Goal: Task Accomplishment & Management: Use online tool/utility

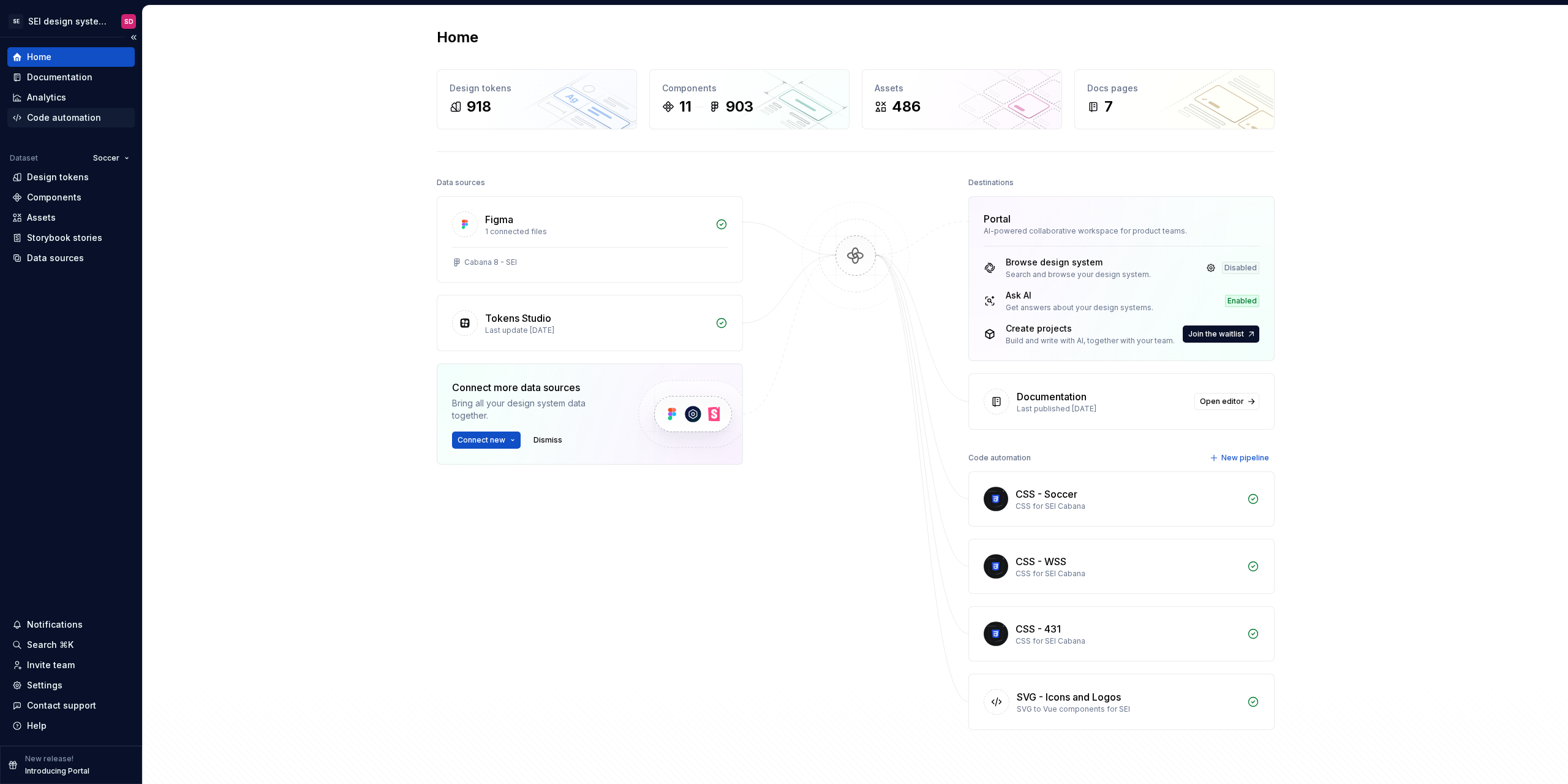
click at [88, 123] on div "Code automation" at bounding box center [64, 118] width 74 height 12
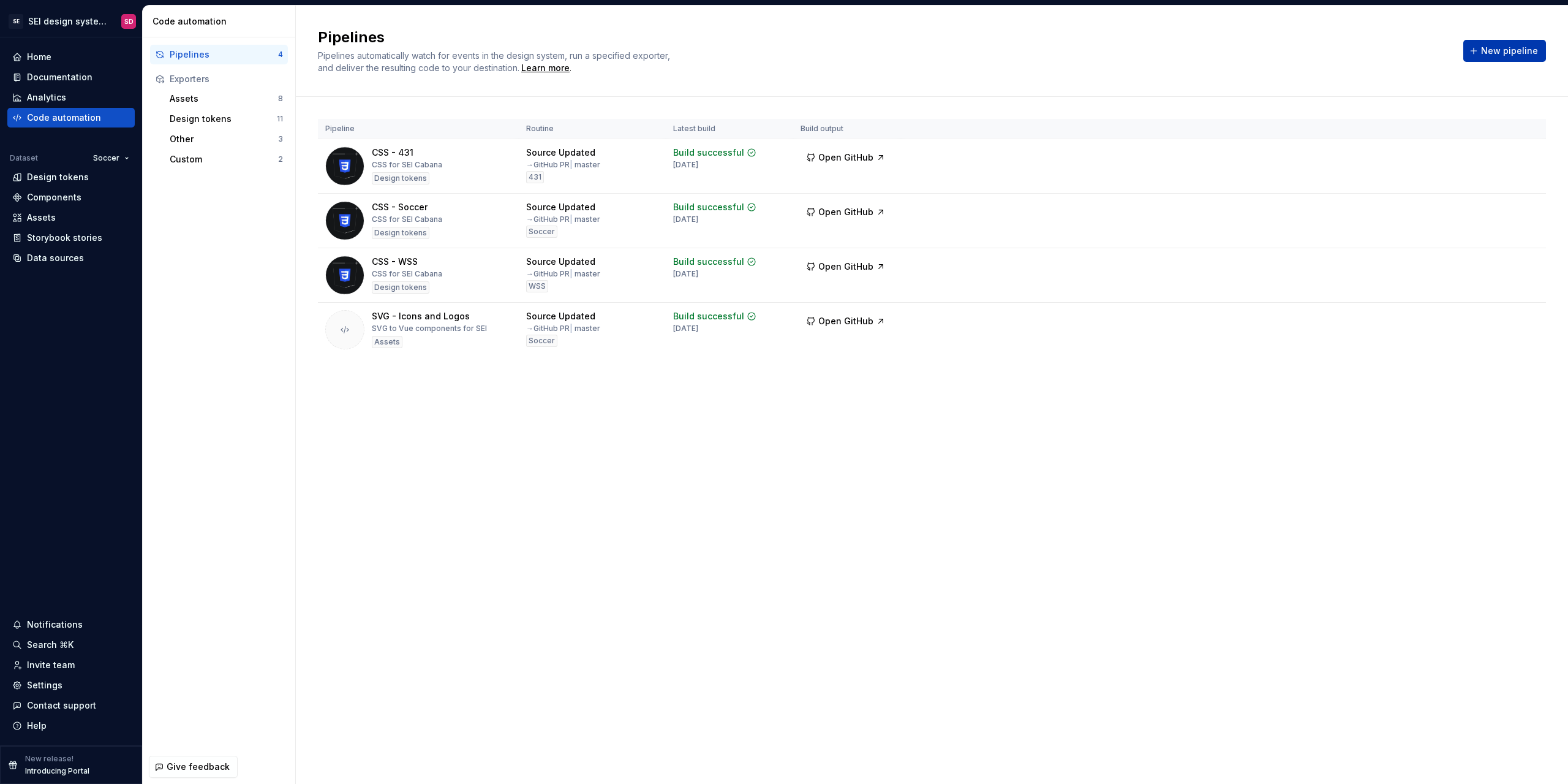
click at [1491, 48] on span "New pipeline" at bounding box center [1510, 51] width 57 height 12
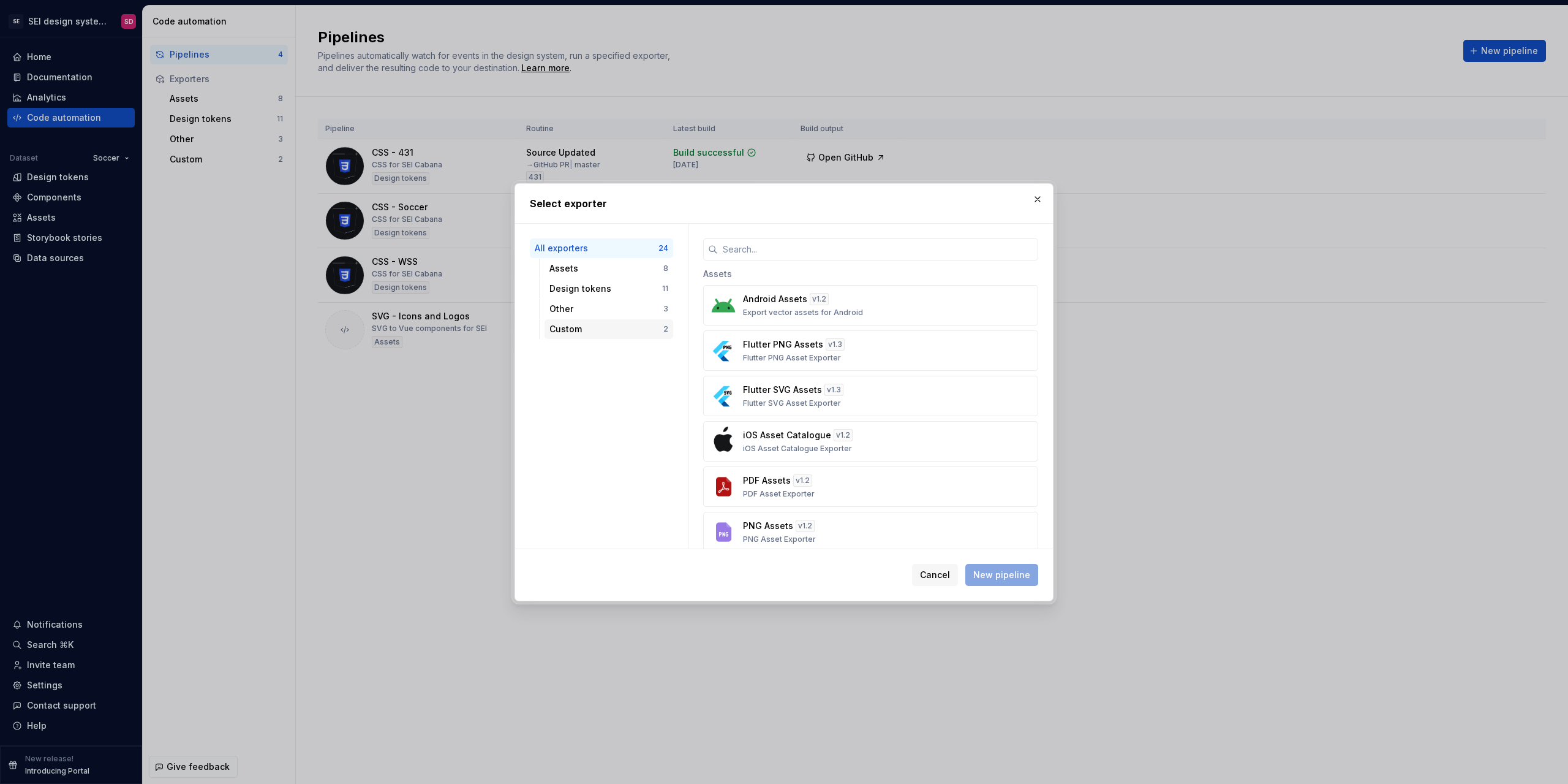
click at [580, 324] on div "Custom" at bounding box center [606, 329] width 114 height 12
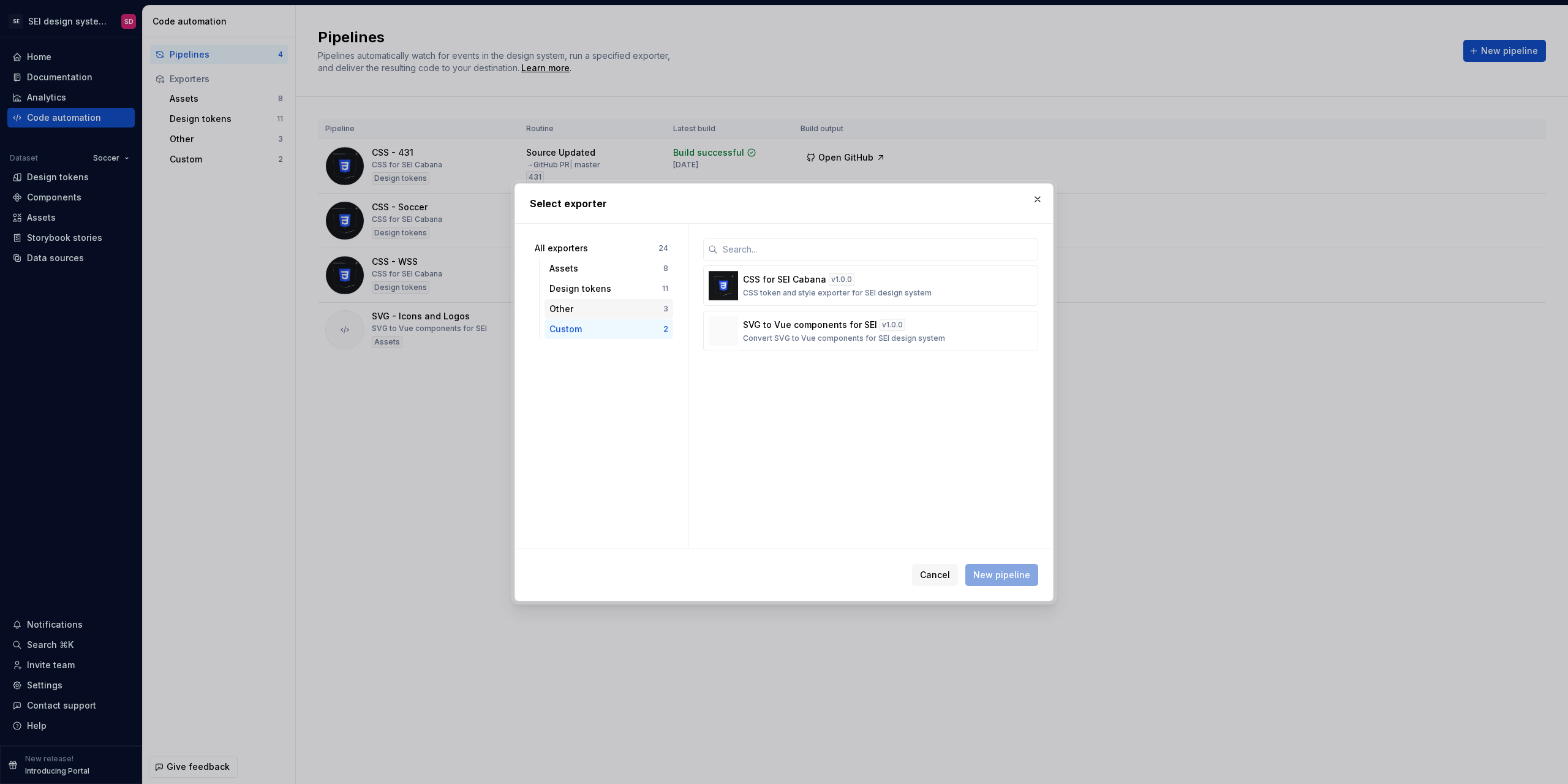
click at [582, 314] on div "Other" at bounding box center [606, 309] width 114 height 12
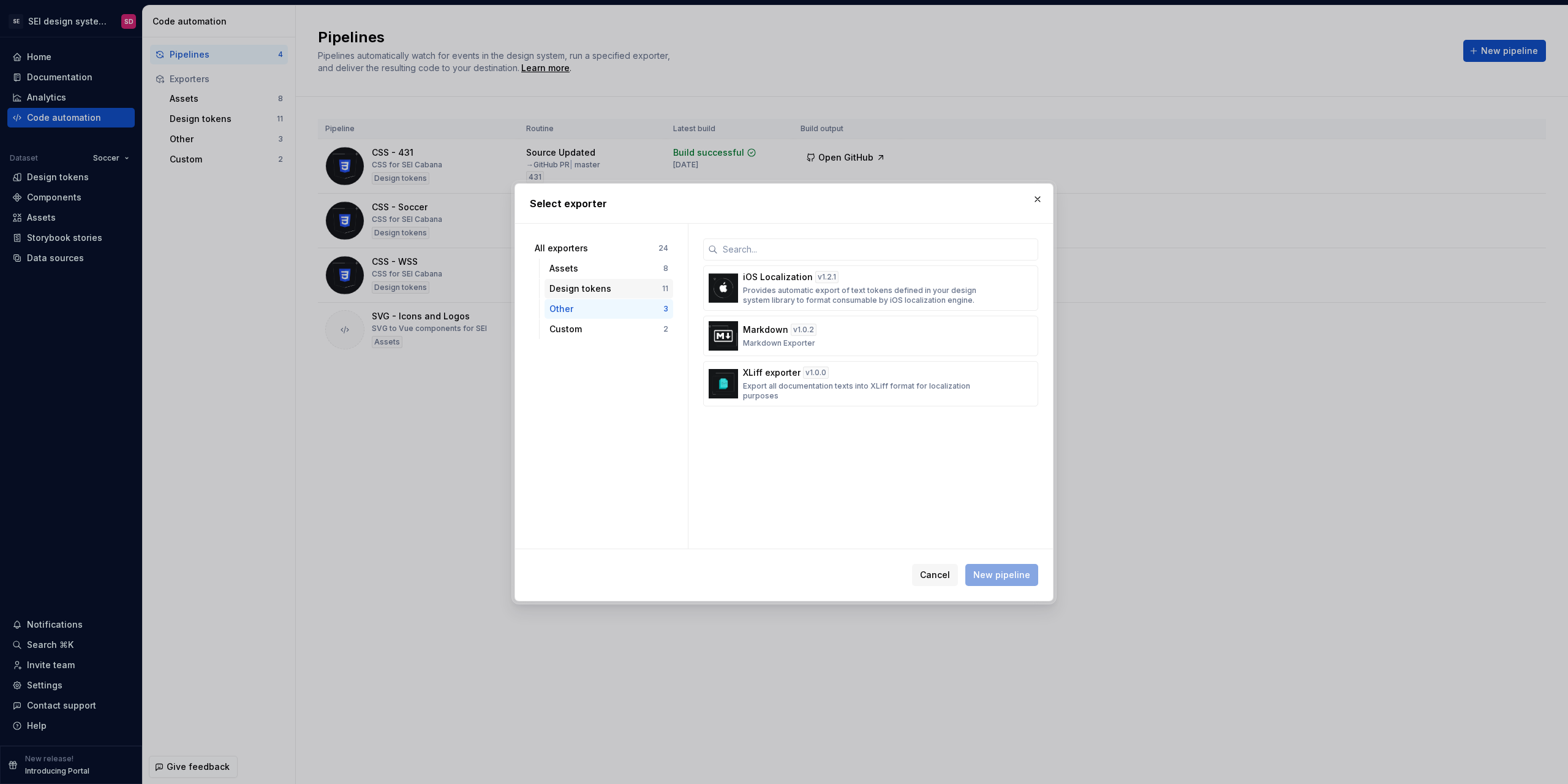
click at [604, 297] on div "Design tokens 11" at bounding box center [609, 288] width 129 height 20
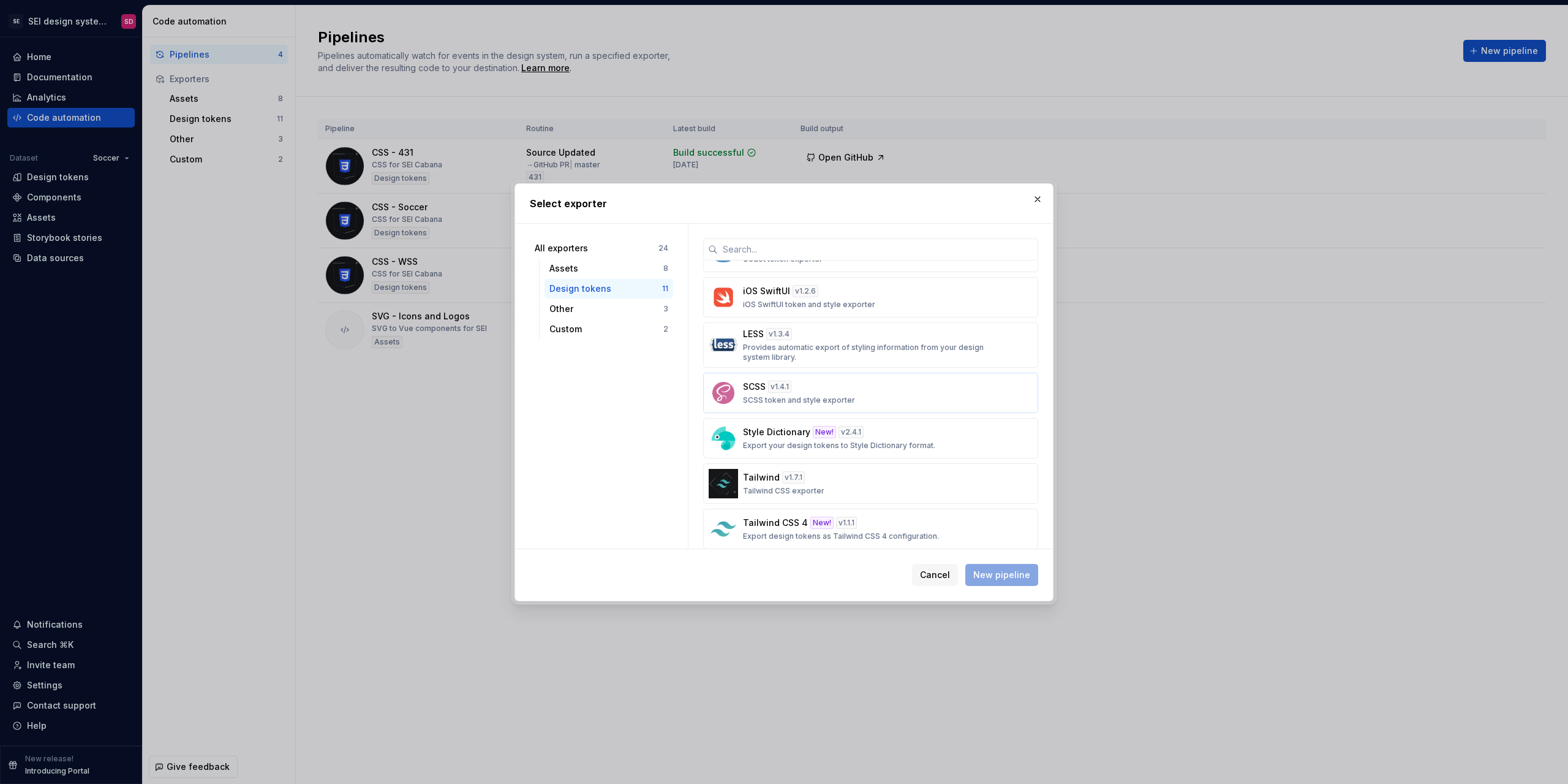
scroll to position [230, 0]
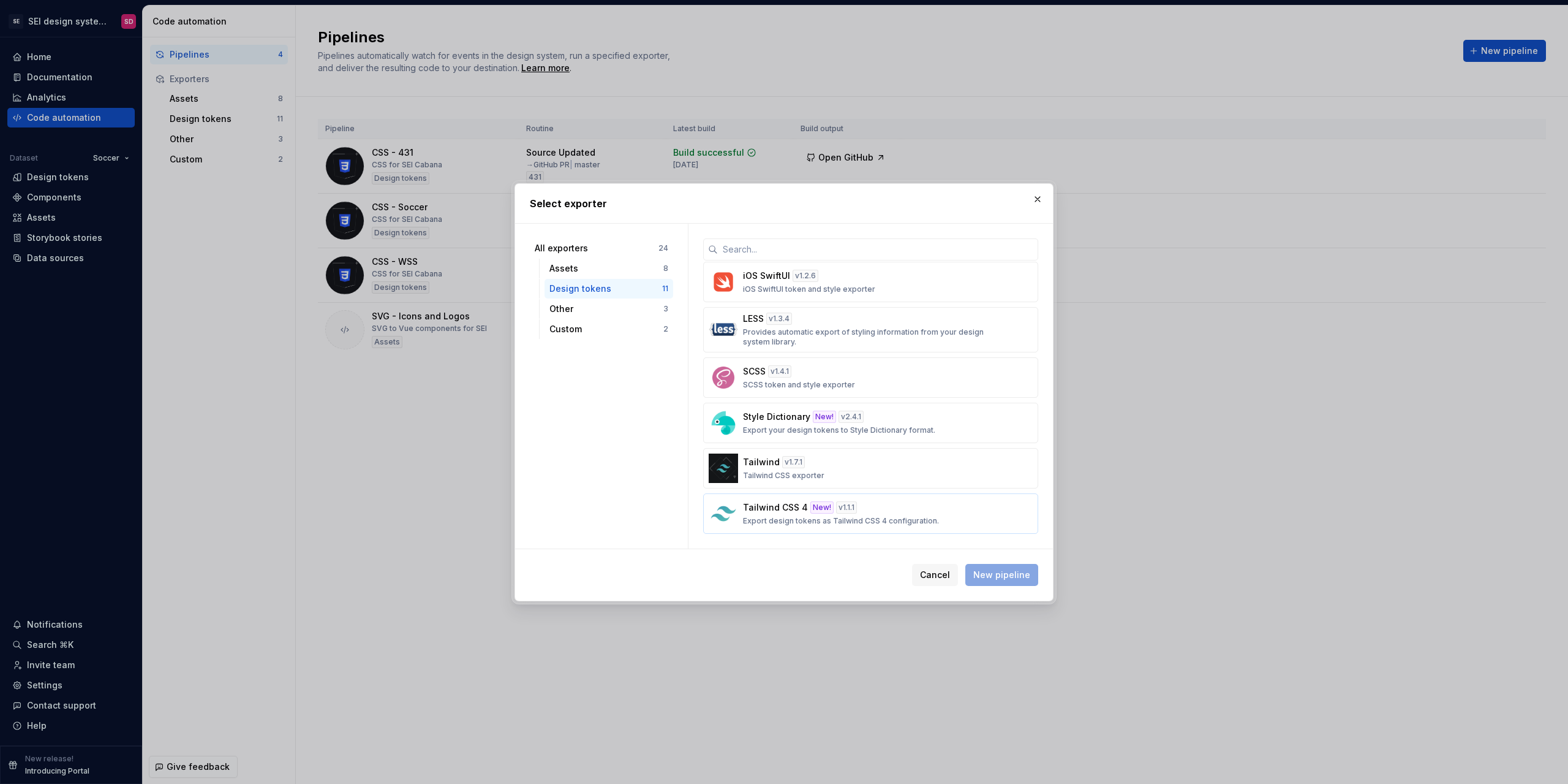
click at [946, 513] on div "Tailwind CSS 4 New! v 1.1.1 Export design tokens as Tailwind CSS 4 configuratio…" at bounding box center [867, 513] width 248 height 24
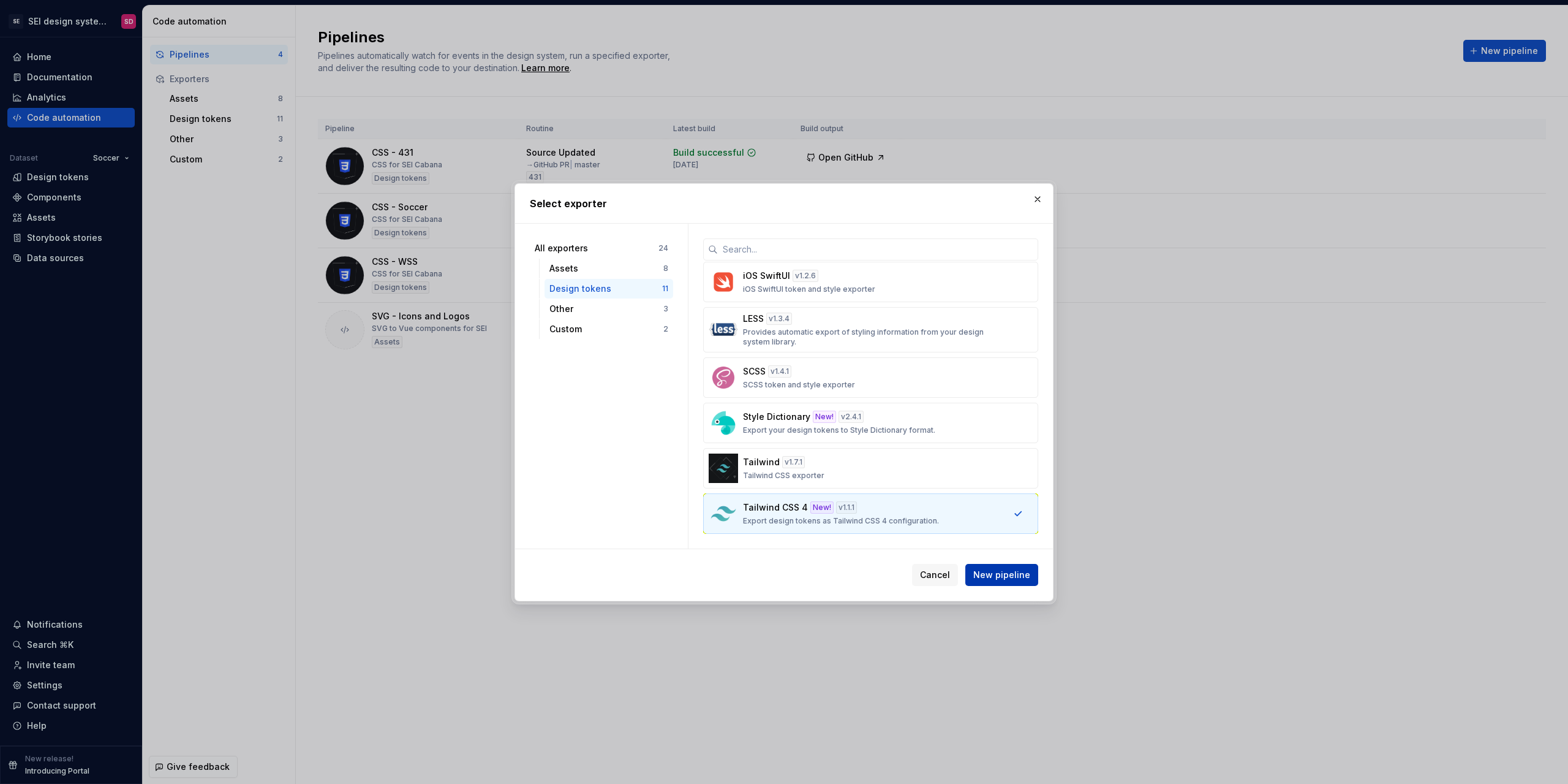
click at [1020, 579] on span "New pipeline" at bounding box center [1002, 575] width 57 height 12
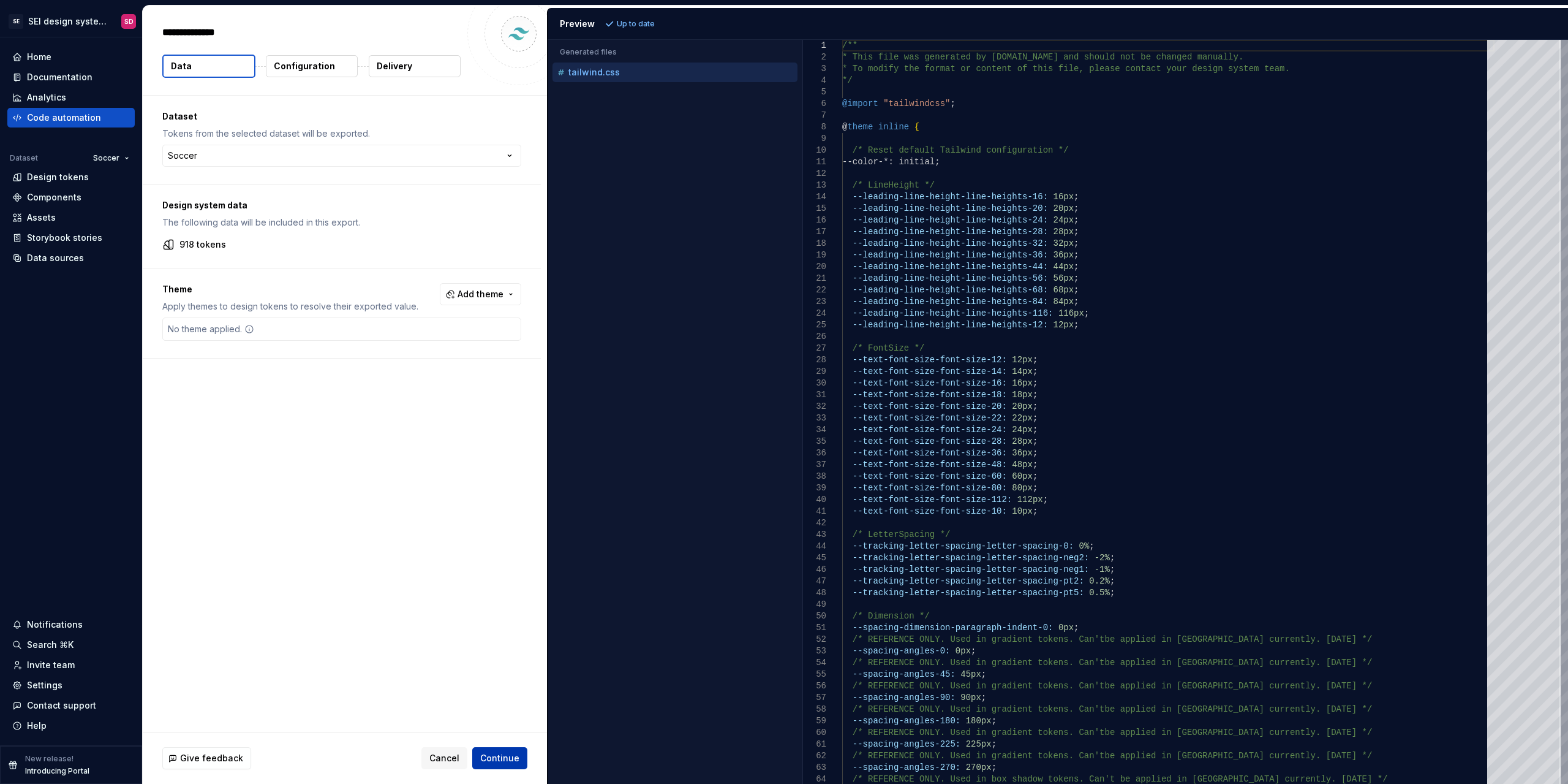
type textarea "*"
click at [515, 761] on span "Continue" at bounding box center [499, 758] width 39 height 12
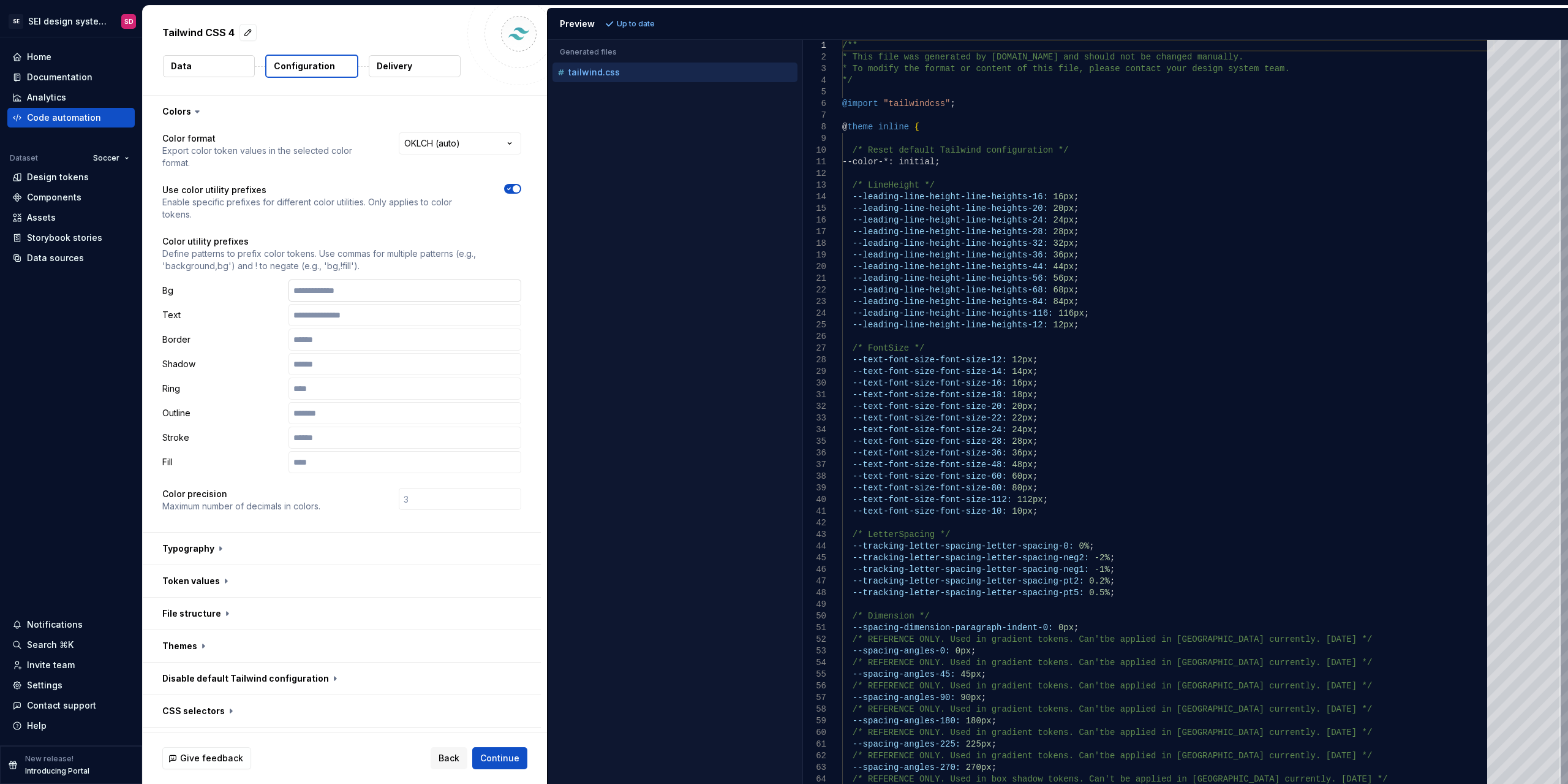
click at [411, 289] on input "text" at bounding box center [405, 290] width 233 height 22
click at [471, 249] on p "Define patterns to prefix color tokens. Use commas for multiple patterns (e.g.,…" at bounding box center [342, 260] width 359 height 24
click at [483, 150] on html "**********" at bounding box center [784, 392] width 1568 height 784
select select "**********"
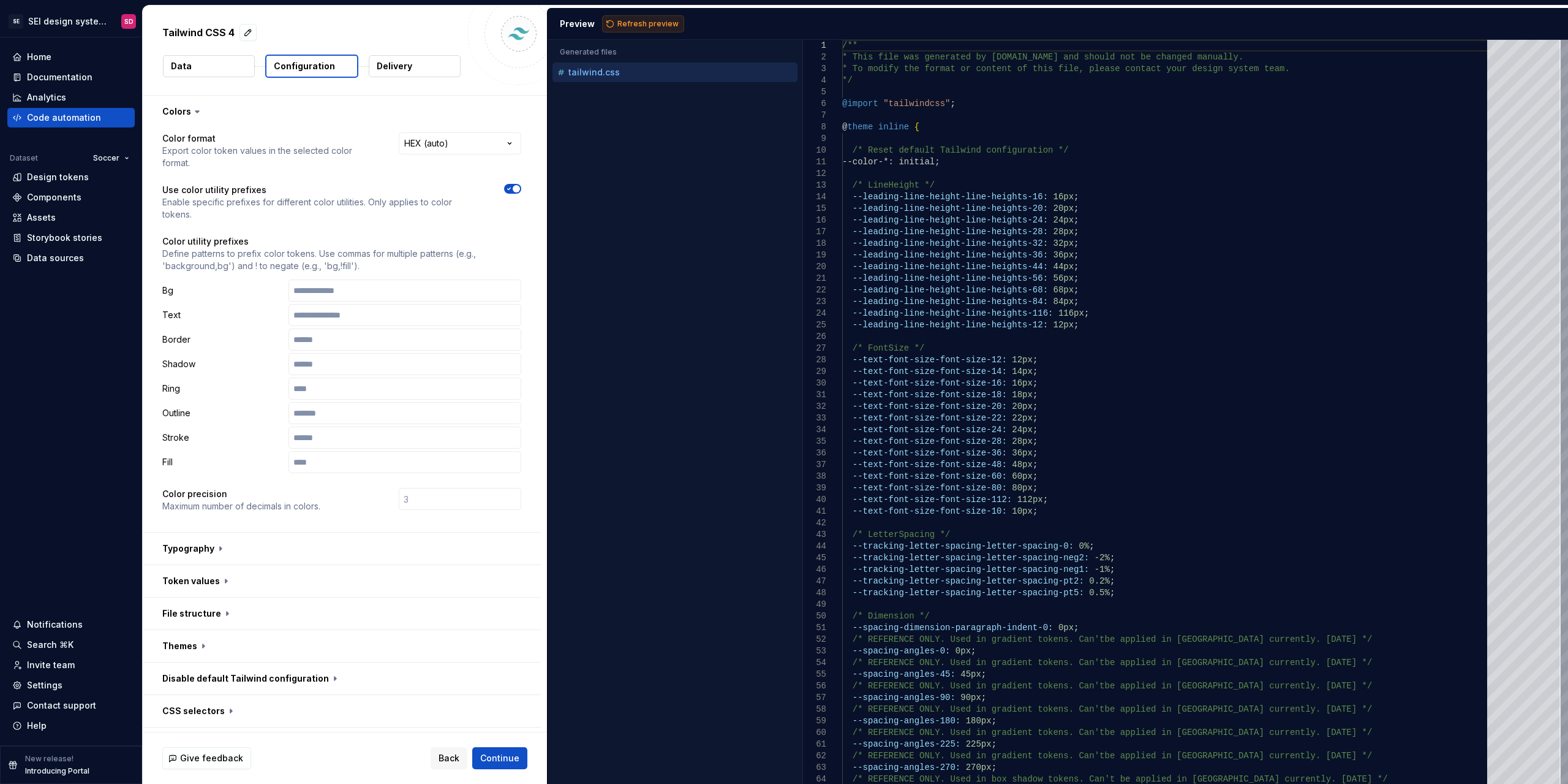
click at [650, 17] on button "Refresh preview" at bounding box center [643, 24] width 82 height 17
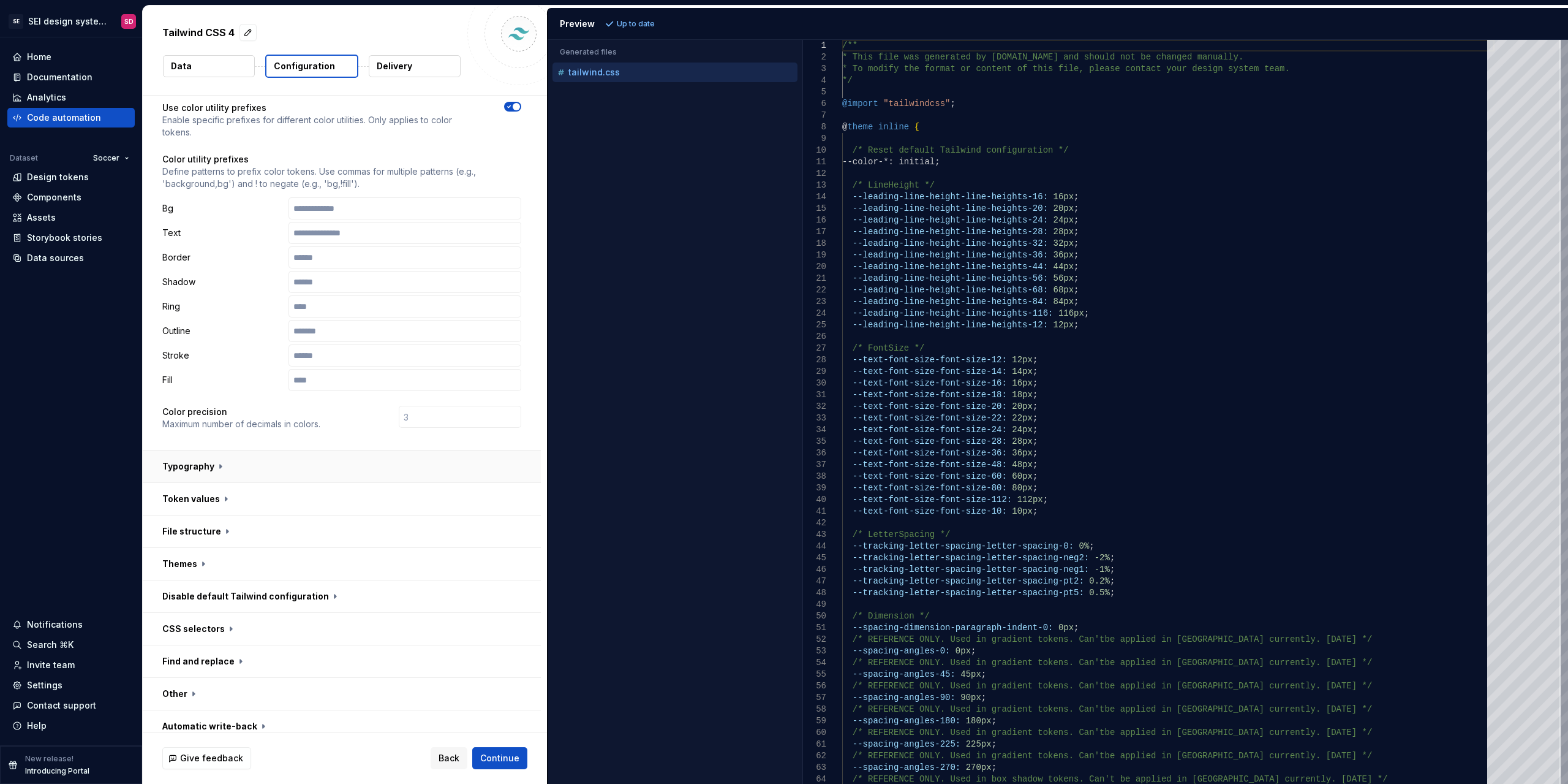
scroll to position [93, 0]
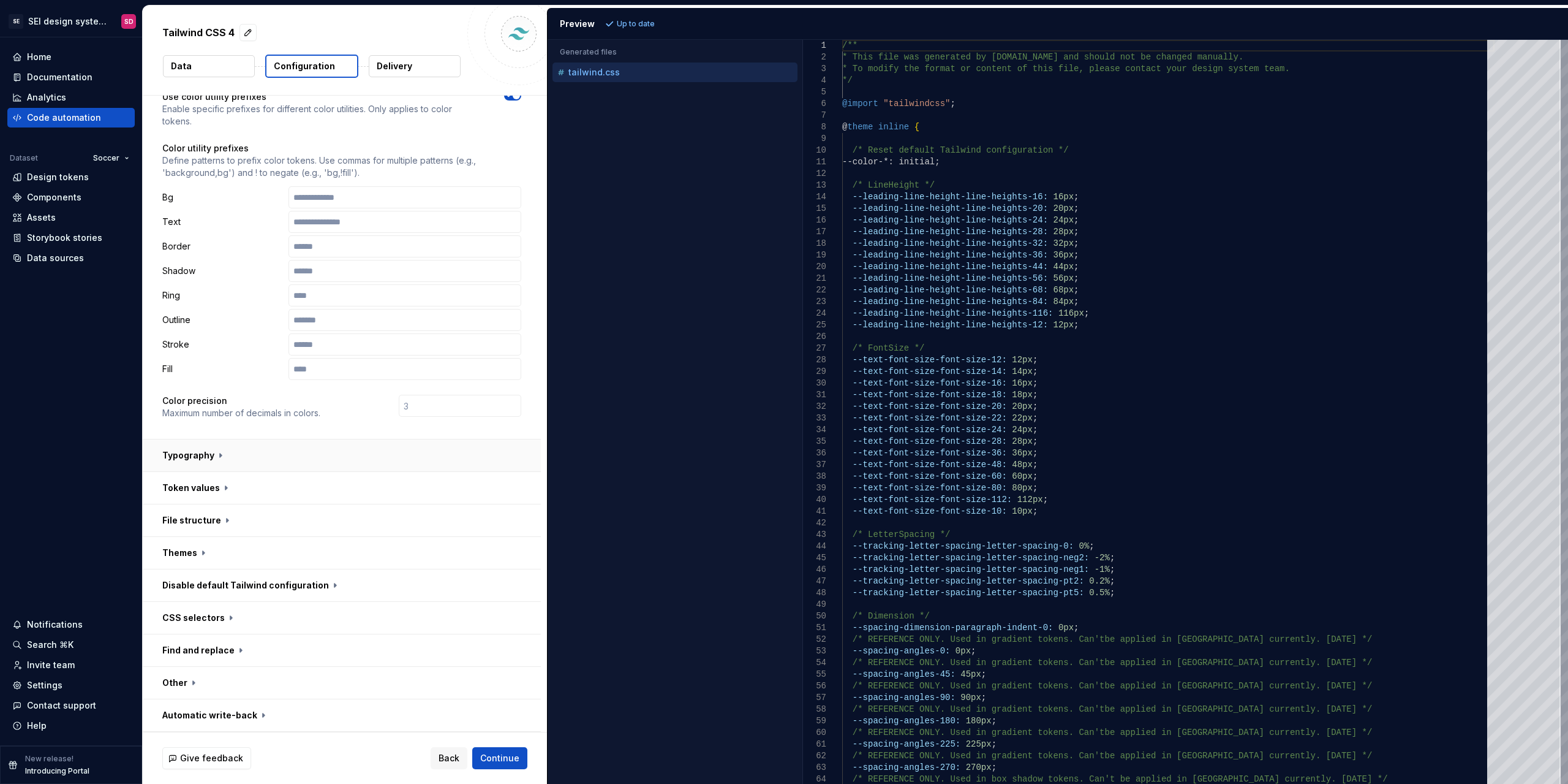
click at [192, 453] on button "button" at bounding box center [342, 455] width 398 height 32
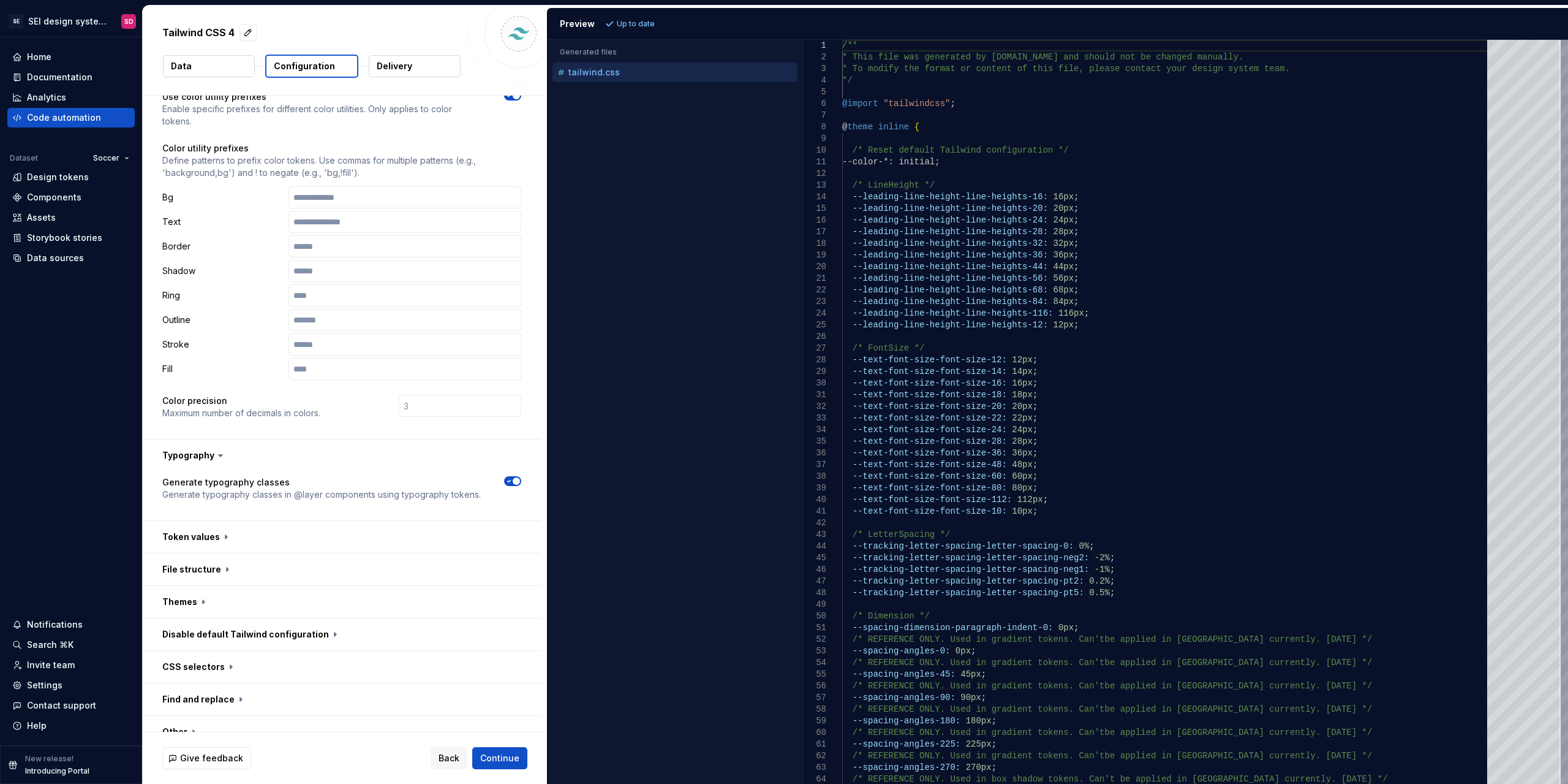
click at [514, 482] on span "button" at bounding box center [516, 481] width 7 height 7
click at [221, 459] on icon at bounding box center [221, 455] width 12 height 12
click at [214, 459] on icon at bounding box center [221, 455] width 12 height 12
click at [220, 461] on button "button" at bounding box center [342, 455] width 398 height 32
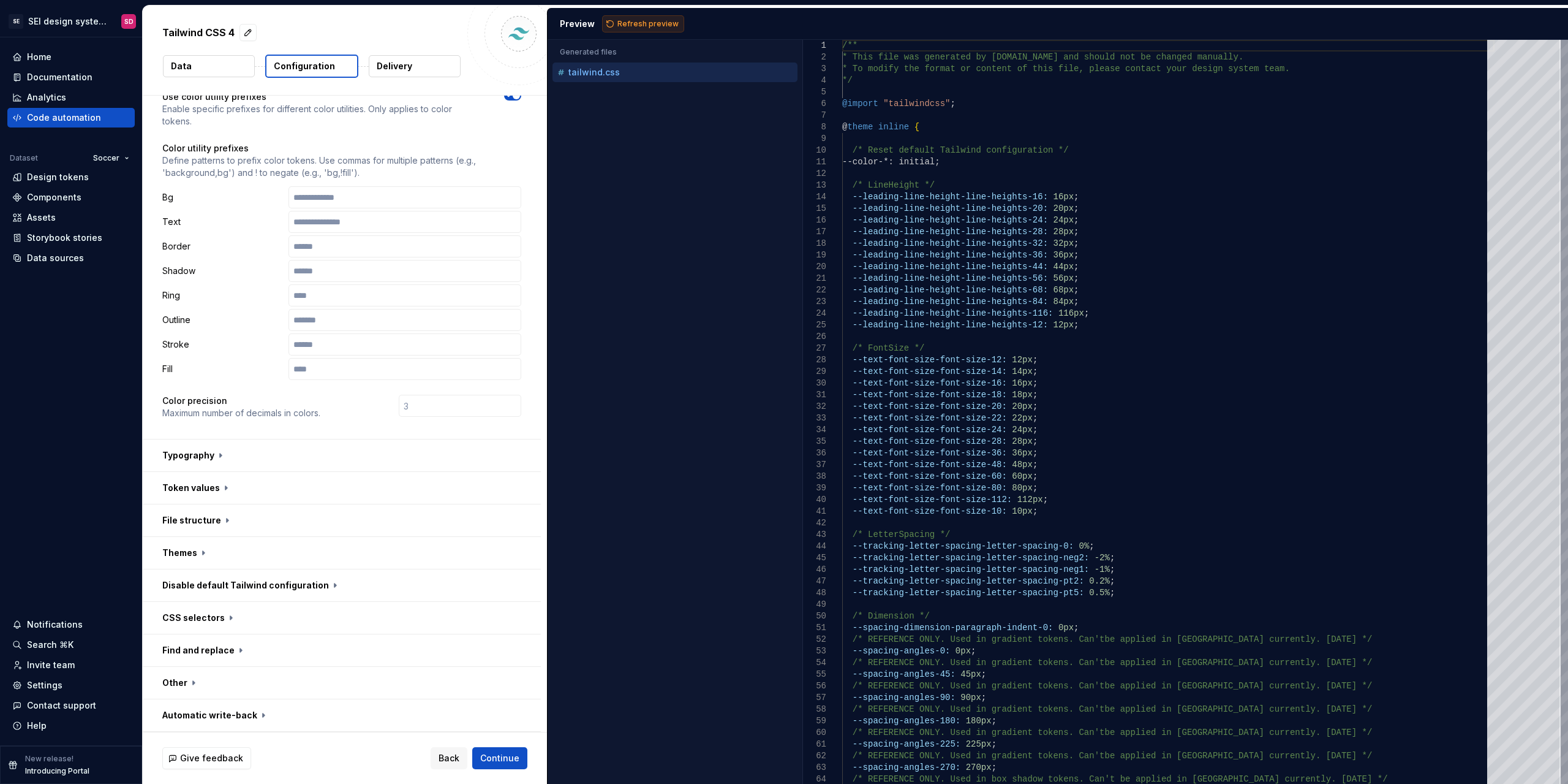
click at [631, 21] on span "Refresh preview" at bounding box center [648, 23] width 61 height 10
click at [225, 484] on button "button" at bounding box center [342, 487] width 398 height 32
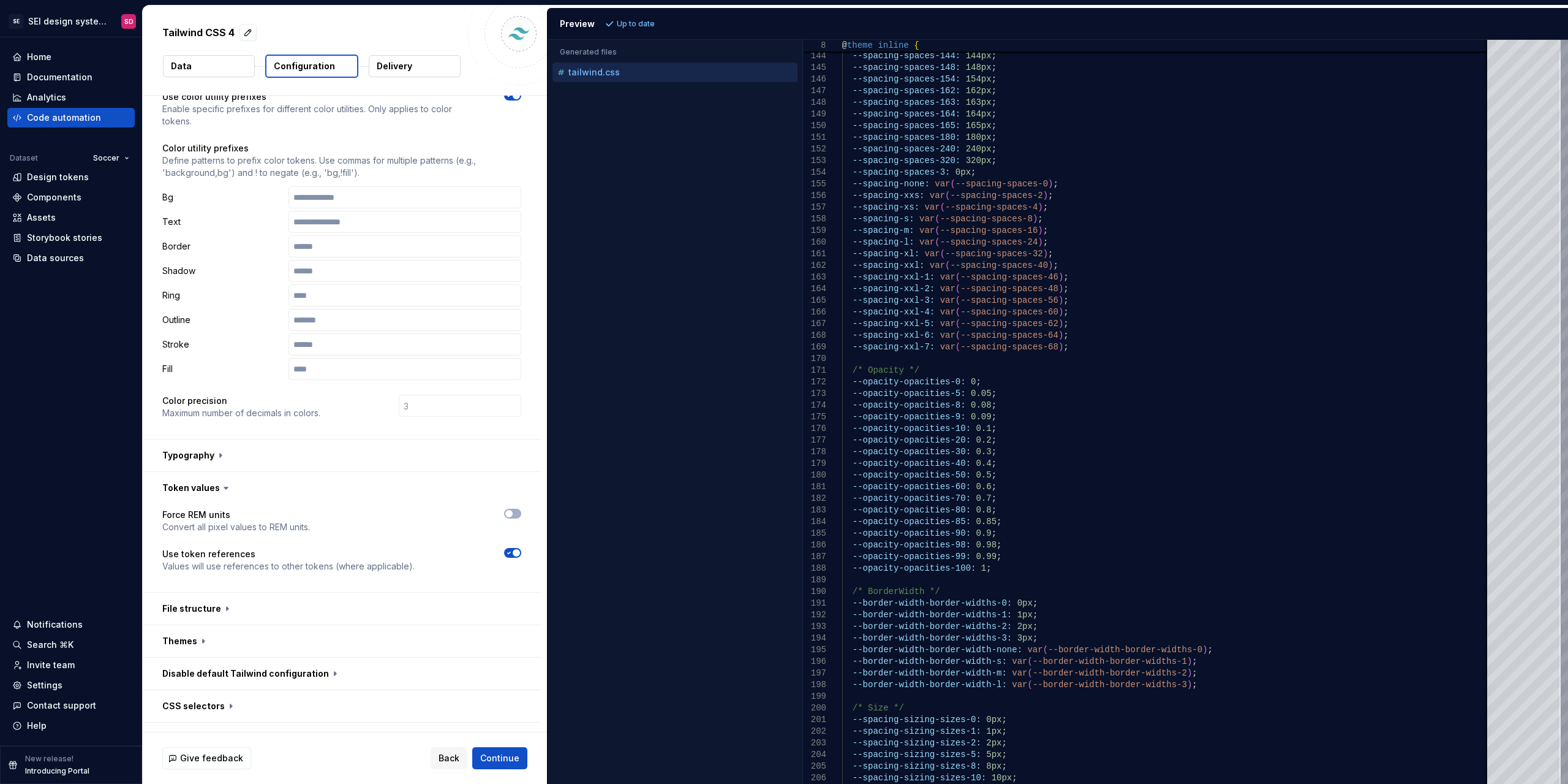
click at [517, 551] on span "button" at bounding box center [516, 553] width 7 height 7
click at [666, 21] on span "Refresh preview" at bounding box center [648, 23] width 61 height 10
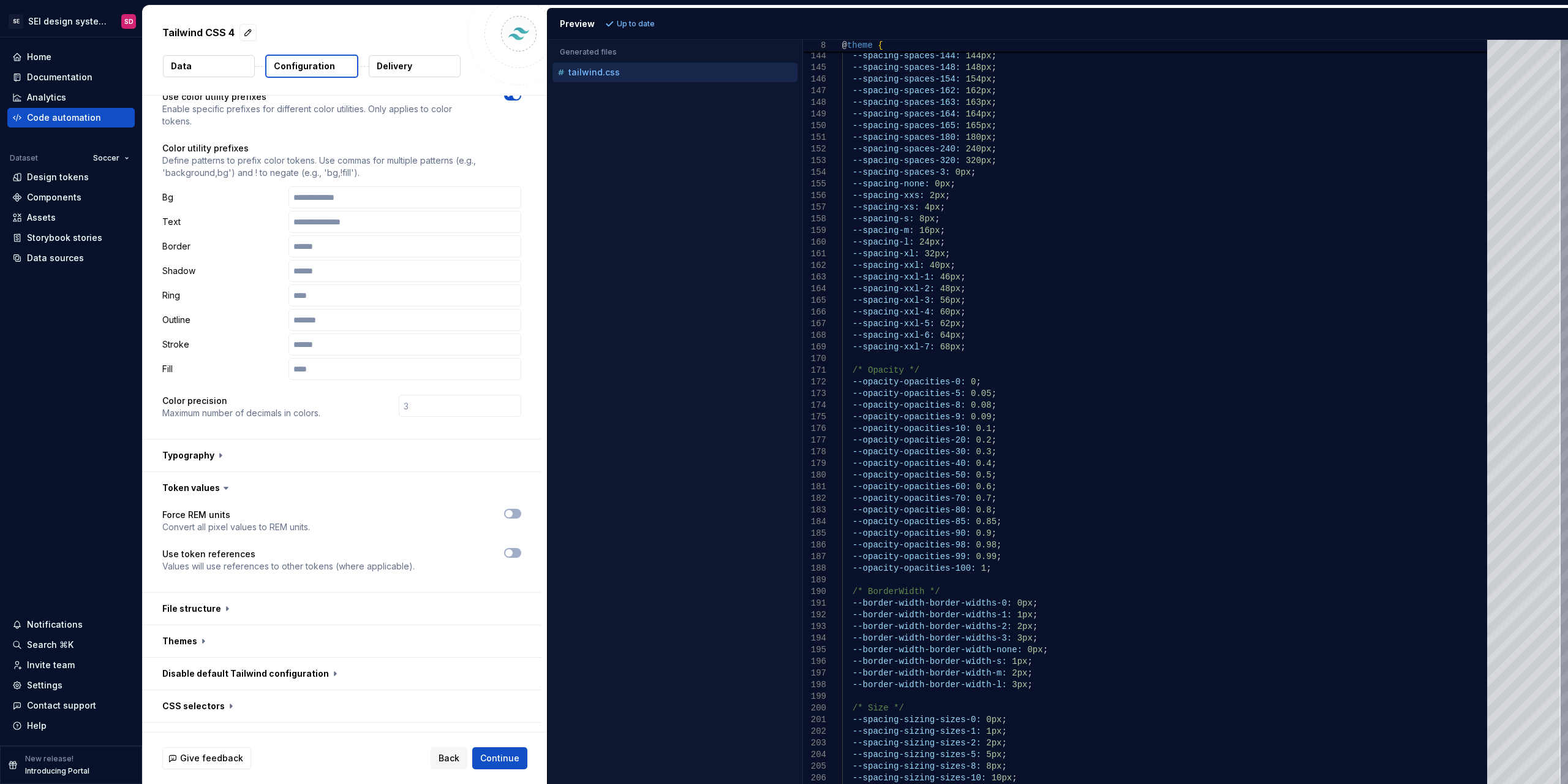
click at [228, 492] on icon at bounding box center [226, 488] width 12 height 12
click at [230, 488] on button "button" at bounding box center [342, 487] width 398 height 32
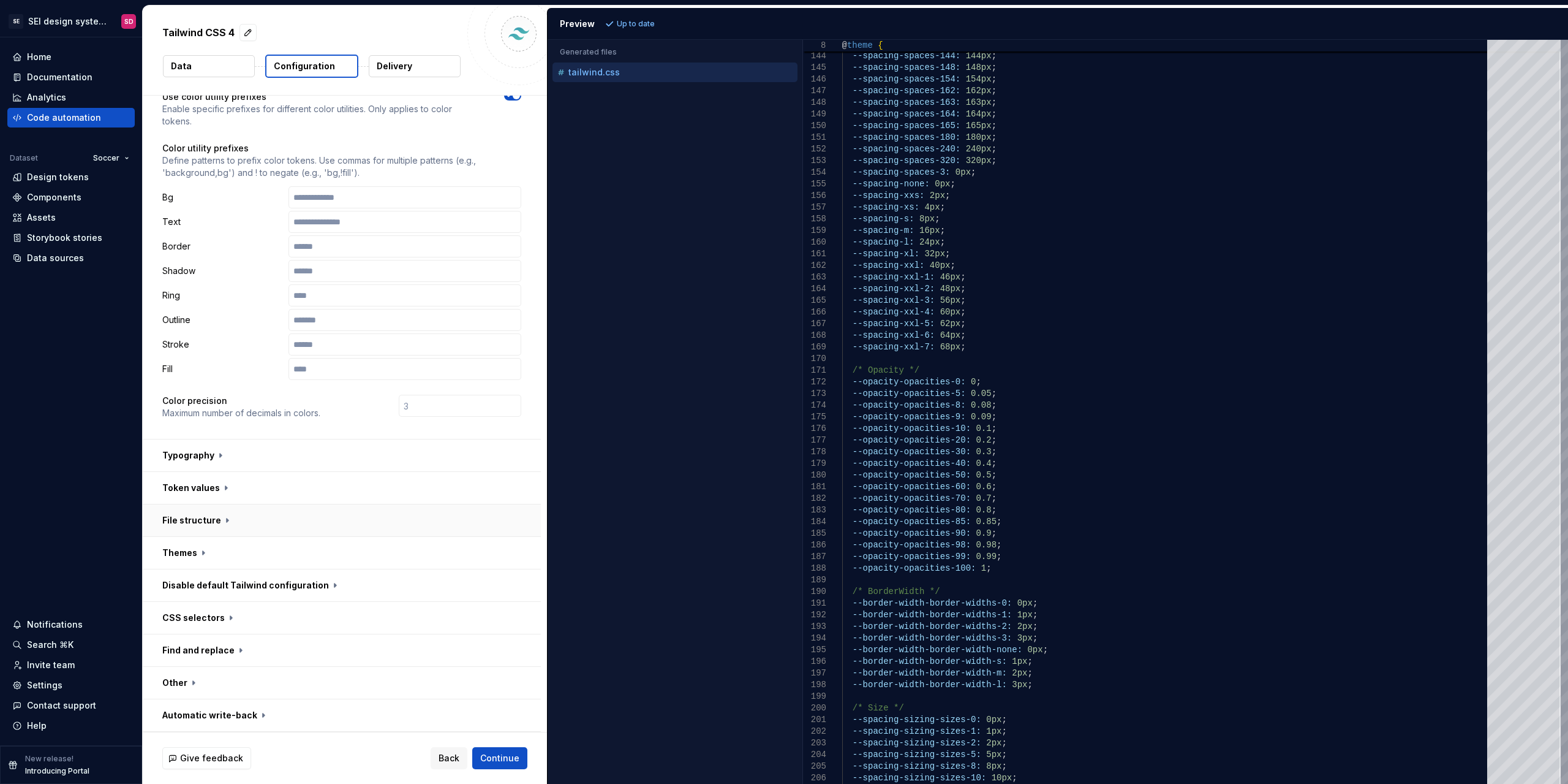
click at [222, 522] on button "button" at bounding box center [342, 520] width 398 height 32
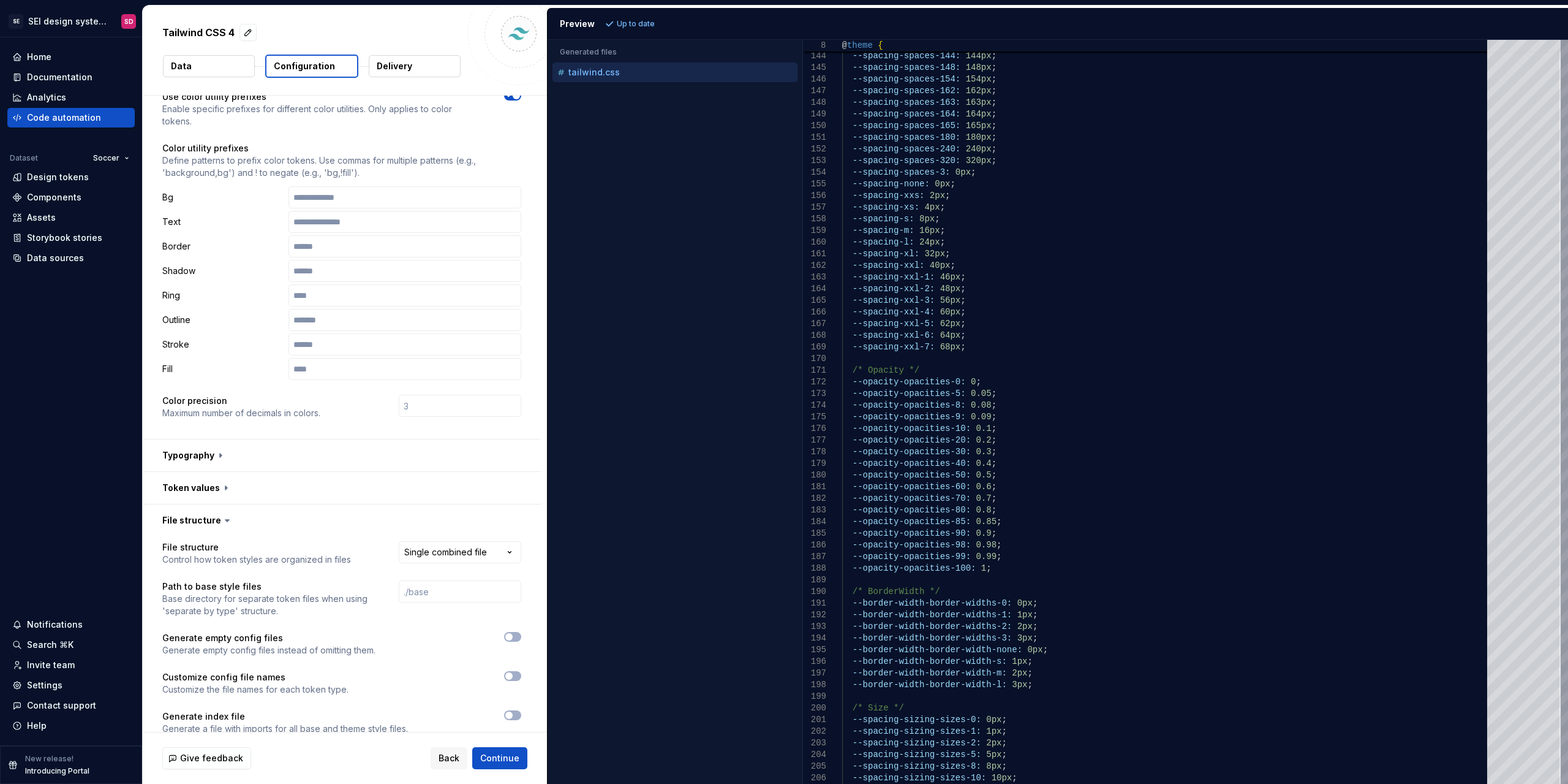
scroll to position [154, 0]
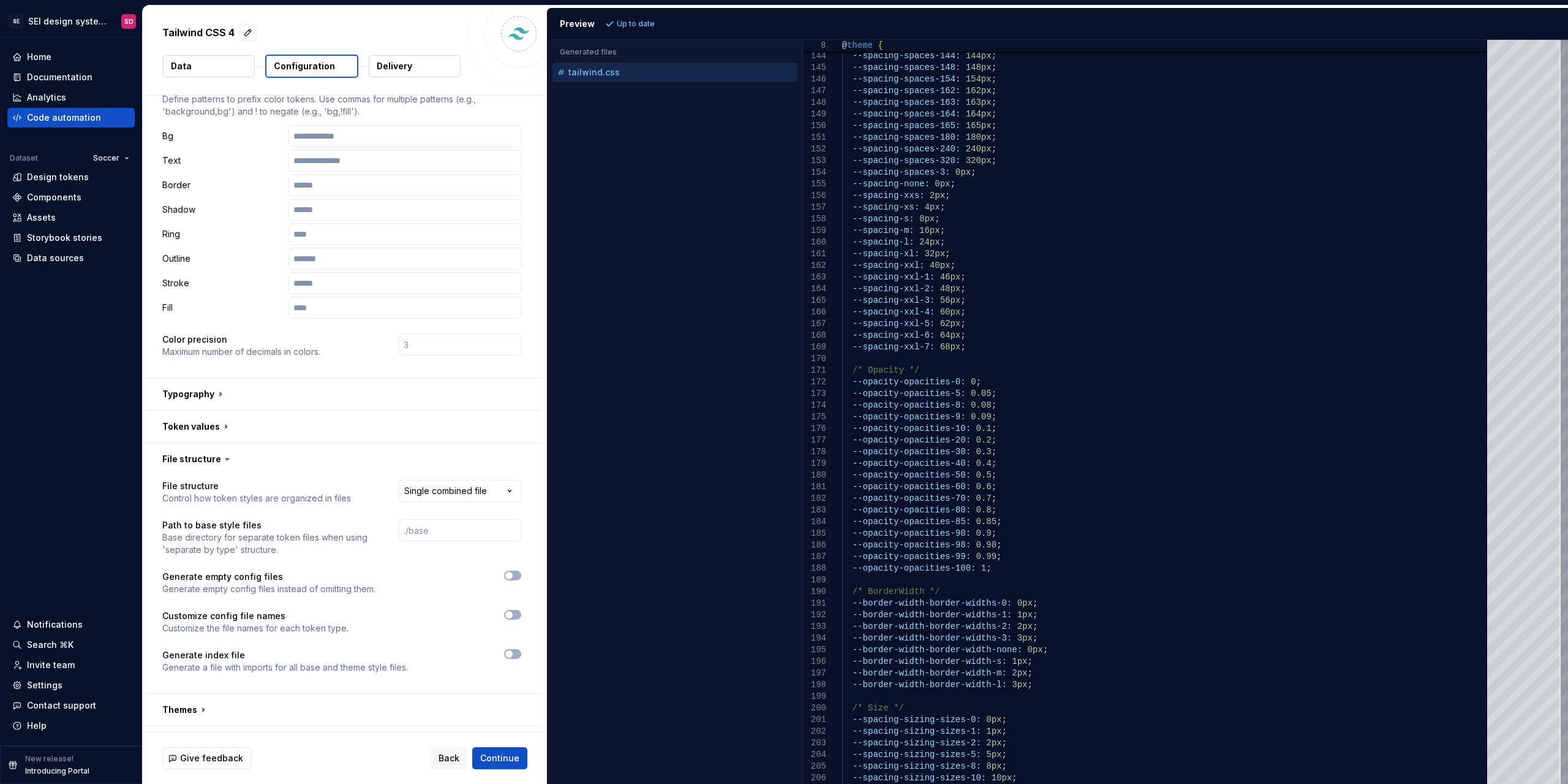
click at [226, 459] on icon at bounding box center [227, 459] width 3 height 2
click at [221, 461] on icon at bounding box center [227, 459] width 12 height 12
click at [205, 461] on button "button" at bounding box center [342, 459] width 398 height 32
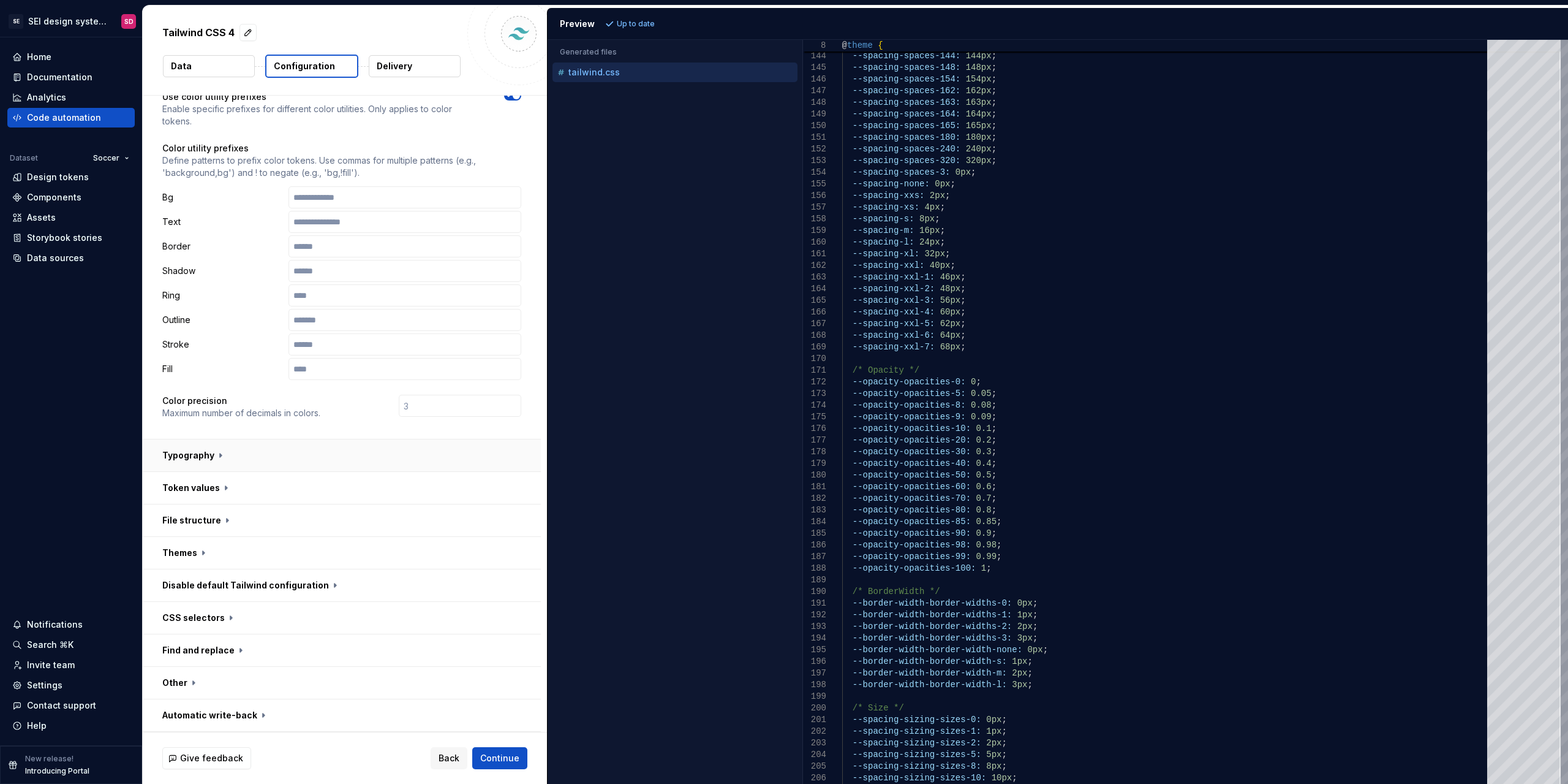
click at [207, 454] on button "button" at bounding box center [342, 455] width 398 height 32
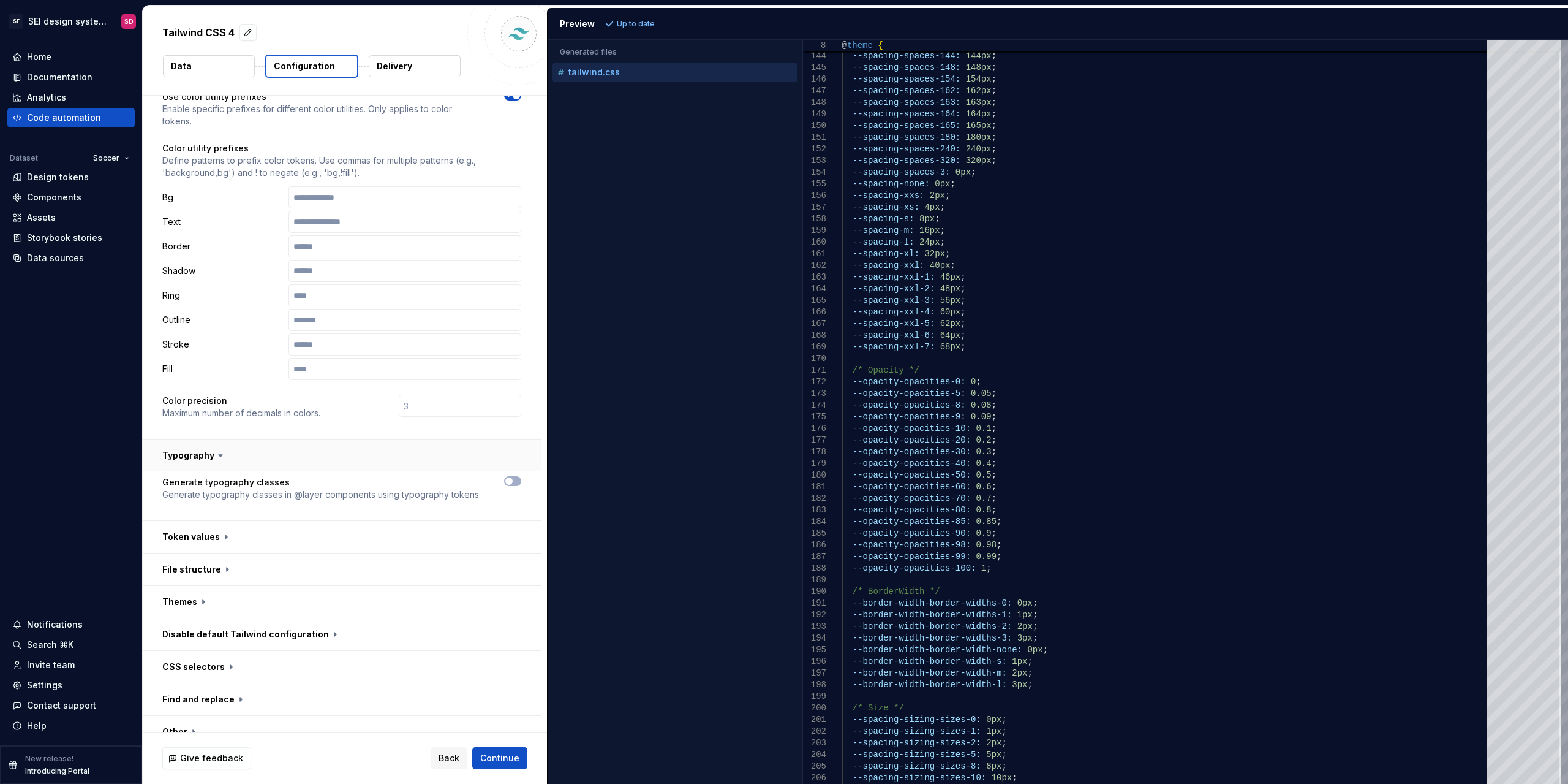
click at [202, 450] on button "button" at bounding box center [342, 455] width 398 height 32
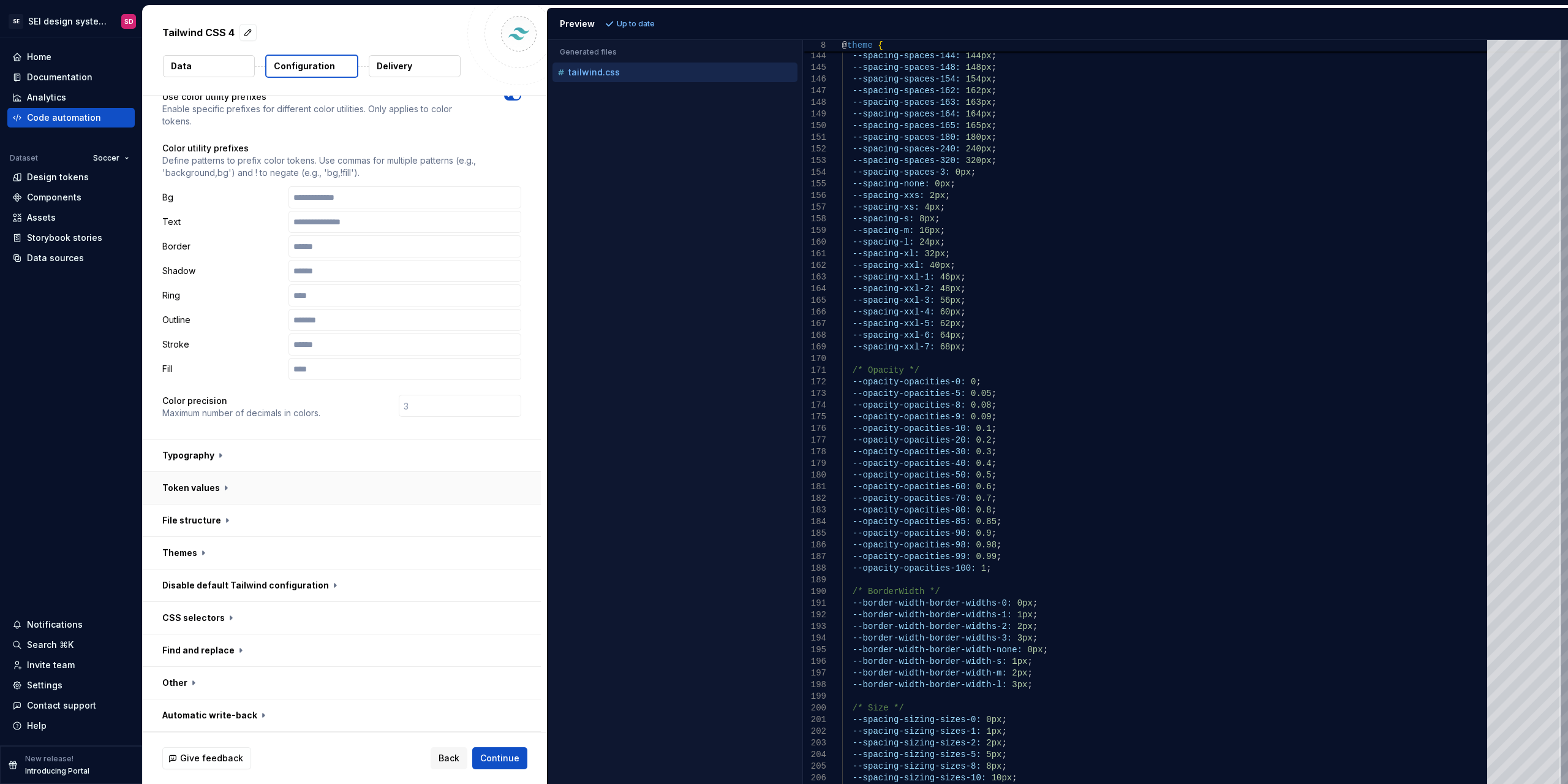
click at [200, 485] on button "button" at bounding box center [342, 487] width 398 height 32
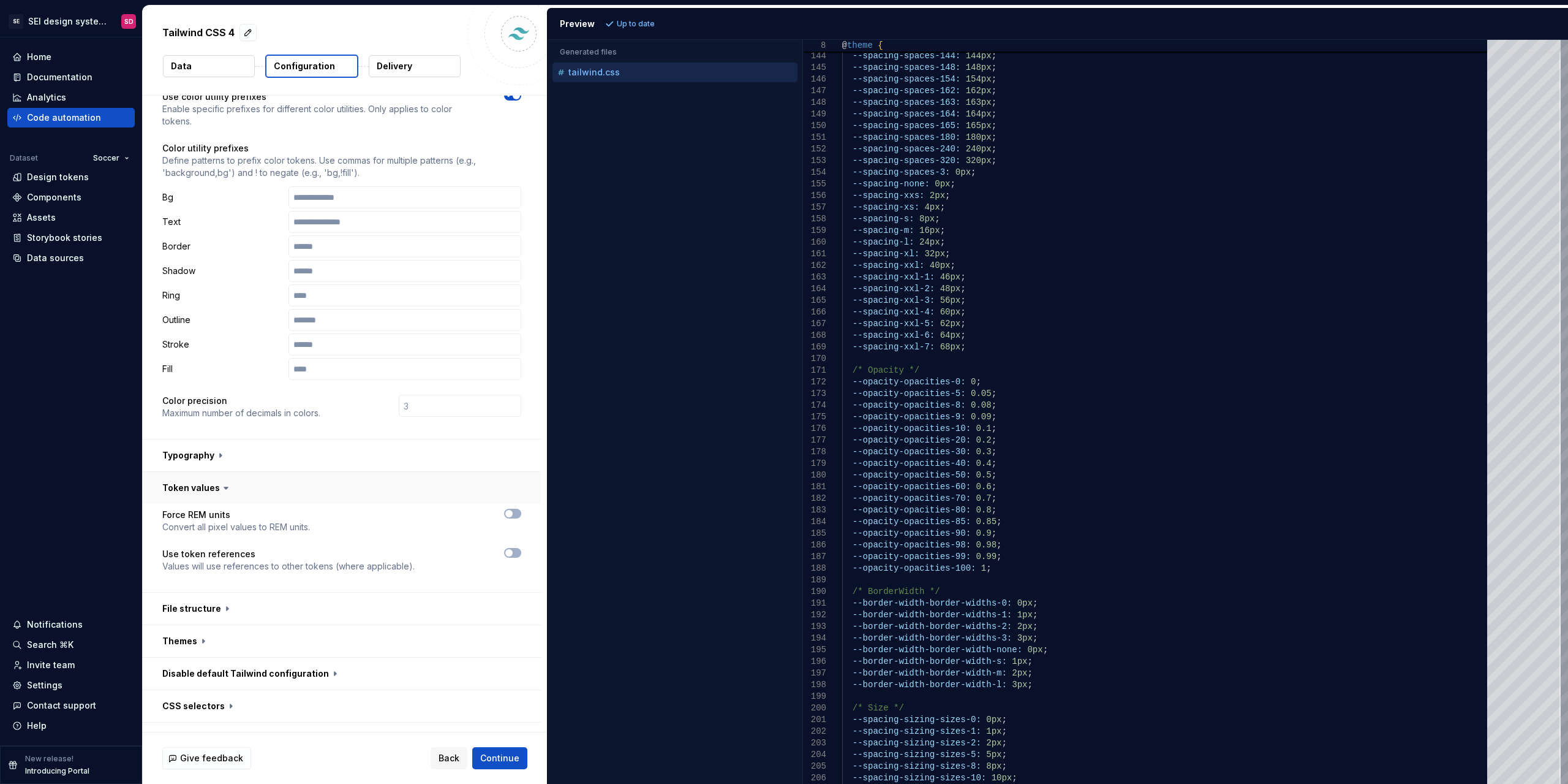
click at [190, 487] on button "button" at bounding box center [342, 487] width 398 height 32
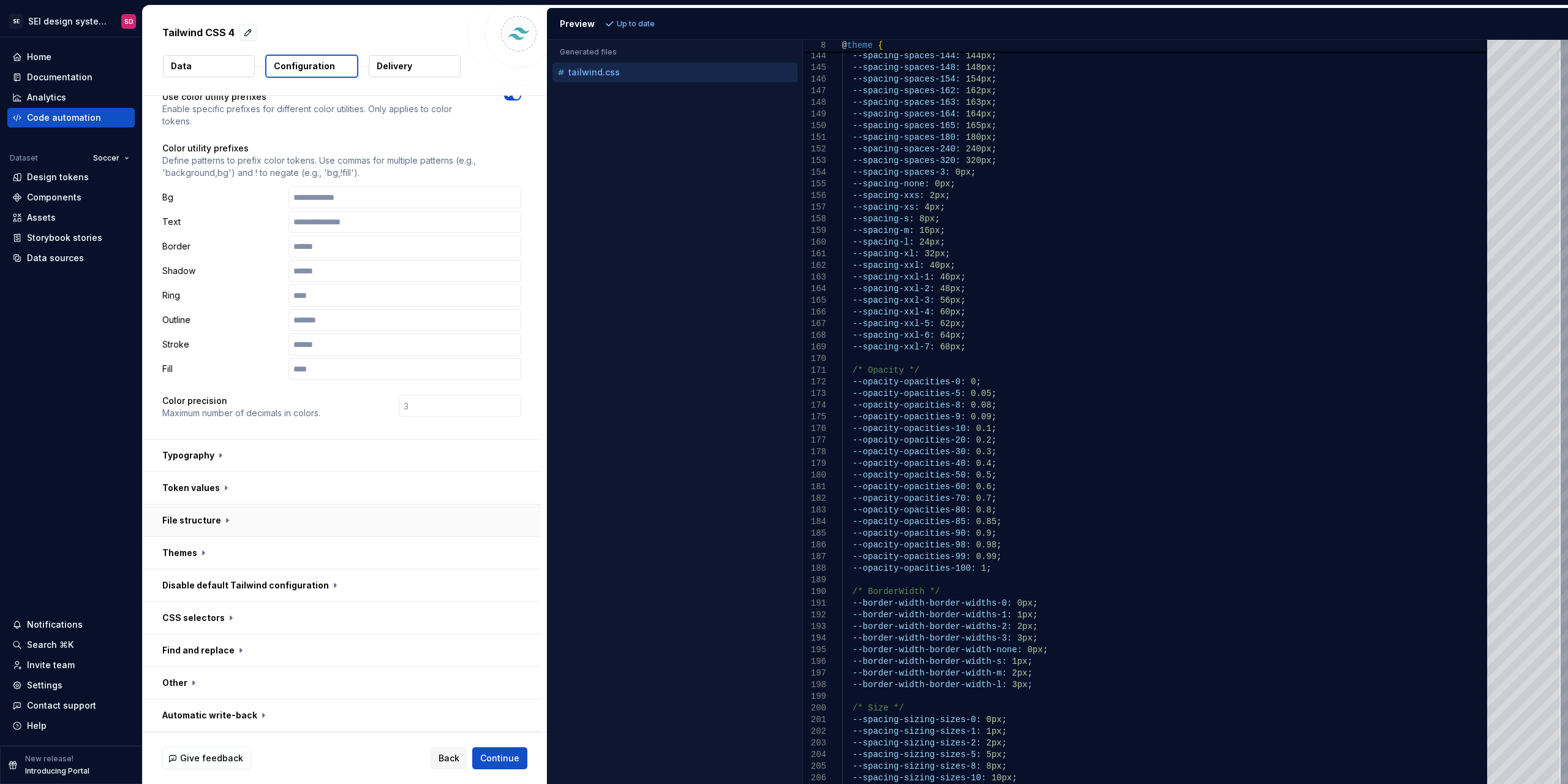
click at [195, 524] on button "button" at bounding box center [342, 520] width 398 height 32
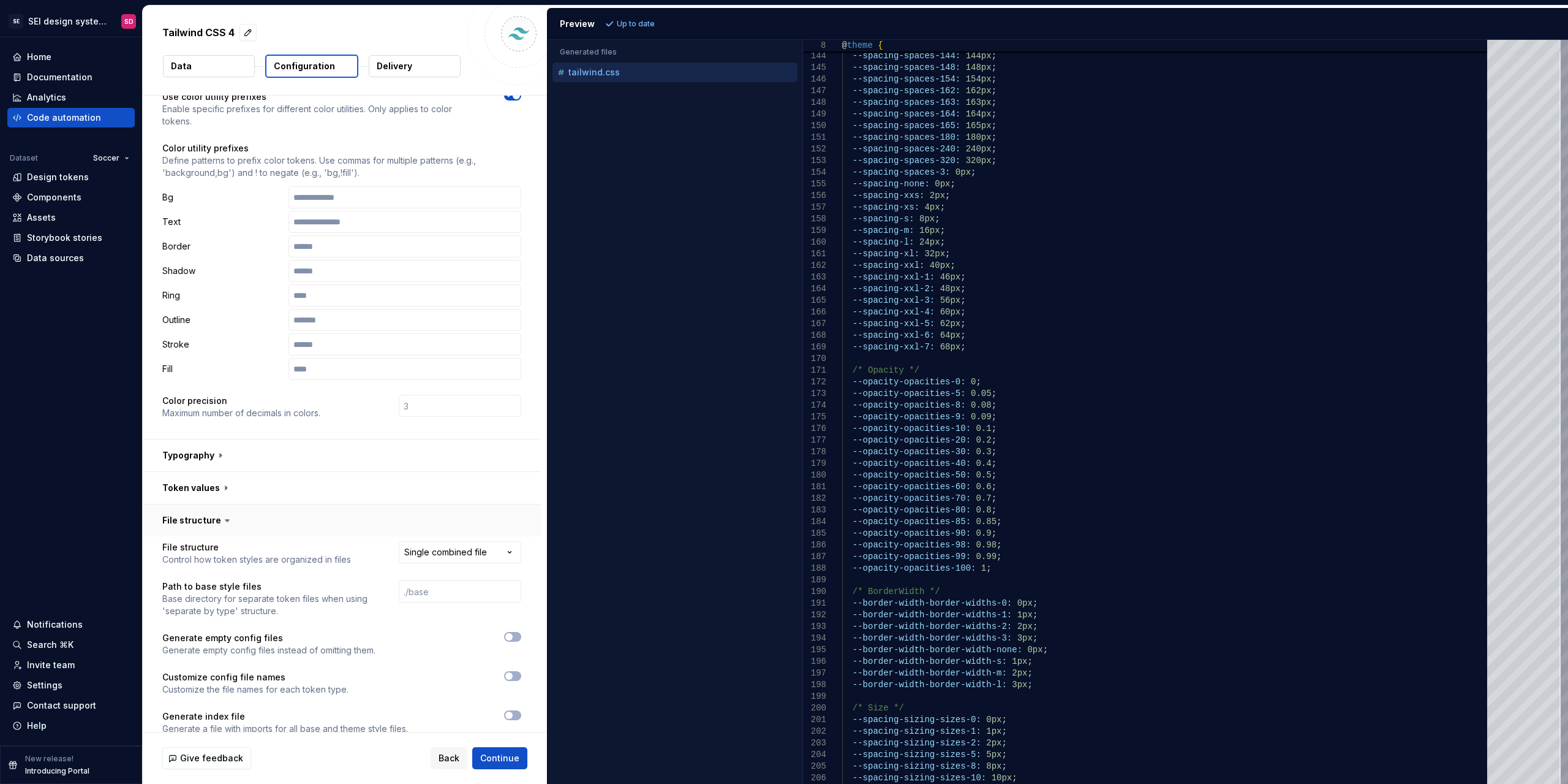
click at [198, 518] on button "button" at bounding box center [342, 520] width 398 height 32
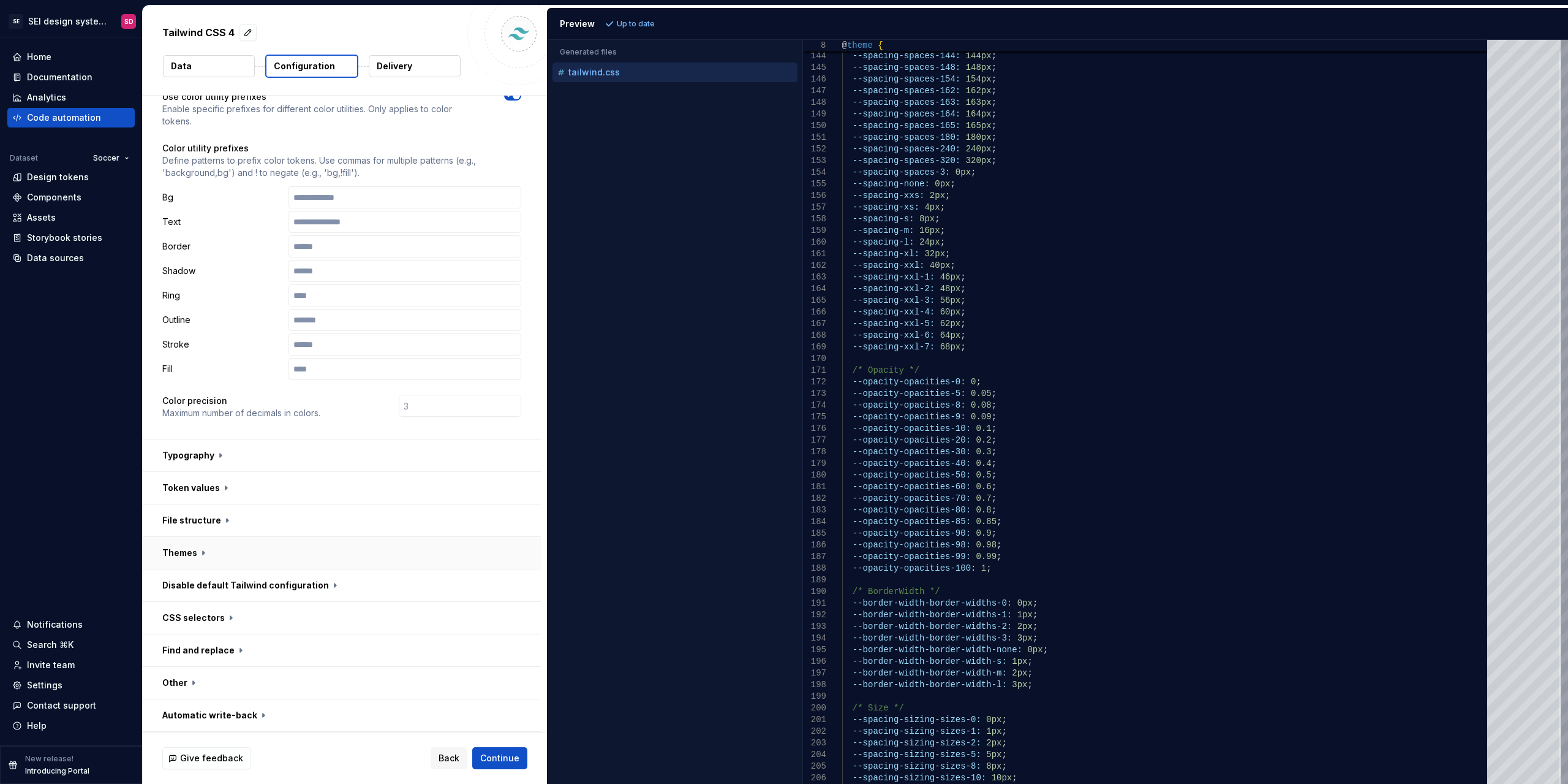
click at [200, 549] on button "button" at bounding box center [342, 552] width 398 height 32
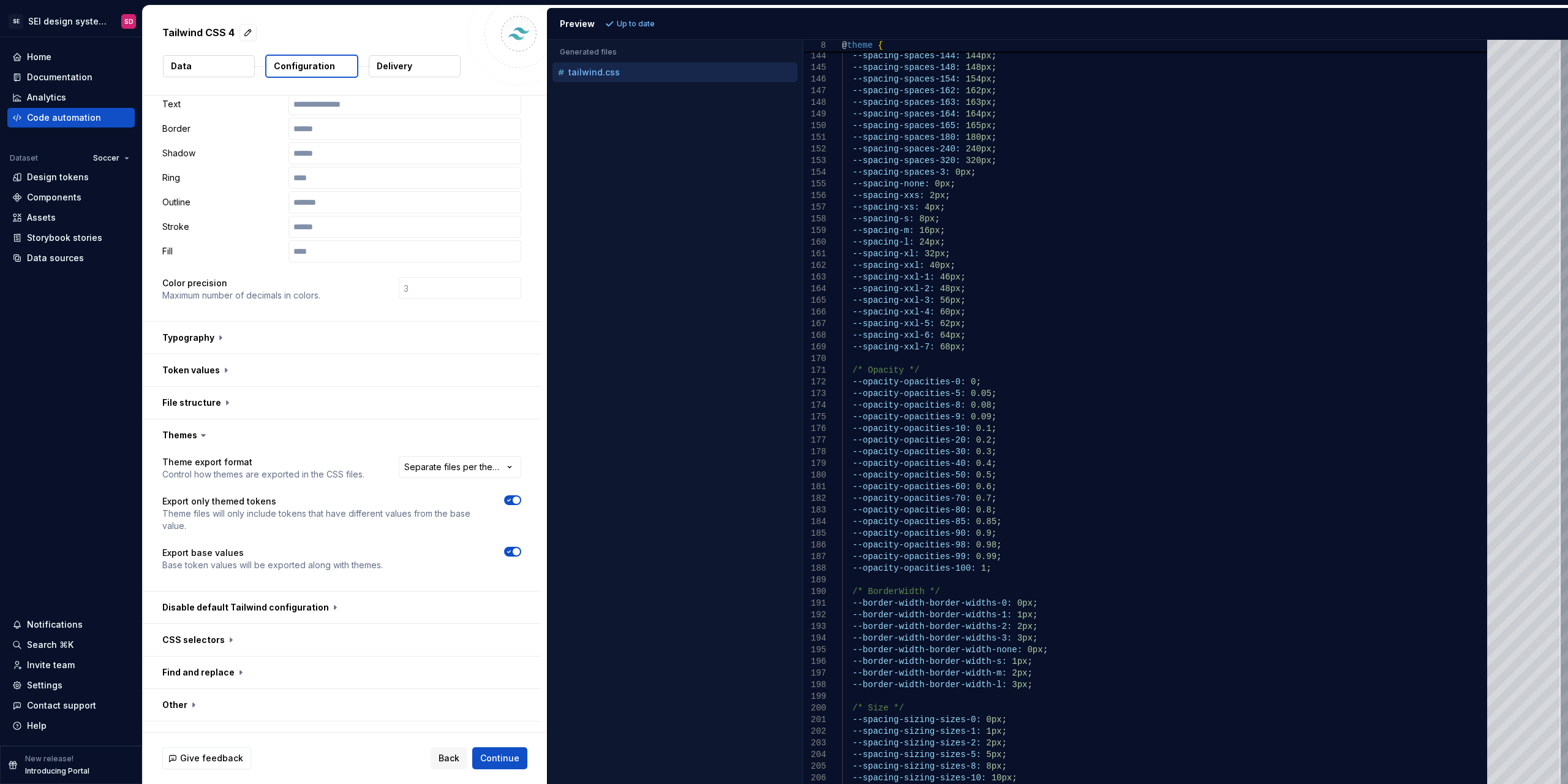
scroll to position [215, 0]
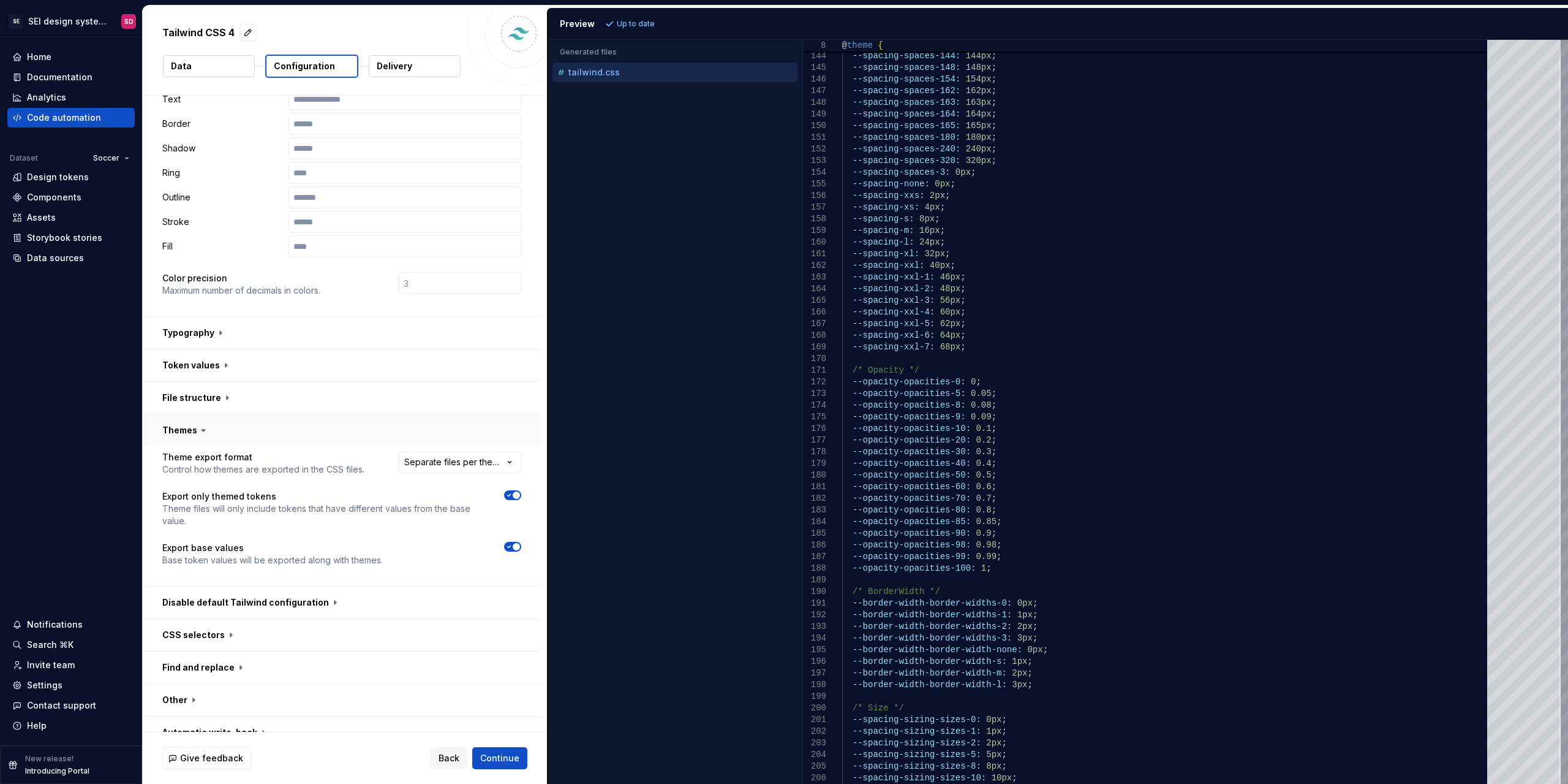
click at [173, 432] on button "button" at bounding box center [342, 430] width 398 height 32
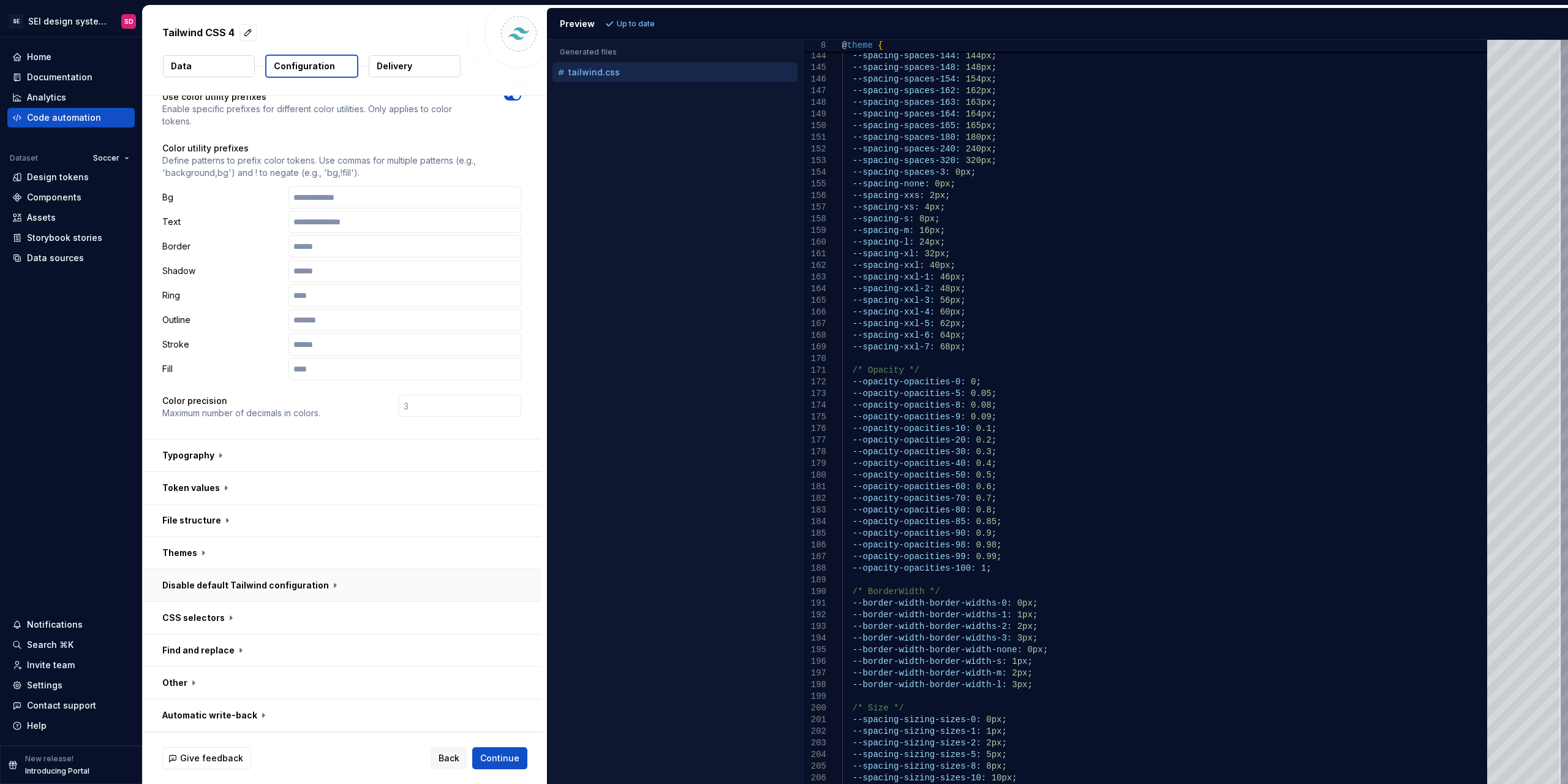
click at [215, 579] on button "button" at bounding box center [342, 585] width 398 height 32
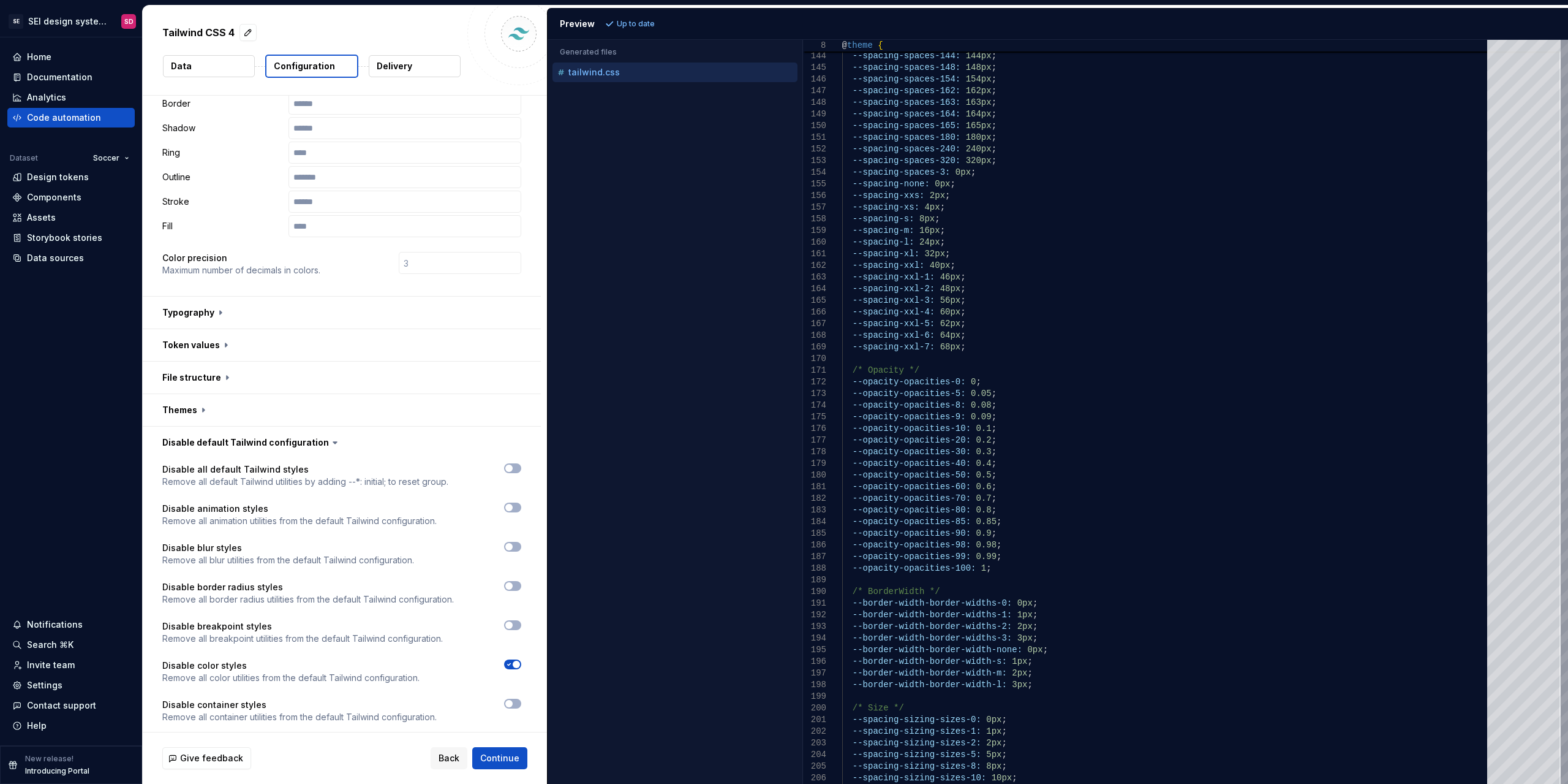
scroll to position [277, 0]
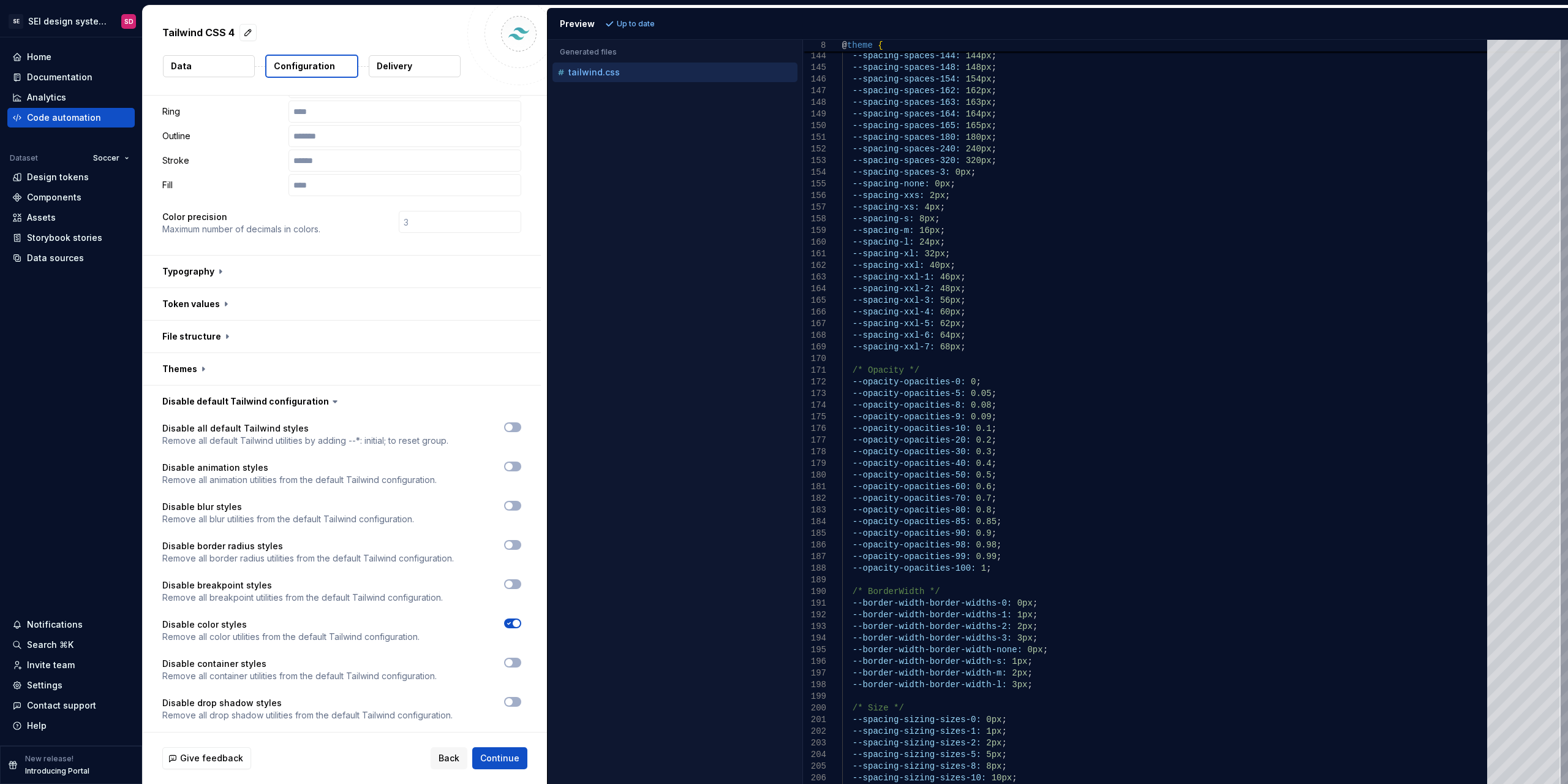
click at [519, 626] on span "button" at bounding box center [516, 623] width 7 height 7
click at [648, 20] on span "Refresh preview" at bounding box center [648, 23] width 61 height 10
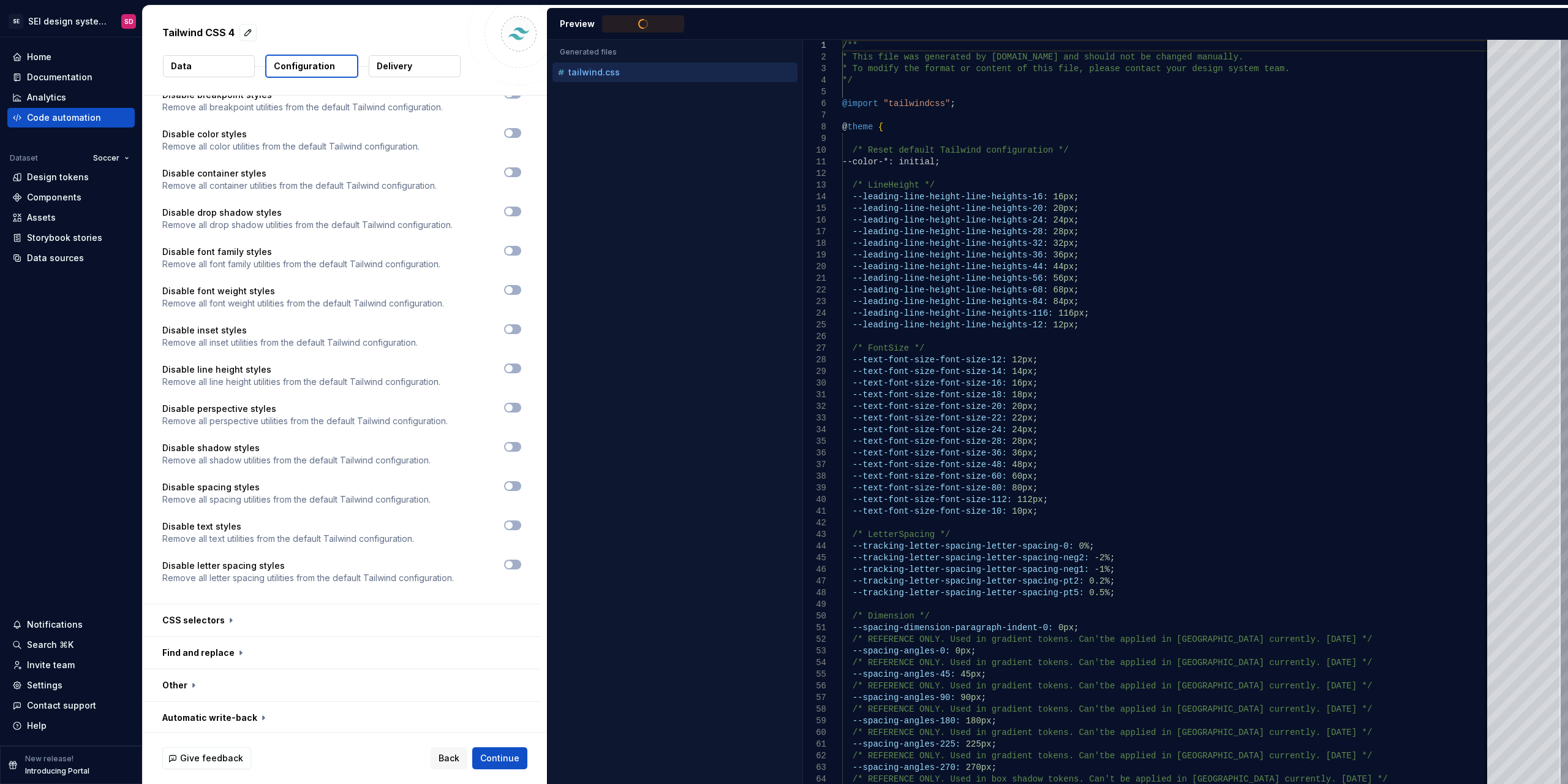
type textarea "**********"
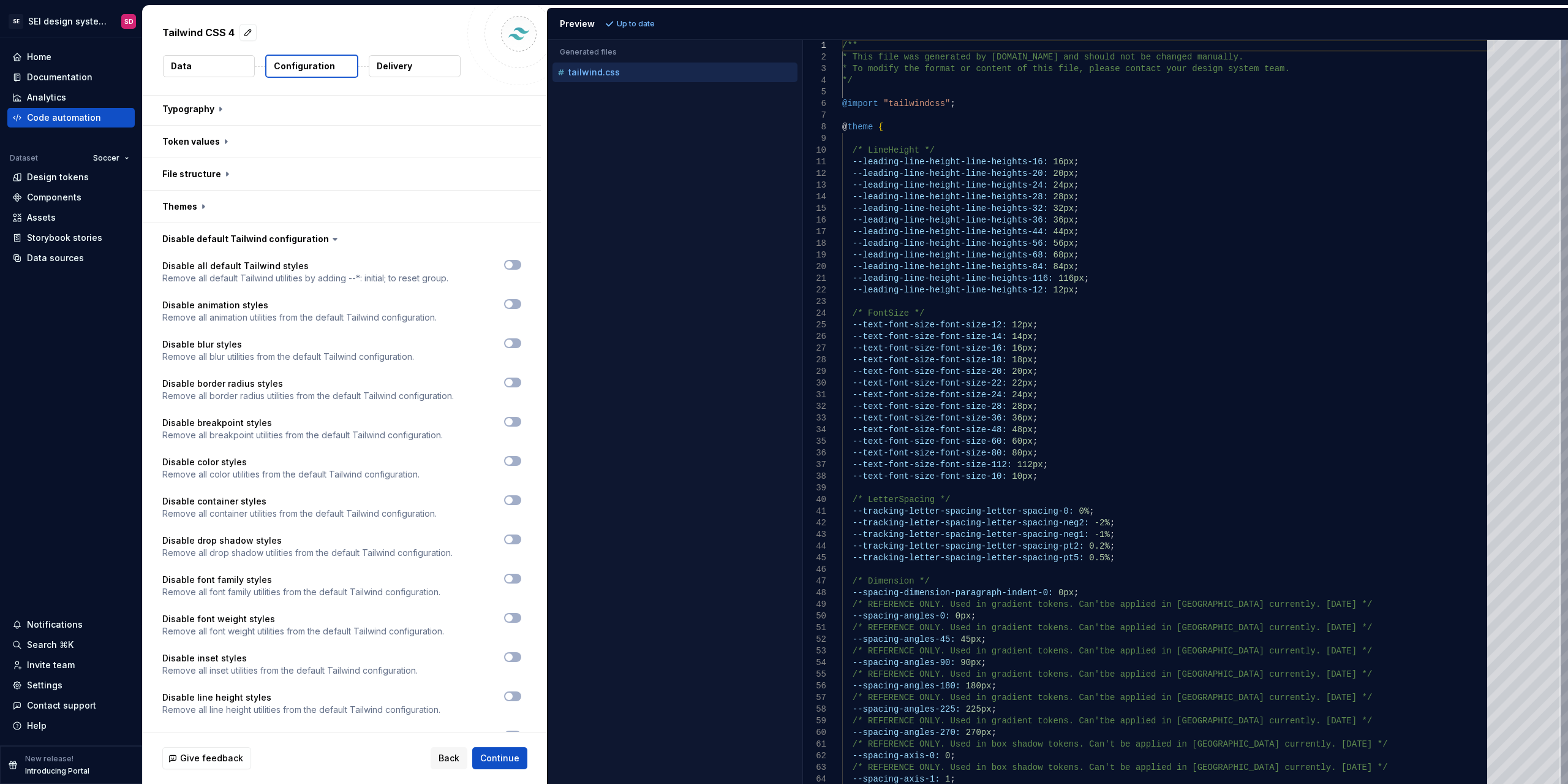
scroll to position [400, 0]
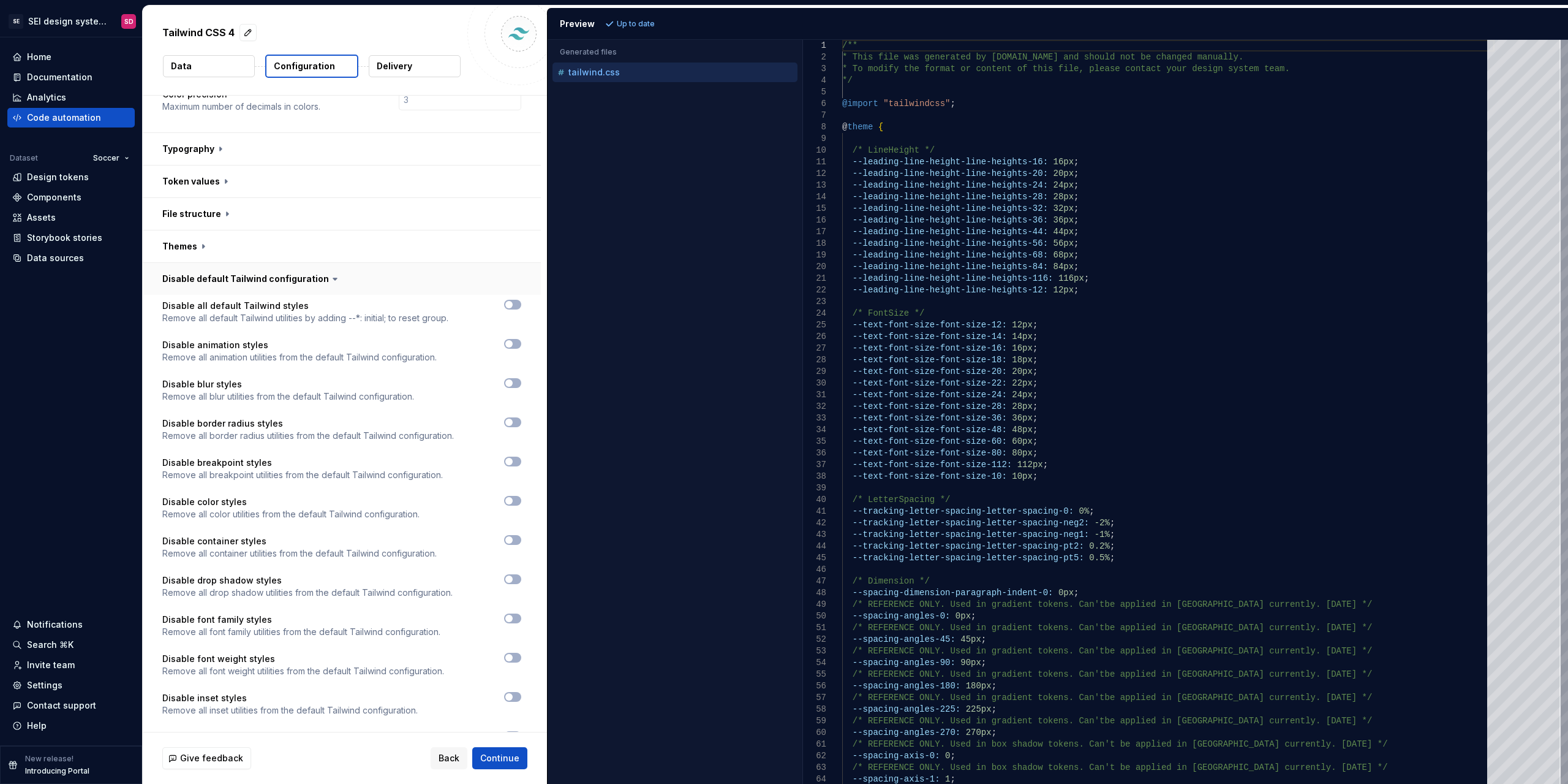
click at [269, 279] on button "button" at bounding box center [342, 279] width 398 height 32
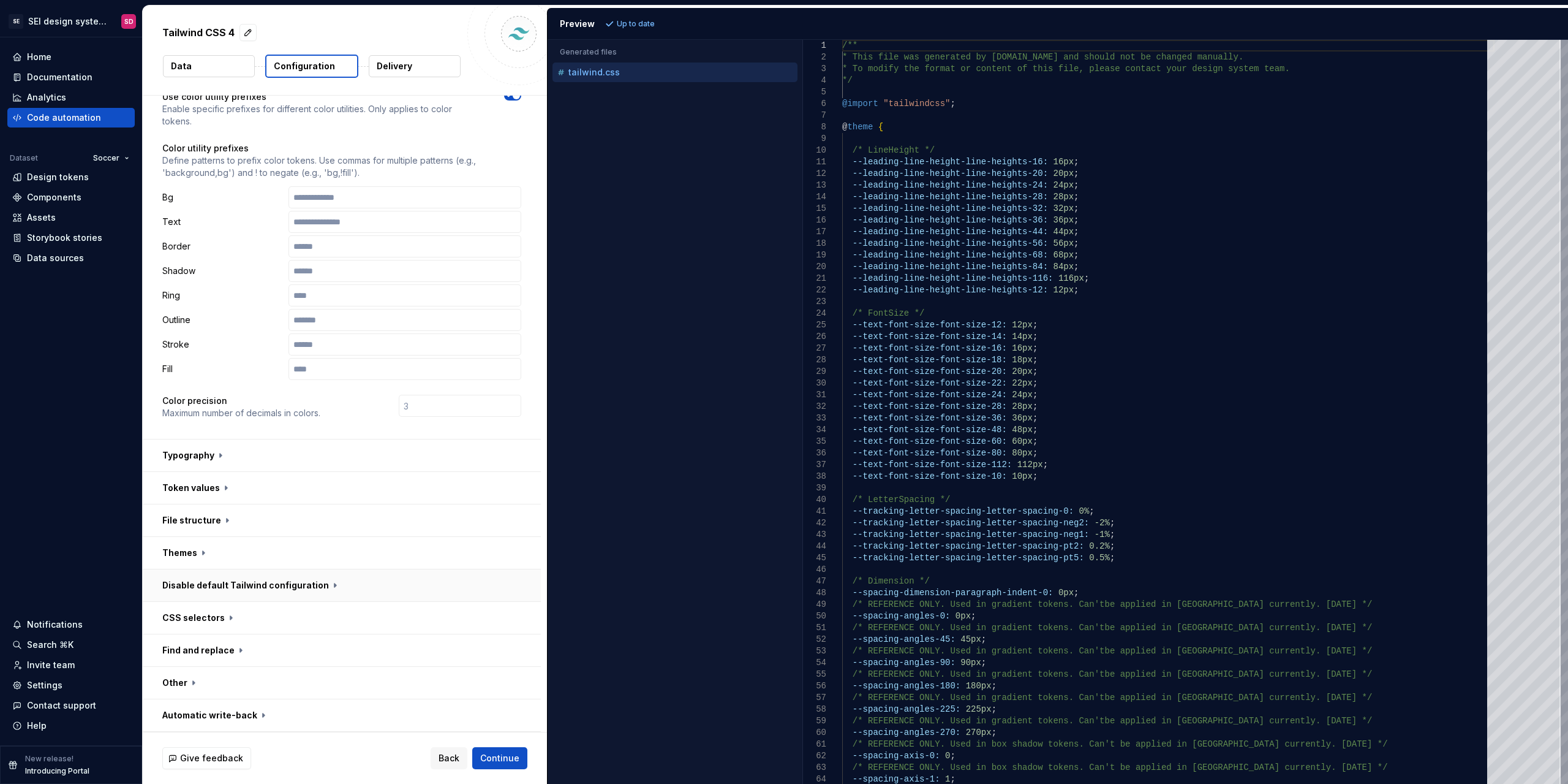
scroll to position [93, 0]
click at [198, 620] on button "button" at bounding box center [342, 617] width 398 height 32
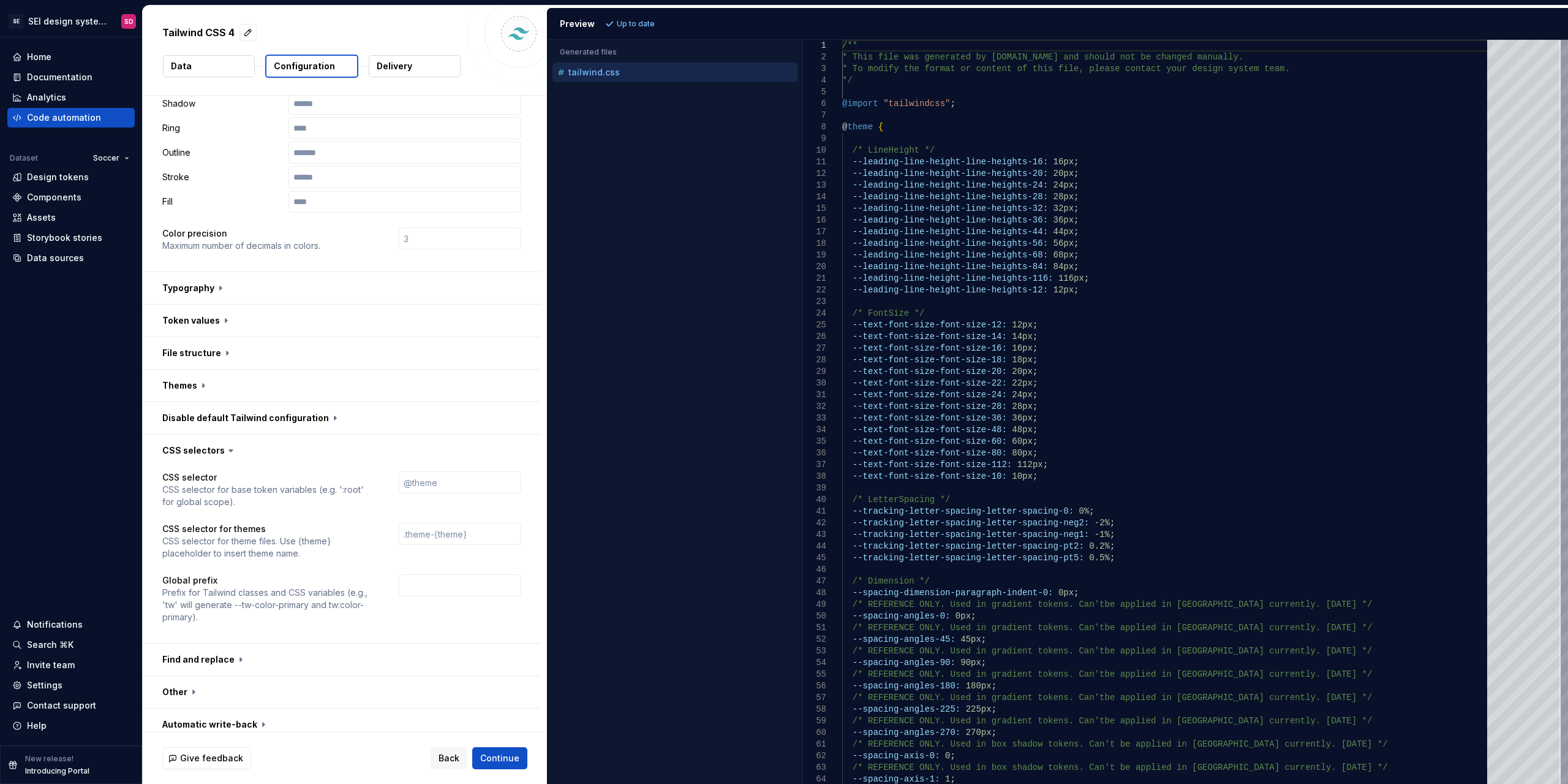
scroll to position [270, 0]
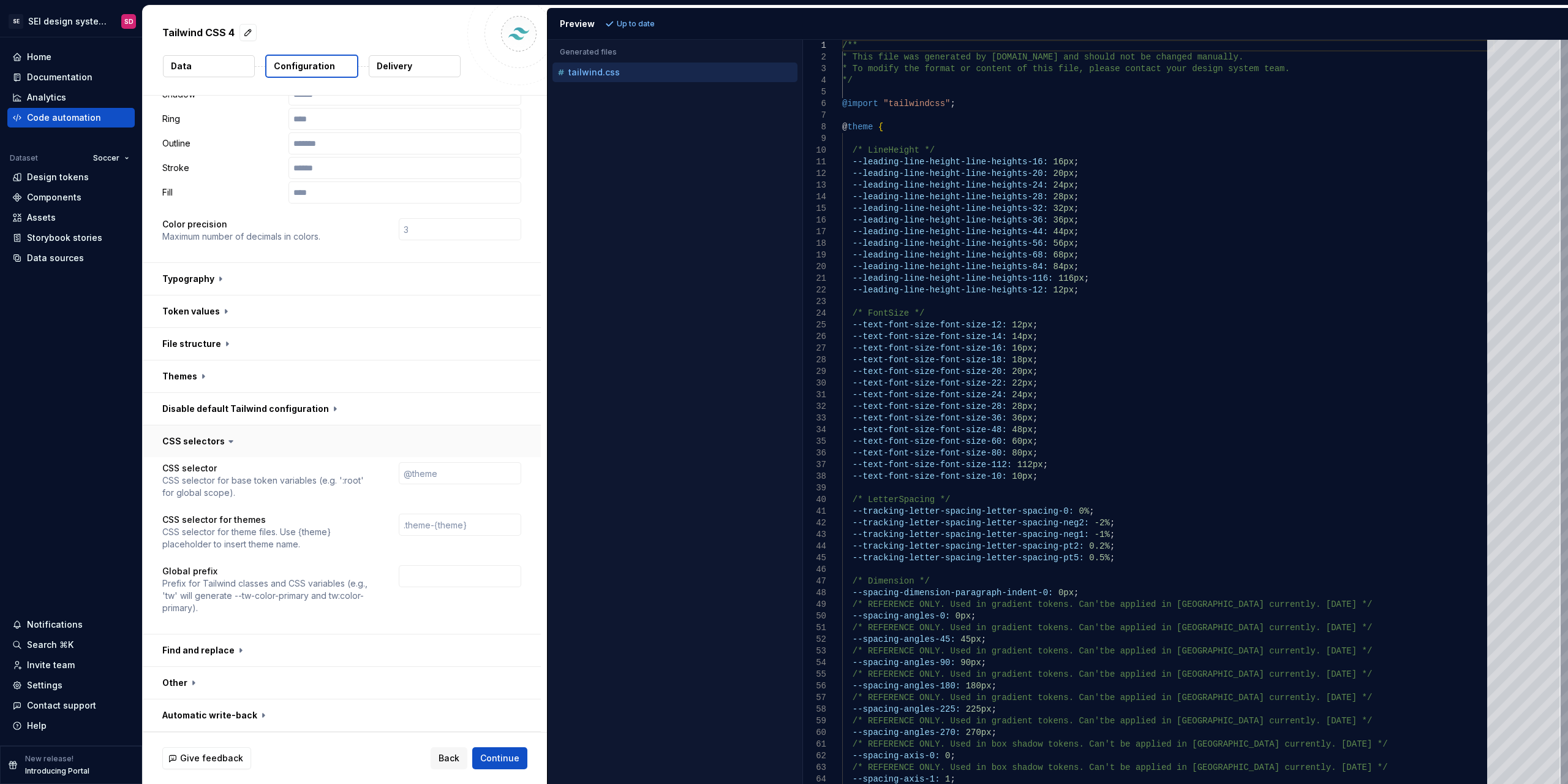
click at [195, 444] on button "button" at bounding box center [342, 441] width 398 height 32
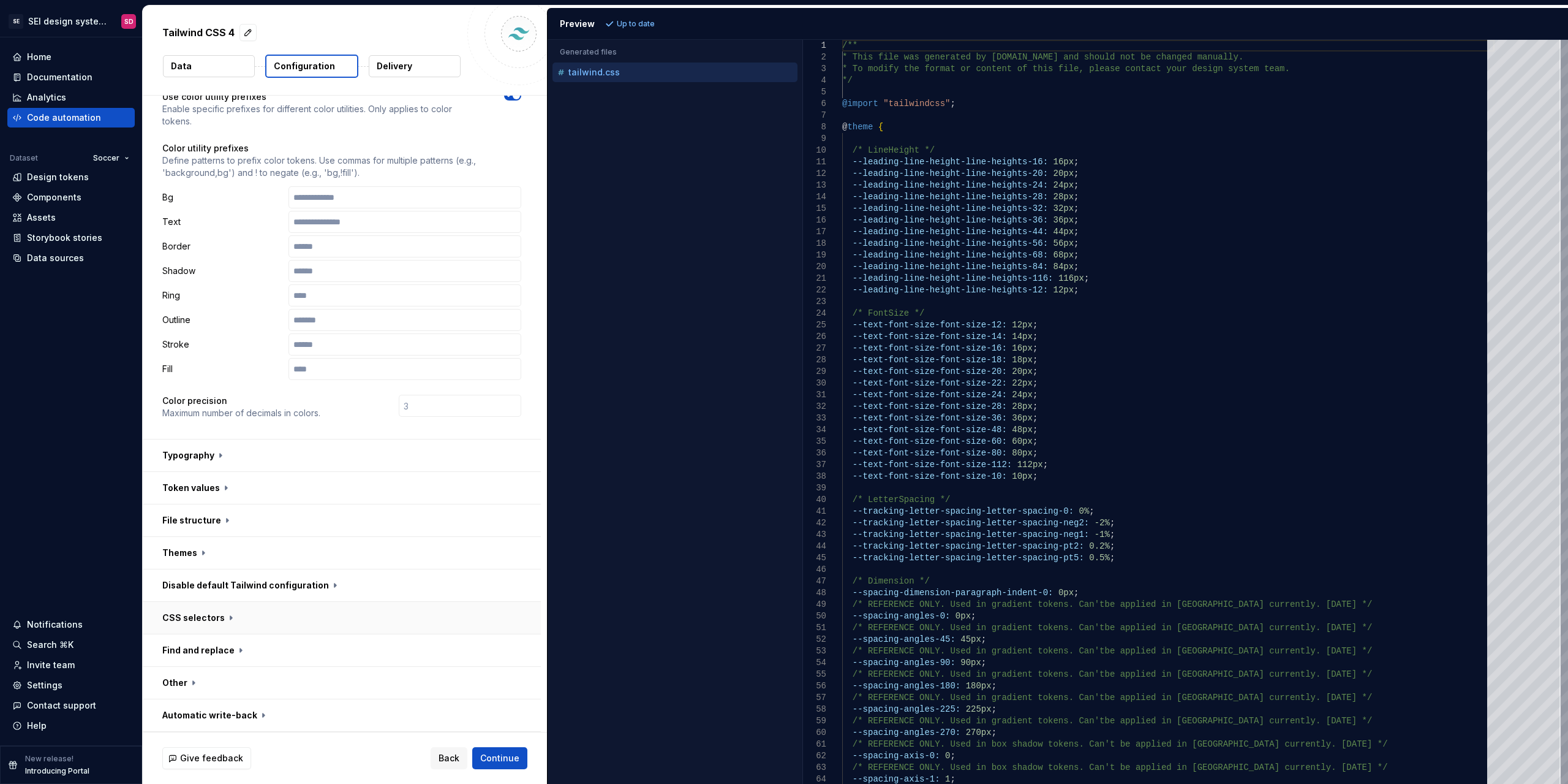
scroll to position [93, 0]
click at [201, 648] on button "button" at bounding box center [342, 650] width 398 height 32
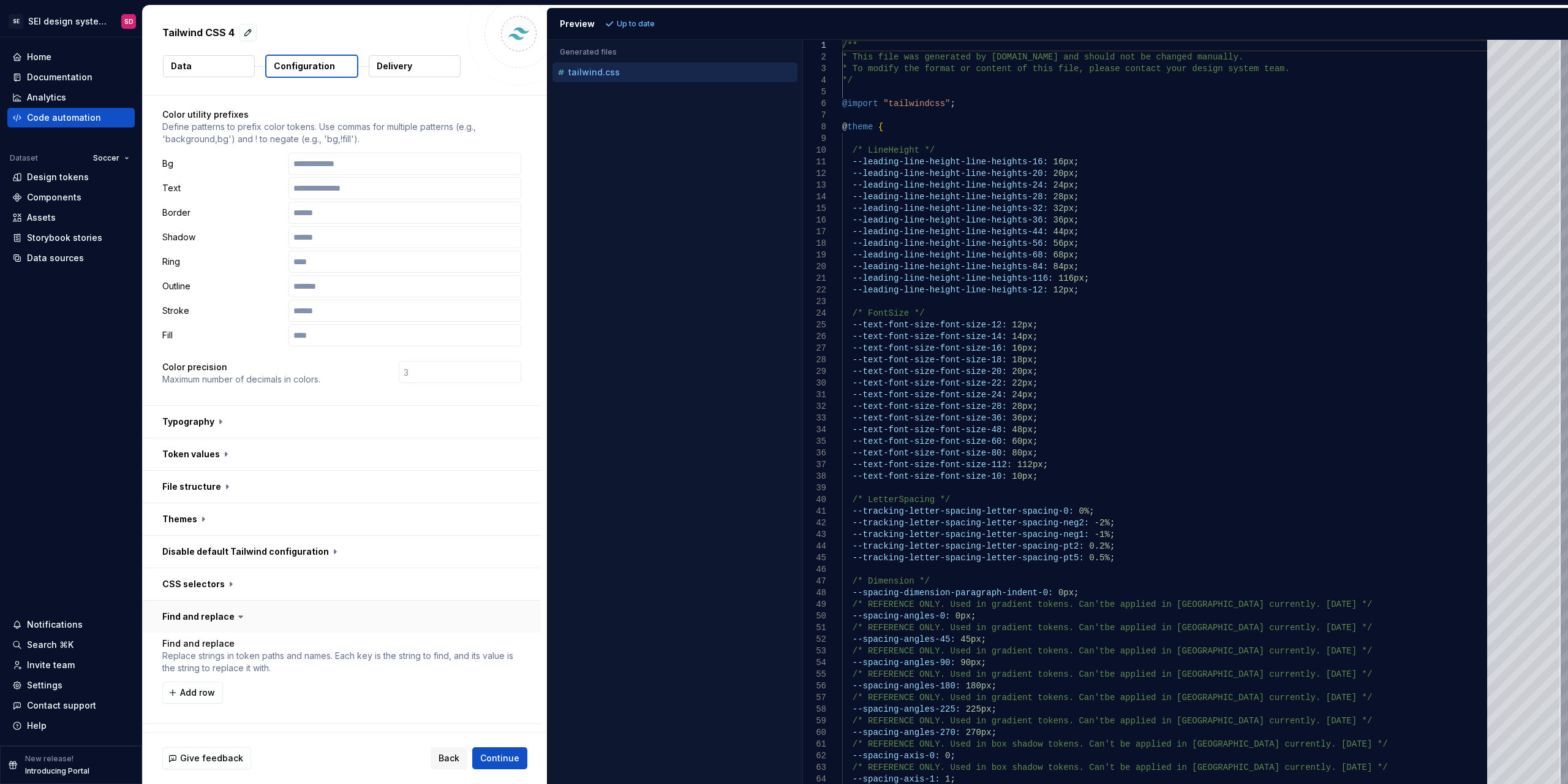
scroll to position [183, 0]
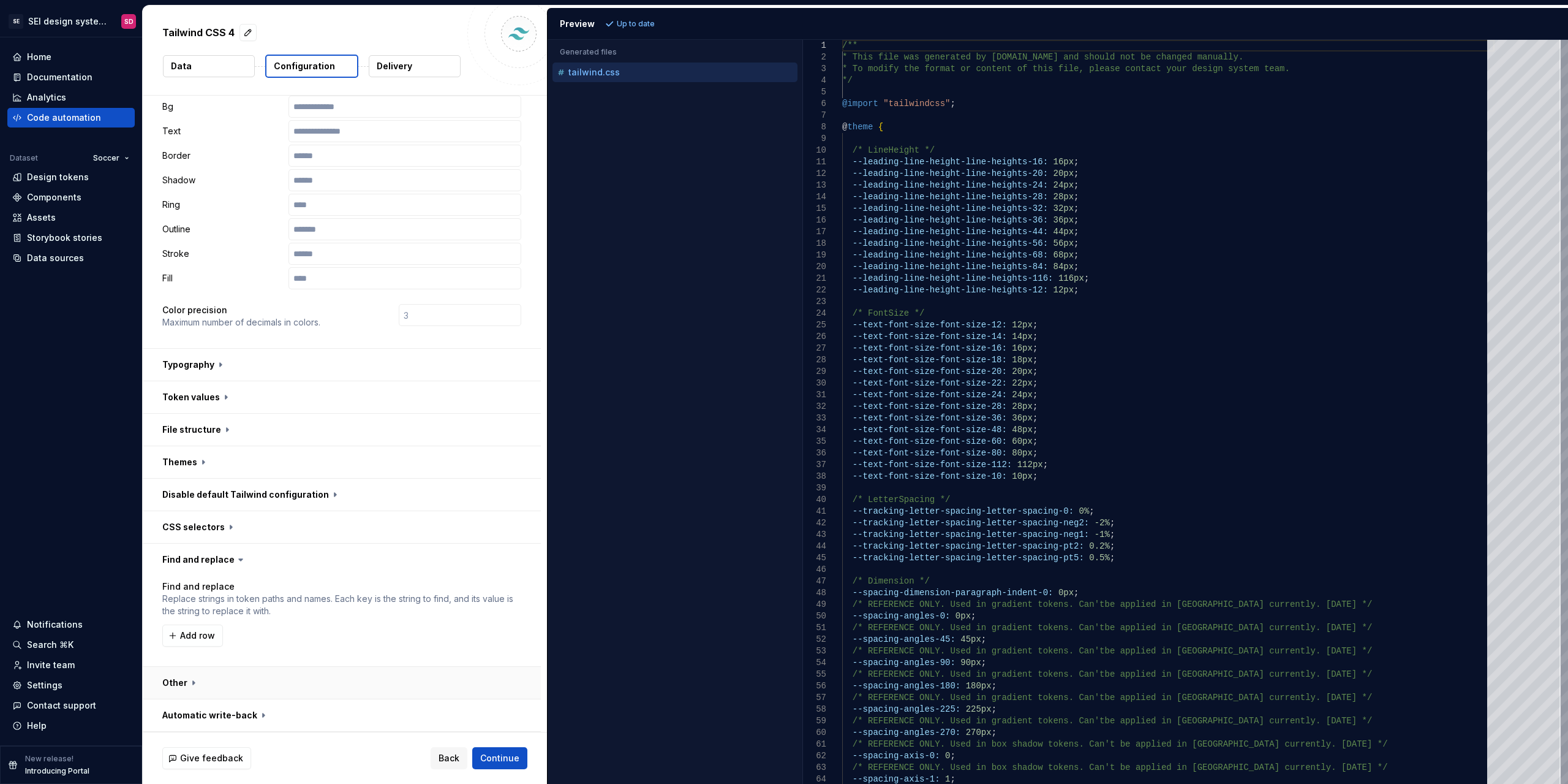
click at [171, 678] on button "button" at bounding box center [342, 683] width 398 height 32
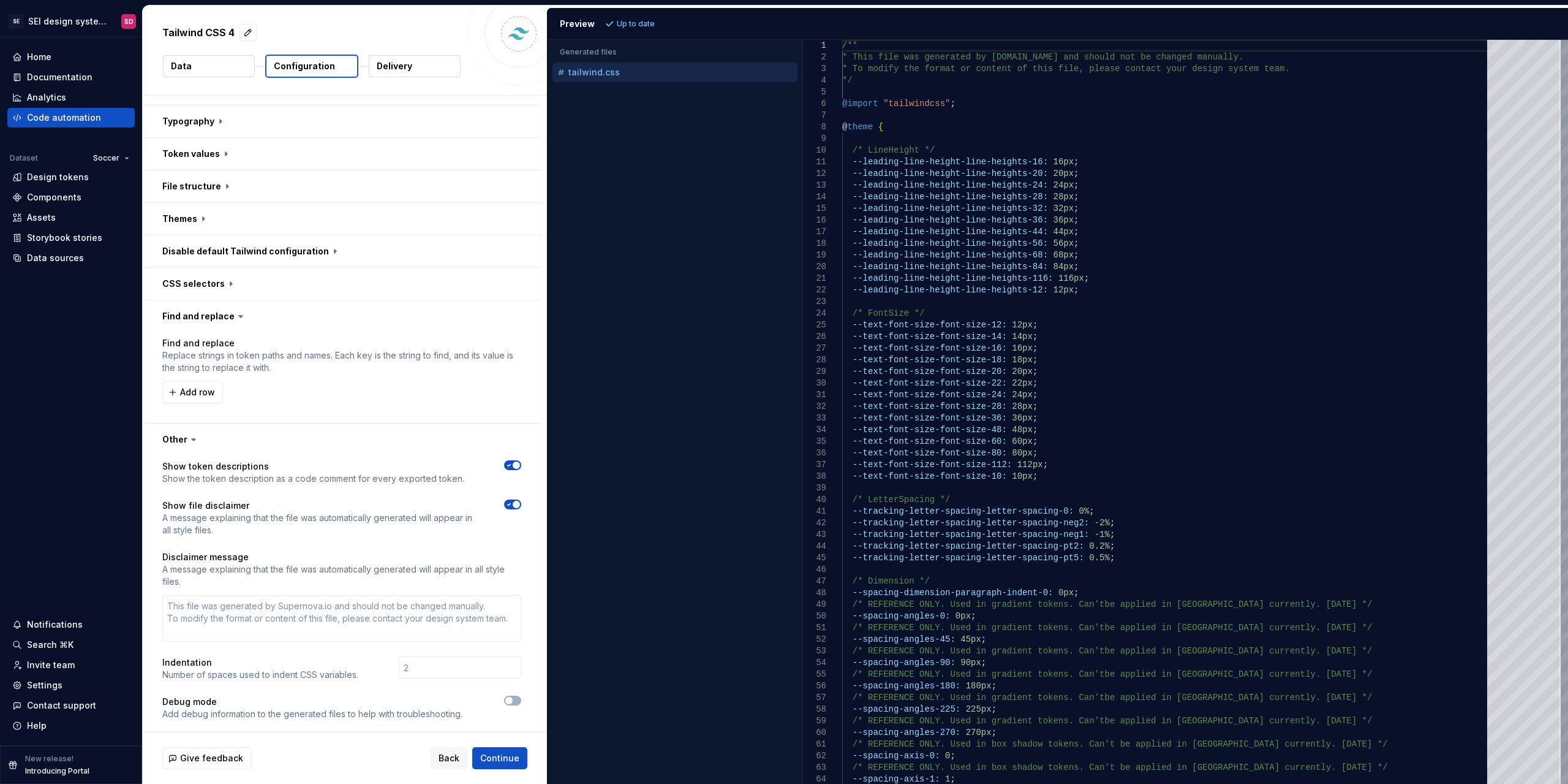
scroll to position [429, 0]
click at [510, 466] on icon "button" at bounding box center [509, 463] width 10 height 7
type textarea "*"
click at [513, 512] on div at bounding box center [513, 516] width 17 height 36
click at [517, 501] on span "button" at bounding box center [516, 503] width 7 height 7
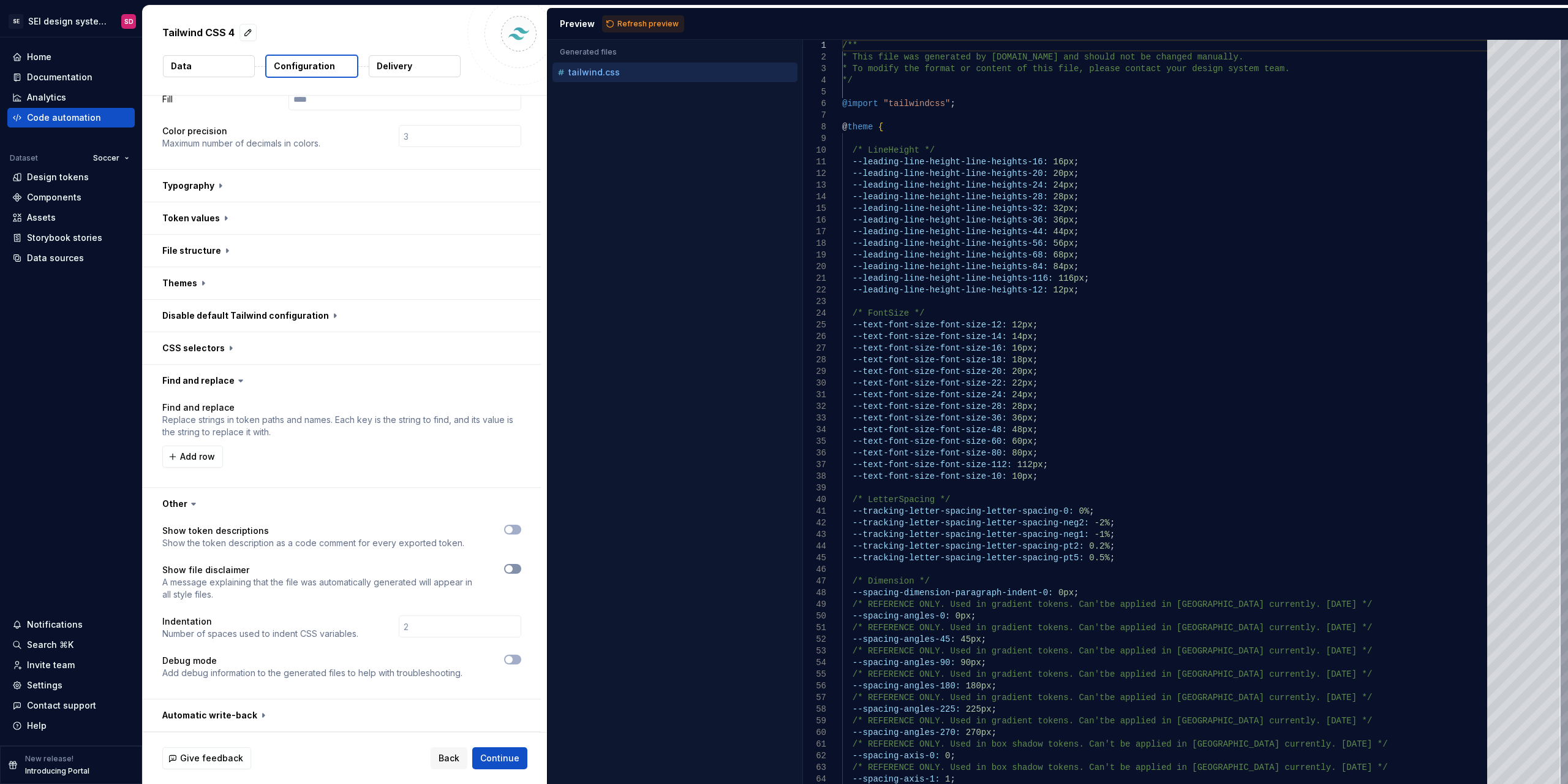
scroll to position [363, 0]
click at [176, 502] on button "button" at bounding box center [342, 504] width 398 height 32
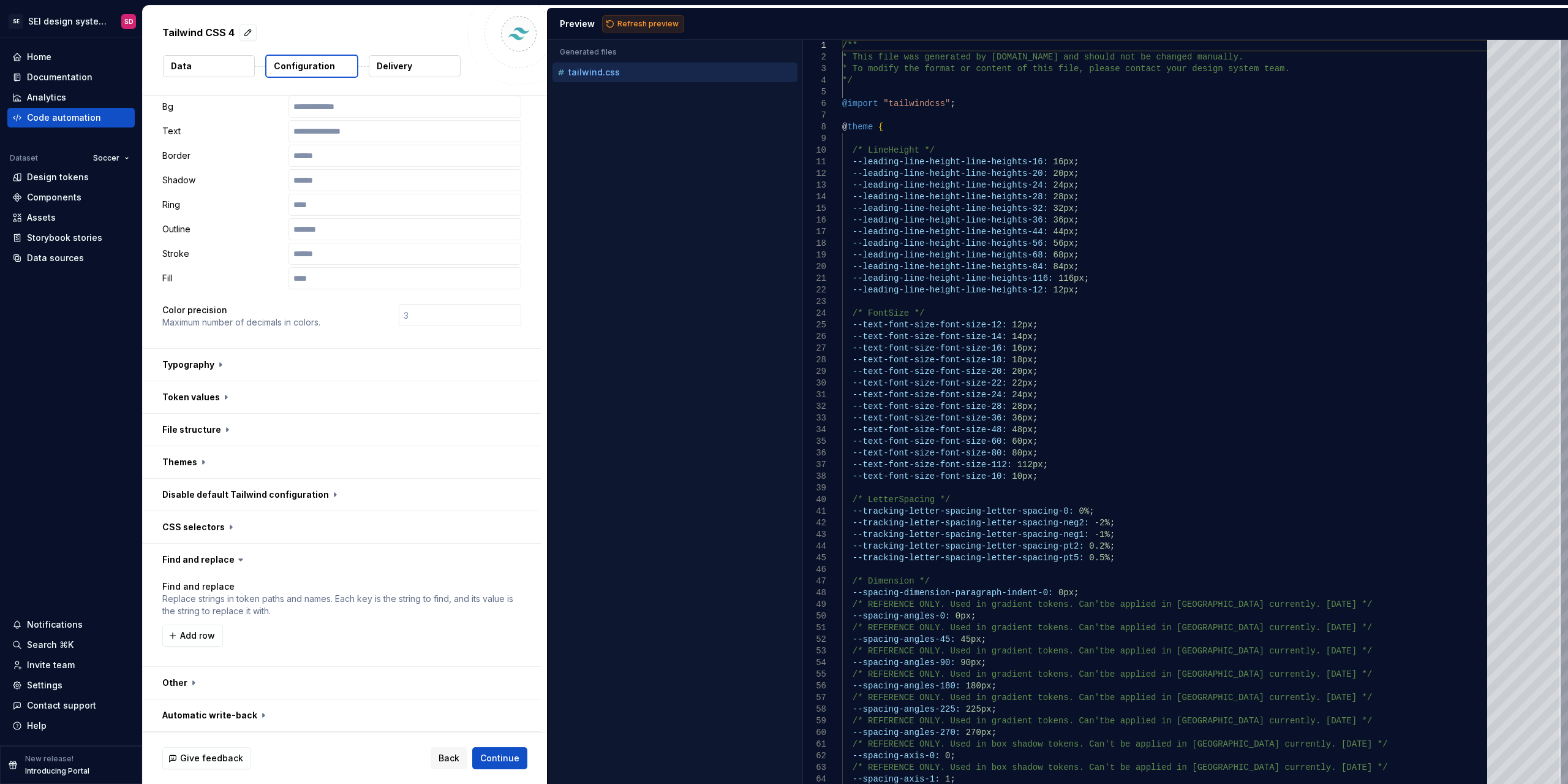
click at [638, 23] on span "Refresh preview" at bounding box center [648, 23] width 61 height 10
type textarea "**********"
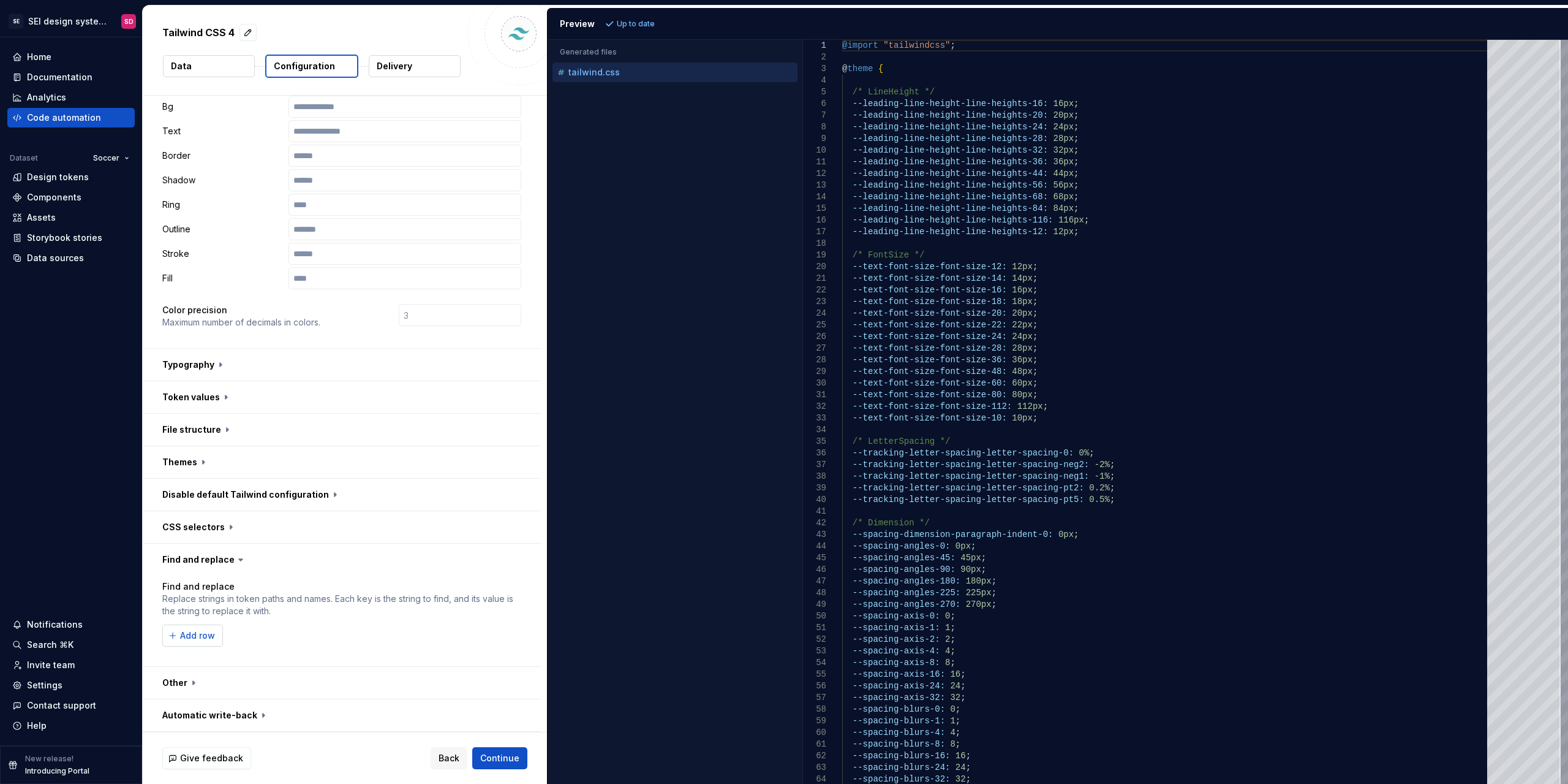
click at [209, 643] on button "Add row" at bounding box center [193, 635] width 61 height 22
type input "Line Height"
click at [662, 30] on button "Refresh preview" at bounding box center [643, 24] width 82 height 17
type textarea "**********"
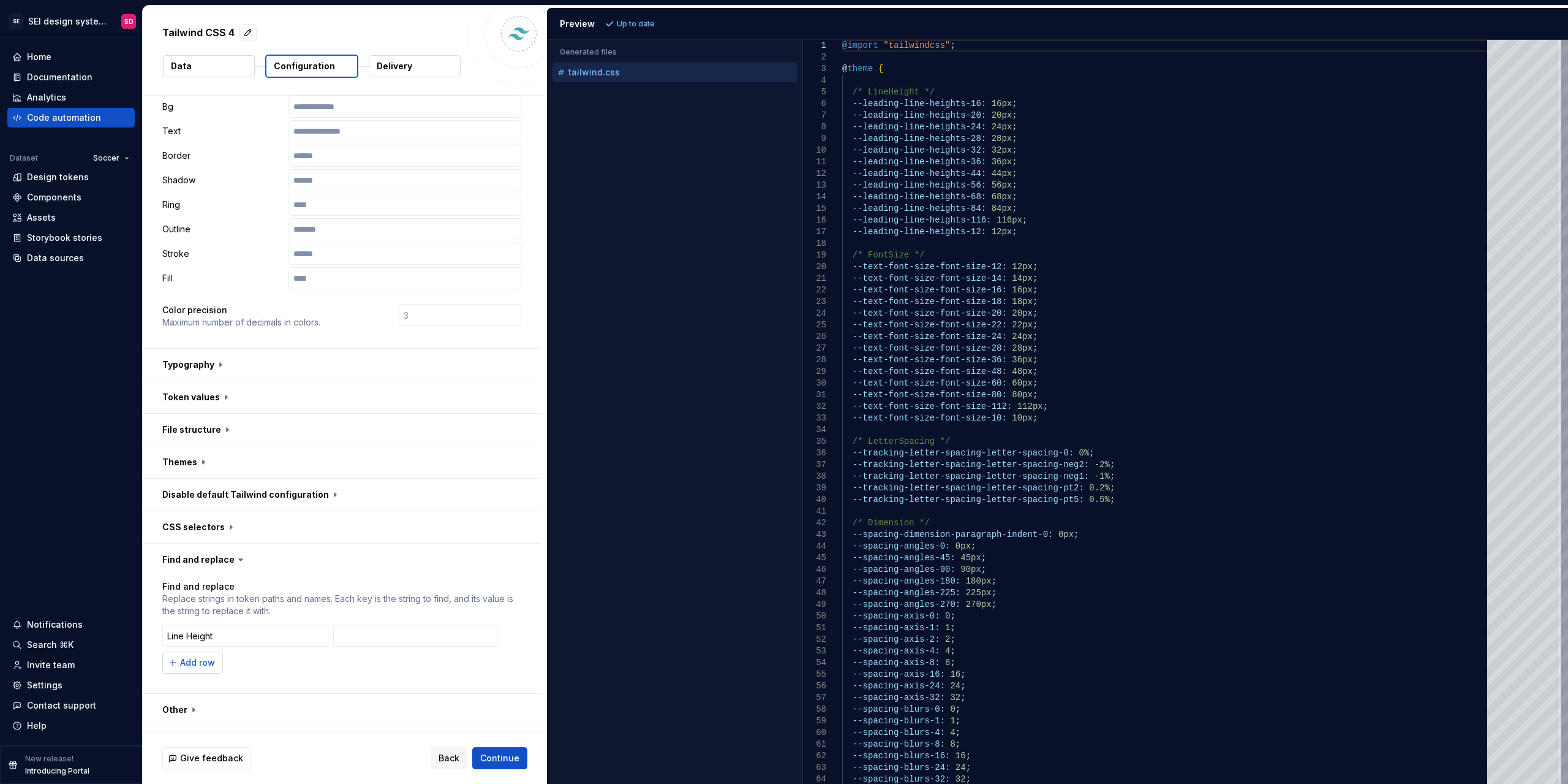
click at [218, 662] on button "Add row" at bounding box center [193, 662] width 61 height 22
type input "fontS"
type input "l"
type input "line height"
type input "lineheights"
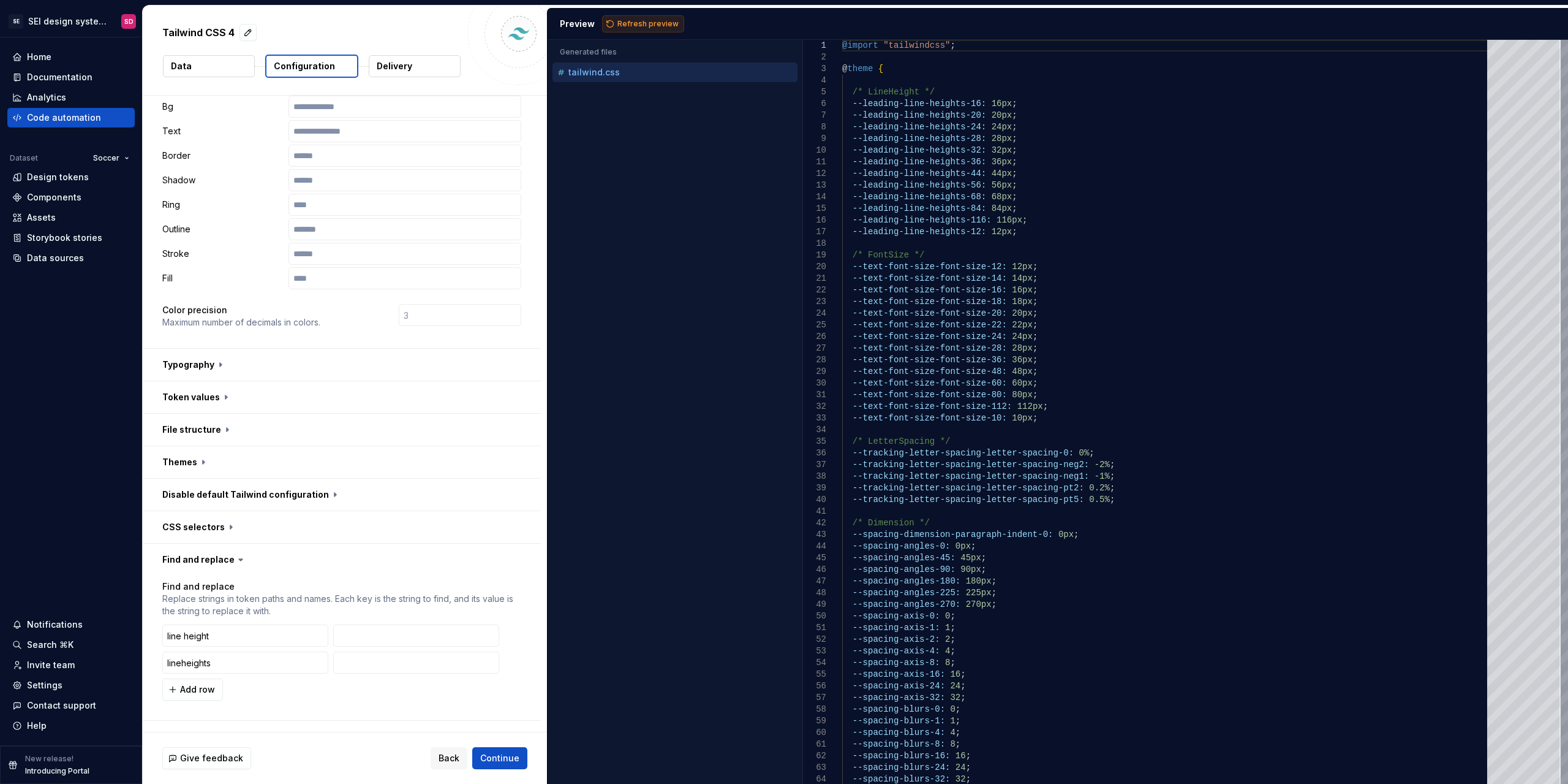
click at [659, 22] on span "Refresh preview" at bounding box center [648, 23] width 61 height 10
type textarea "**********"
click at [192, 686] on span "Add row" at bounding box center [197, 690] width 35 height 12
type input "font size"
click at [218, 718] on button "Add row" at bounding box center [193, 716] width 61 height 22
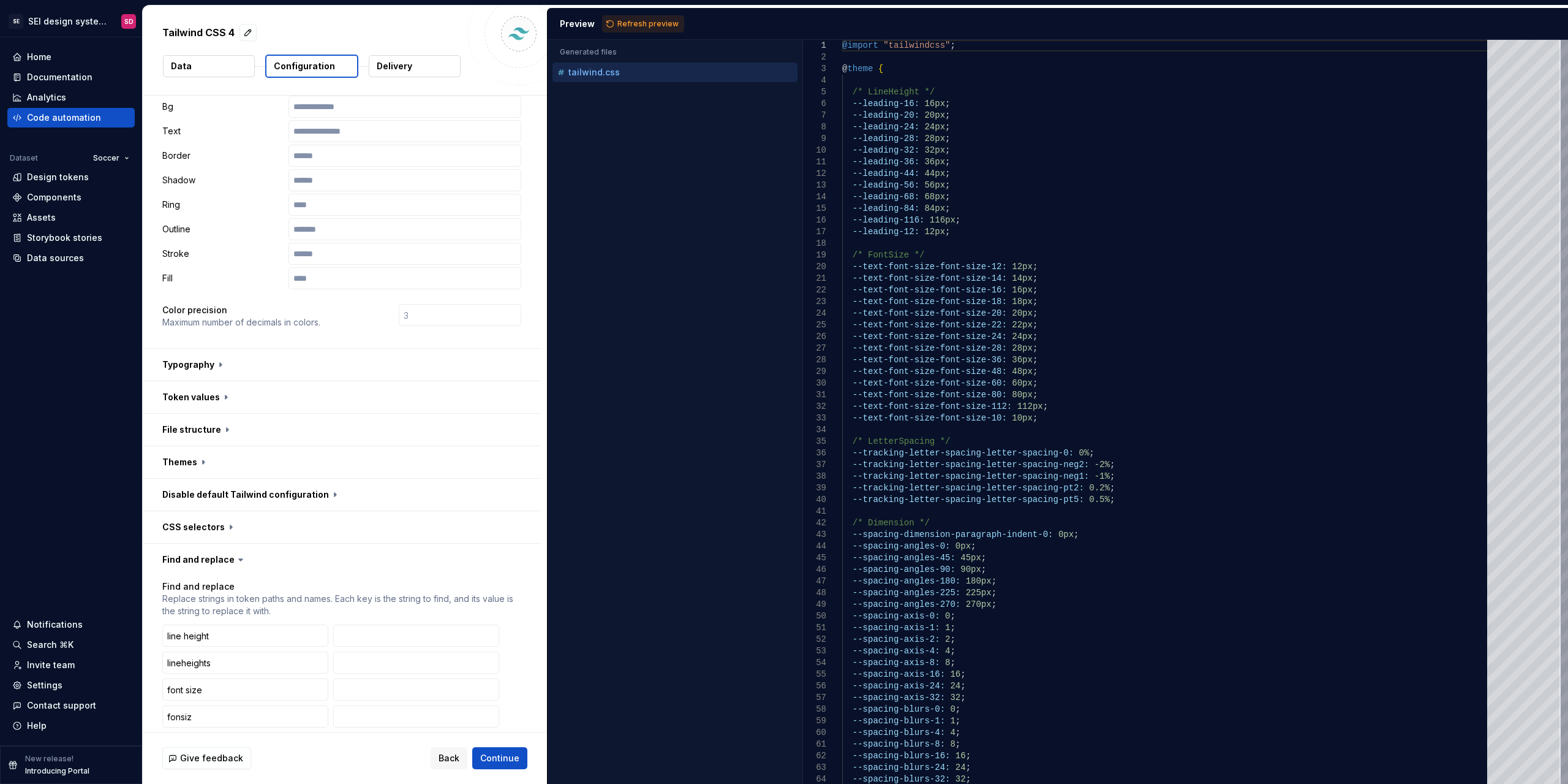
type input "fonsize"
click at [654, 22] on span "Refresh preview" at bounding box center [648, 23] width 61 height 10
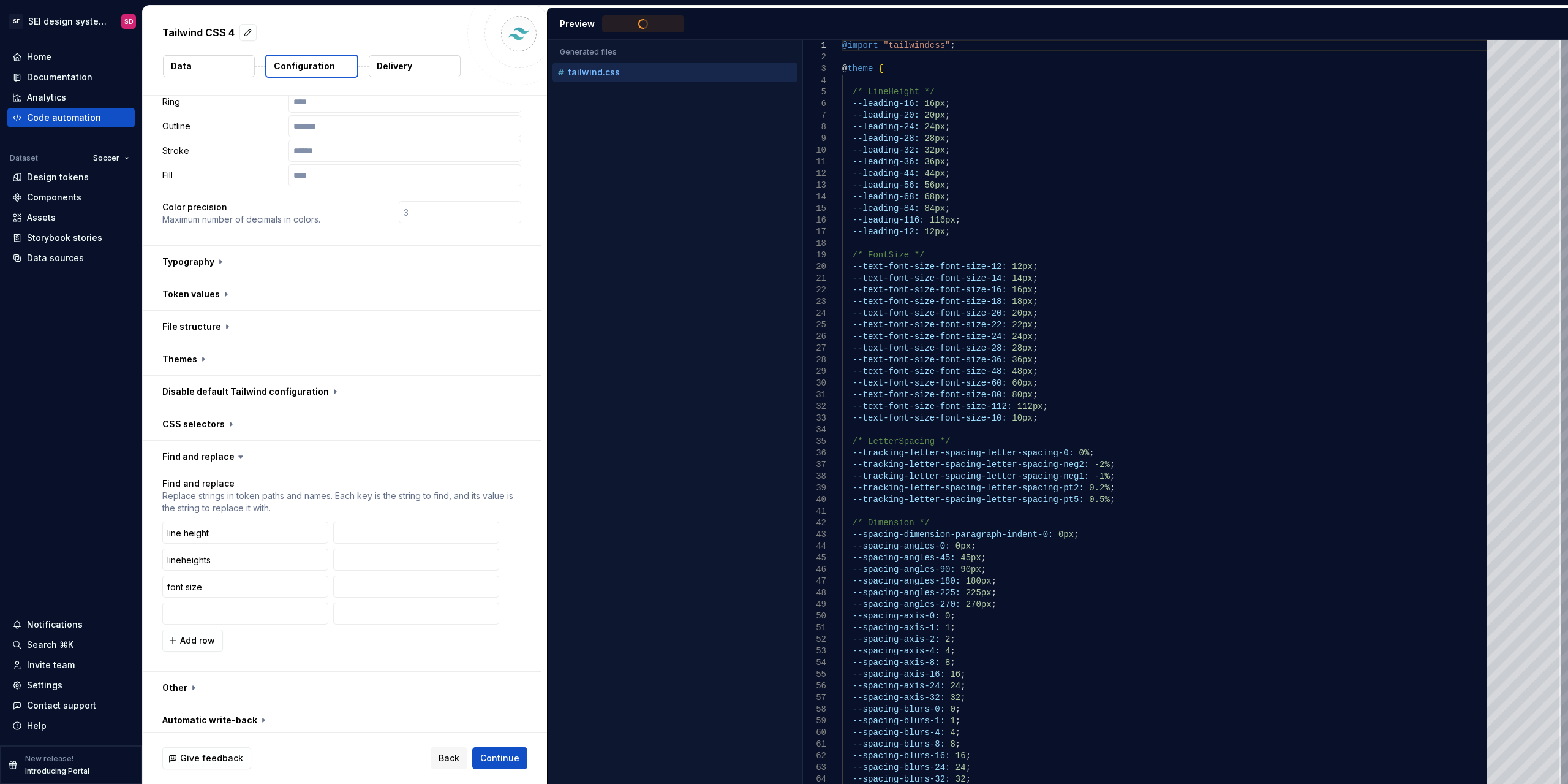
scroll to position [292, 0]
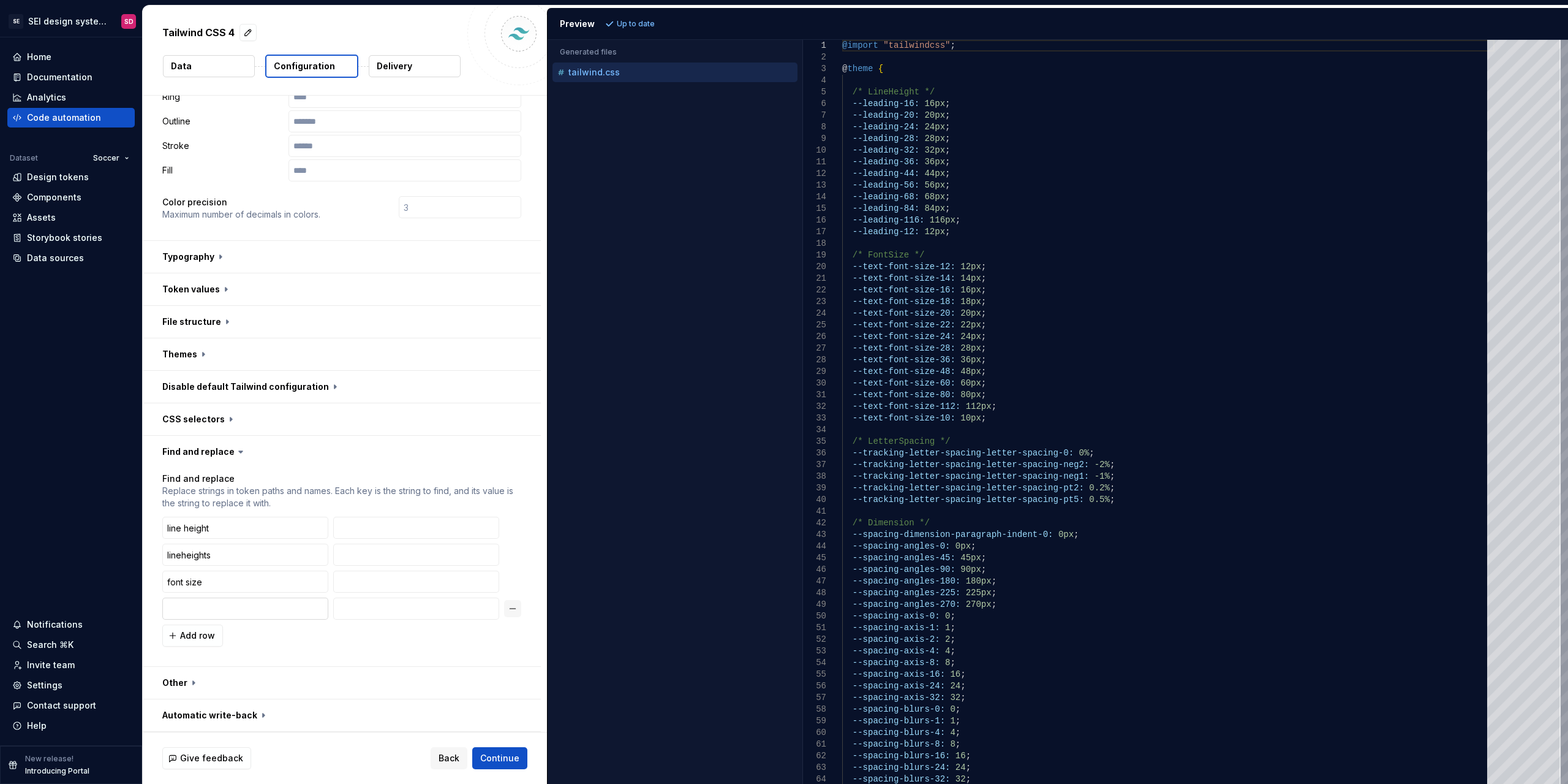
click at [215, 610] on input "text" at bounding box center [246, 608] width 166 height 22
type input "fontsize"
click at [653, 29] on button "Refresh preview" at bounding box center [643, 24] width 82 height 17
click at [214, 642] on button "Add row" at bounding box center [193, 635] width 61 height 22
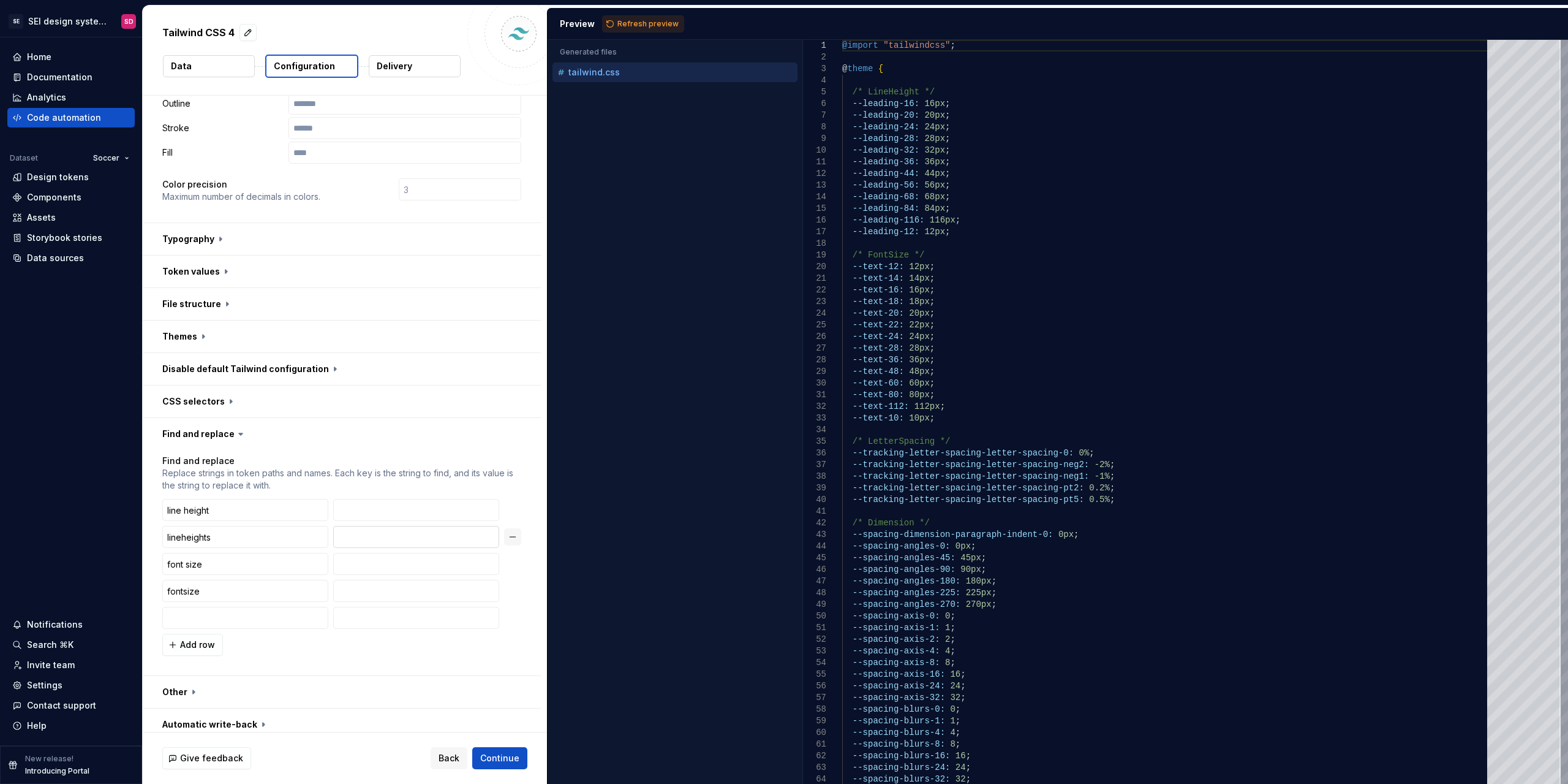
scroll to position [318, 0]
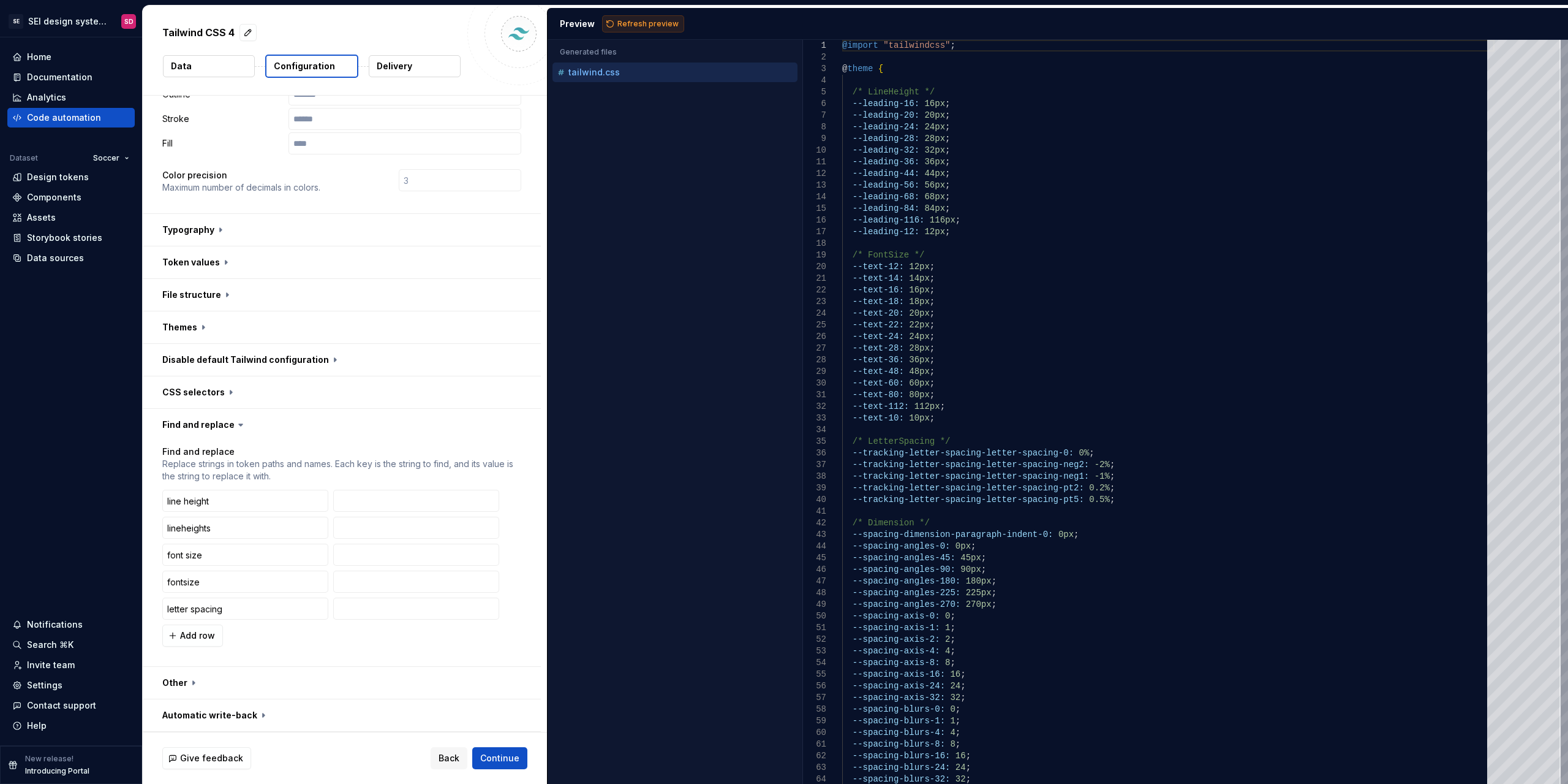
type input "letter spacing"
drag, startPoint x: 646, startPoint y: 18, endPoint x: 611, endPoint y: 79, distance: 70.3
click at [646, 18] on button "Refresh preview" at bounding box center [643, 24] width 82 height 17
click at [192, 629] on span "Add row" at bounding box center [197, 635] width 35 height 12
click at [225, 641] on input "text" at bounding box center [246, 635] width 166 height 22
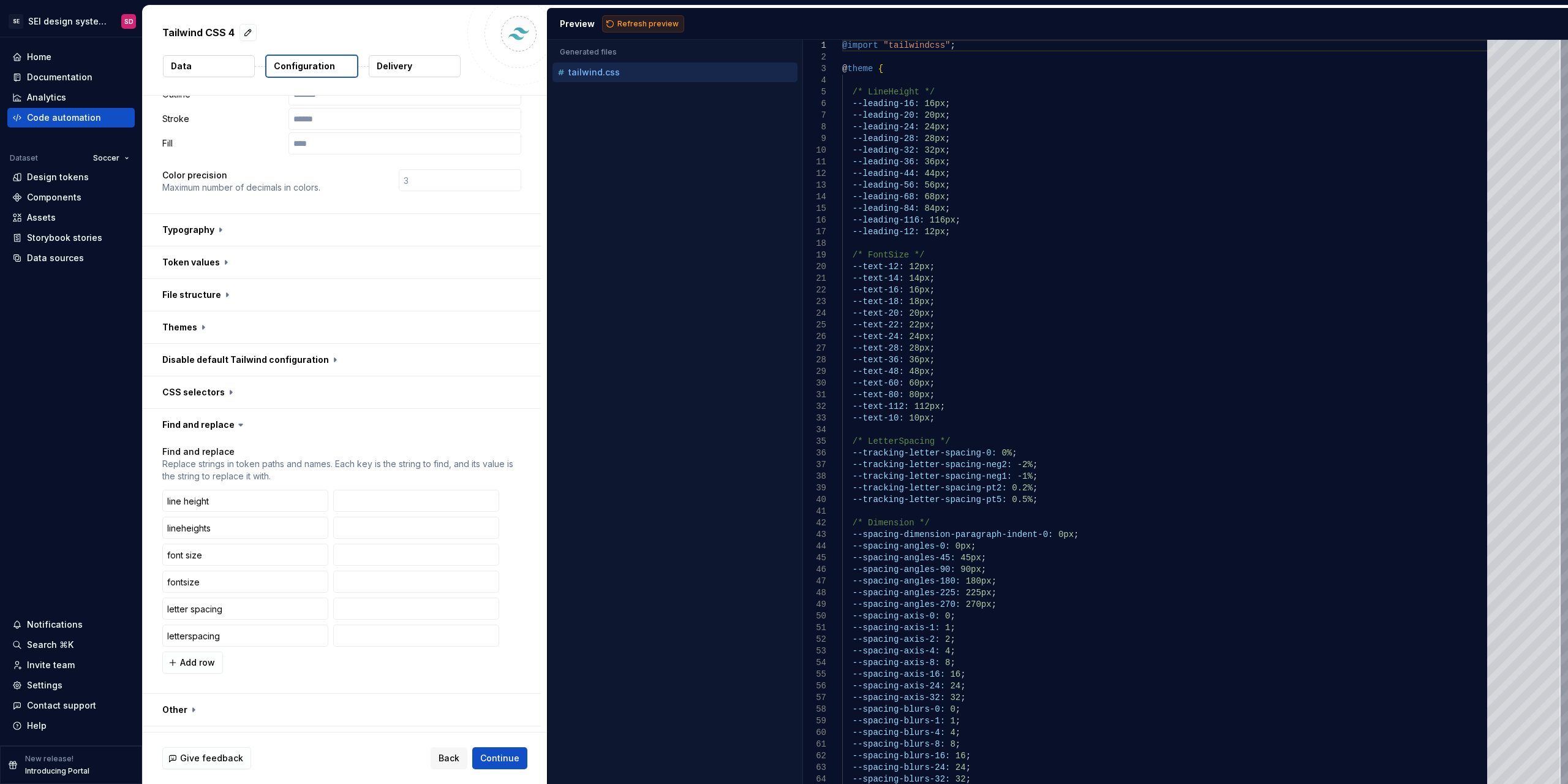
type input "letterspacing"
click at [635, 27] on span "Refresh preview" at bounding box center [648, 23] width 61 height 10
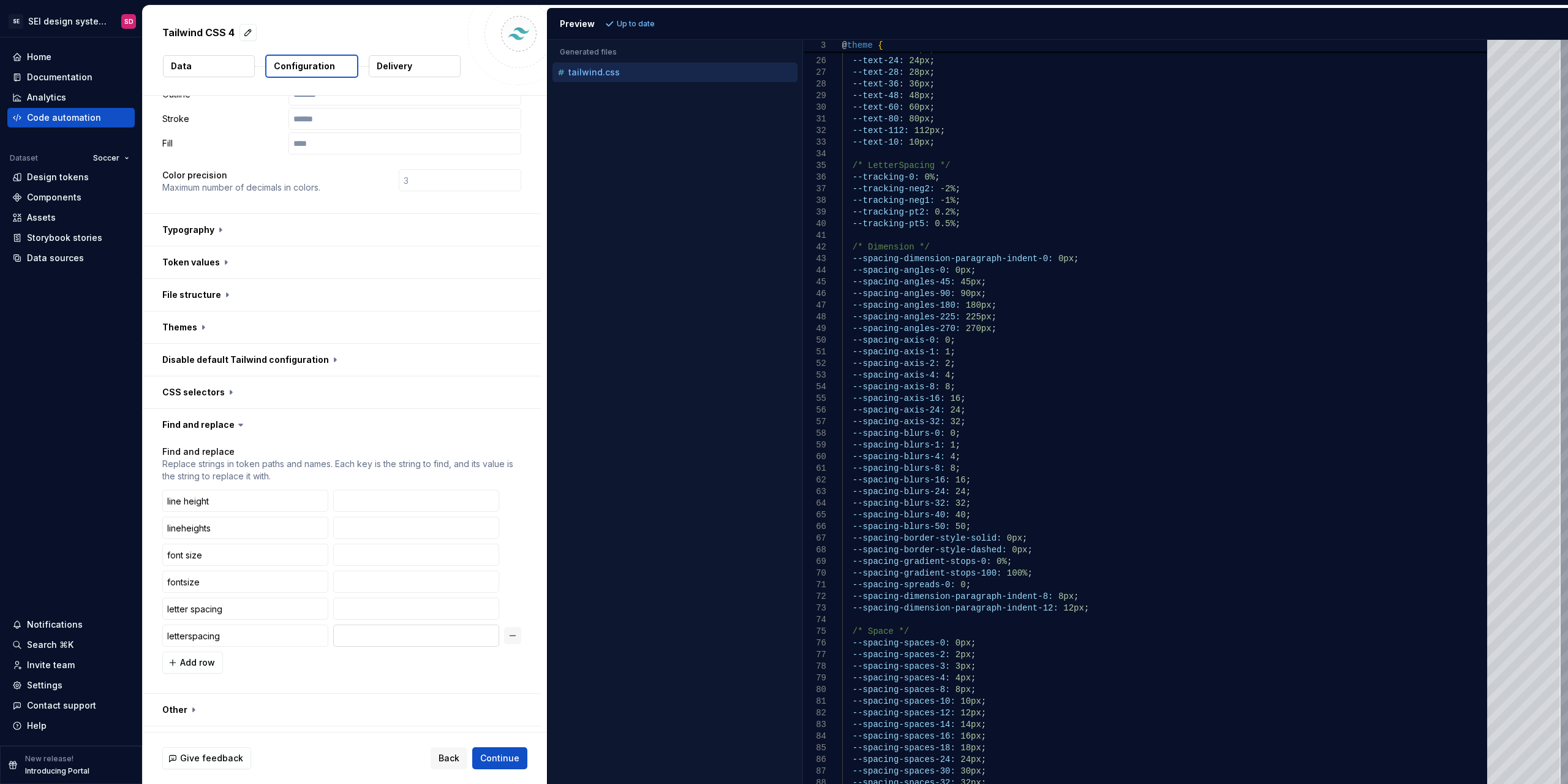
scroll to position [345, 0]
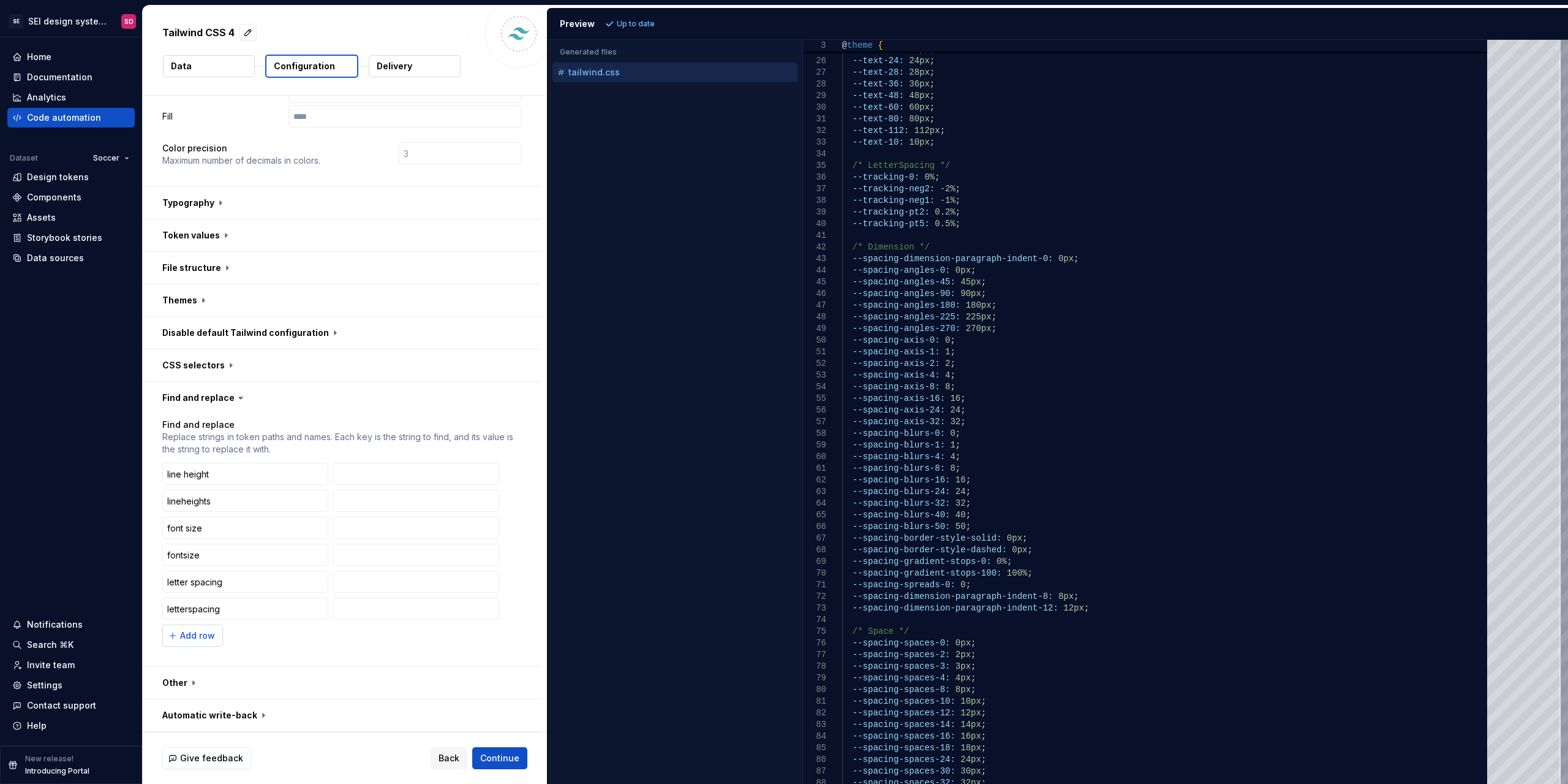
click at [189, 639] on span "Add row" at bounding box center [197, 635] width 35 height 12
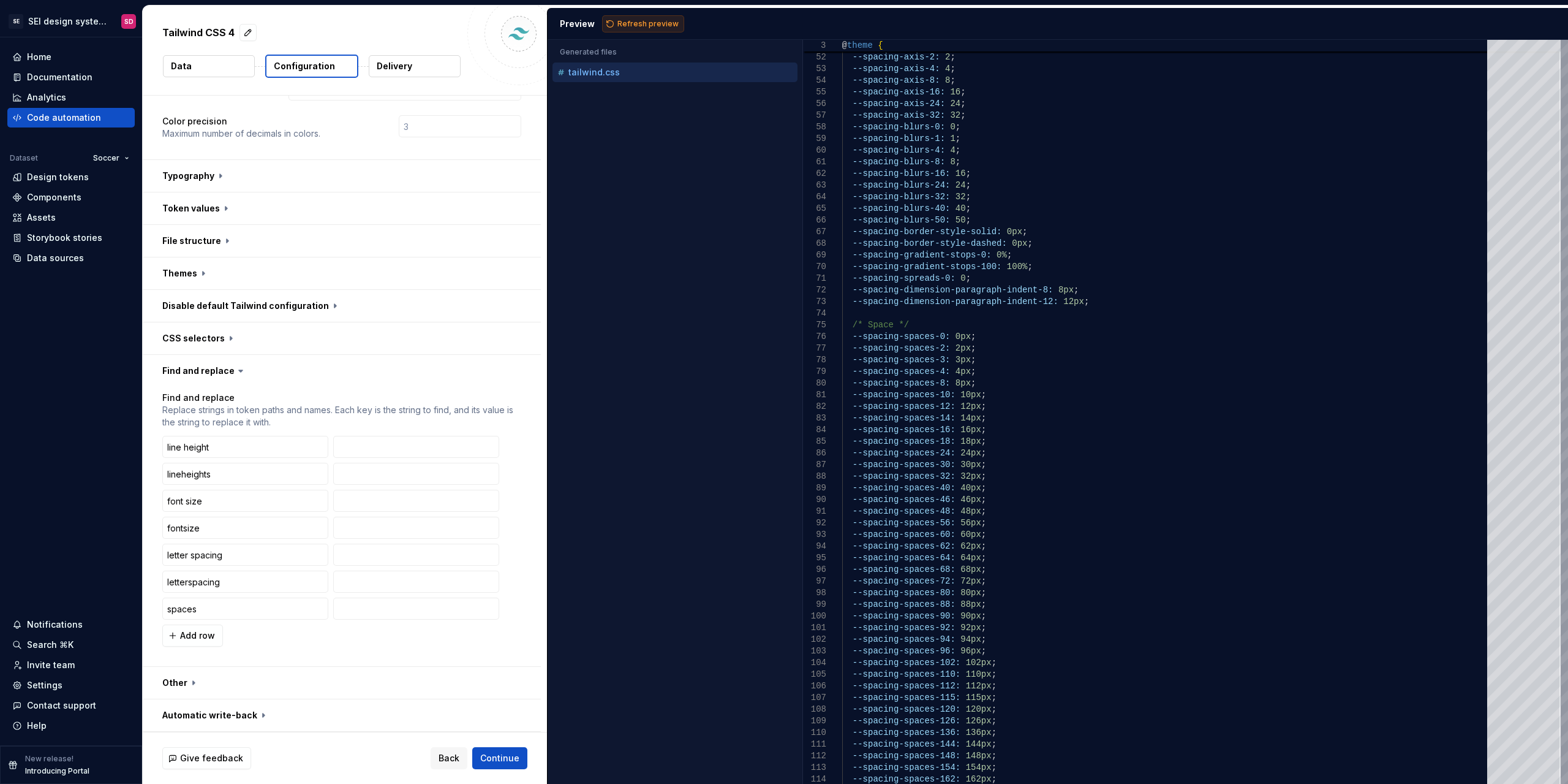
type input "spaces"
click at [648, 20] on span "Refresh preview" at bounding box center [648, 23] width 61 height 10
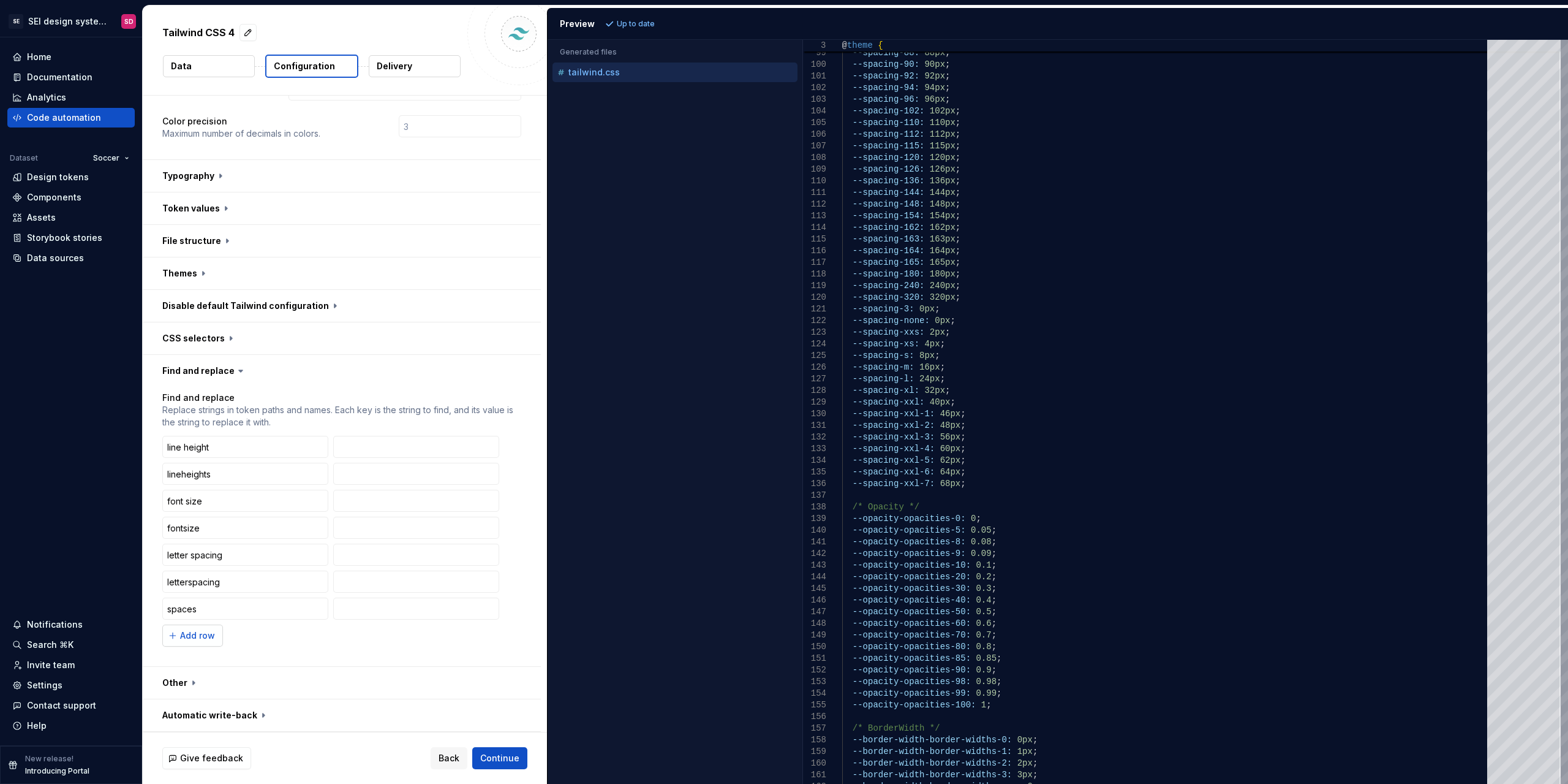
click at [179, 630] on button "Add row" at bounding box center [193, 635] width 61 height 22
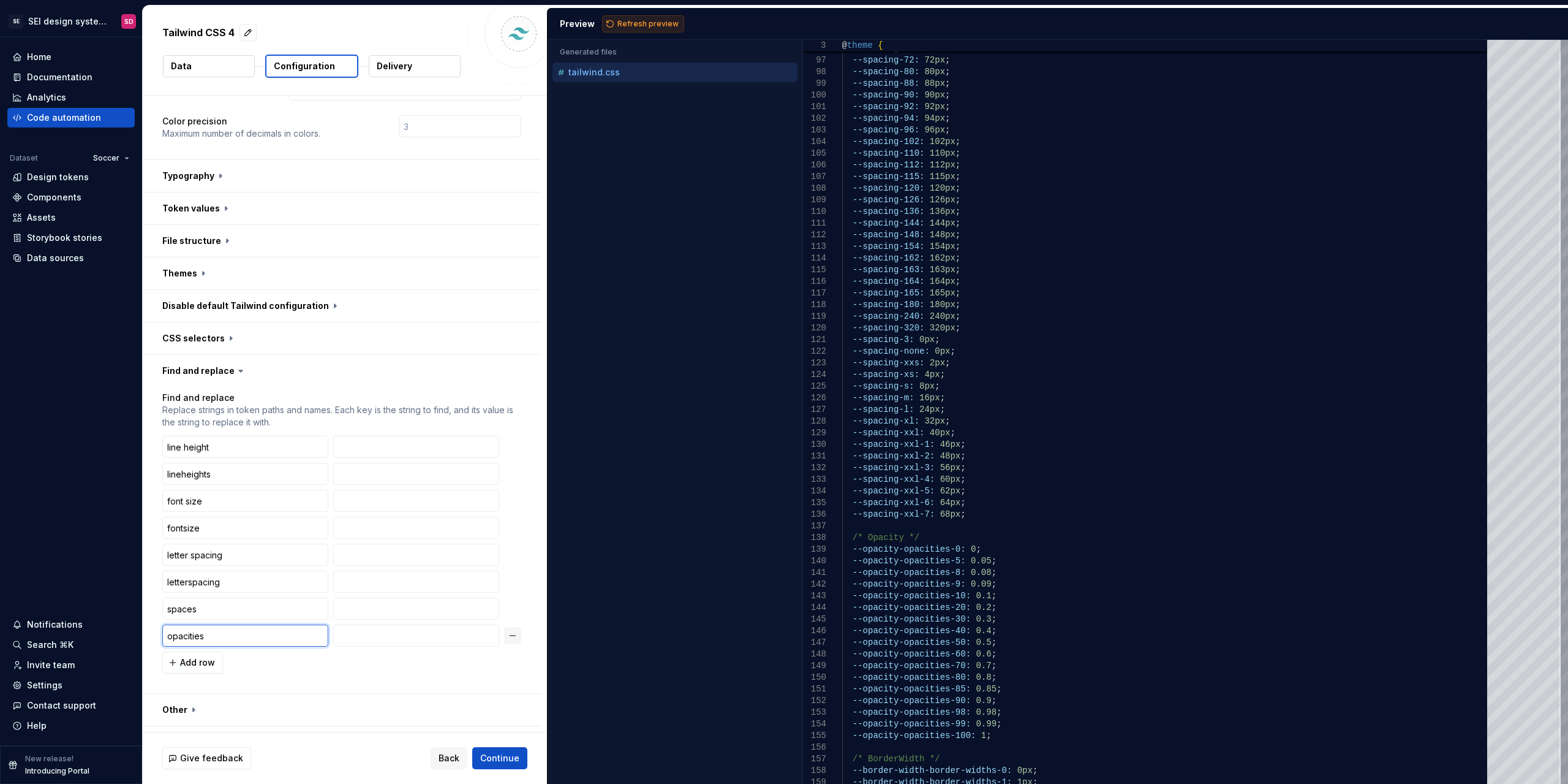
type input "opacities"
click at [644, 30] on button "Refresh preview" at bounding box center [643, 24] width 82 height 17
click at [191, 666] on span "Add row" at bounding box center [197, 663] width 35 height 12
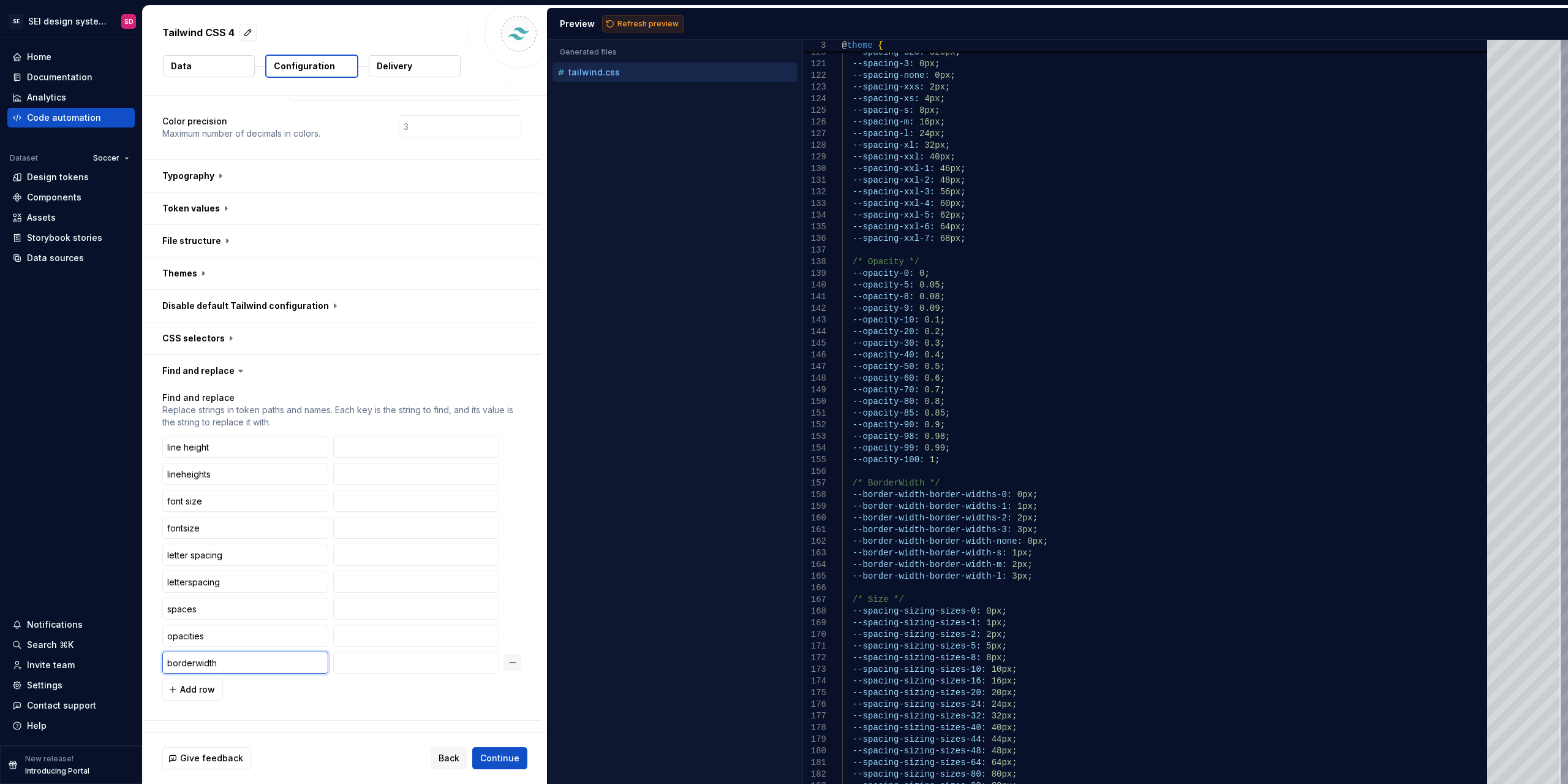
type input "borderwidth"
click at [637, 20] on span "Refresh preview" at bounding box center [648, 23] width 61 height 10
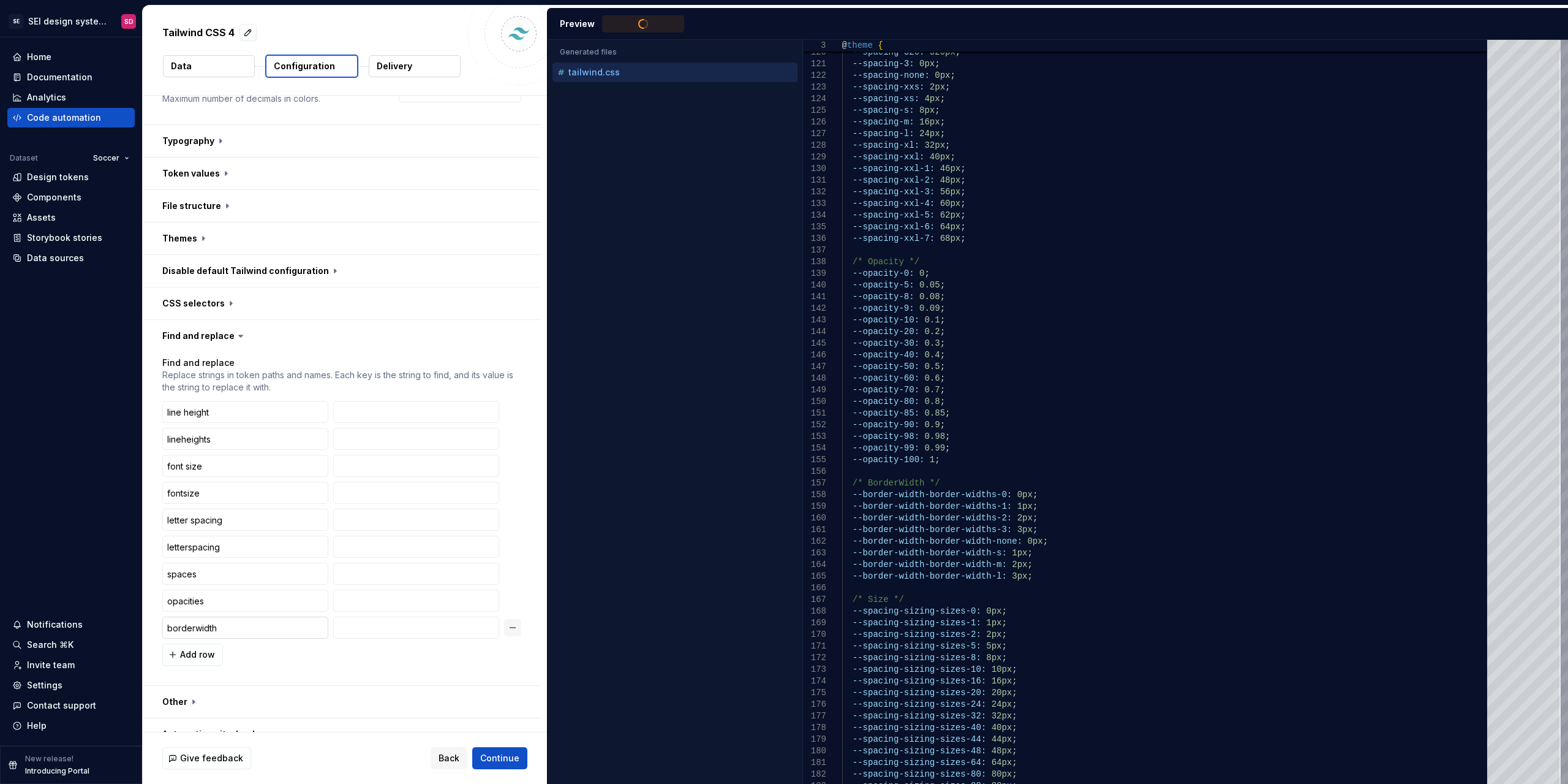
scroll to position [427, 0]
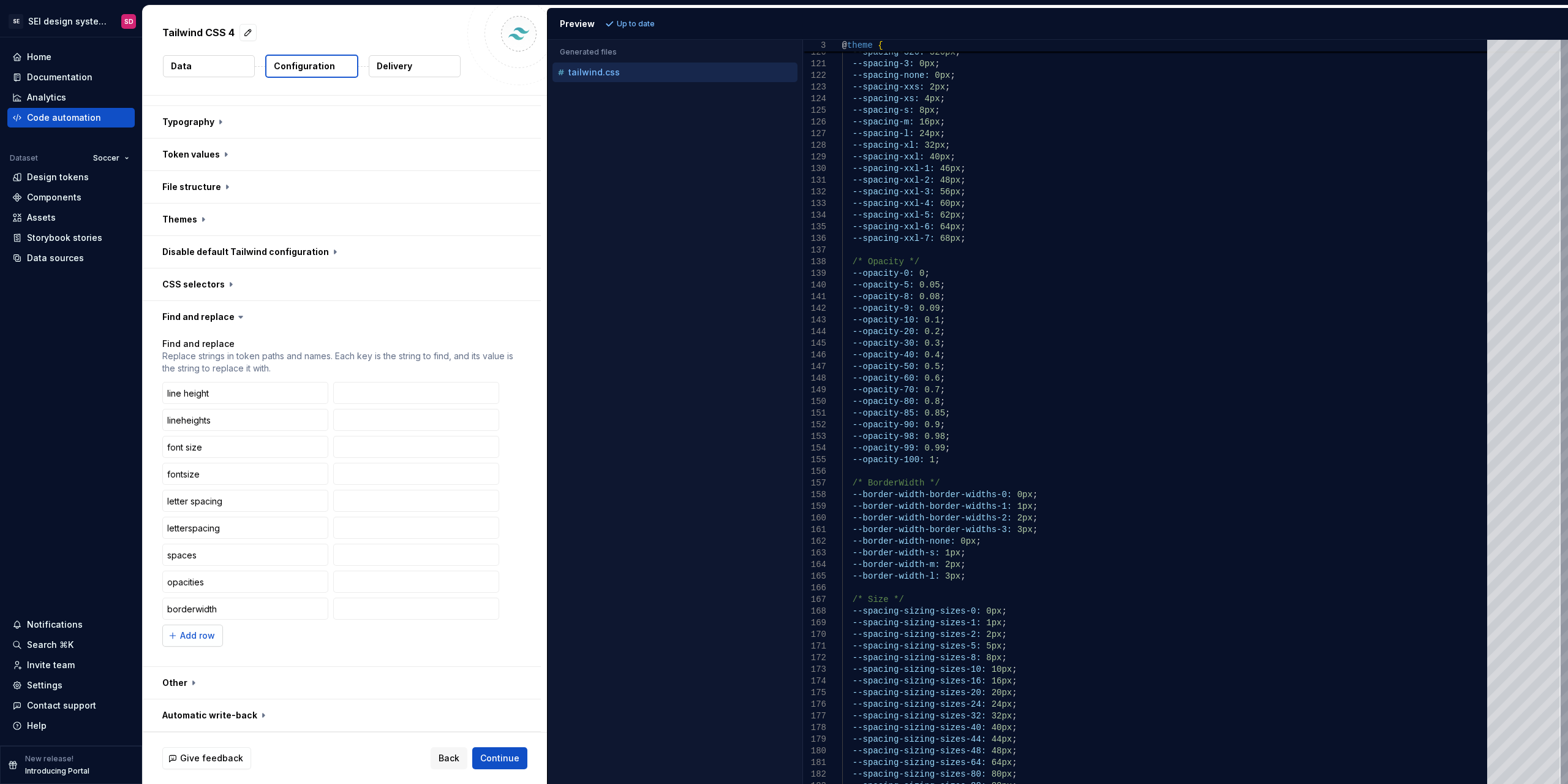
click at [202, 635] on span "Add row" at bounding box center [197, 635] width 35 height 12
type input "borderwidths"
click at [662, 20] on span "Refresh preview" at bounding box center [648, 23] width 61 height 10
click at [196, 665] on span "Add row" at bounding box center [197, 663] width 35 height 12
type input "border width"
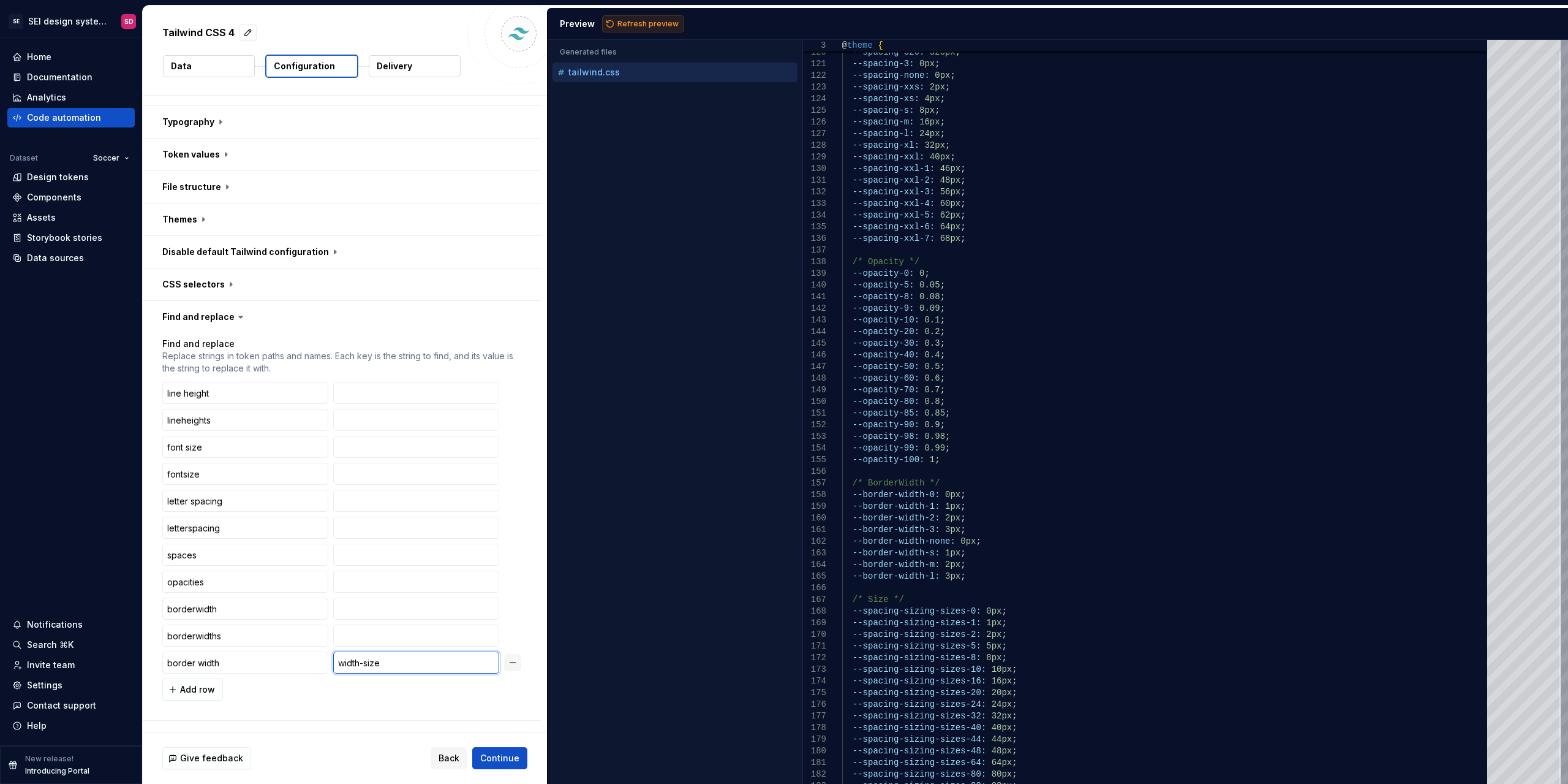
type input "width-size"
click at [634, 29] on span "Refresh preview" at bounding box center [648, 23] width 61 height 10
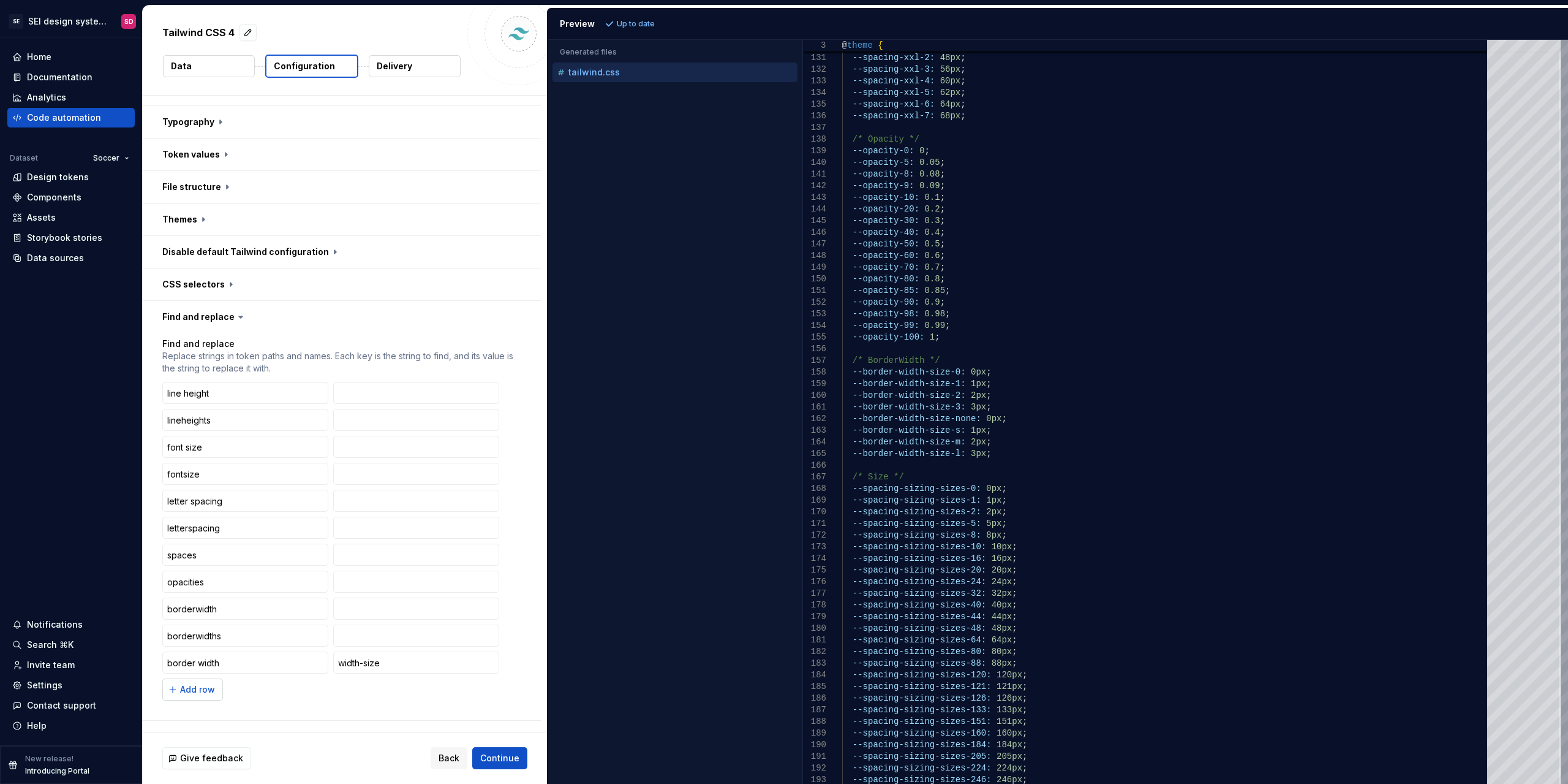
click at [208, 684] on span "Add row" at bounding box center [197, 690] width 35 height 12
click at [251, 690] on input "text" at bounding box center [246, 689] width 166 height 22
type input "sizes"
click at [658, 29] on span "Refresh preview" at bounding box center [648, 23] width 61 height 10
click at [176, 719] on button "Add row" at bounding box center [193, 716] width 61 height 22
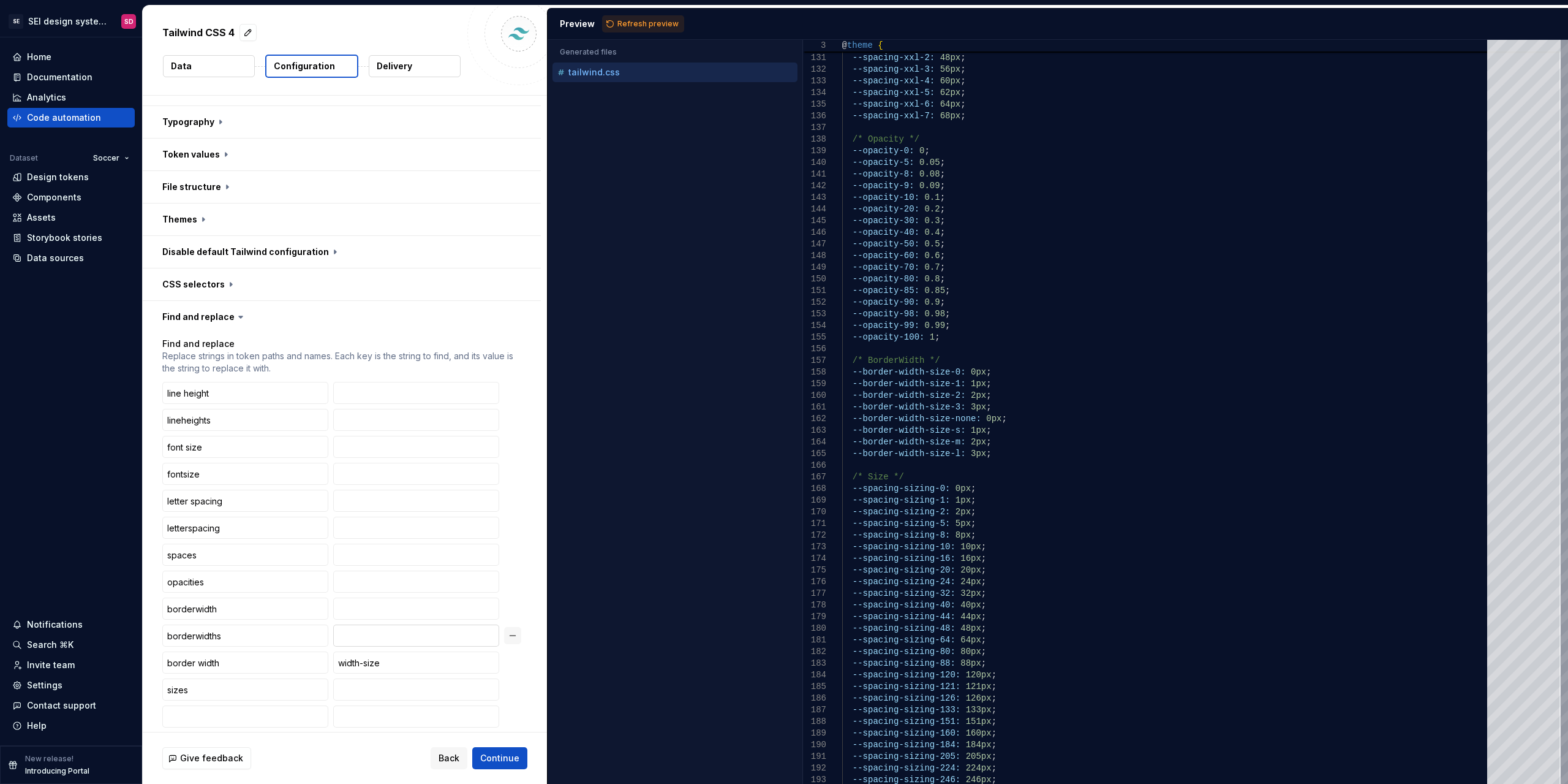
scroll to position [535, 0]
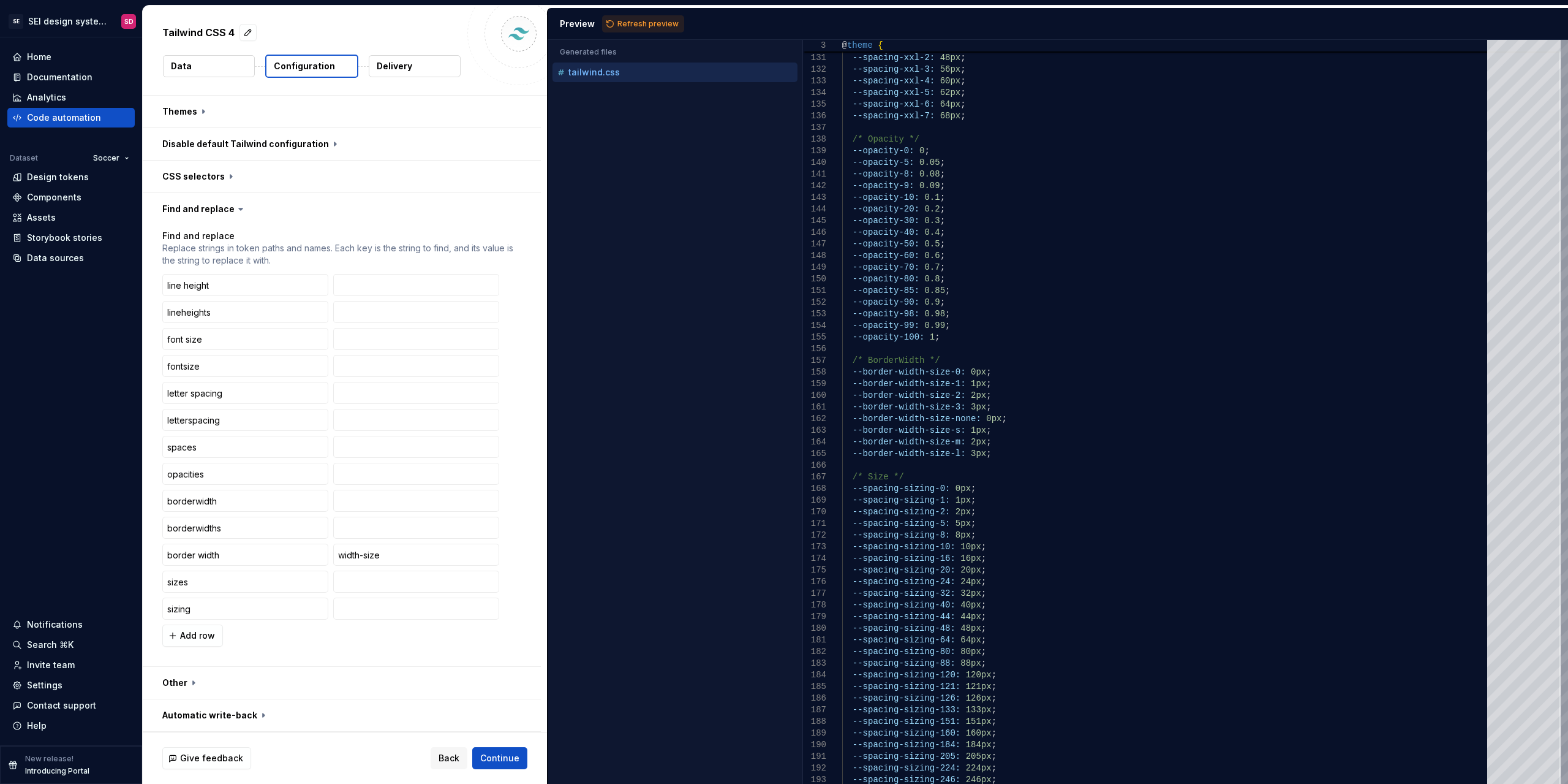
type input "sizing"
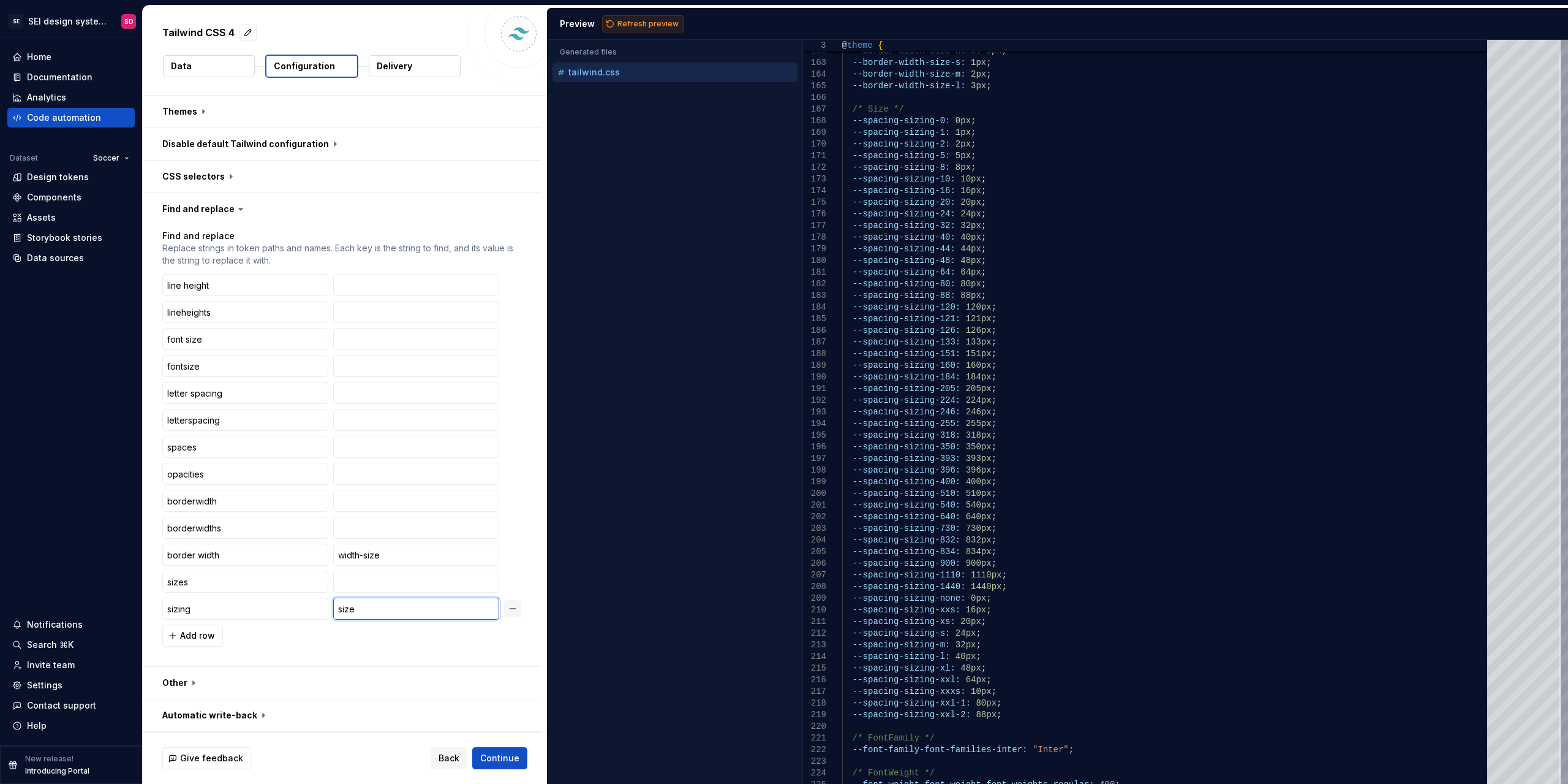
type input "size"
click at [660, 22] on span "Refresh preview" at bounding box center [648, 23] width 61 height 10
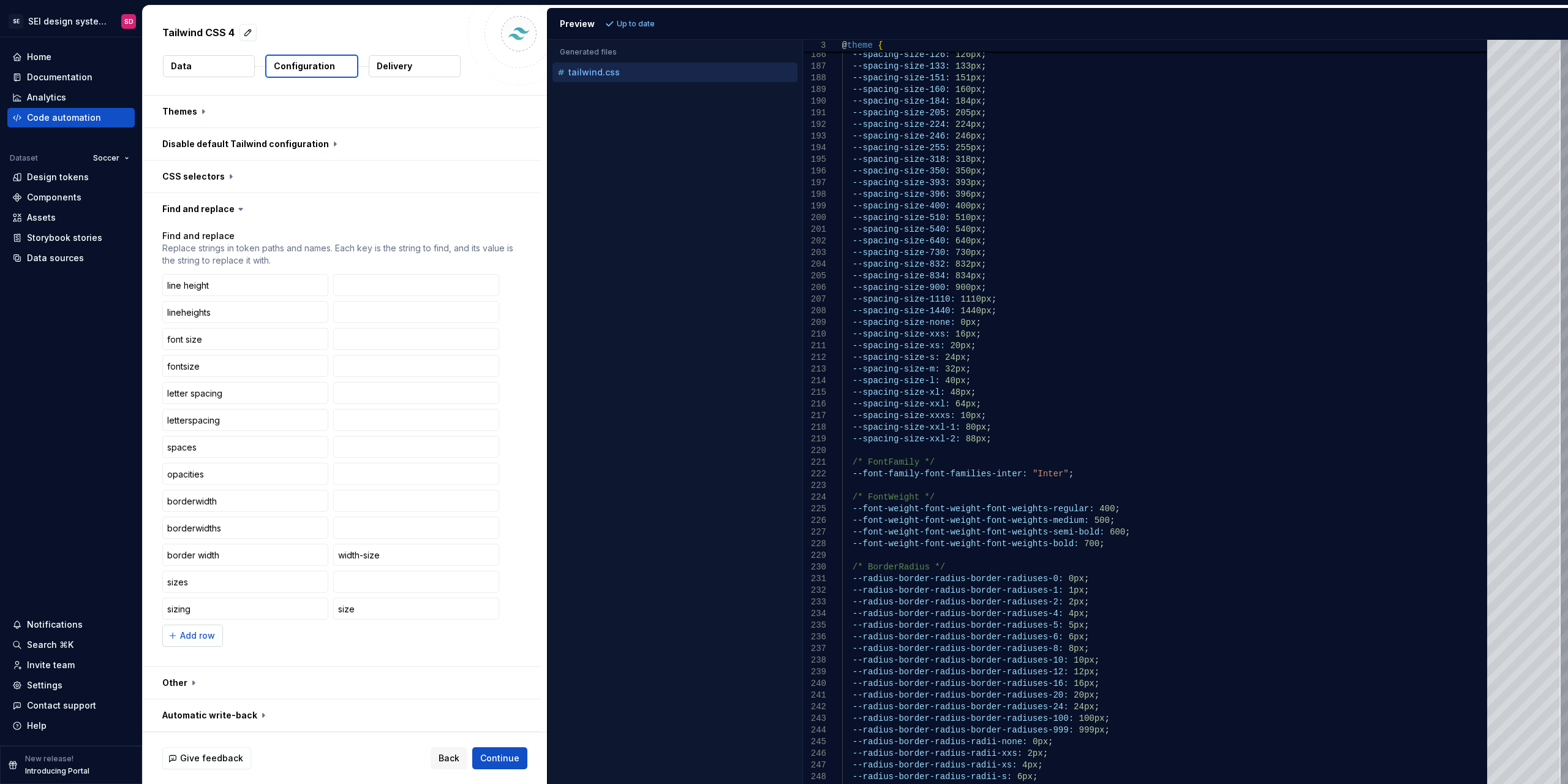
click at [185, 640] on span "Add row" at bounding box center [197, 635] width 35 height 12
click at [236, 640] on input "text" at bounding box center [246, 635] width 166 height 22
type input "font family"
click at [648, 19] on span "Refresh preview" at bounding box center [648, 23] width 61 height 10
click at [186, 652] on button "Add row" at bounding box center [193, 662] width 61 height 22
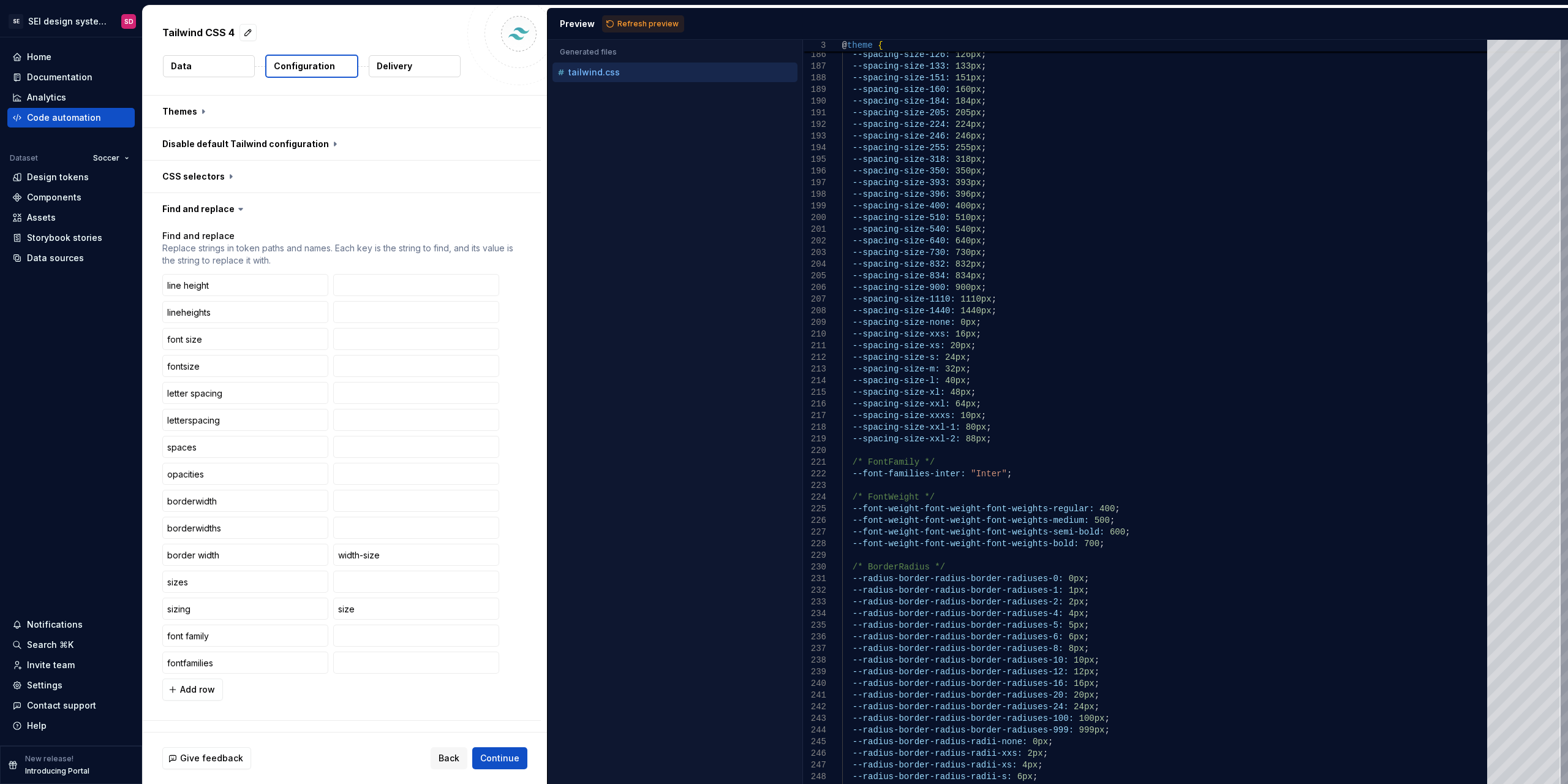
type input "fontfamilies"
click at [659, 14] on div "Preview Refresh preview" at bounding box center [1058, 23] width 1021 height 32
click at [668, 27] on span "Refresh preview" at bounding box center [648, 23] width 61 height 10
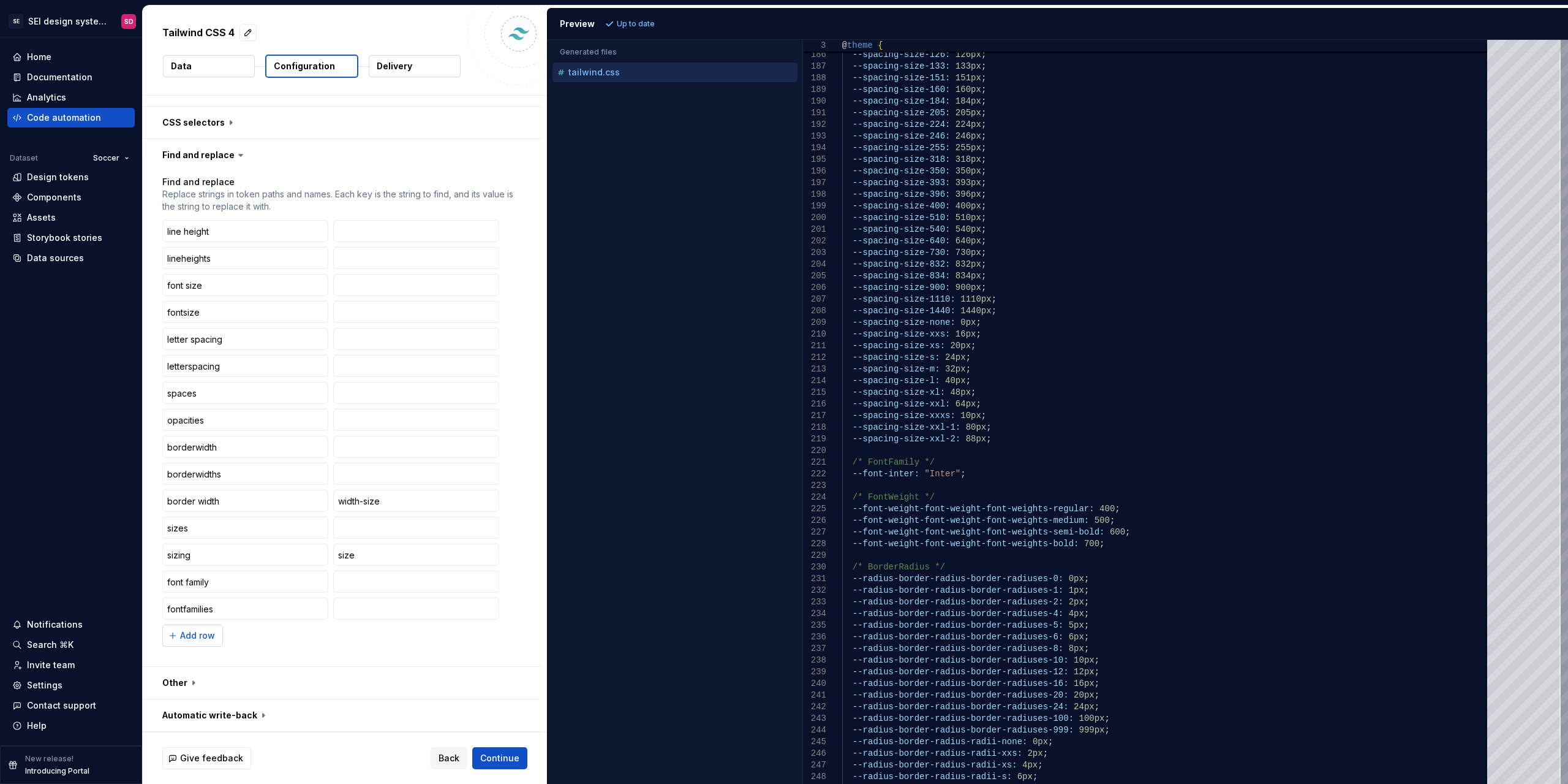
click at [207, 639] on span "Add row" at bounding box center [197, 635] width 35 height 12
type input "fontweights"
click at [671, 22] on span "Refresh preview" at bounding box center [648, 23] width 61 height 10
click at [208, 660] on span "Add row" at bounding box center [197, 663] width 35 height 12
type input "font weight"
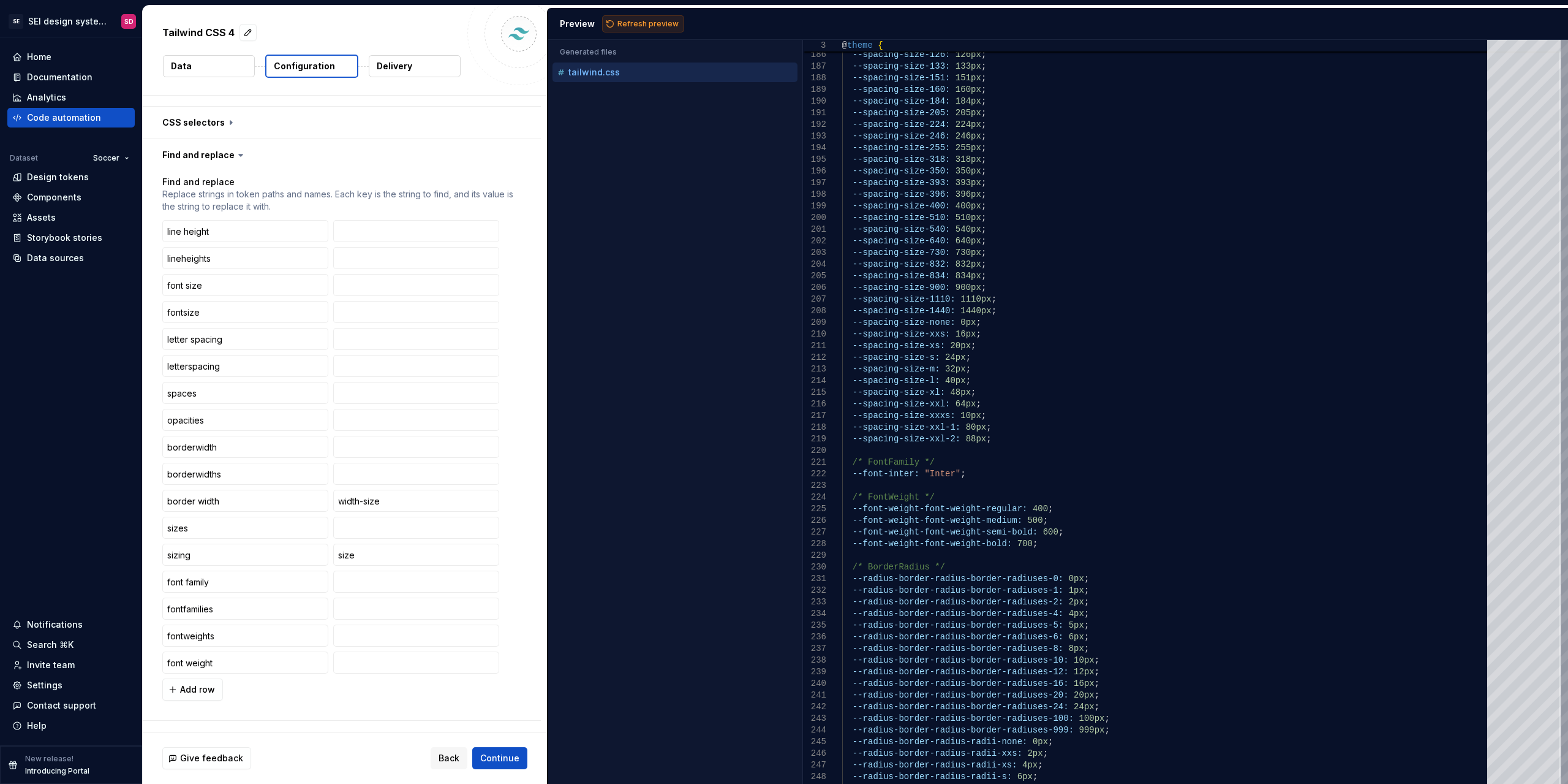
click at [641, 29] on button "Refresh preview" at bounding box center [643, 24] width 82 height 17
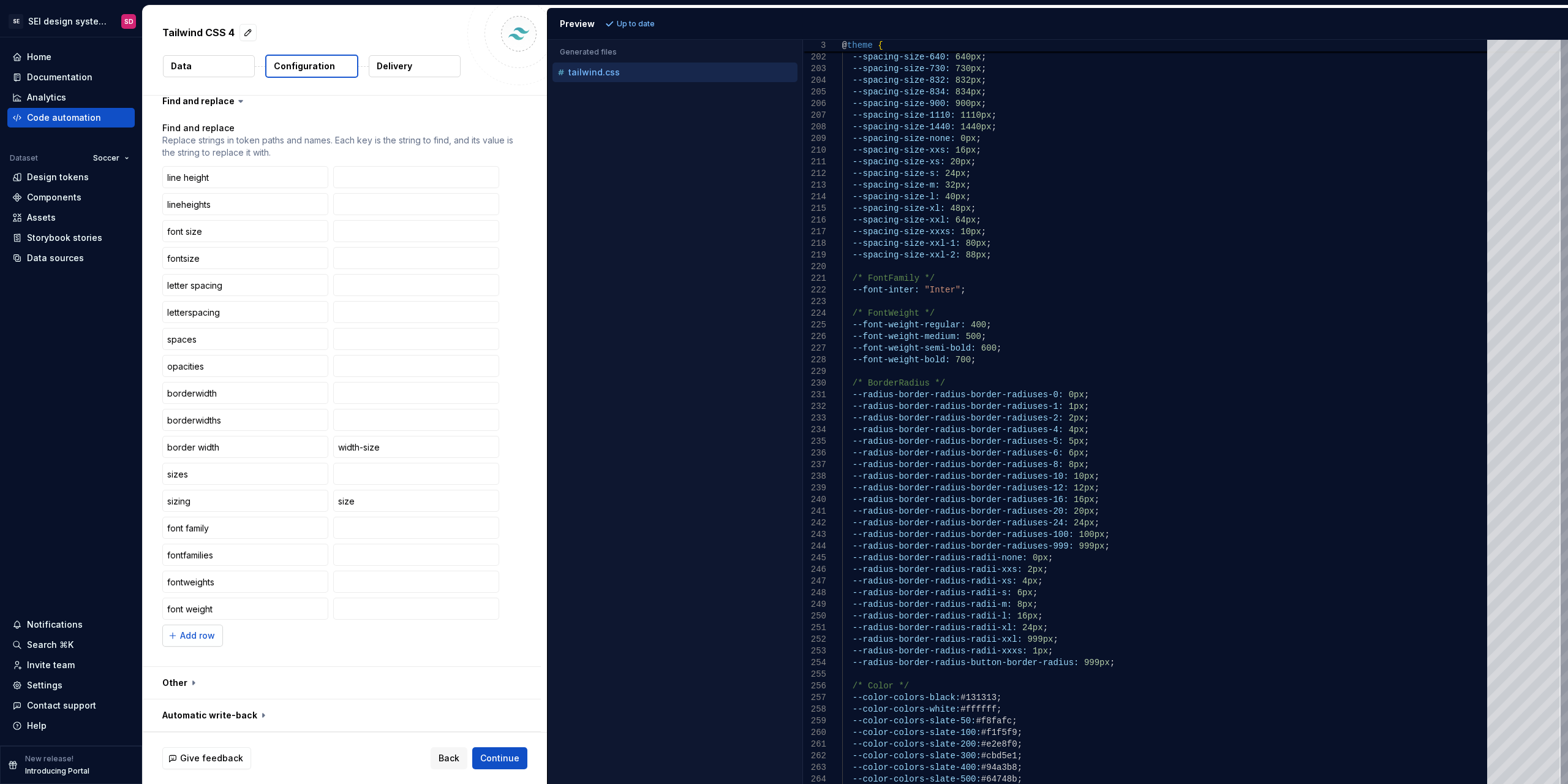
click at [208, 638] on span "Add row" at bounding box center [197, 635] width 35 height 12
type input "borderradiuses"
click at [658, 29] on button "Refresh preview" at bounding box center [643, 24] width 82 height 17
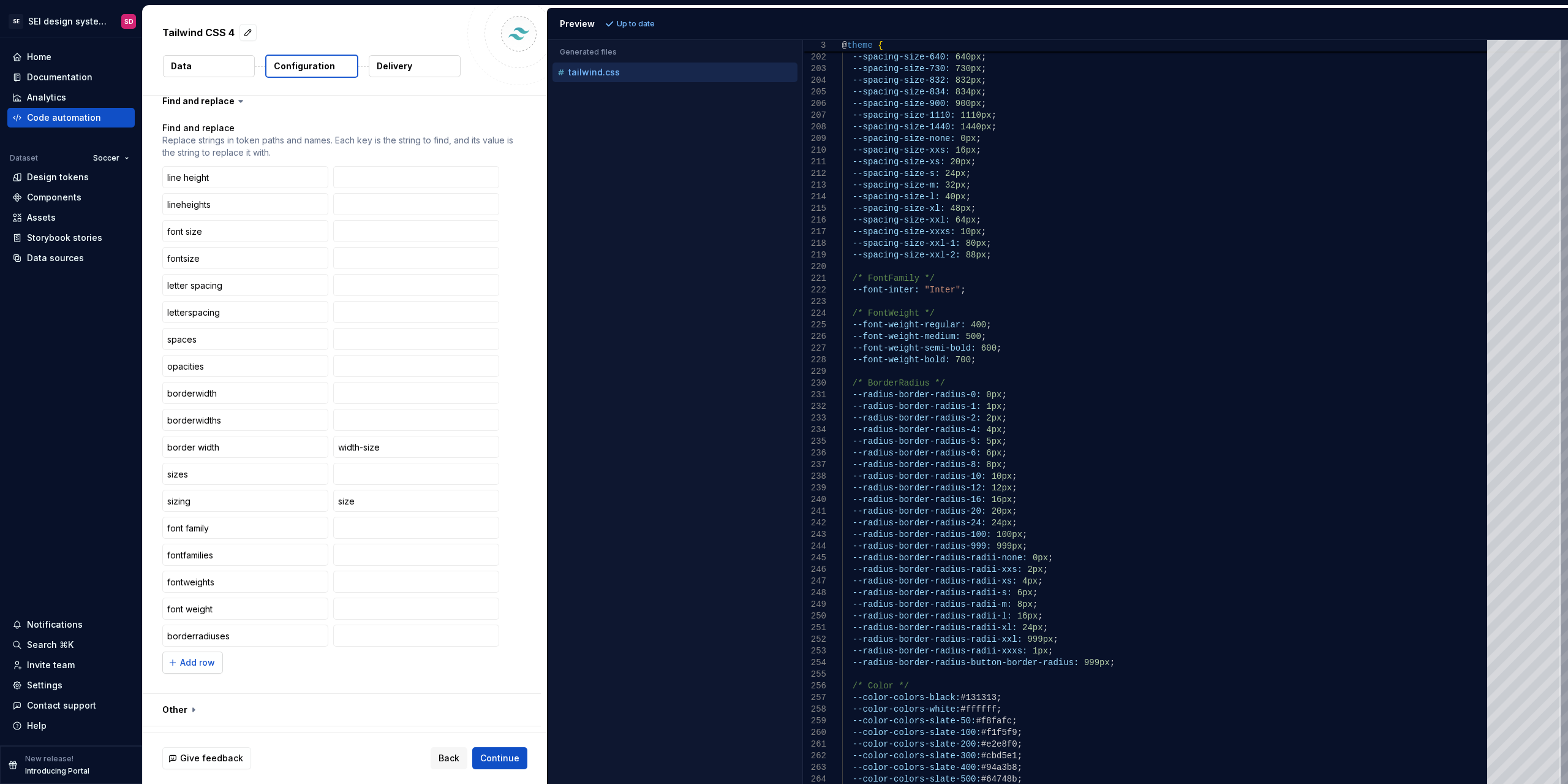
click at [210, 663] on span "Add row" at bounding box center [197, 663] width 35 height 12
type input "border radius"
click at [662, 23] on span "Refresh preview" at bounding box center [648, 23] width 61 height 10
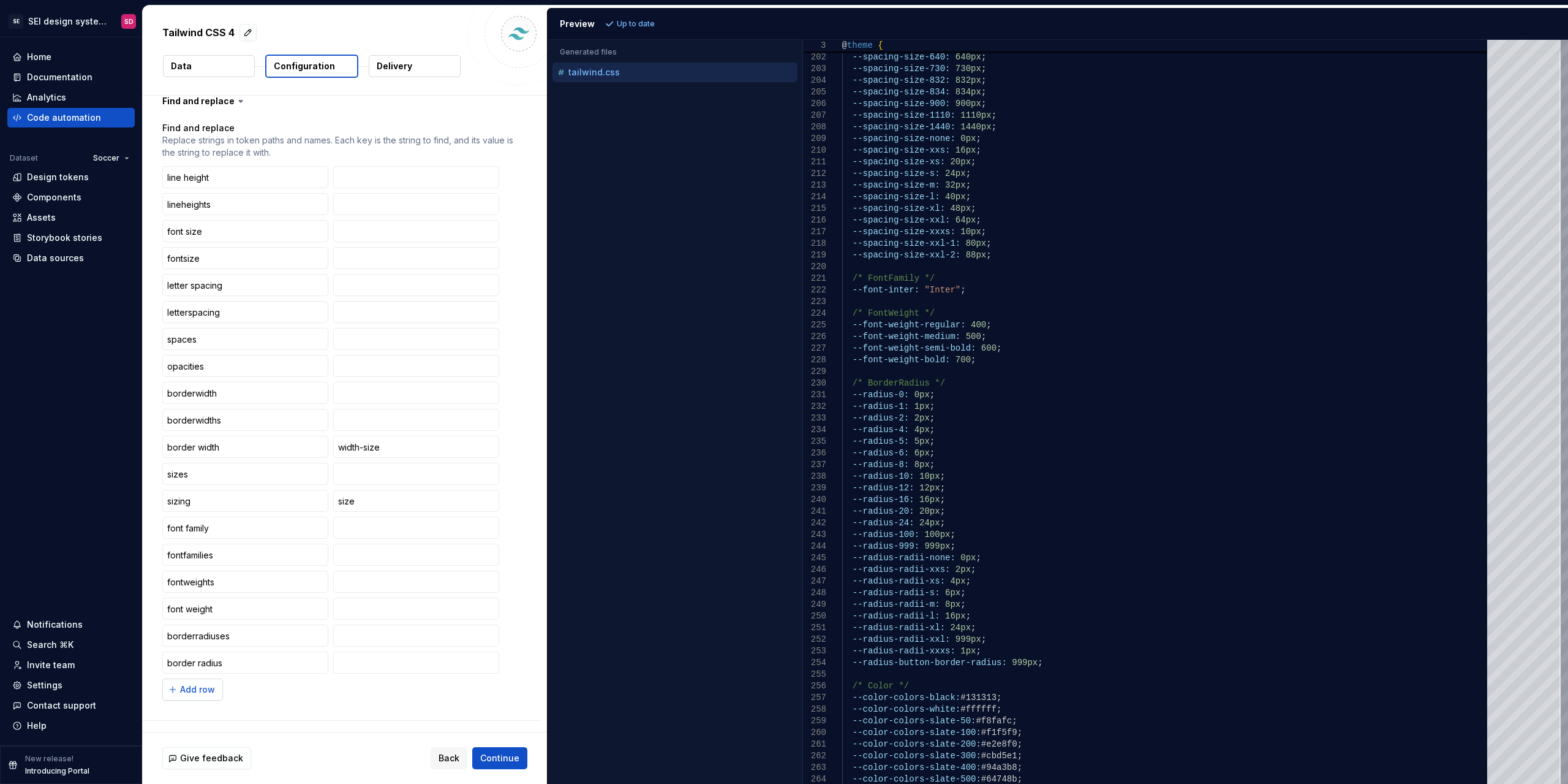
click at [212, 690] on span "Add row" at bounding box center [197, 690] width 35 height 12
type input "radii"
type input "size"
click at [660, 32] on button "Refresh preview" at bounding box center [643, 24] width 82 height 17
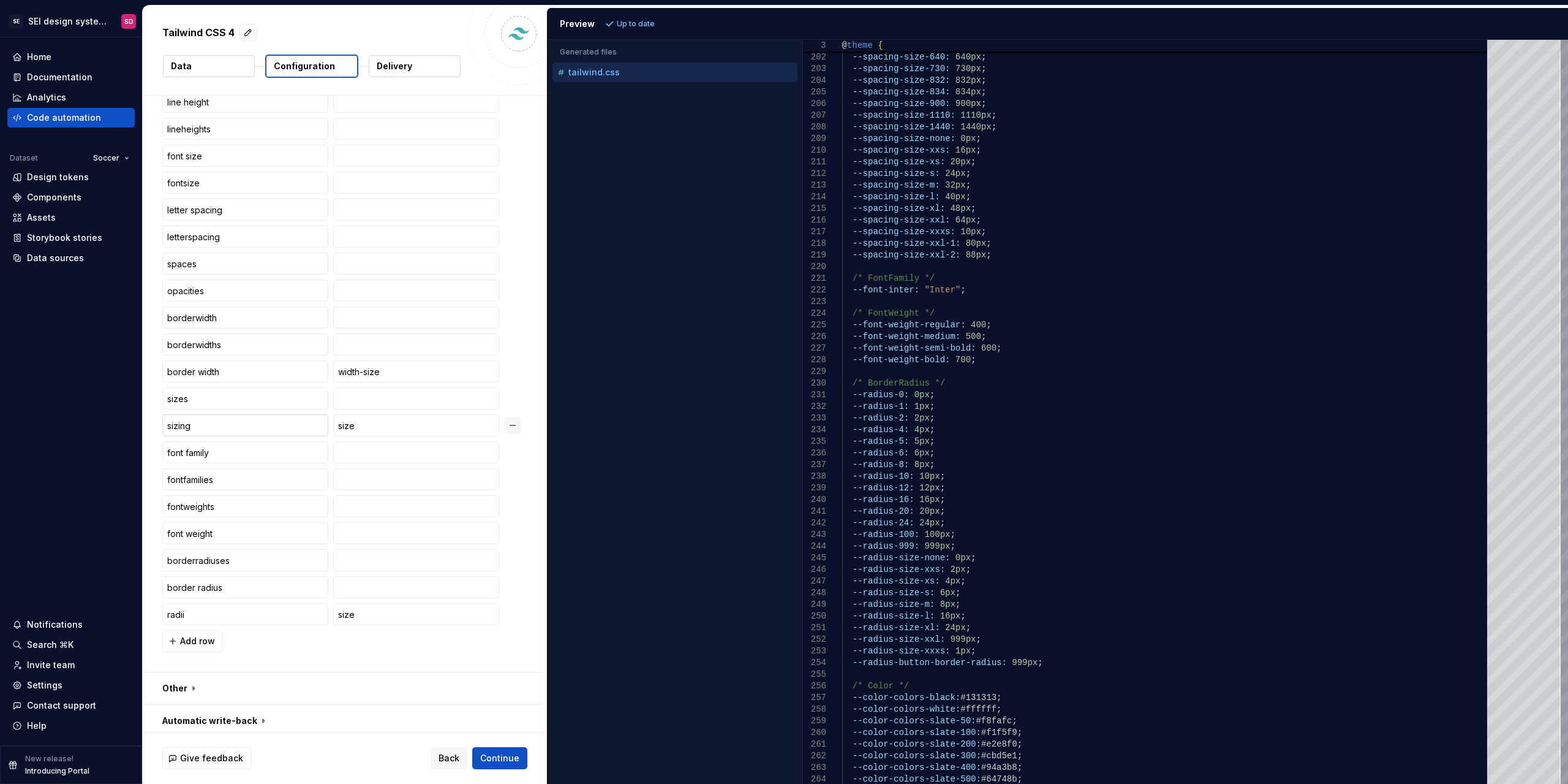
scroll to position [723, 0]
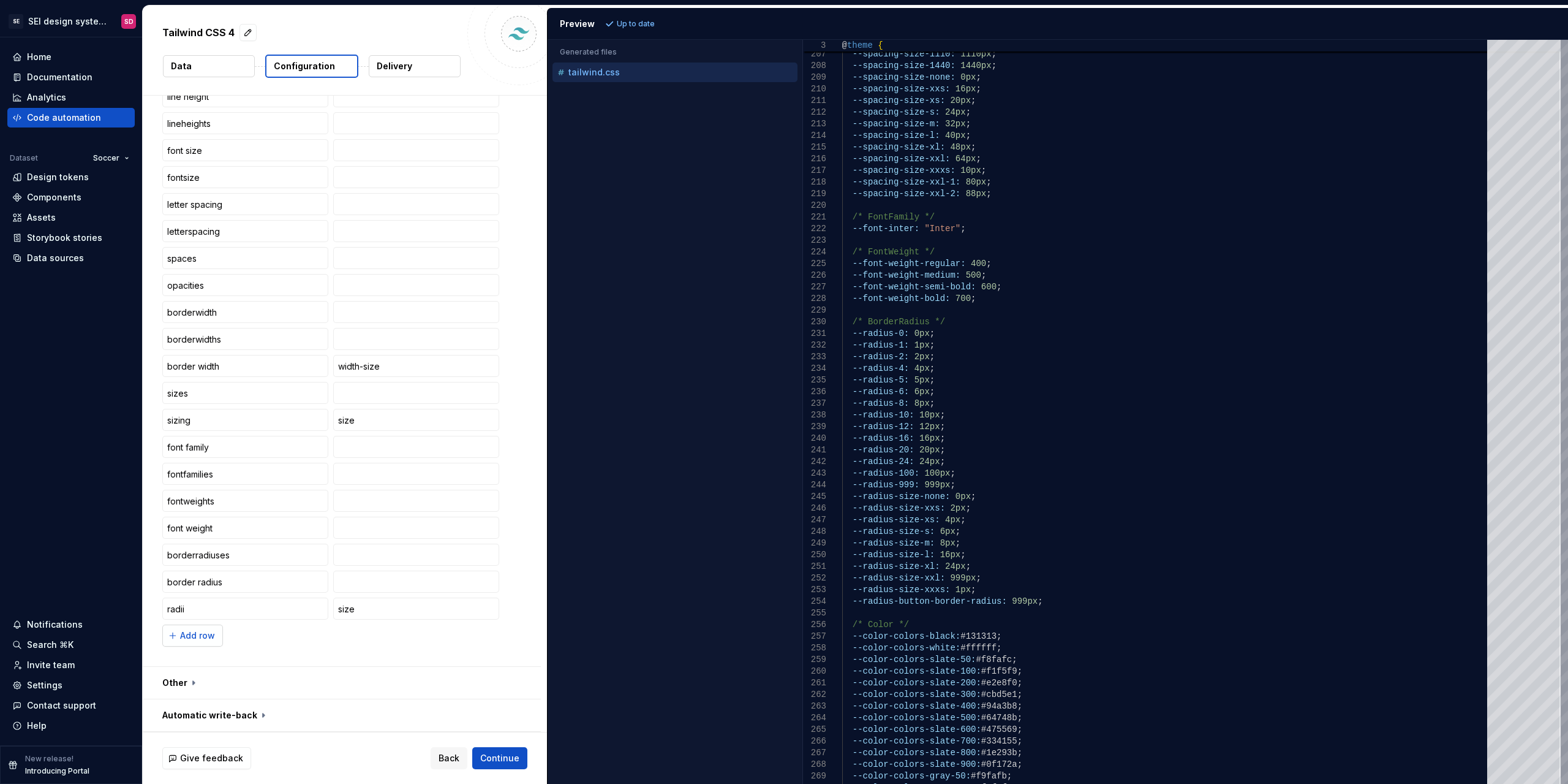
click at [175, 635] on button "Add row" at bounding box center [193, 635] width 61 height 22
type input "borderradius"
click at [639, 29] on span "Refresh preview" at bounding box center [648, 23] width 61 height 10
click at [211, 671] on button "Add row" at bounding box center [193, 662] width 61 height 22
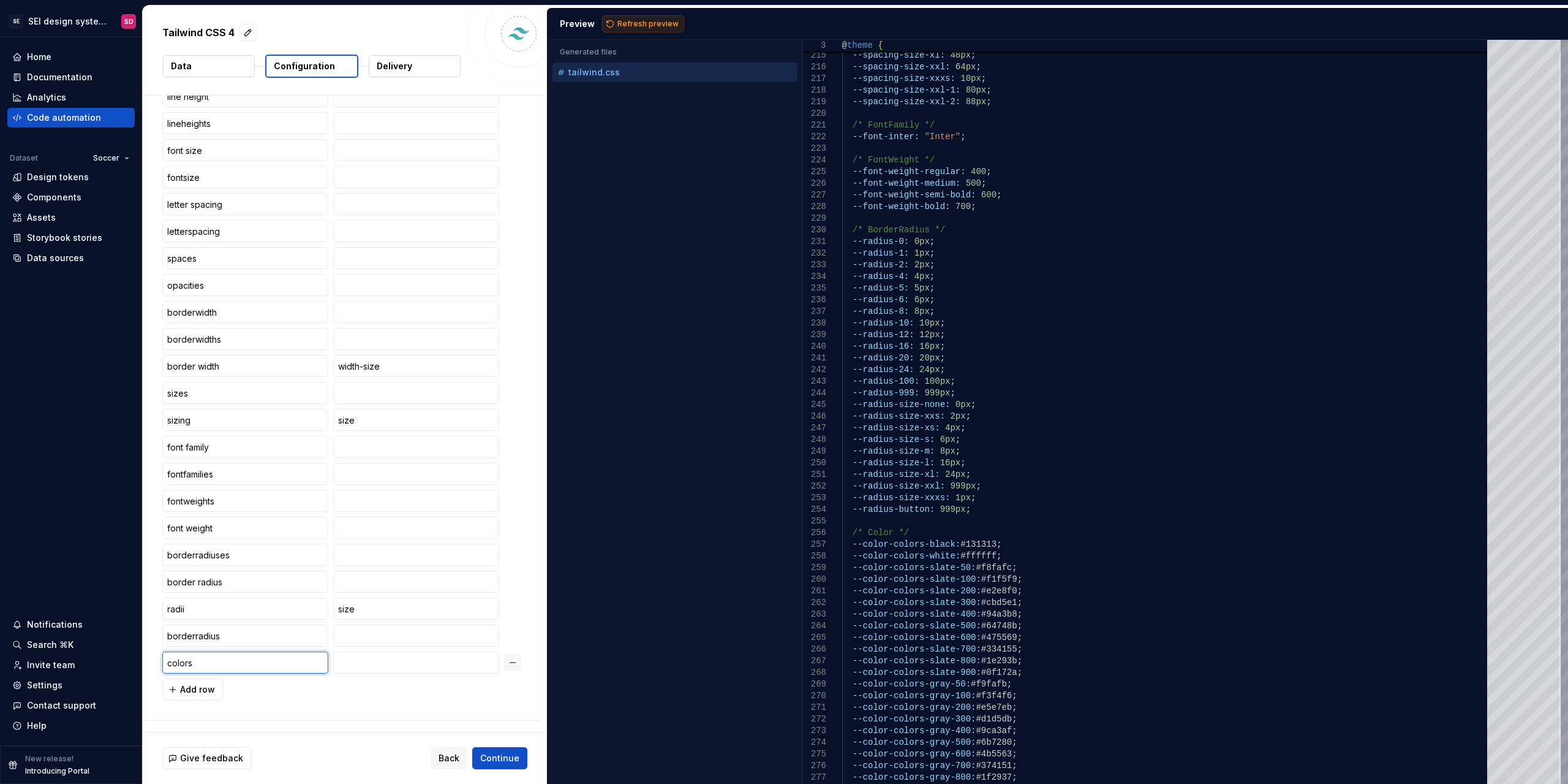
type input "colors"
click at [645, 24] on span "Refresh preview" at bounding box center [648, 23] width 61 height 10
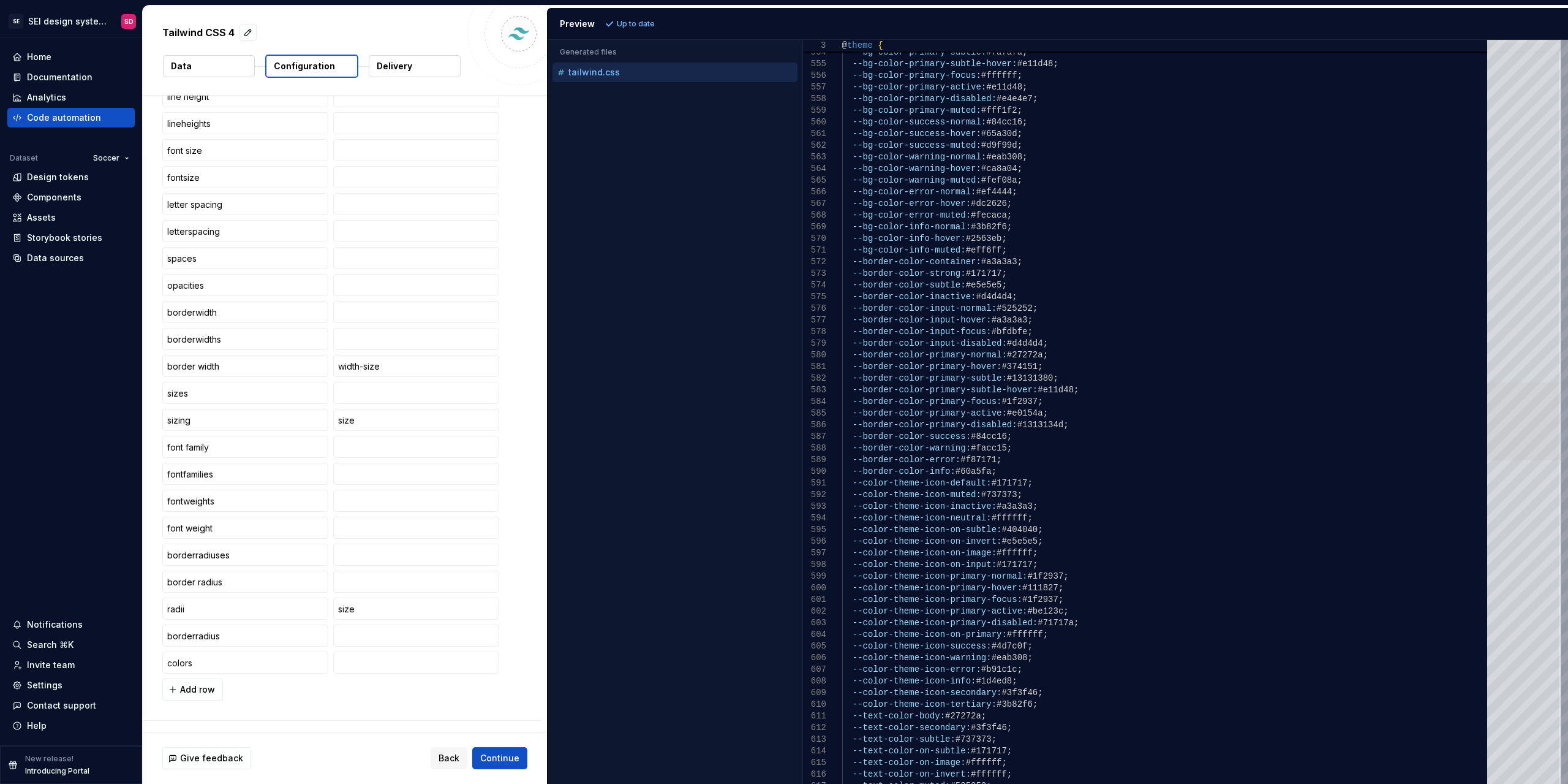
click at [1488, 416] on div at bounding box center [1524, 421] width 74 height 78
click at [1155, 358] on div "--bg-color-primary-hover: #ffffff ; --bg-color-primary-subtle: #fafafa ; --bg-c…" at bounding box center [1168, 255] width 652 height 13298
type textarea "**********"
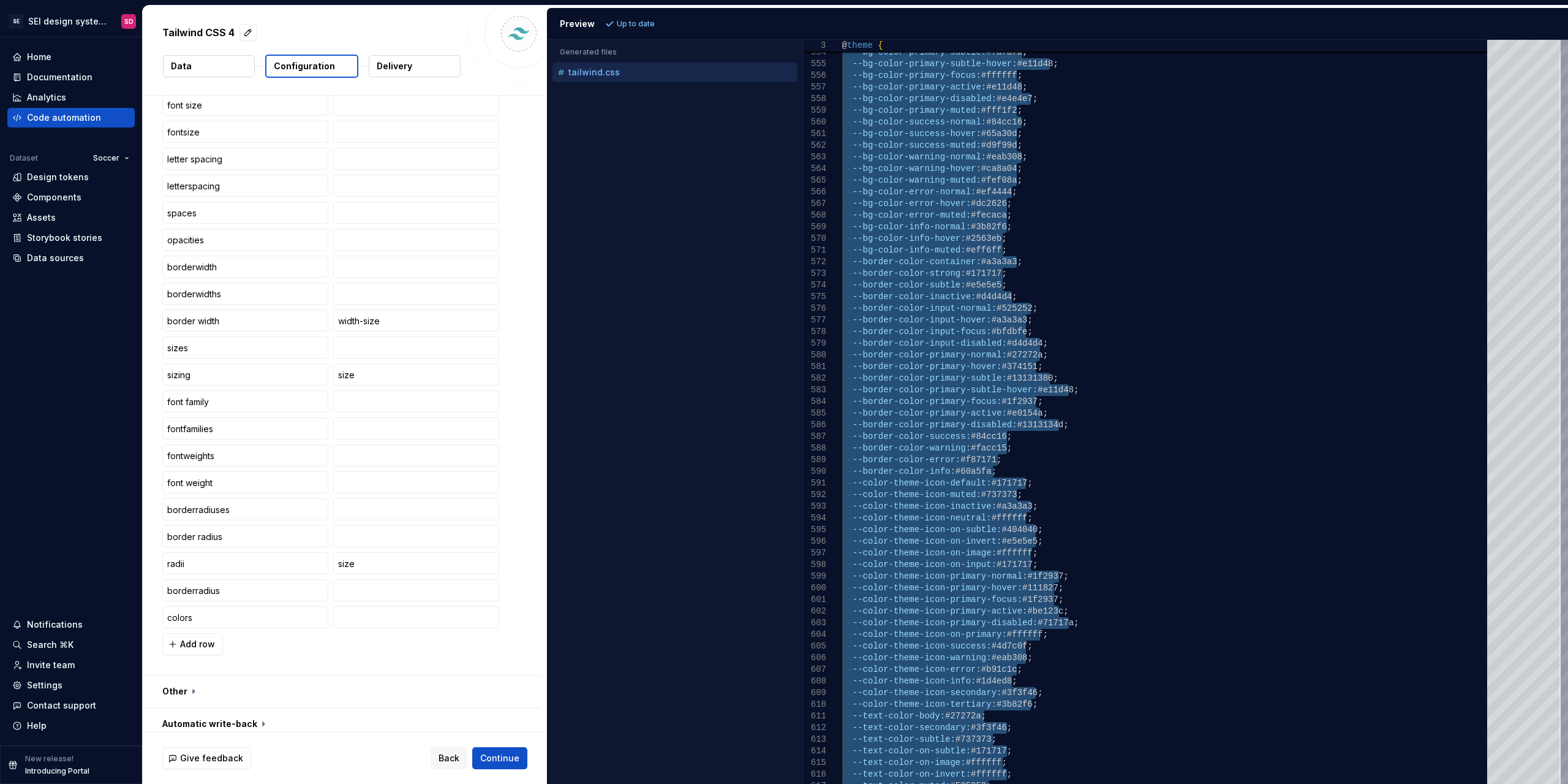
scroll to position [777, 0]
click at [205, 639] on span "Add row" at bounding box center [197, 635] width 35 height 12
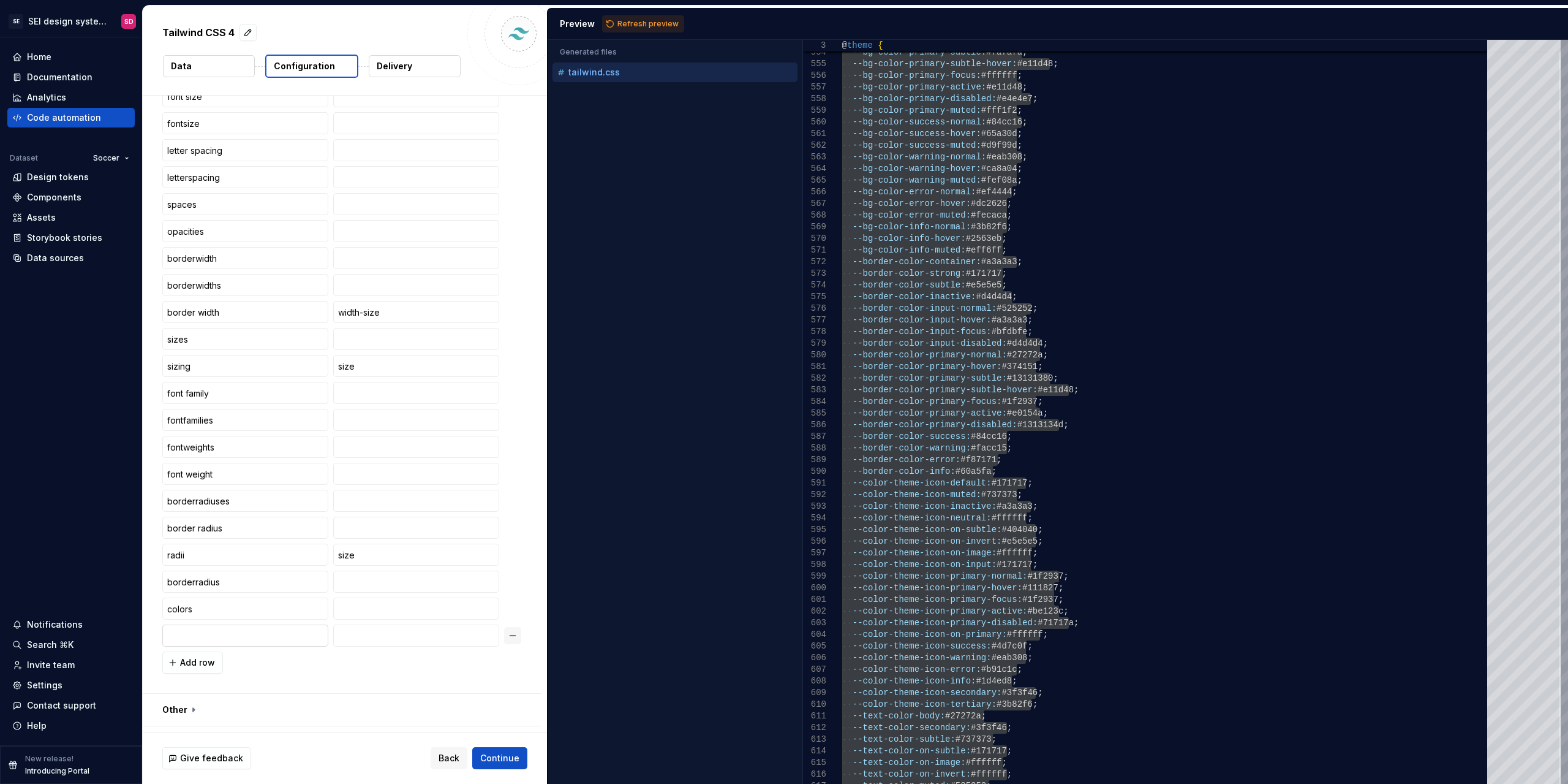
click at [219, 627] on input "text" at bounding box center [246, 635] width 166 height 22
type input "bg-color"
type input "background-color"
click at [656, 22] on span "Refresh preview" at bounding box center [648, 23] width 61 height 10
type textarea "**********"
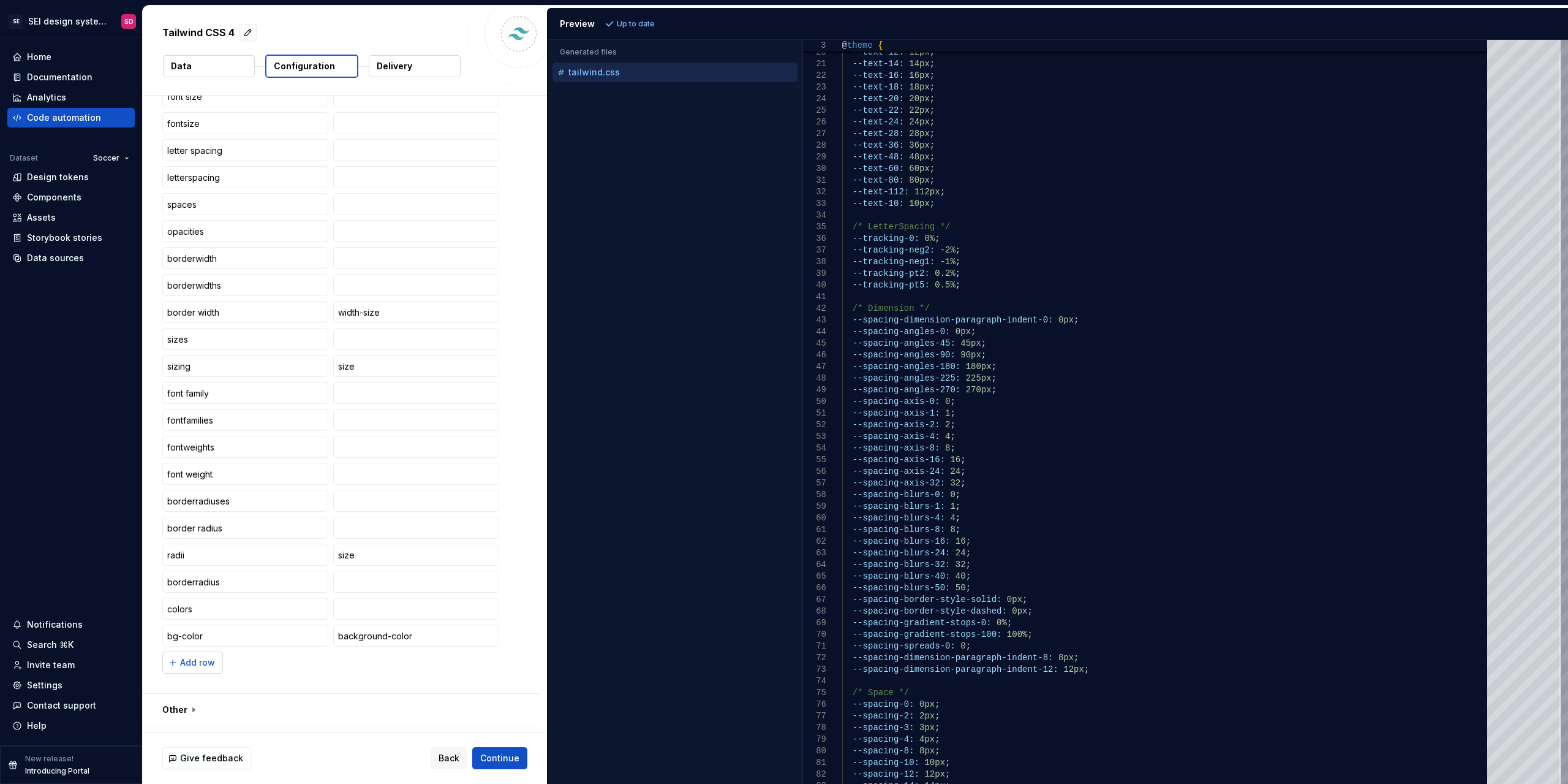
click at [214, 659] on button "Add row" at bounding box center [193, 662] width 61 height 22
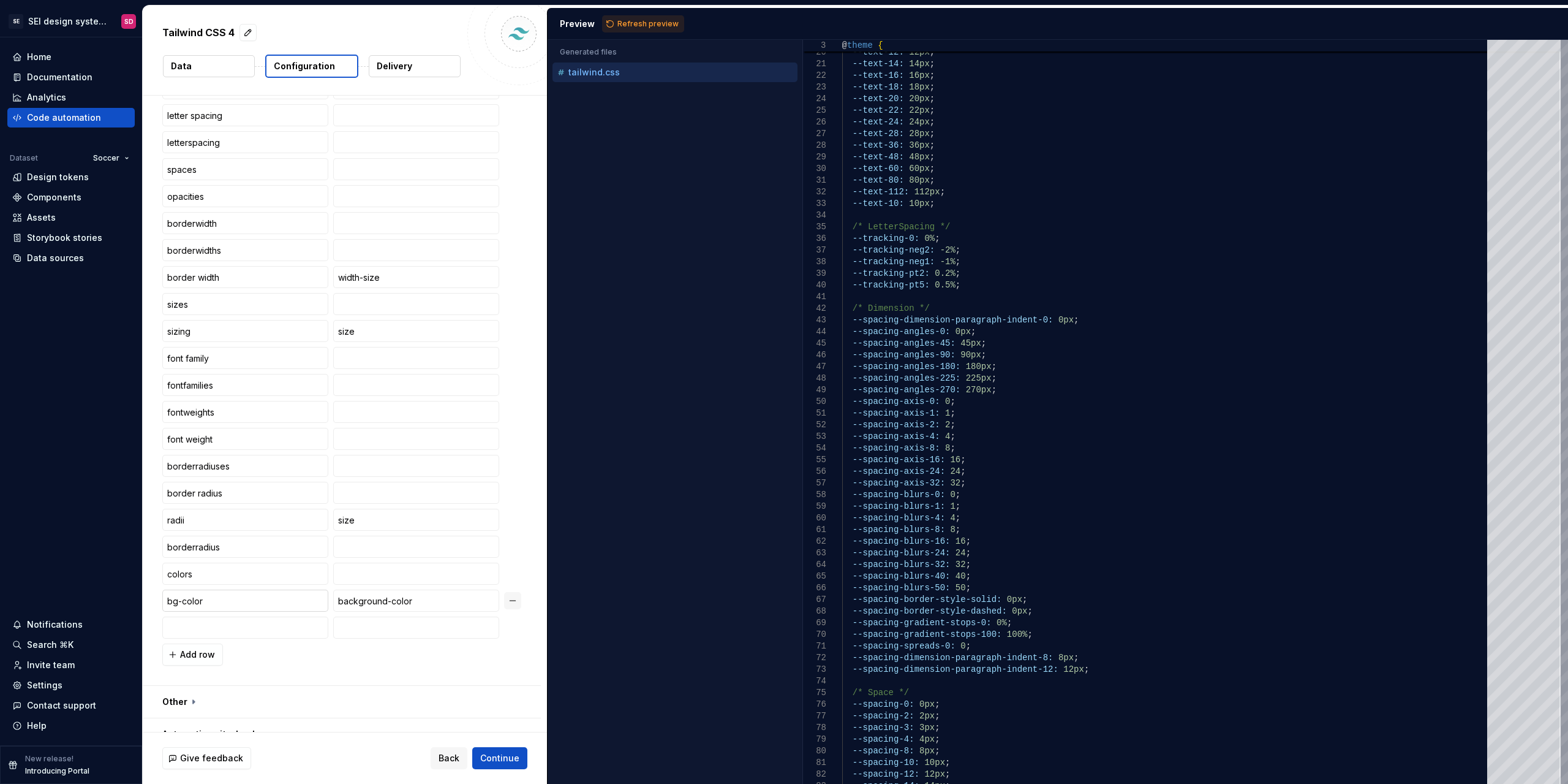
scroll to position [831, 0]
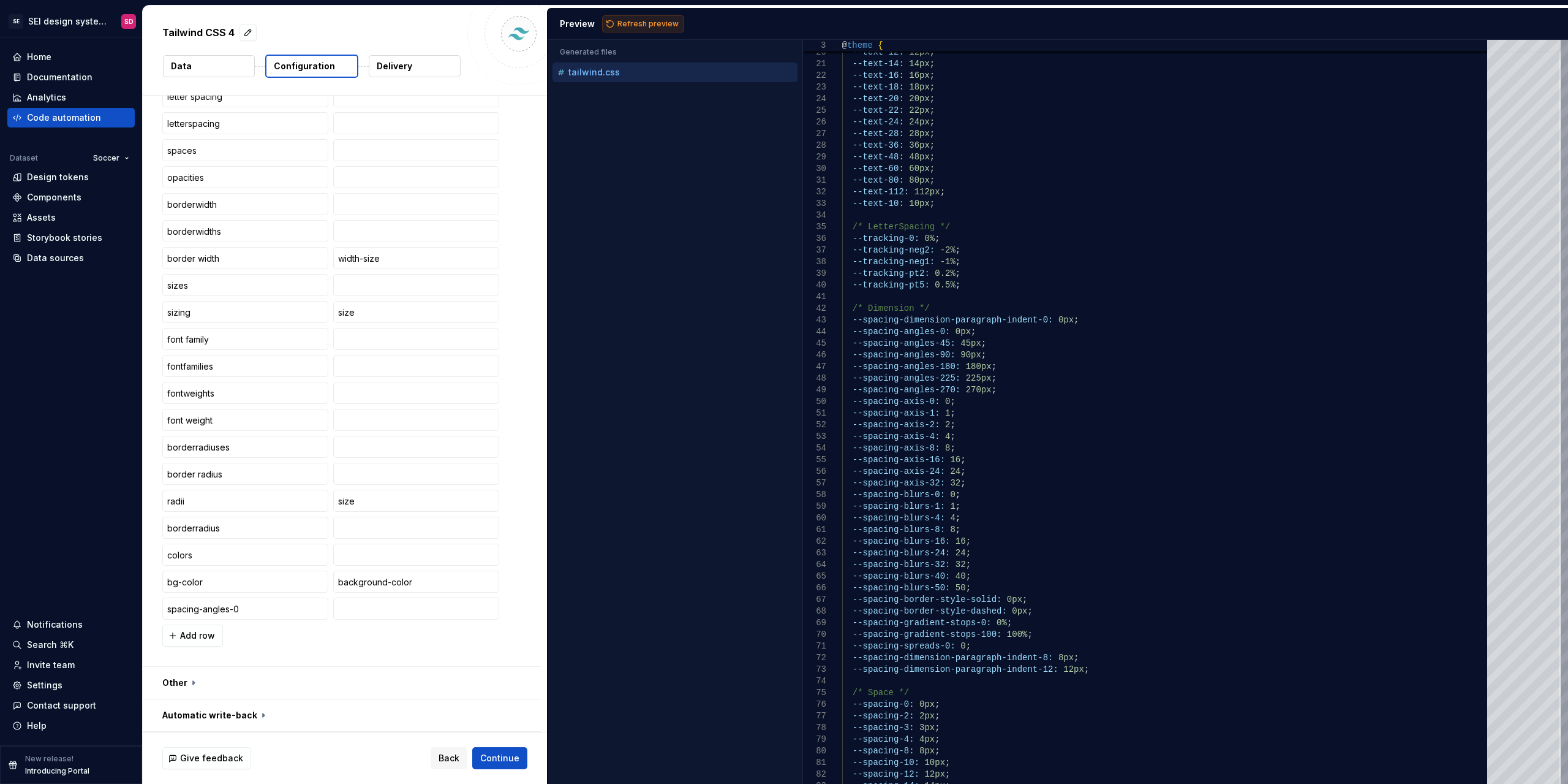
click at [633, 20] on span "Refresh preview" at bounding box center [648, 23] width 61 height 10
click at [277, 604] on input "spacing-angles-0" at bounding box center [246, 608] width 166 height 22
click at [643, 22] on span "Refresh preview" at bounding box center [648, 23] width 61 height 10
click at [261, 608] on input "spacing-angles" at bounding box center [246, 608] width 166 height 22
type input "angles-0"
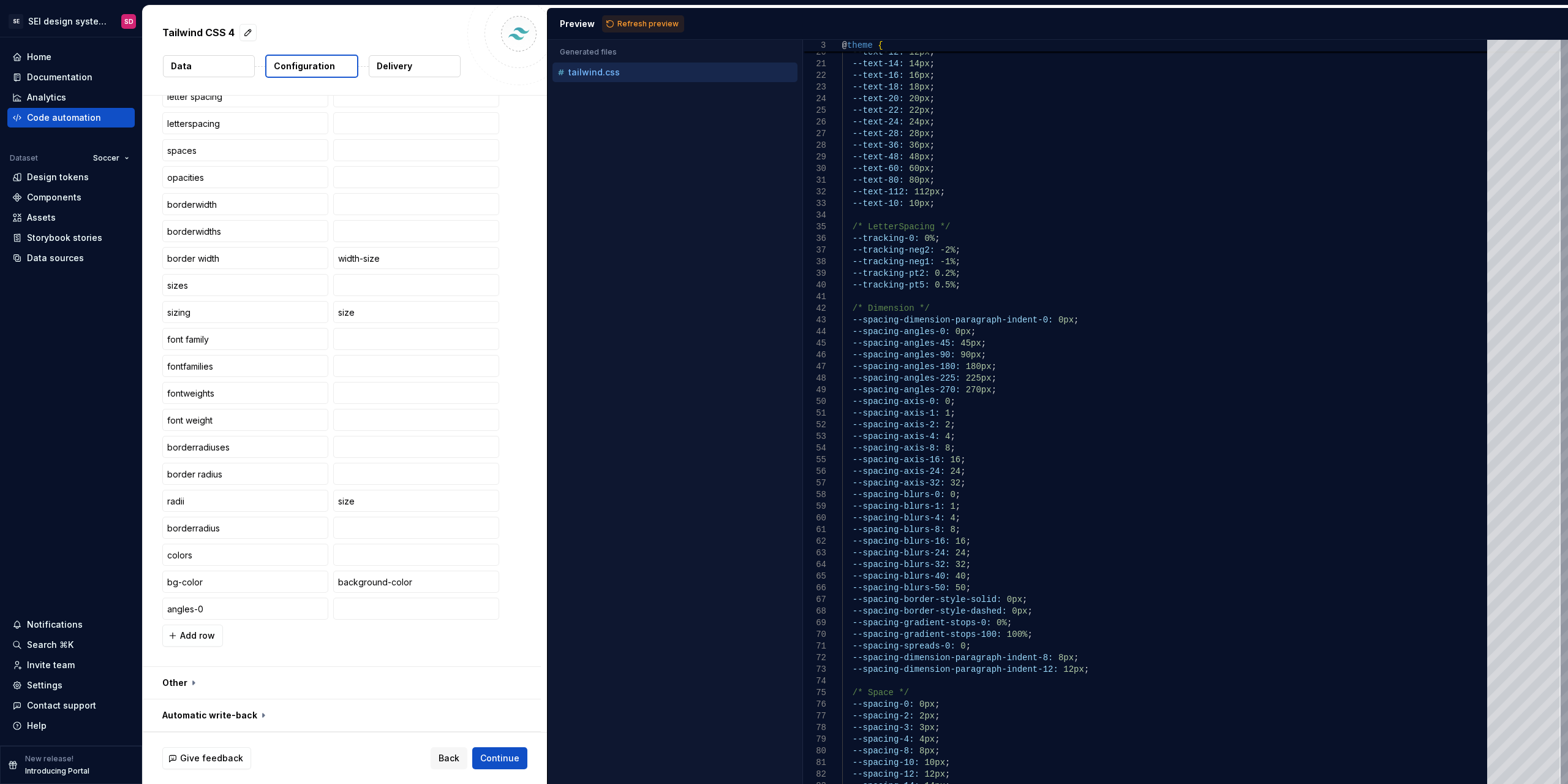
click at [656, 29] on span "Refresh preview" at bounding box center [648, 23] width 61 height 10
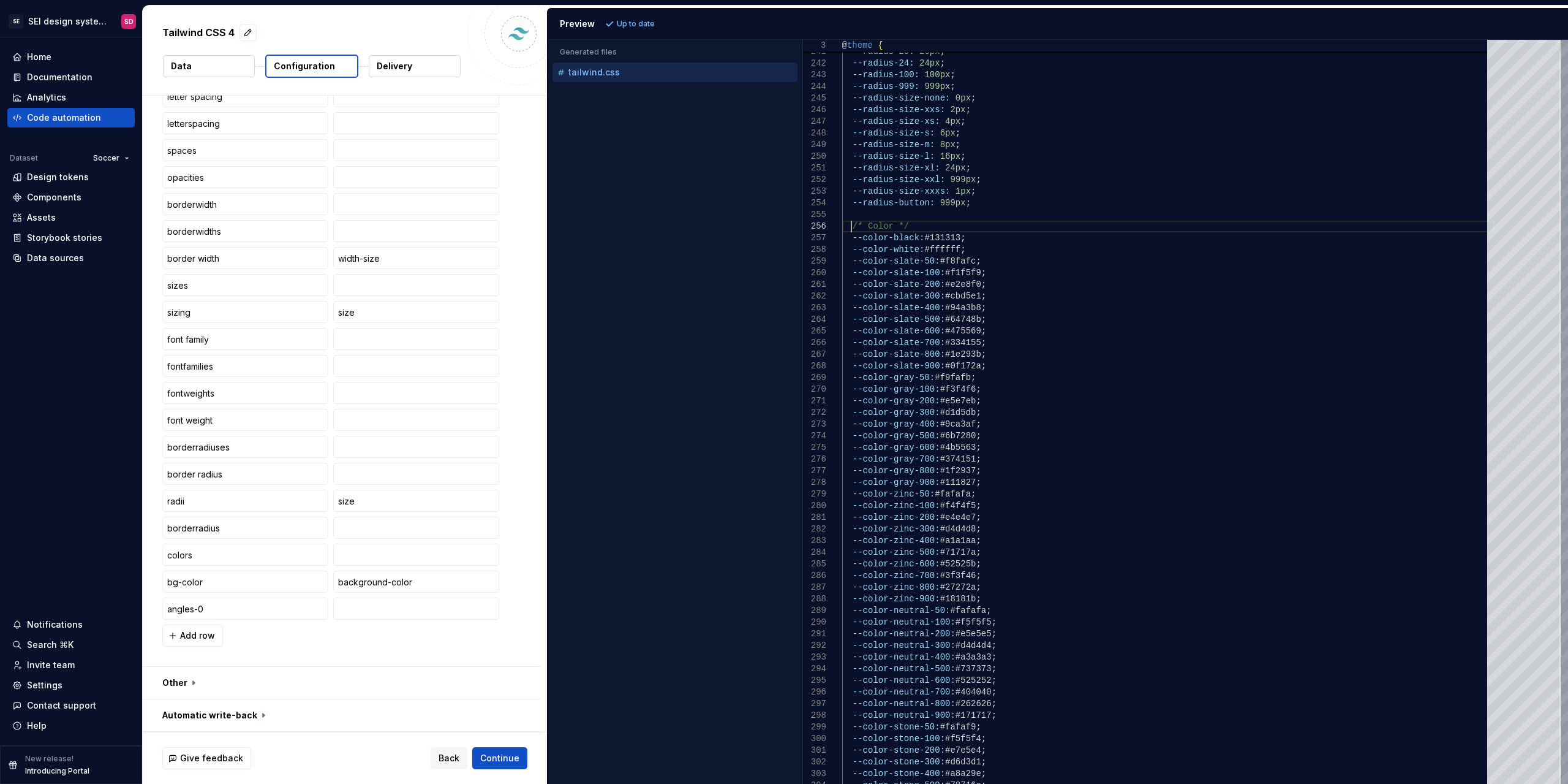
scroll to position [0, 0]
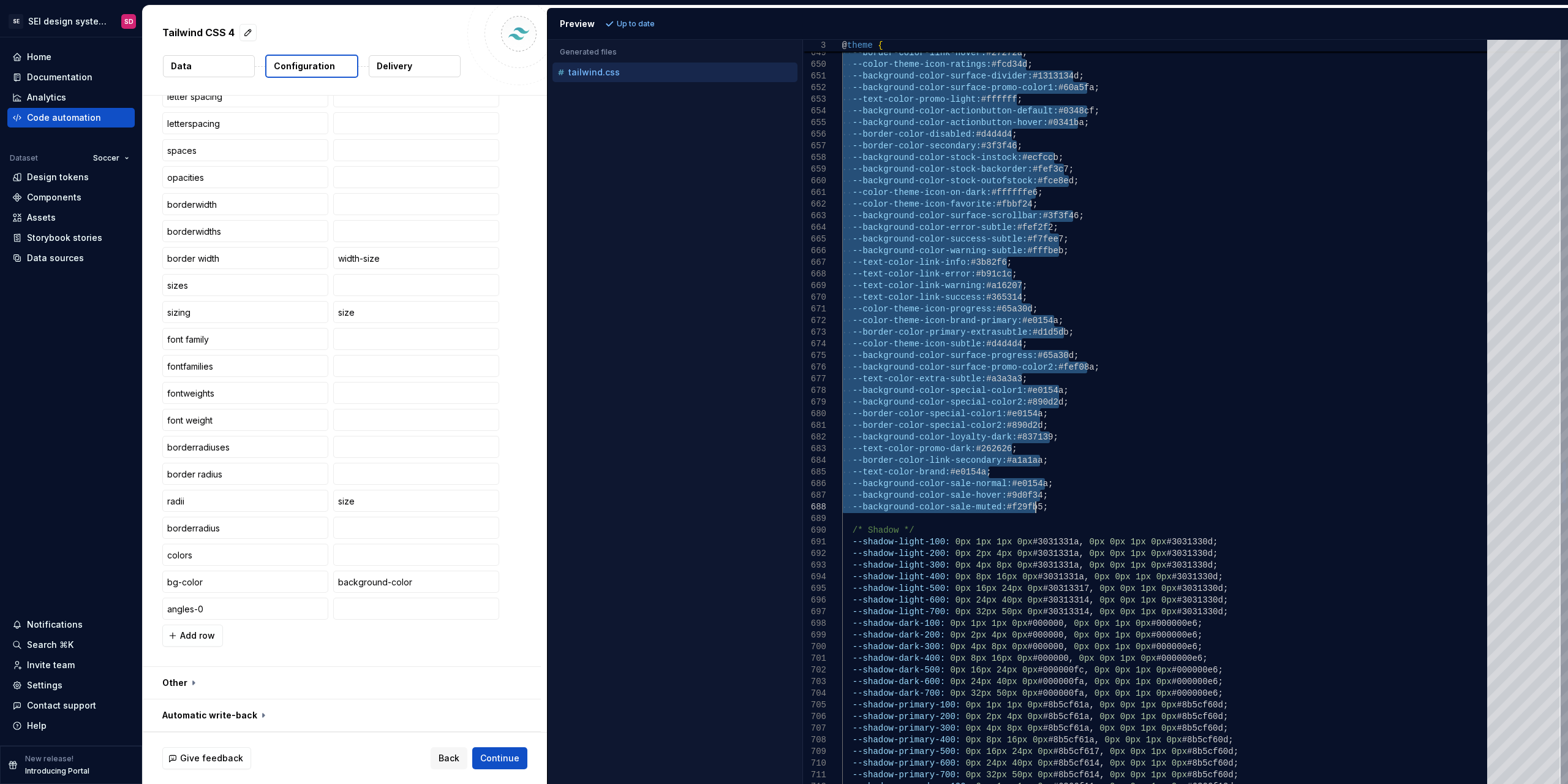
drag, startPoint x: 849, startPoint y: 226, endPoint x: 1055, endPoint y: 505, distance: 346.8
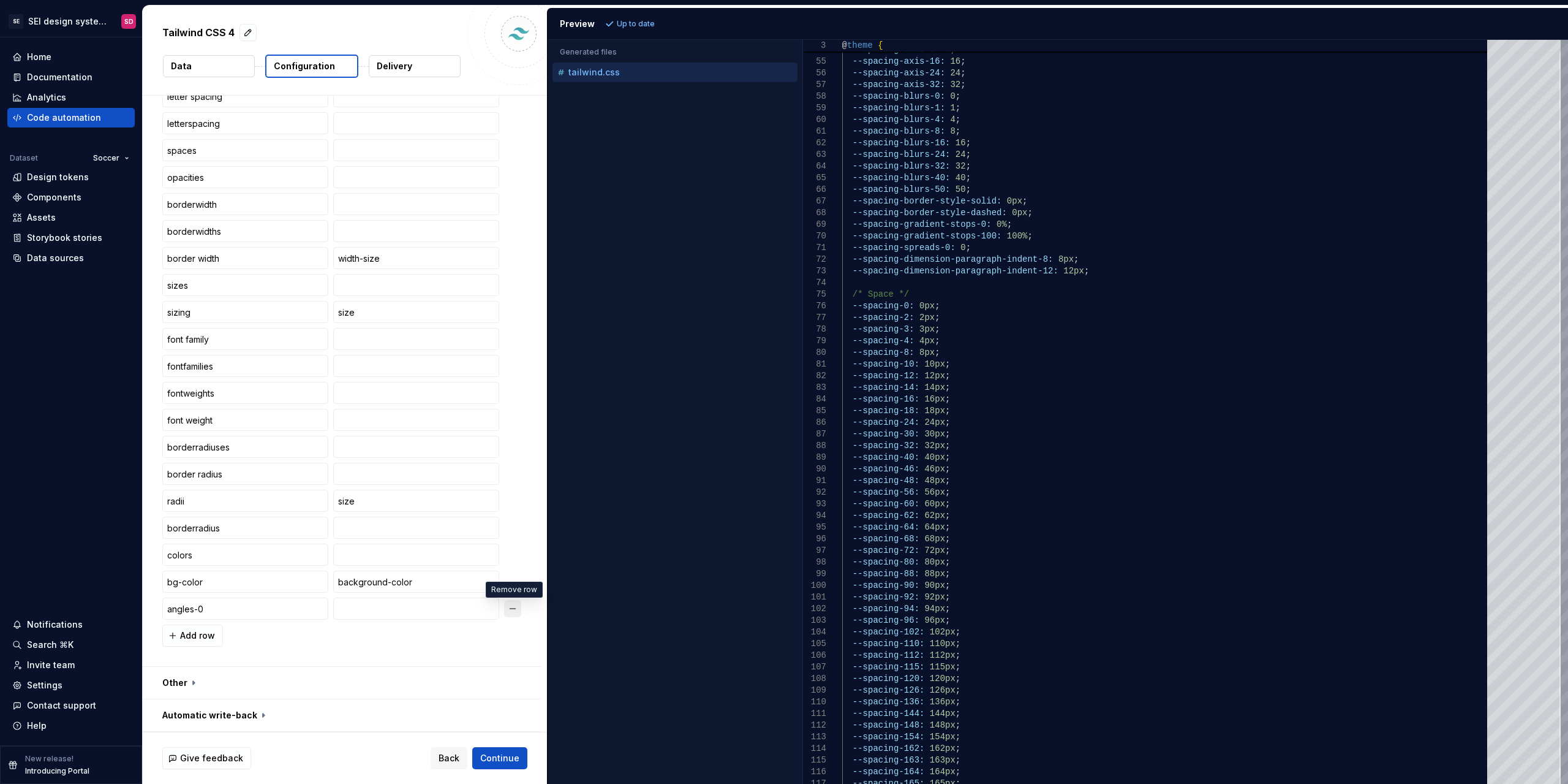
click at [516, 608] on button "button" at bounding box center [513, 608] width 17 height 17
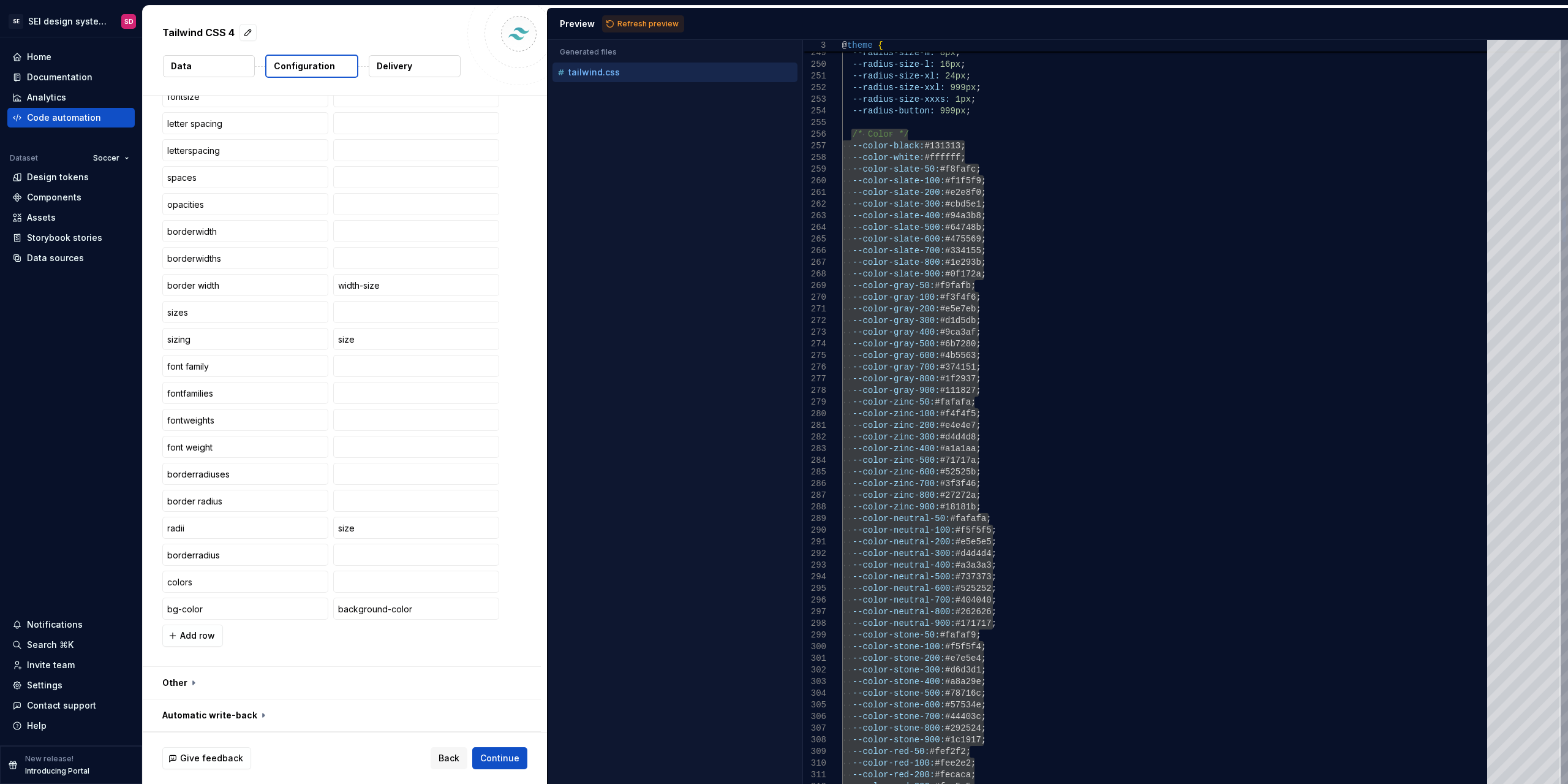
type textarea "**********"
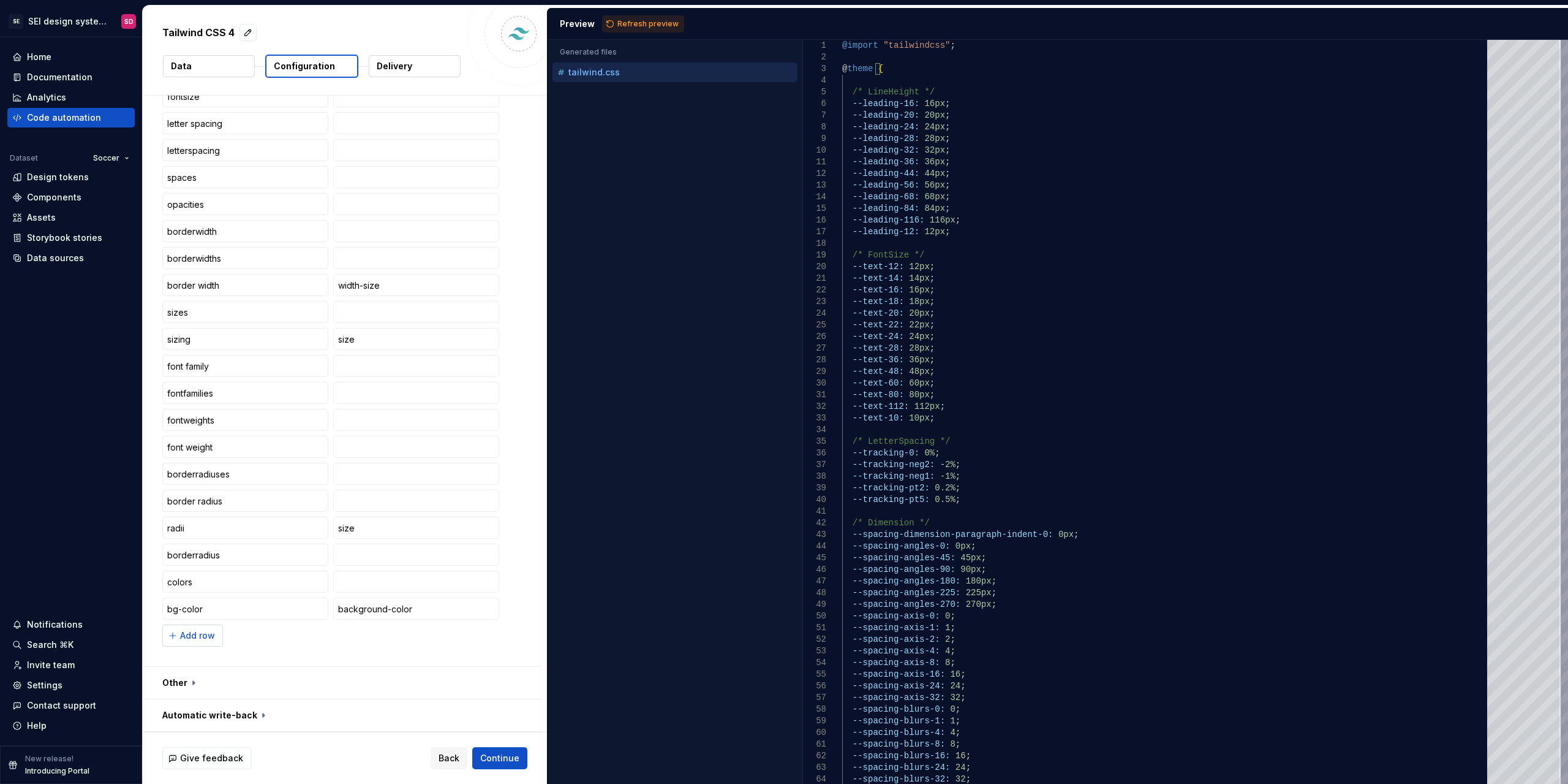
click at [203, 635] on span "Add row" at bounding box center [197, 635] width 35 height 12
type input "-2%"
type input "0.02"
click at [664, 28] on span "Refresh preview" at bounding box center [648, 23] width 61 height 10
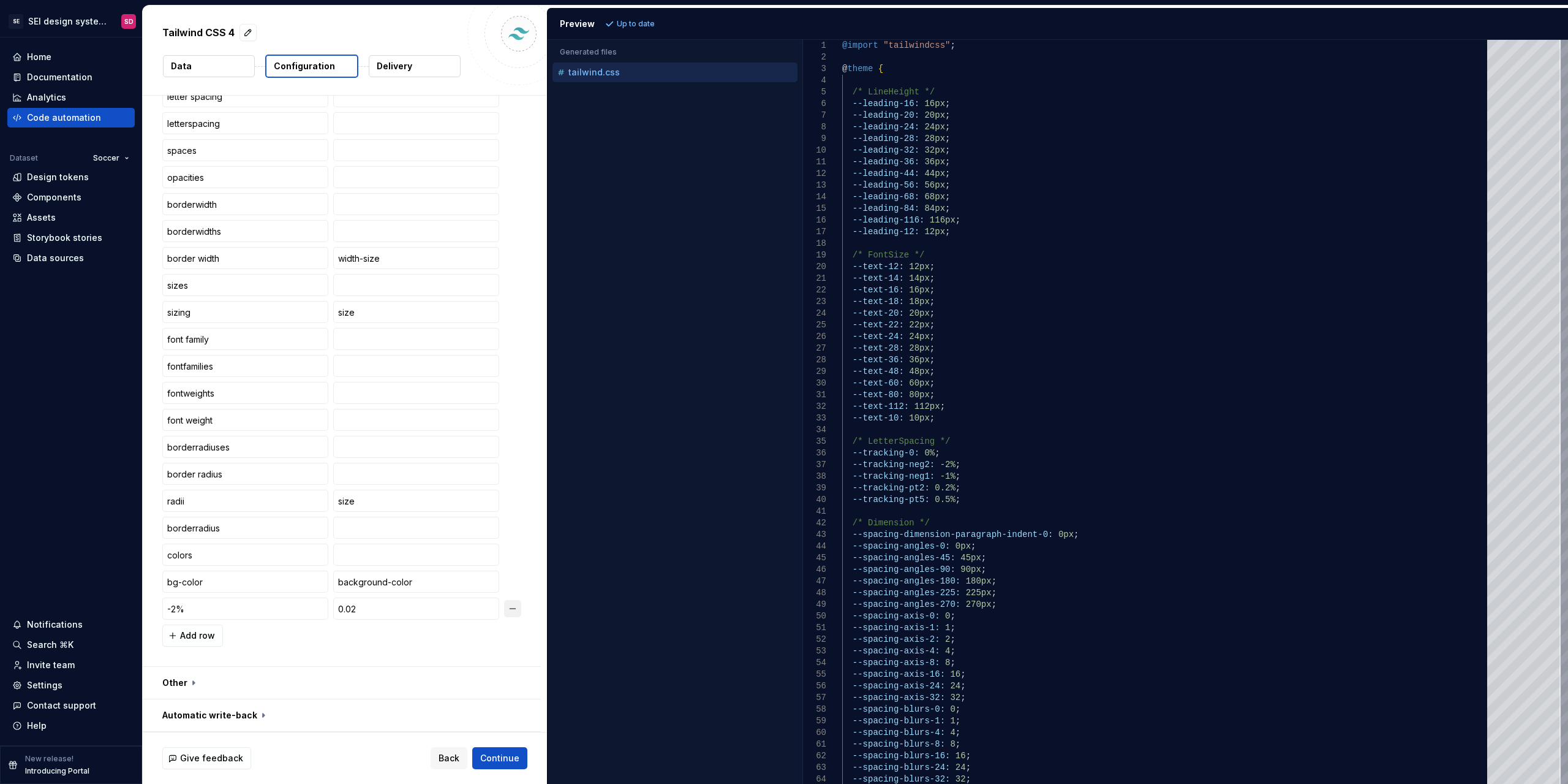
click at [510, 613] on button "button" at bounding box center [513, 608] width 17 height 17
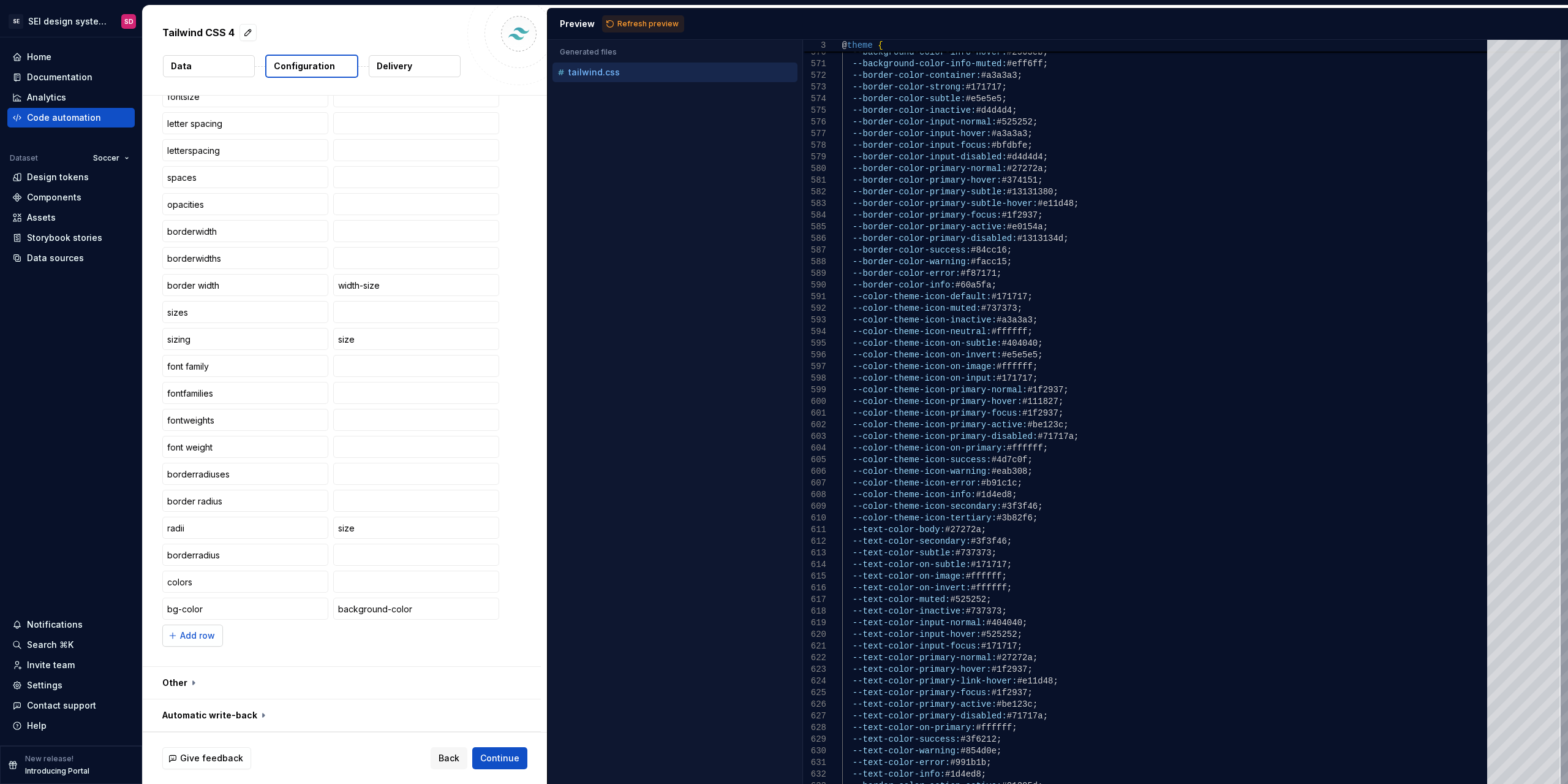
click at [219, 641] on button "Add row" at bounding box center [193, 635] width 61 height 22
click at [637, 18] on button "Refresh preview" at bounding box center [643, 24] width 82 height 17
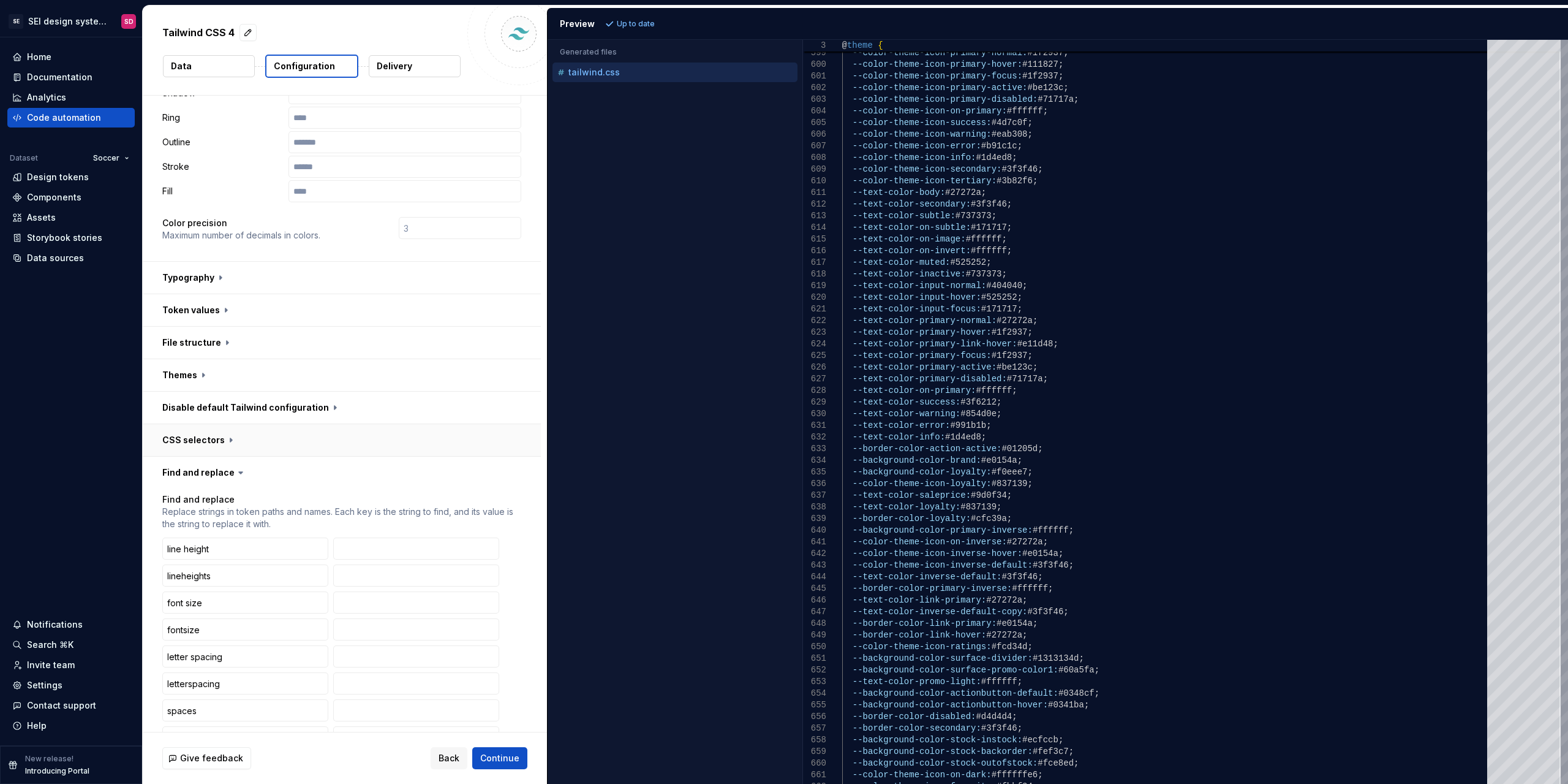
scroll to position [306, 0]
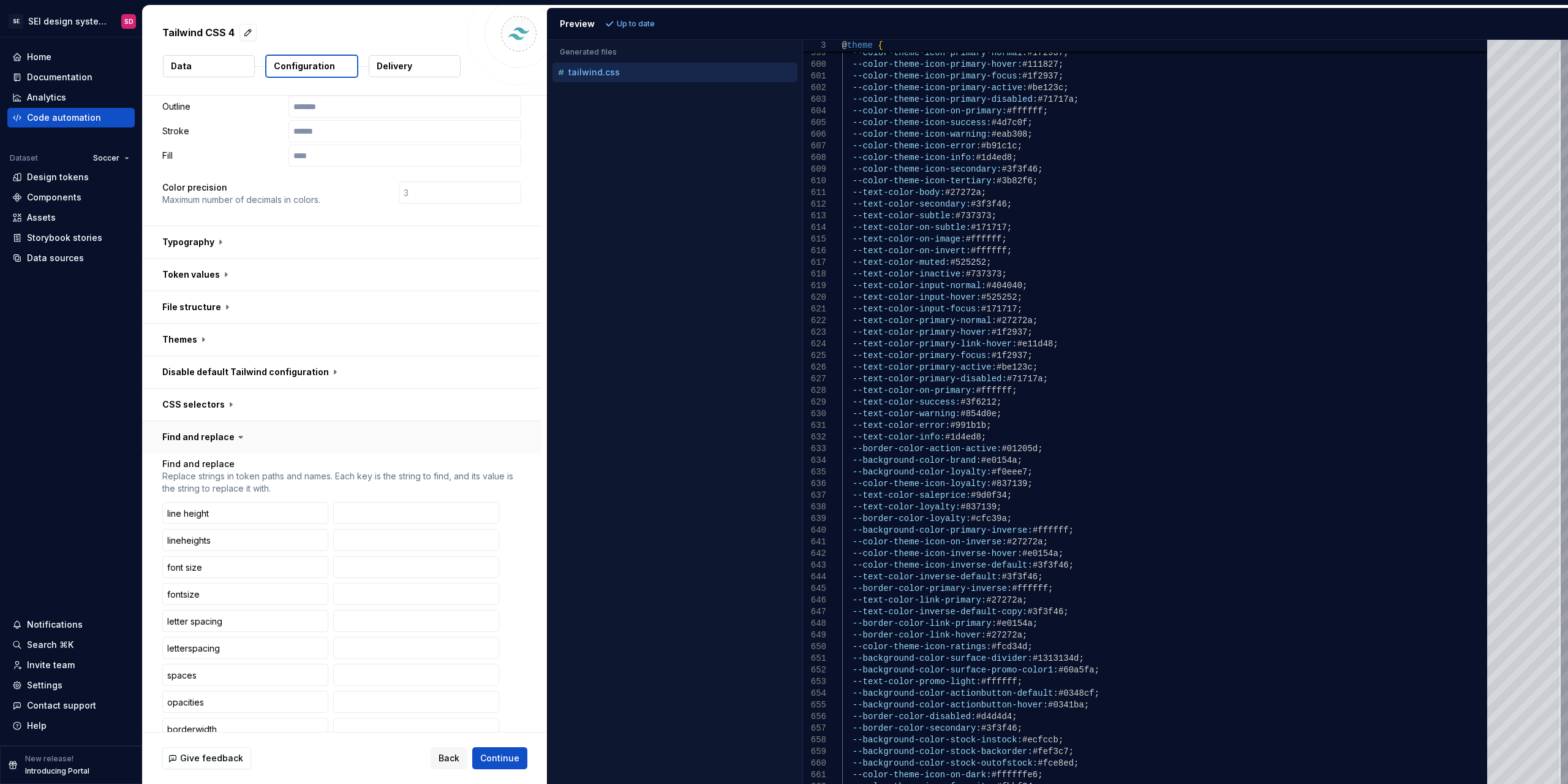
click at [227, 438] on button "button" at bounding box center [342, 437] width 398 height 32
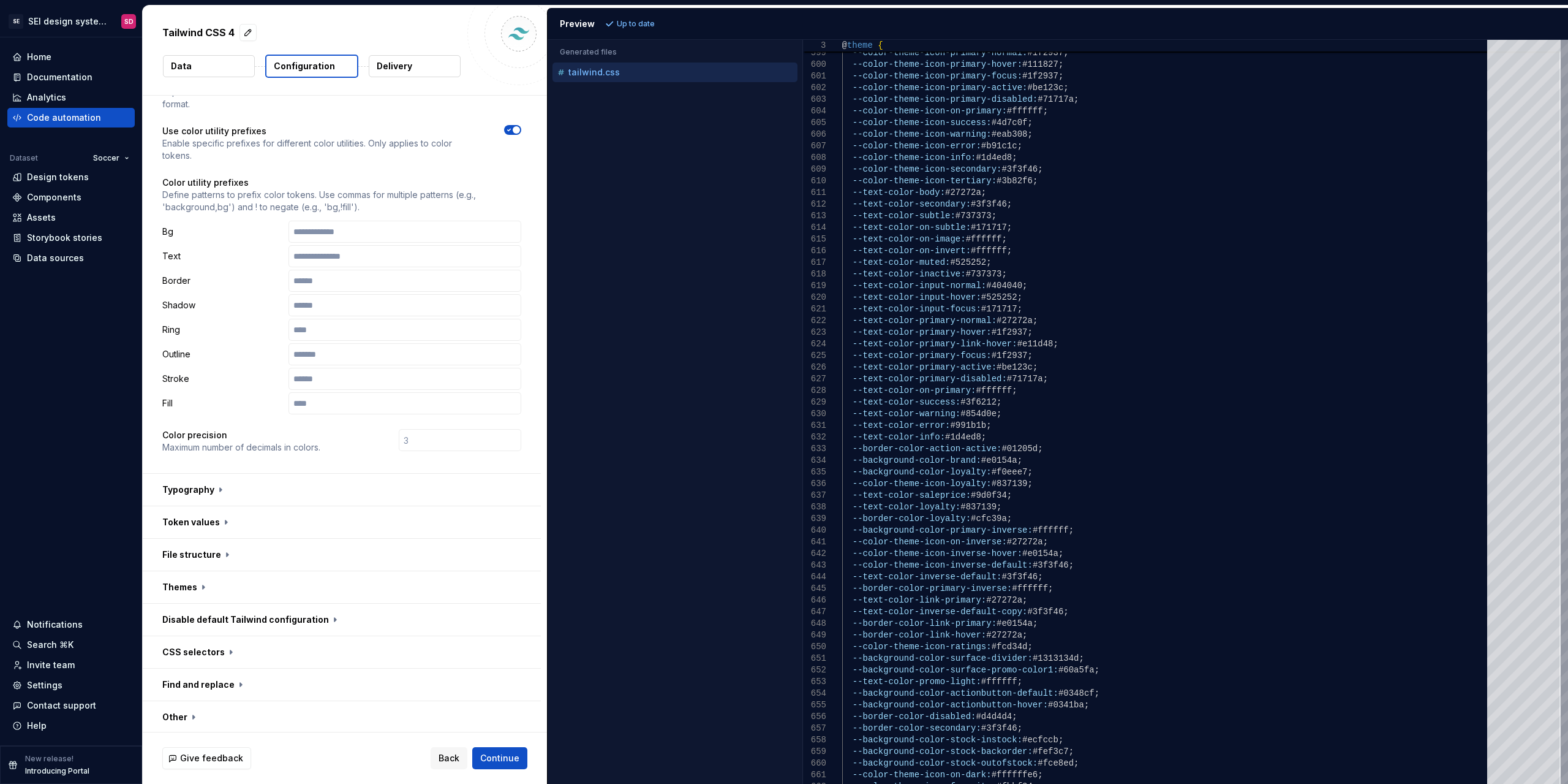
scroll to position [0, 0]
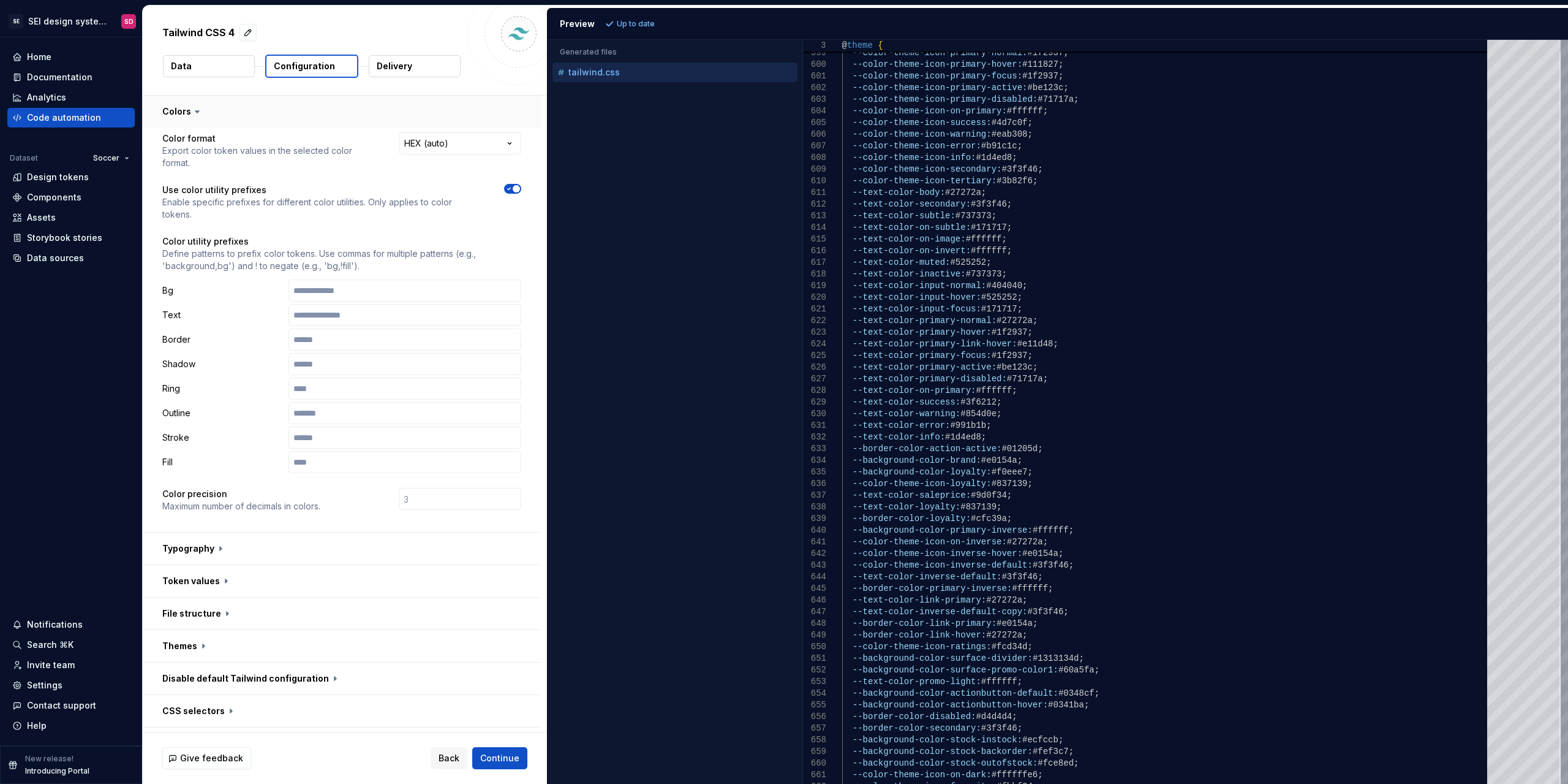
click at [330, 123] on button "button" at bounding box center [342, 111] width 398 height 32
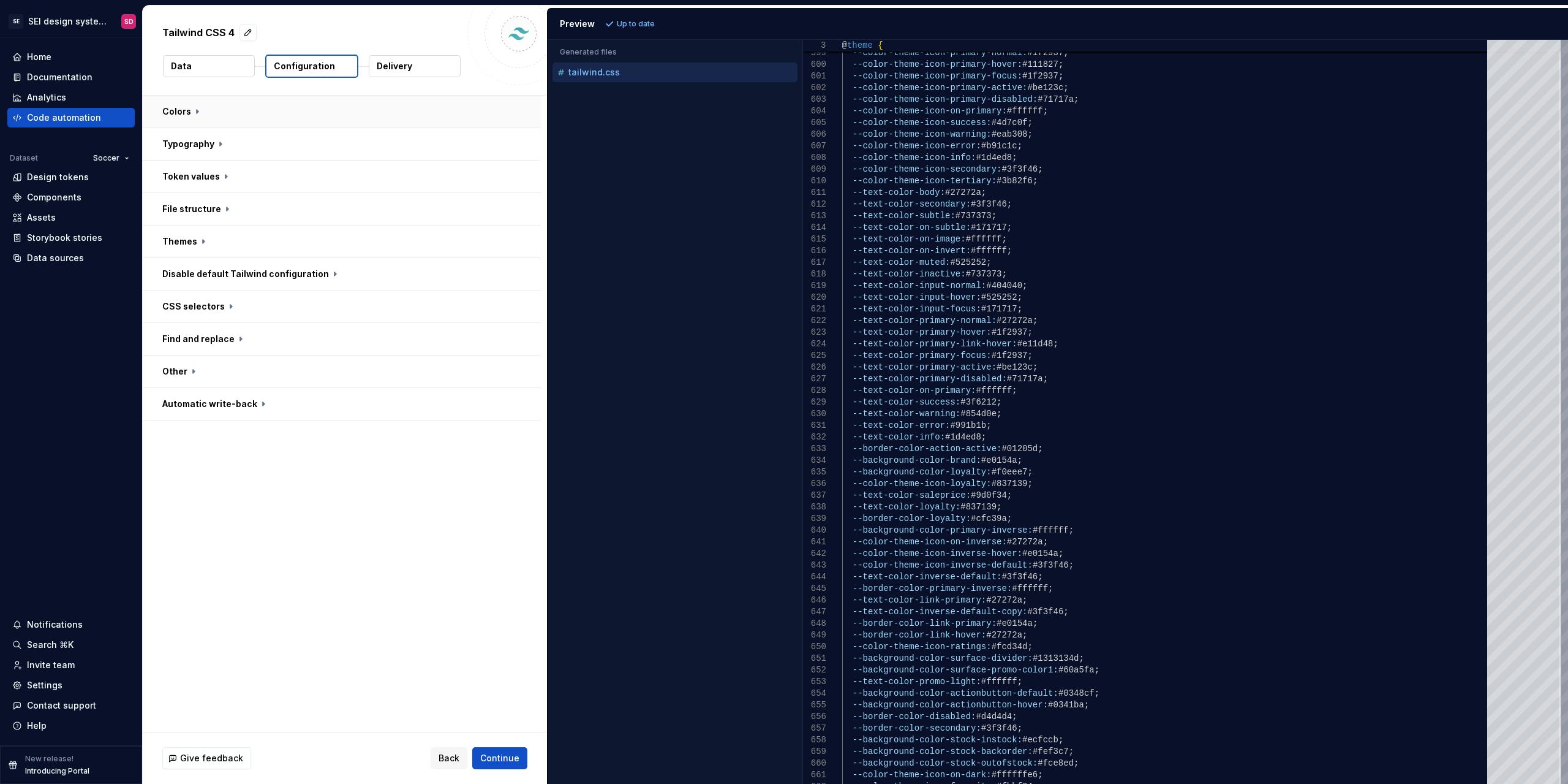
click at [312, 127] on button "button" at bounding box center [342, 111] width 398 height 32
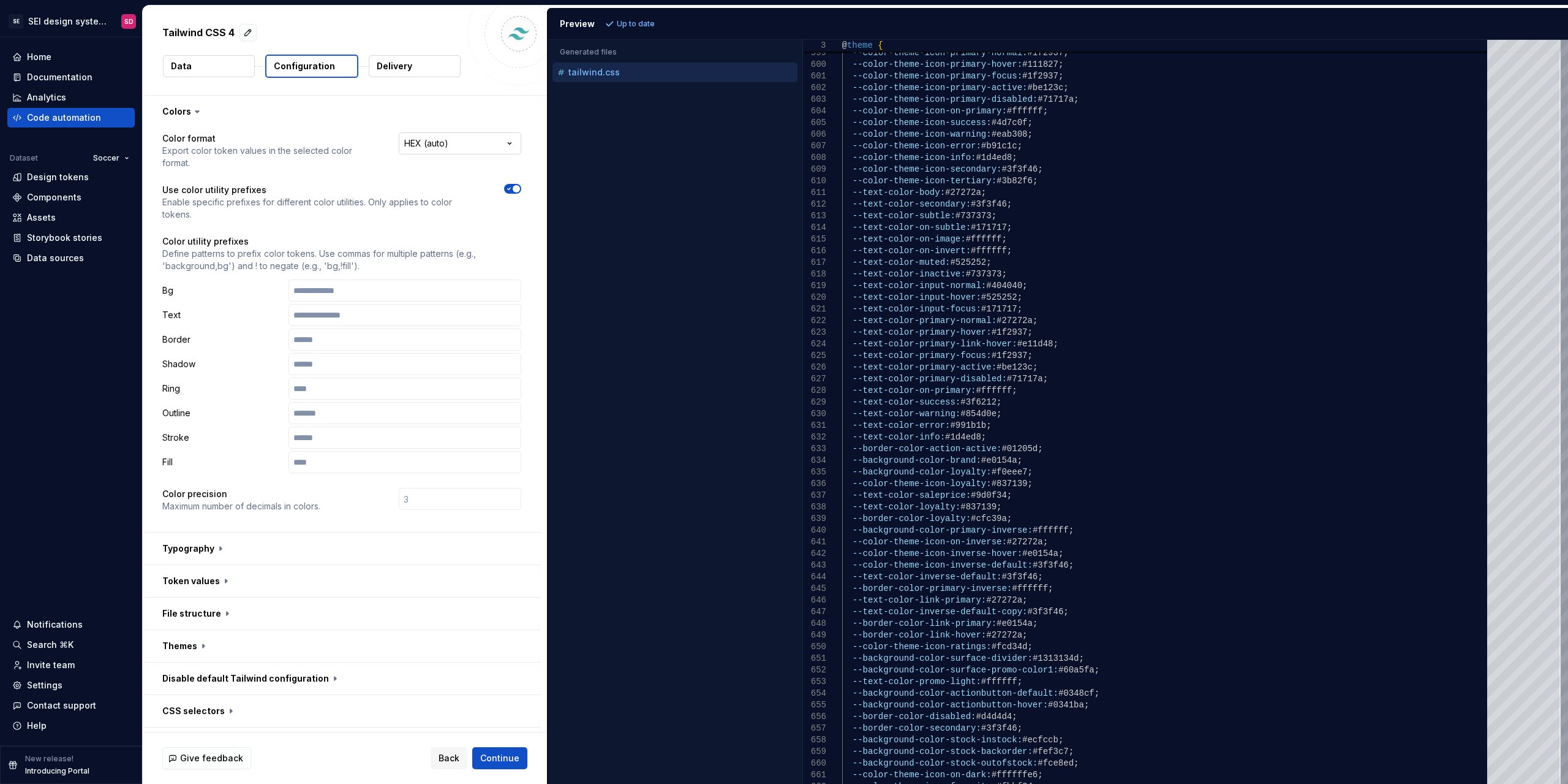
click at [482, 148] on html "**********" at bounding box center [784, 392] width 1568 height 784
click at [389, 112] on html "**********" at bounding box center [784, 392] width 1568 height 784
click at [395, 115] on button "button" at bounding box center [342, 111] width 398 height 32
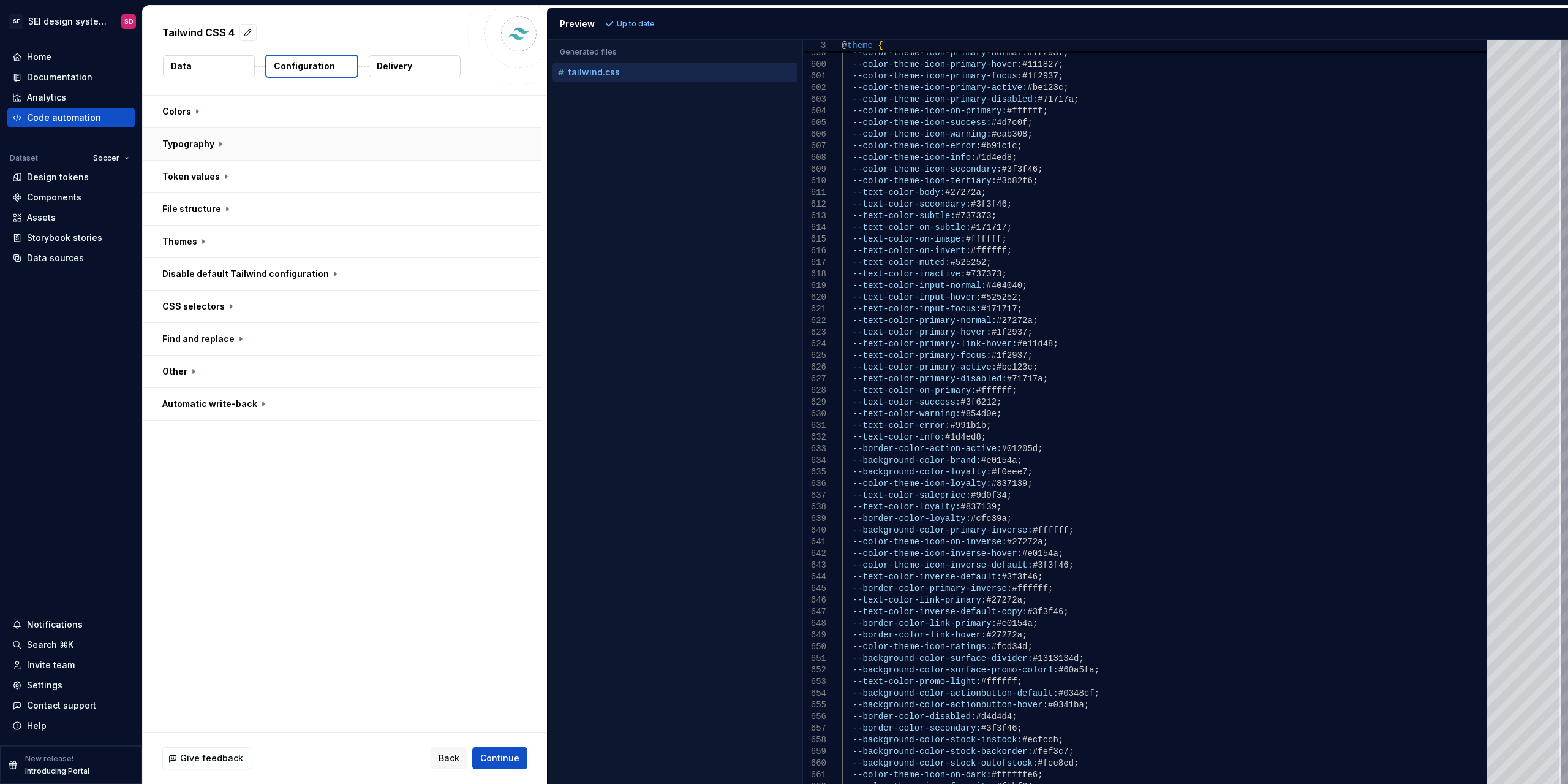
click at [370, 148] on button "button" at bounding box center [342, 144] width 398 height 32
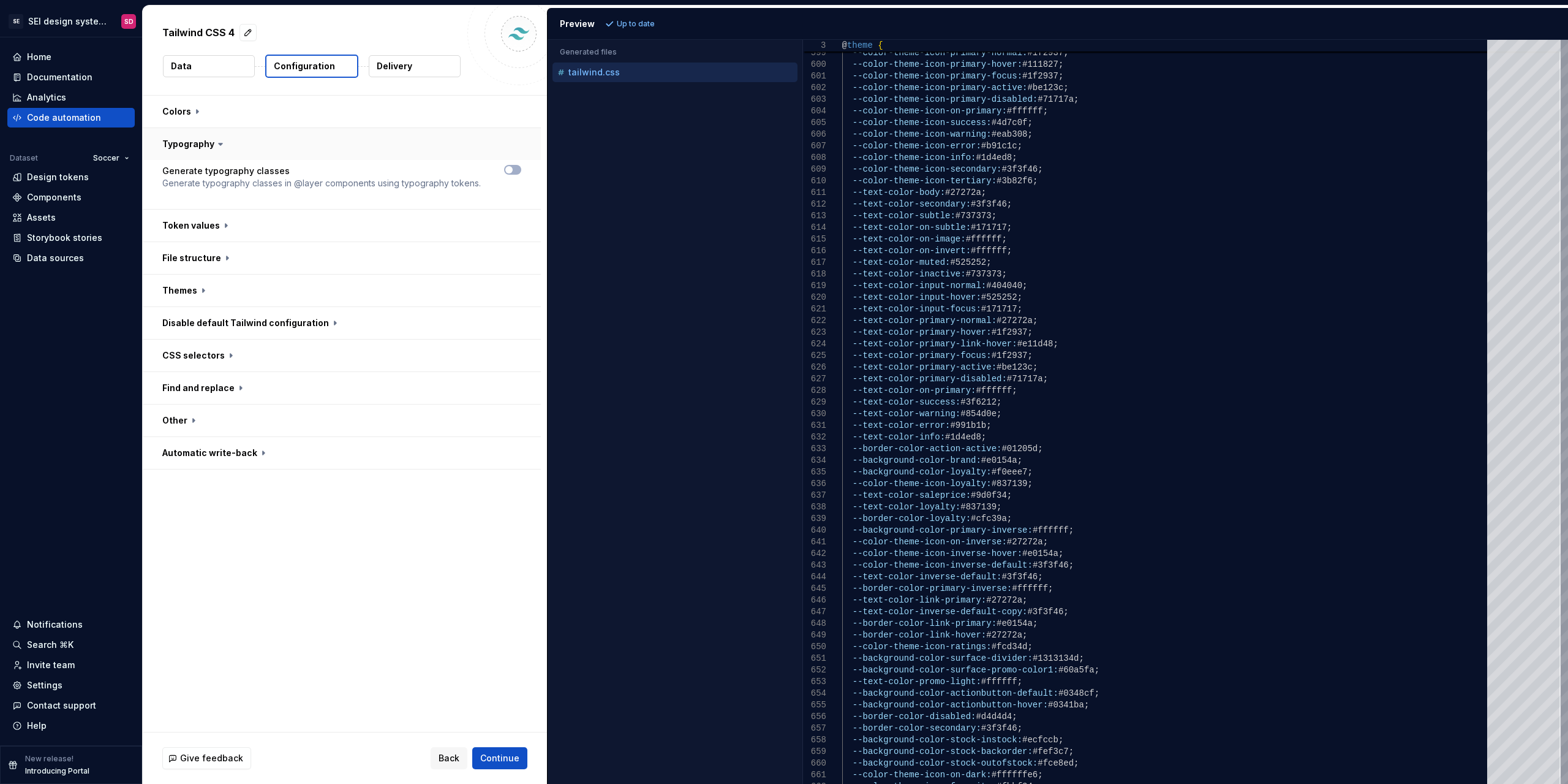
click at [473, 147] on button "button" at bounding box center [342, 144] width 398 height 32
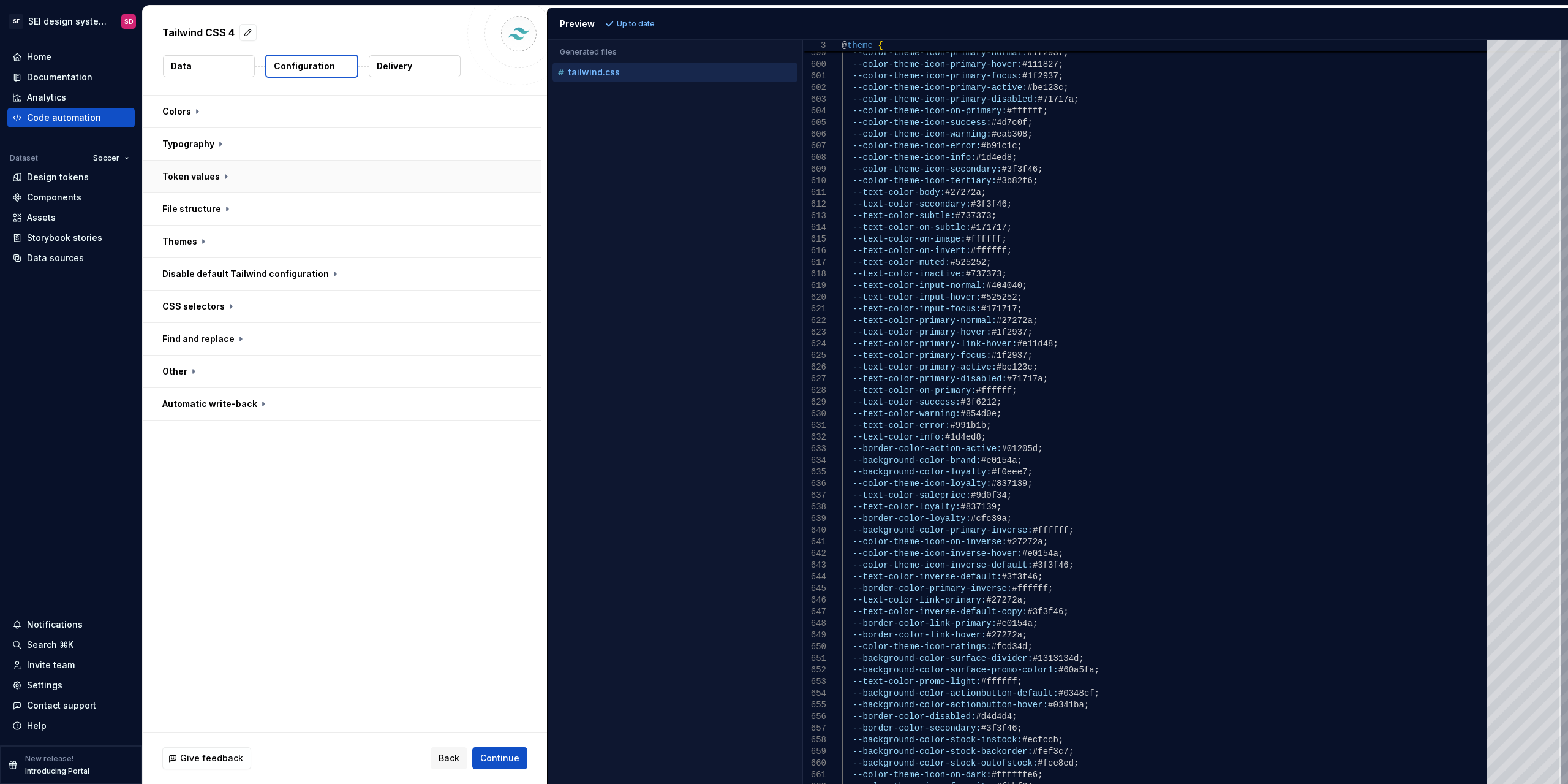
click at [385, 177] on button "button" at bounding box center [342, 177] width 398 height 32
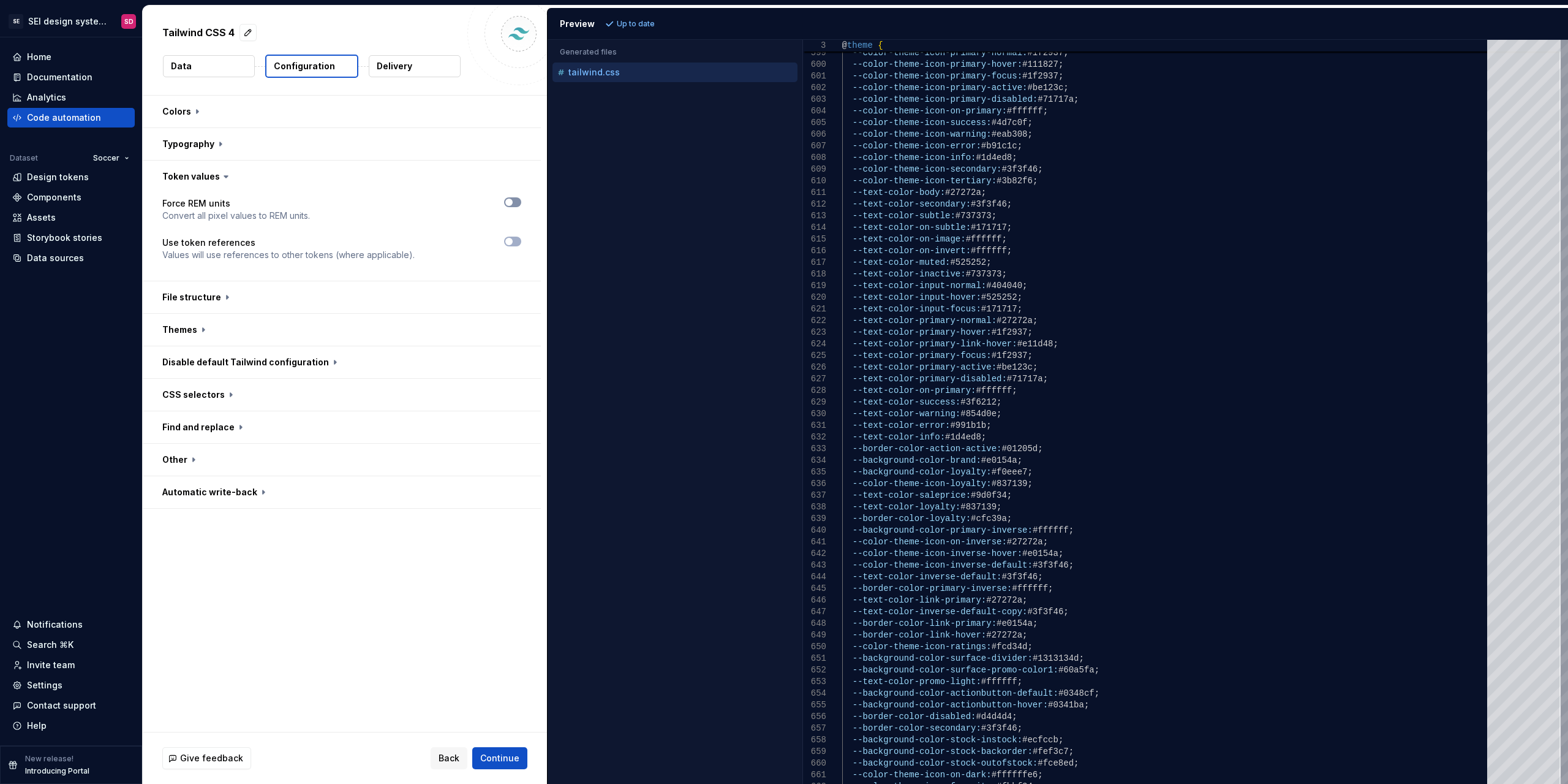
click at [511, 198] on span "button" at bounding box center [509, 202] width 7 height 7
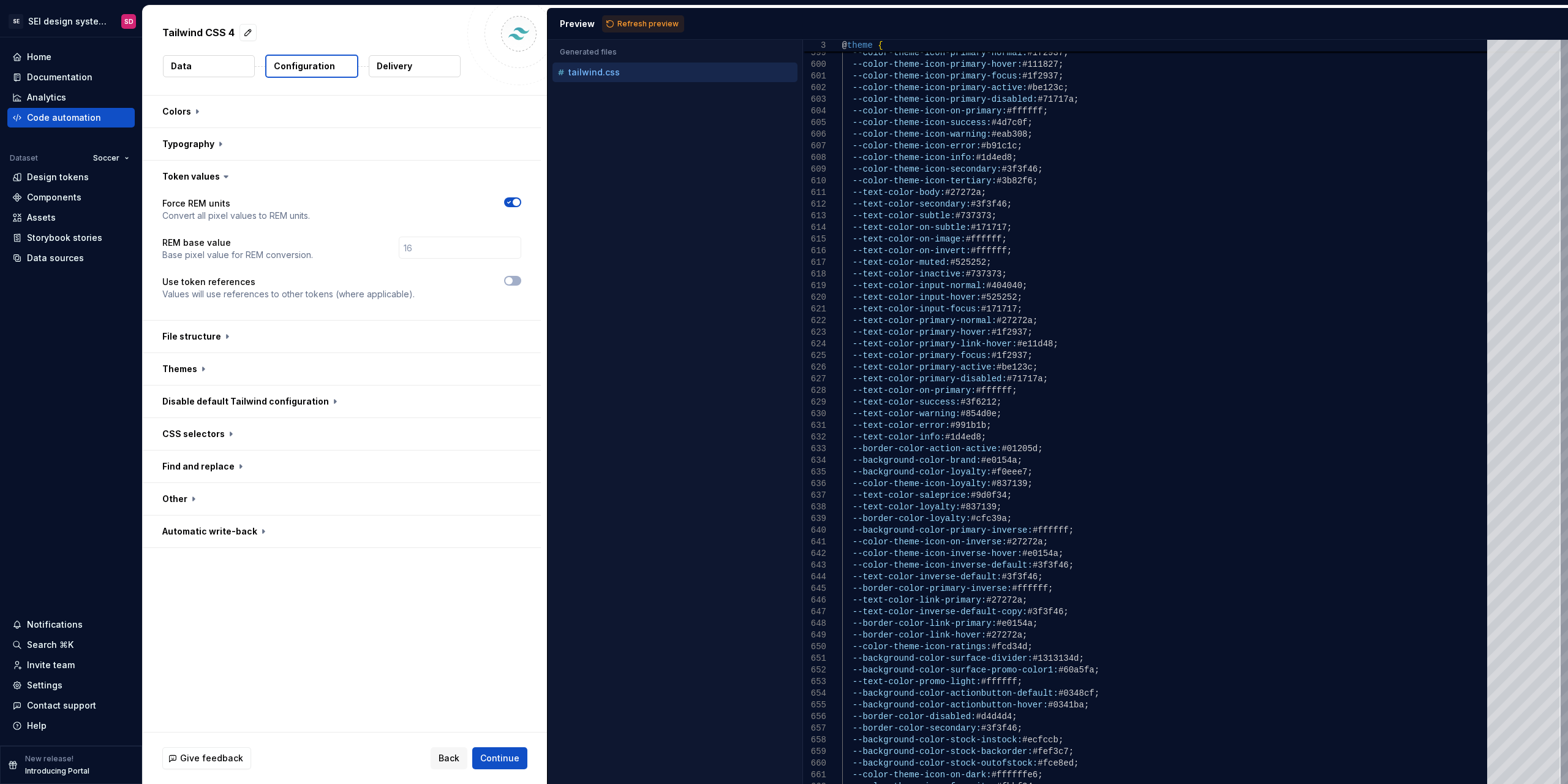
click at [641, 33] on div "Preview Refresh preview" at bounding box center [1058, 23] width 1021 height 32
click at [642, 30] on button "Refresh preview" at bounding box center [643, 24] width 82 height 17
type textarea "**********"
click at [445, 247] on input "number" at bounding box center [460, 247] width 123 height 22
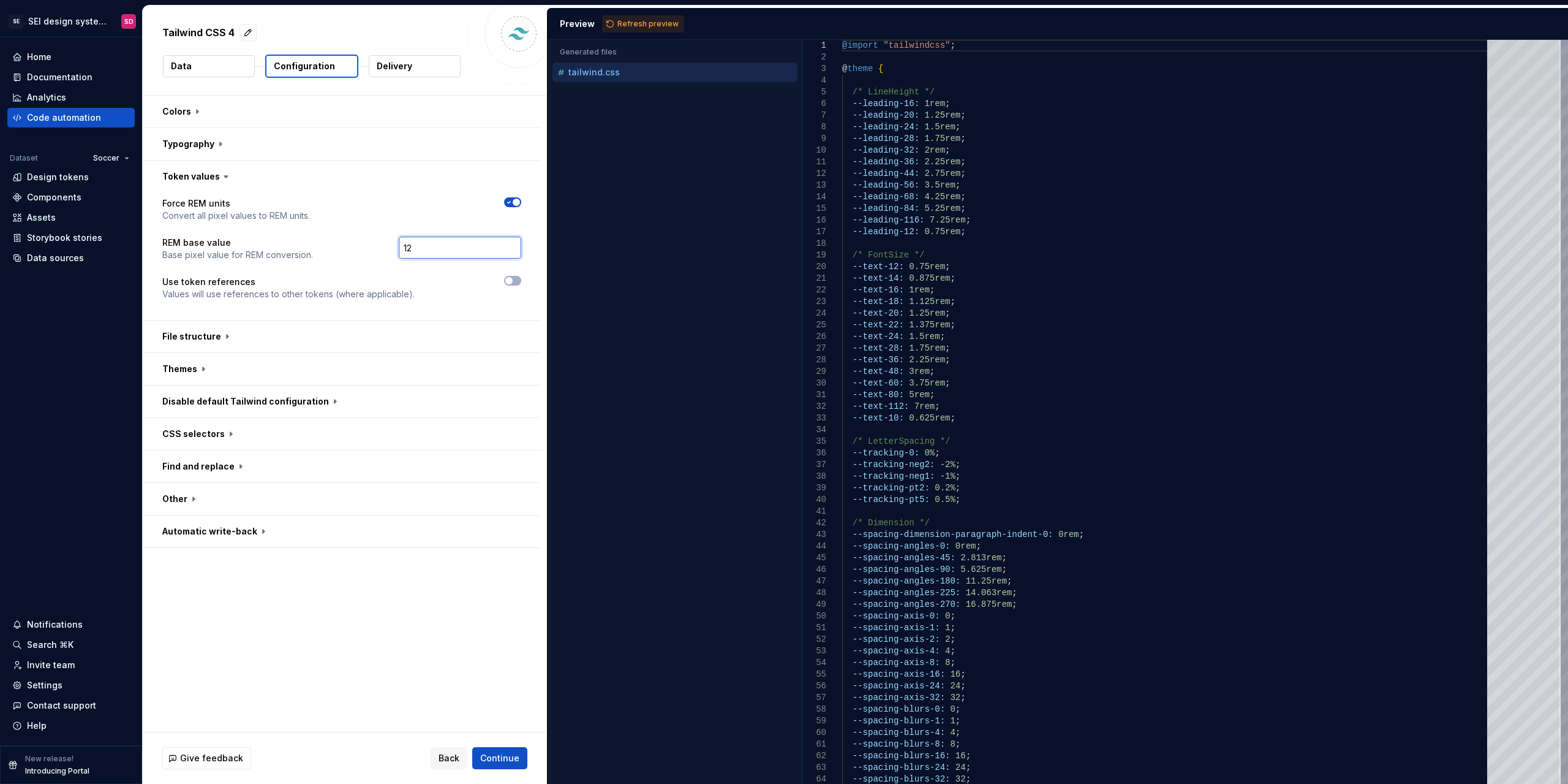
click at [1488, 77] on div at bounding box center [1524, 79] width 74 height 78
type input "12"
click at [511, 281] on span "button" at bounding box center [509, 280] width 7 height 7
click at [671, 22] on span "Refresh preview" at bounding box center [648, 23] width 61 height 10
click at [515, 202] on span "button" at bounding box center [516, 202] width 7 height 7
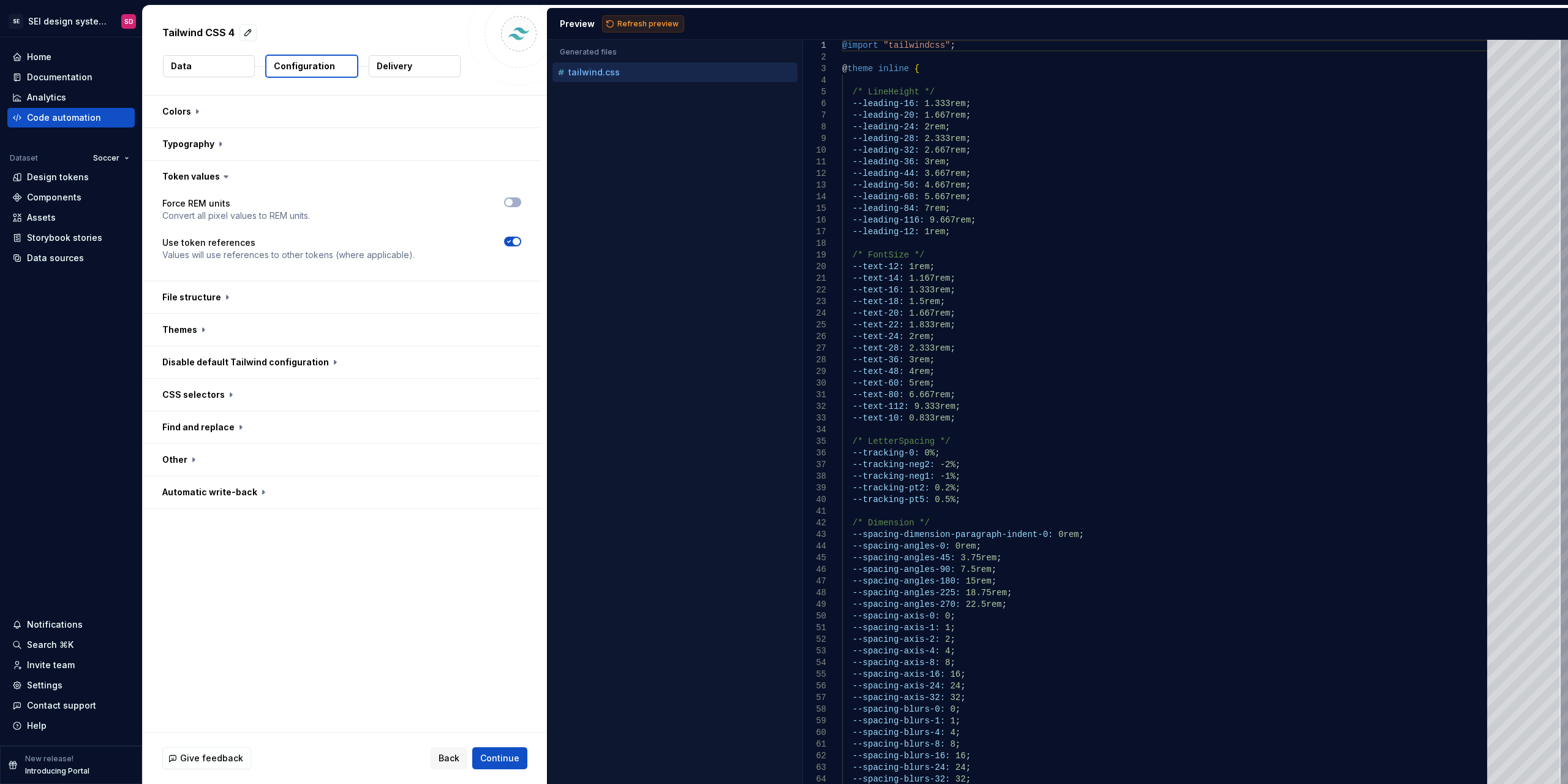
click at [661, 22] on span "Refresh preview" at bounding box center [648, 23] width 61 height 10
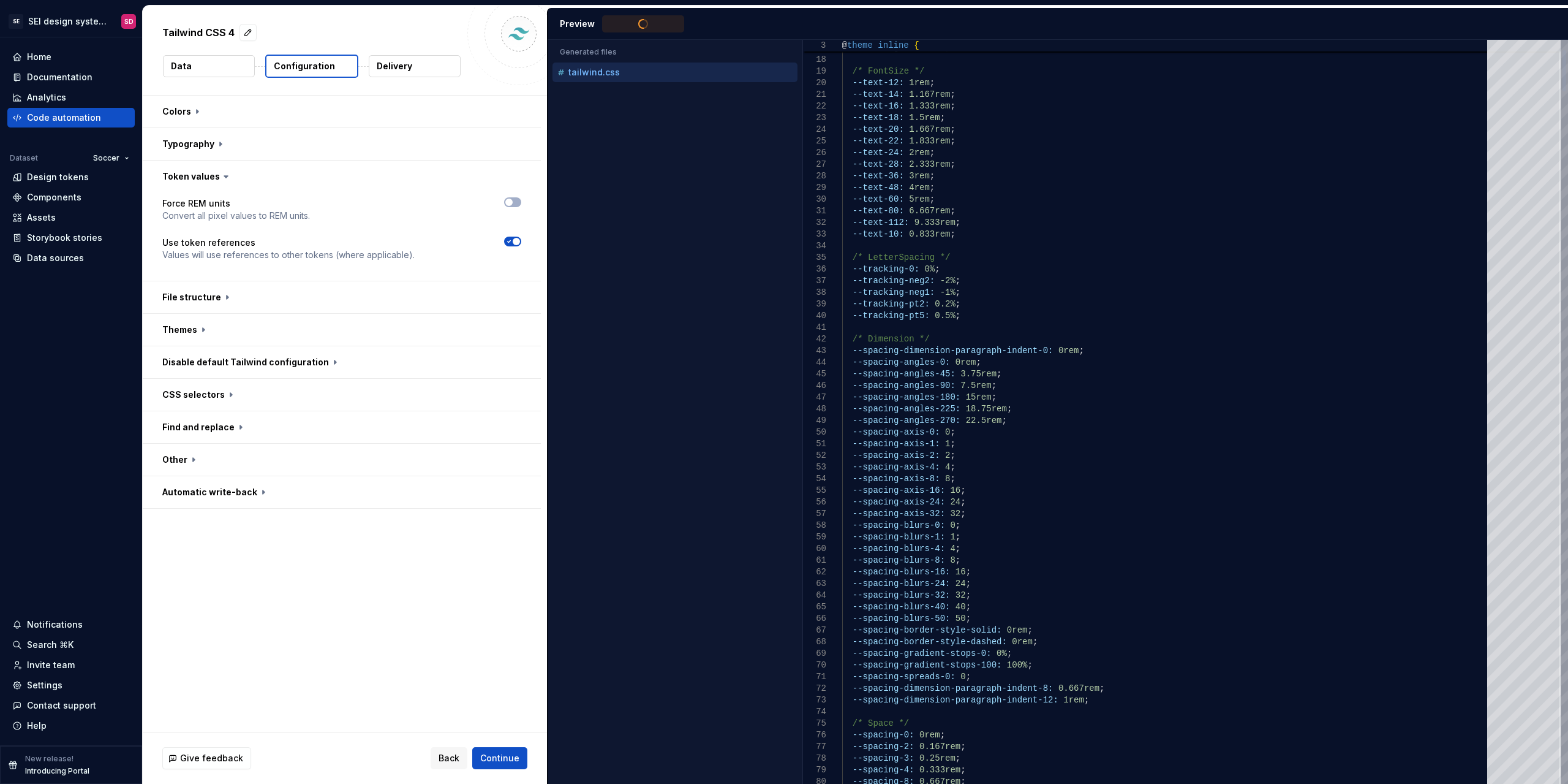
type textarea "**********"
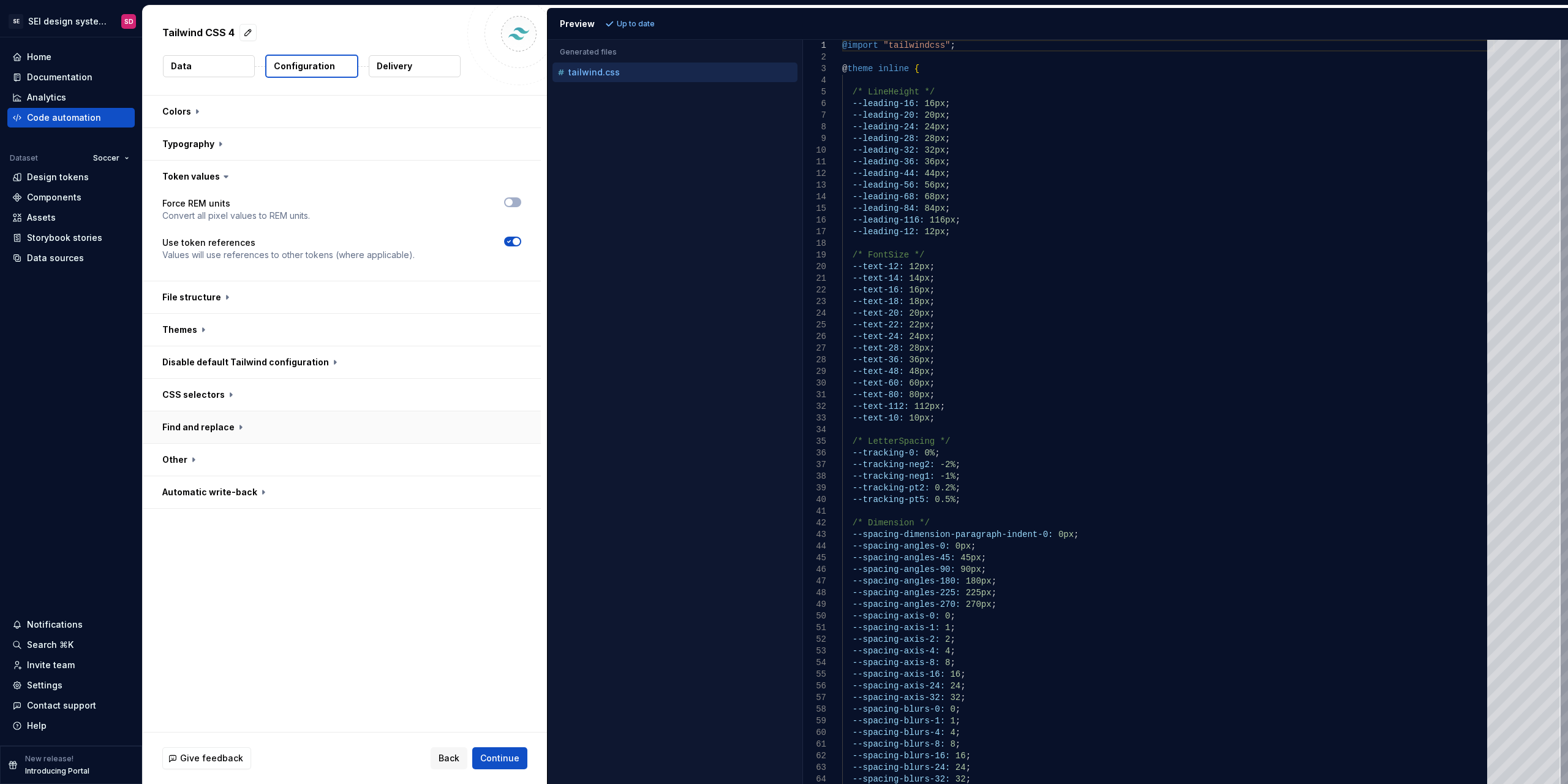
click at [217, 427] on button "button" at bounding box center [342, 427] width 398 height 32
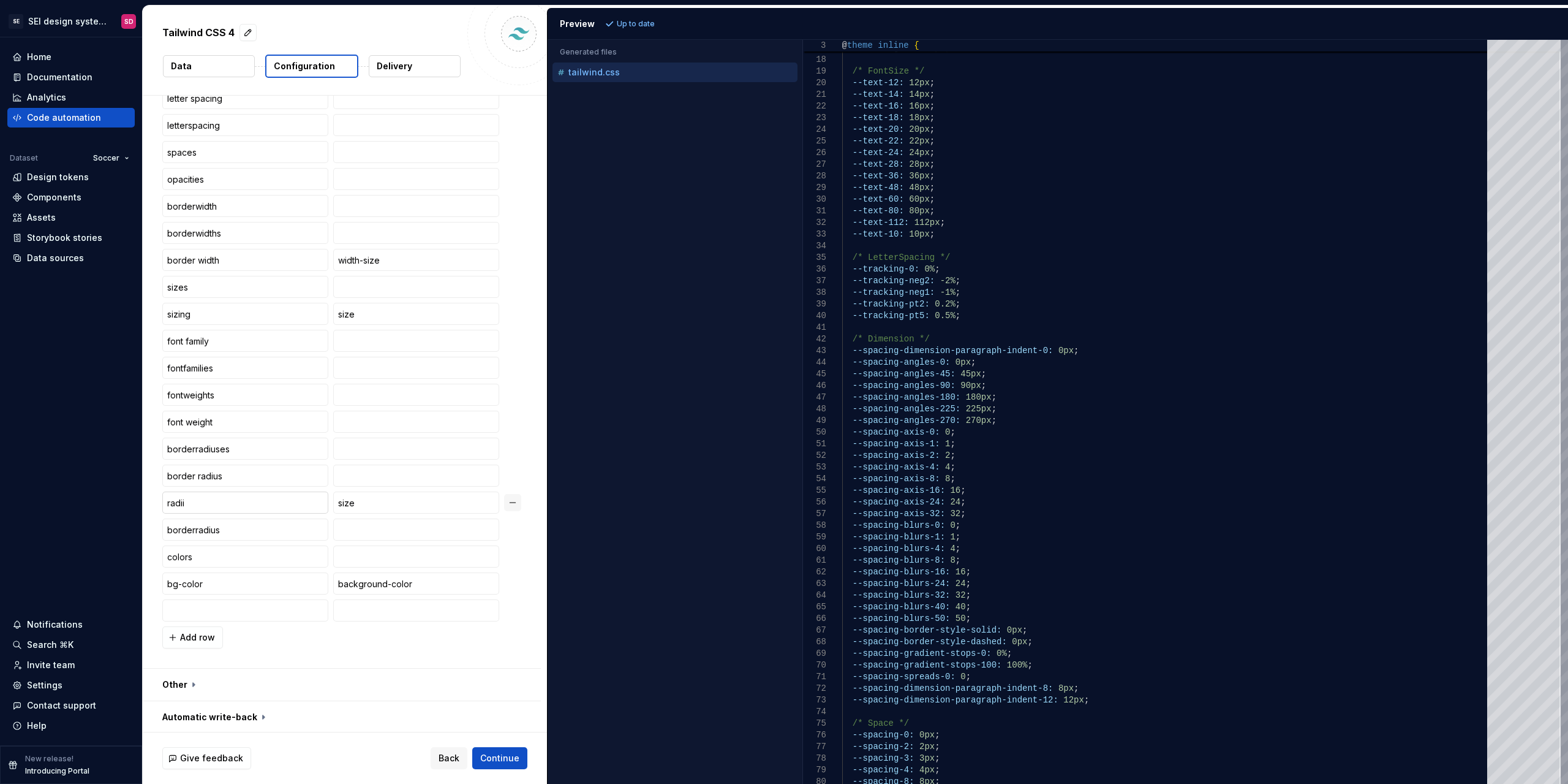
scroll to position [515, 0]
click at [253, 610] on input "text" at bounding box center [246, 608] width 166 height 22
type input "dimension"
type input "spacing-dimension"
click at [367, 597] on div "line height lineheights font size fontsize letter spacing letterspacing spaces …" at bounding box center [342, 312] width 359 height 669
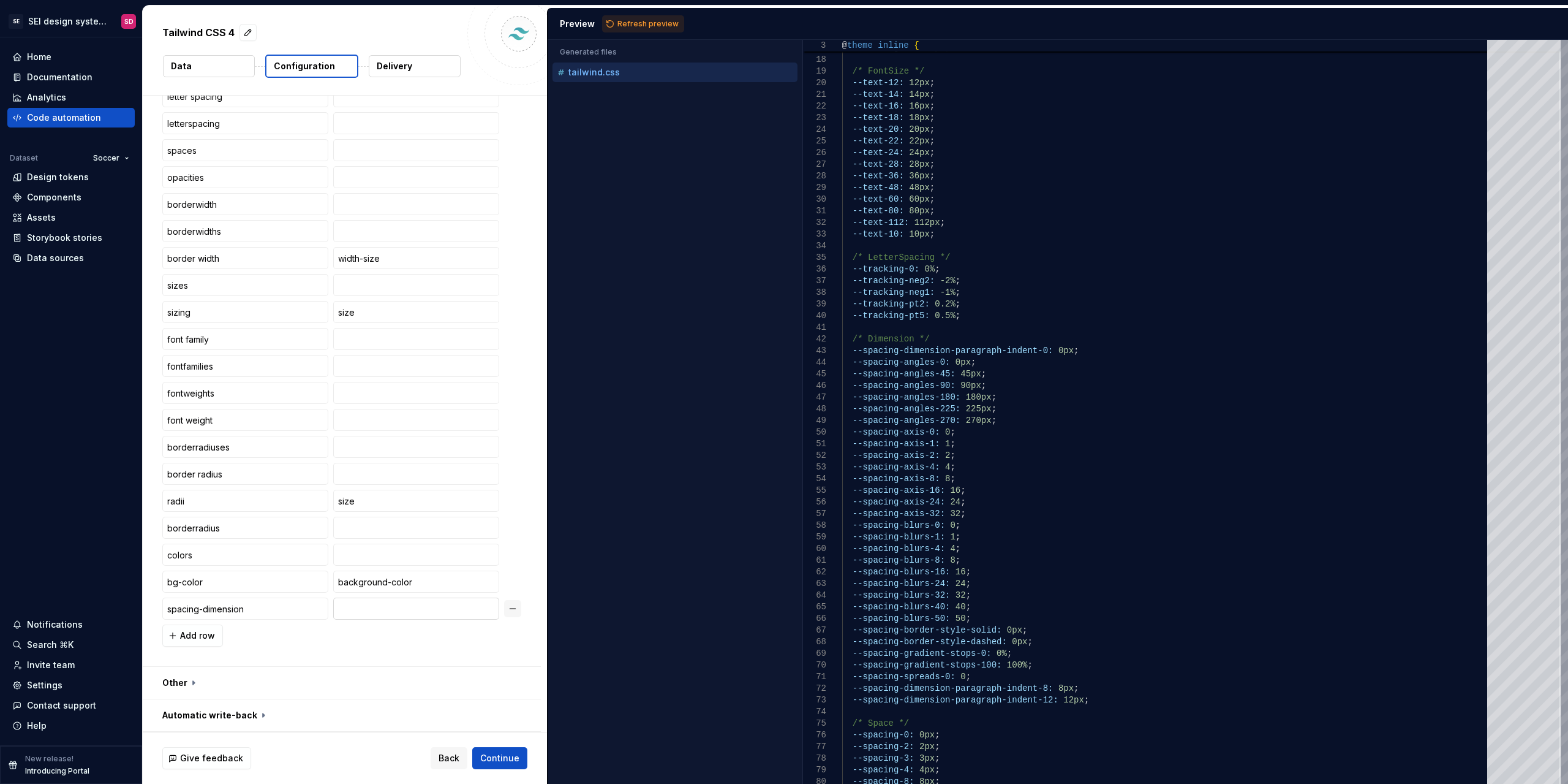
click at [370, 604] on input "text" at bounding box center [416, 608] width 166 height 22
type input "dimension"
click at [652, 30] on button "Refresh preview" at bounding box center [643, 24] width 82 height 17
click at [512, 608] on button "button" at bounding box center [513, 608] width 17 height 17
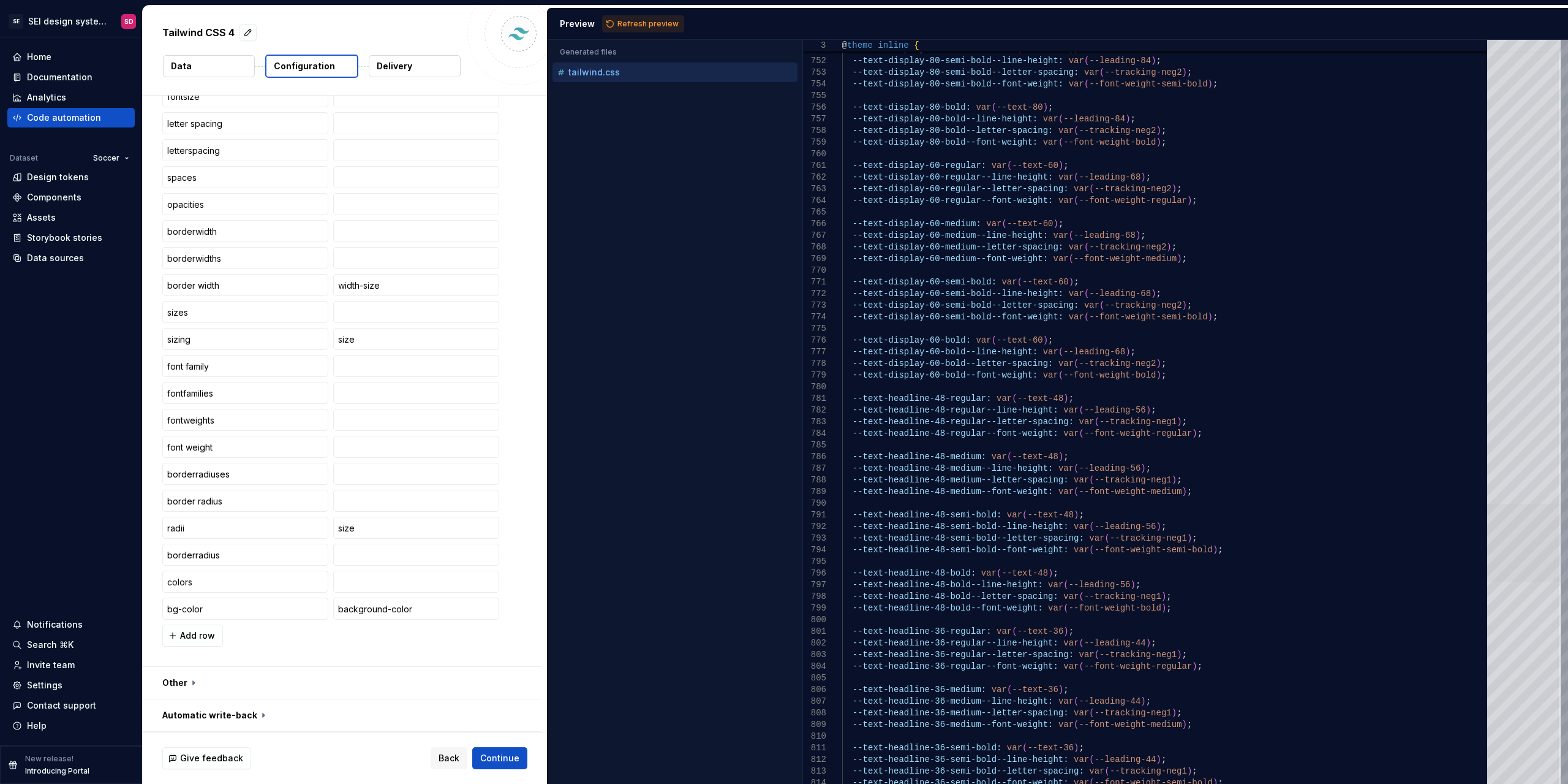
click at [1519, 567] on div at bounding box center [1524, 543] width 74 height 78
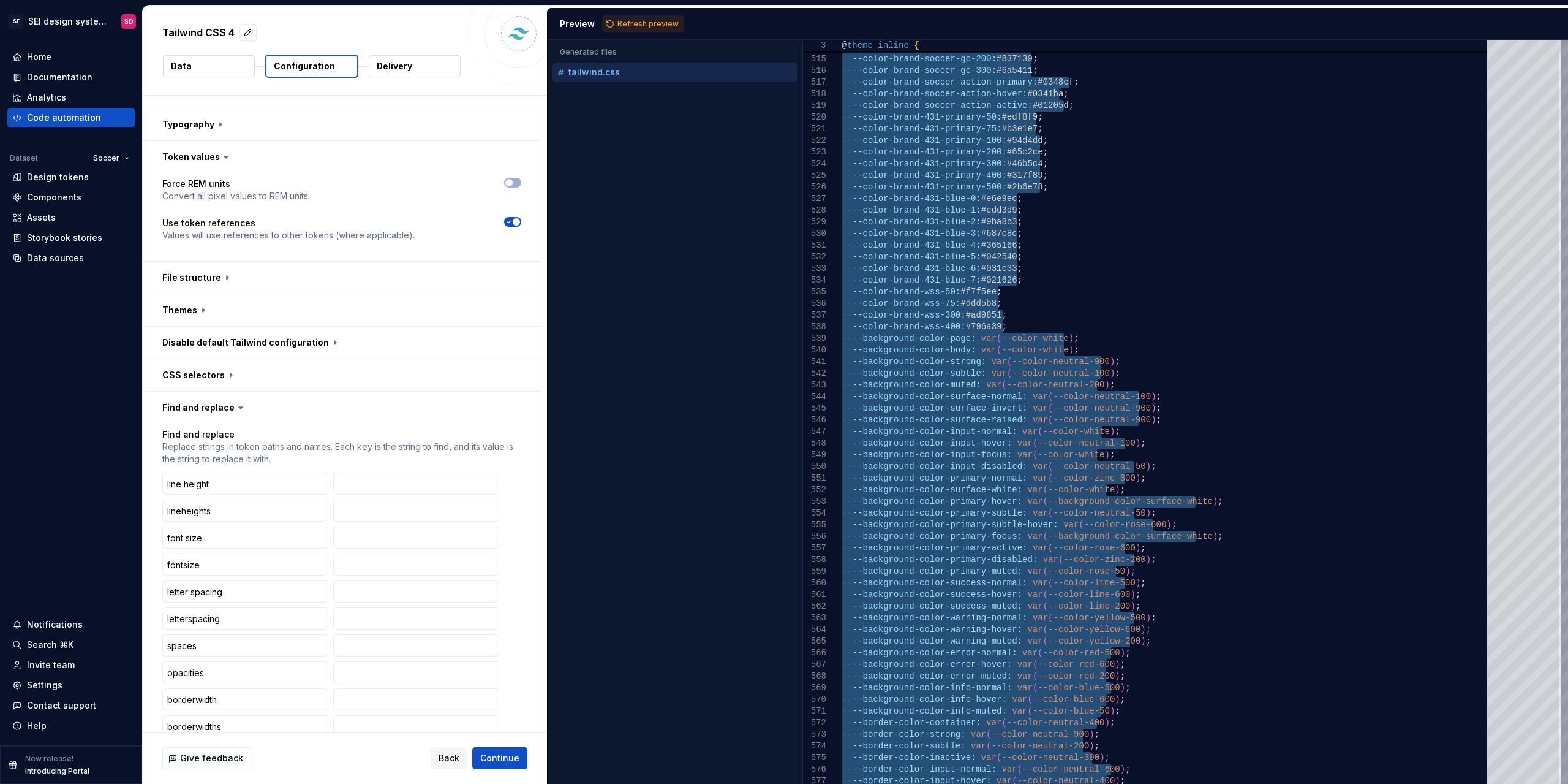
scroll to position [0, 0]
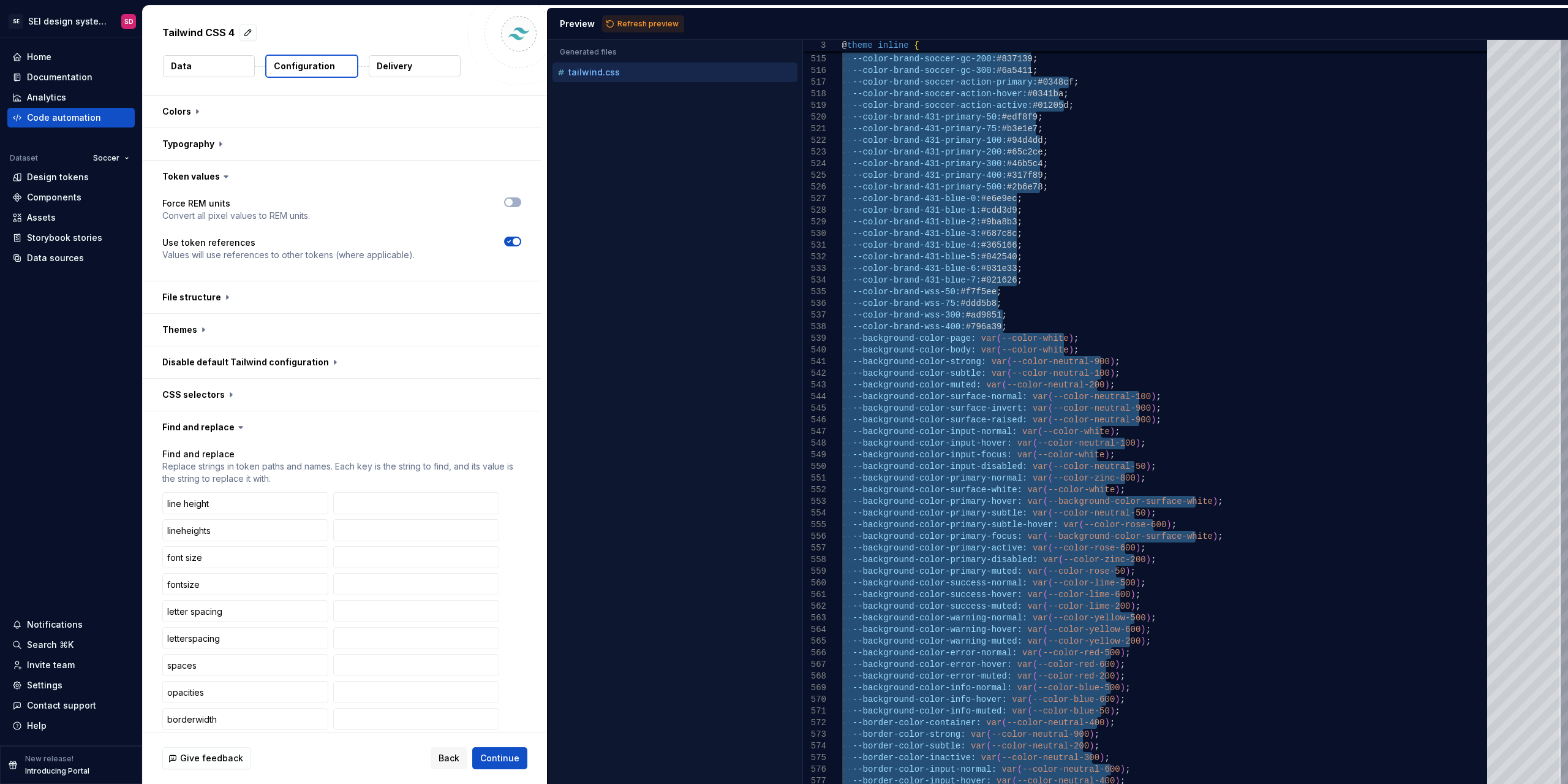
click at [513, 241] on span "button" at bounding box center [516, 241] width 7 height 7
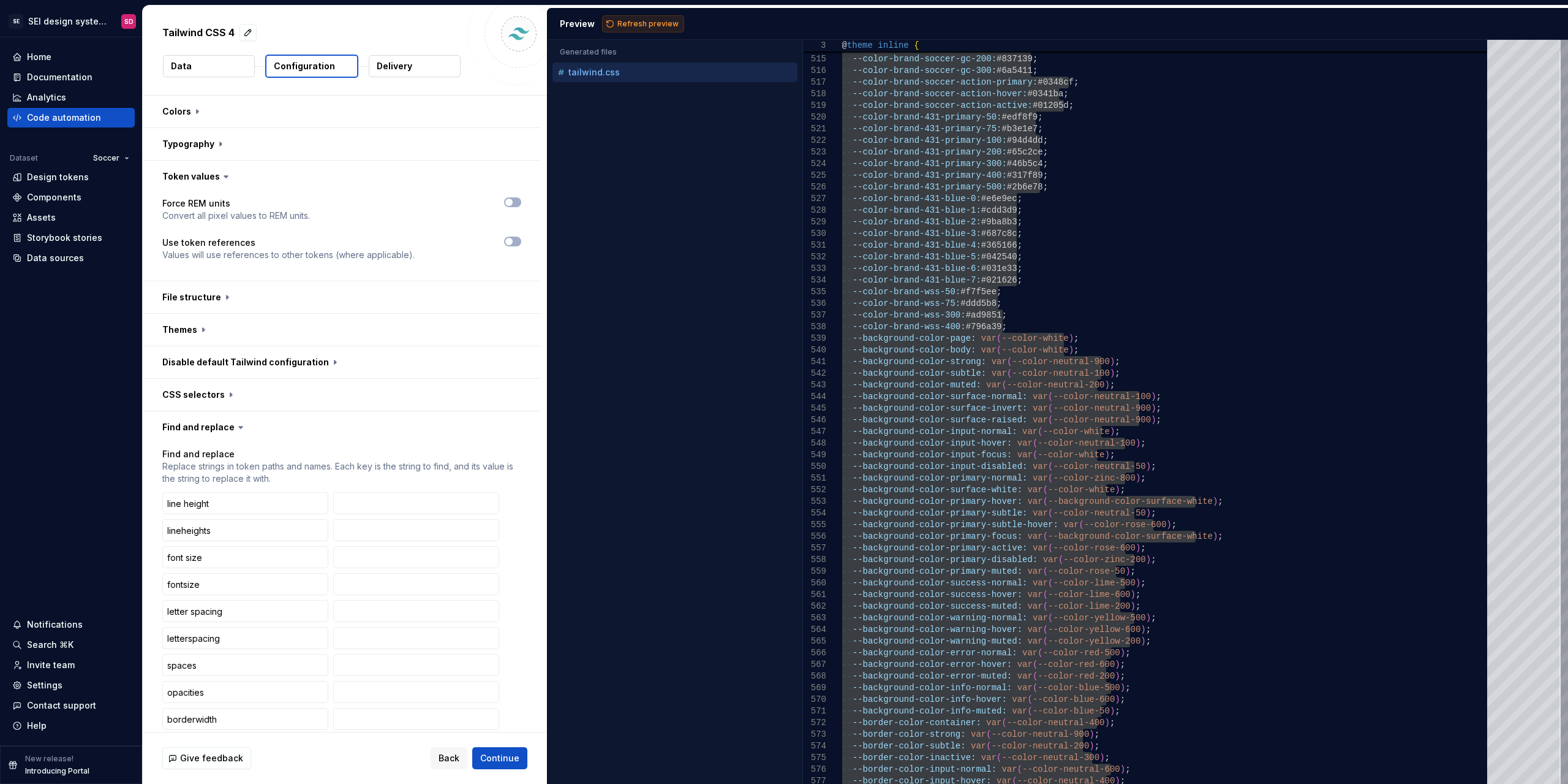
click at [639, 26] on span "Refresh preview" at bounding box center [648, 23] width 61 height 10
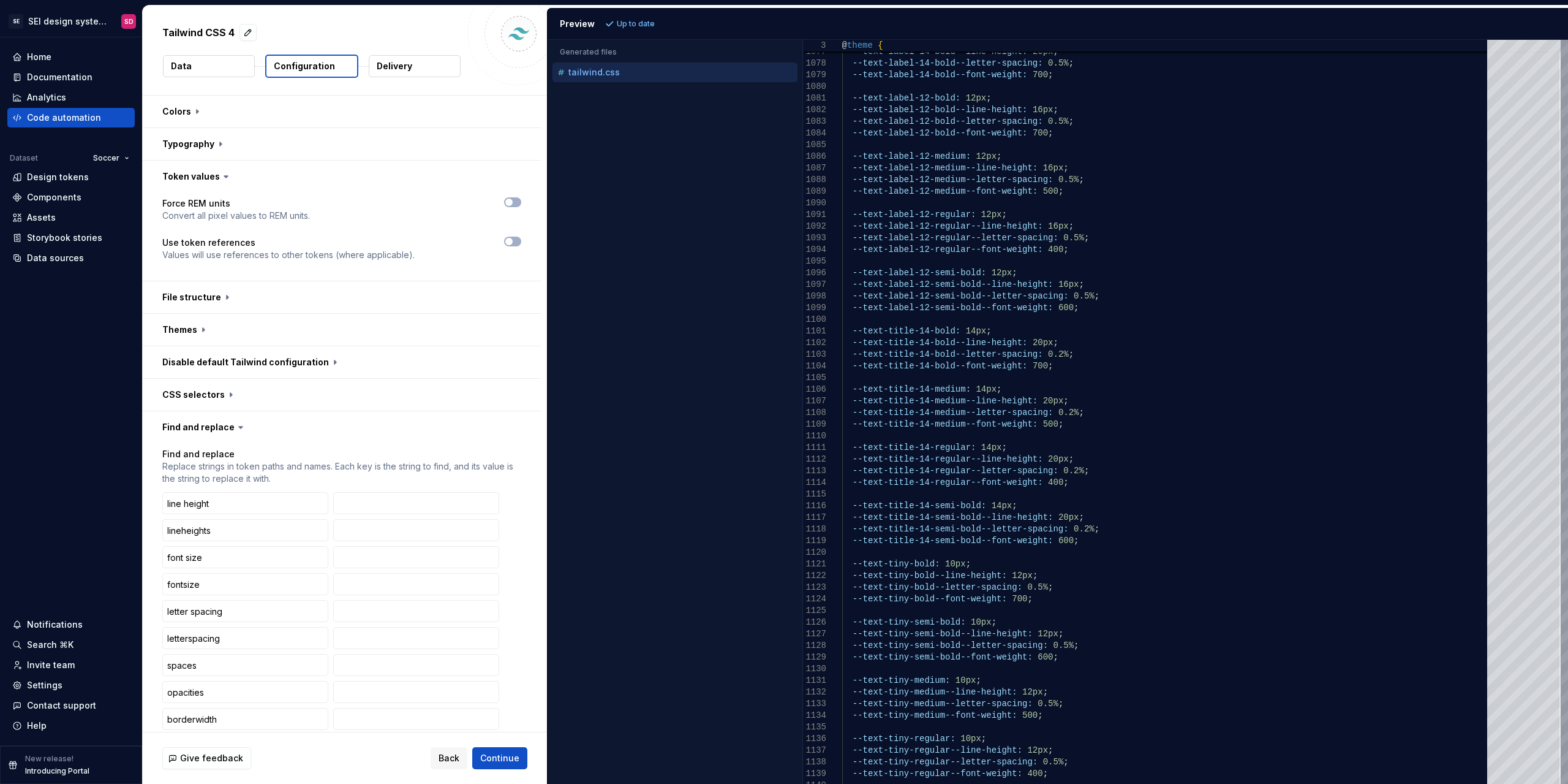
click at [515, 235] on div "Force REM units Convert all pixel values to REM units. Use token references Val…" at bounding box center [342, 236] width 359 height 79
click at [516, 240] on button "button" at bounding box center [513, 241] width 17 height 10
click at [642, 24] on span "Refresh preview" at bounding box center [648, 23] width 61 height 10
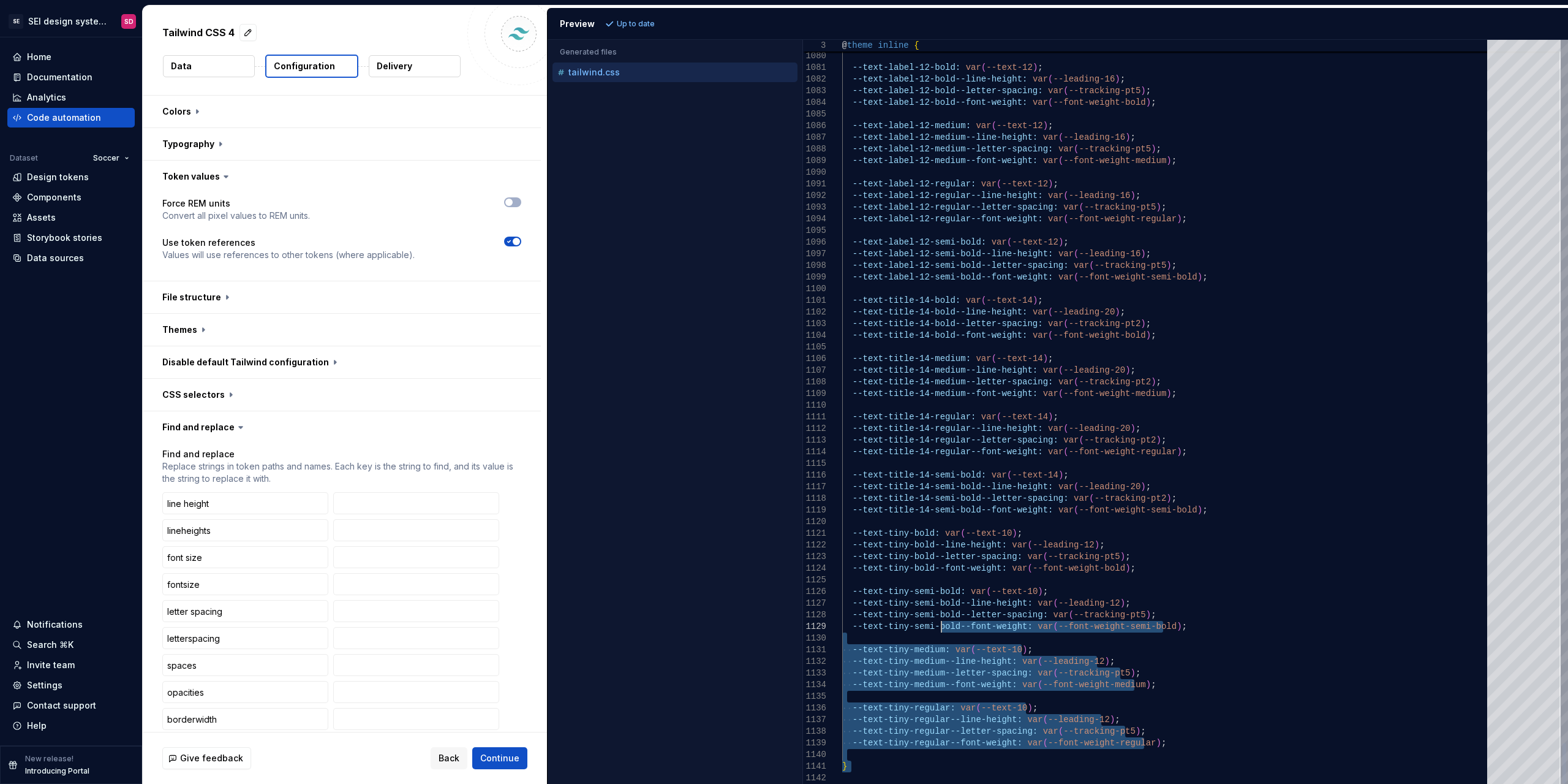
drag, startPoint x: 938, startPoint y: 777, endPoint x: 941, endPoint y: 622, distance: 155.0
type textarea "**********"
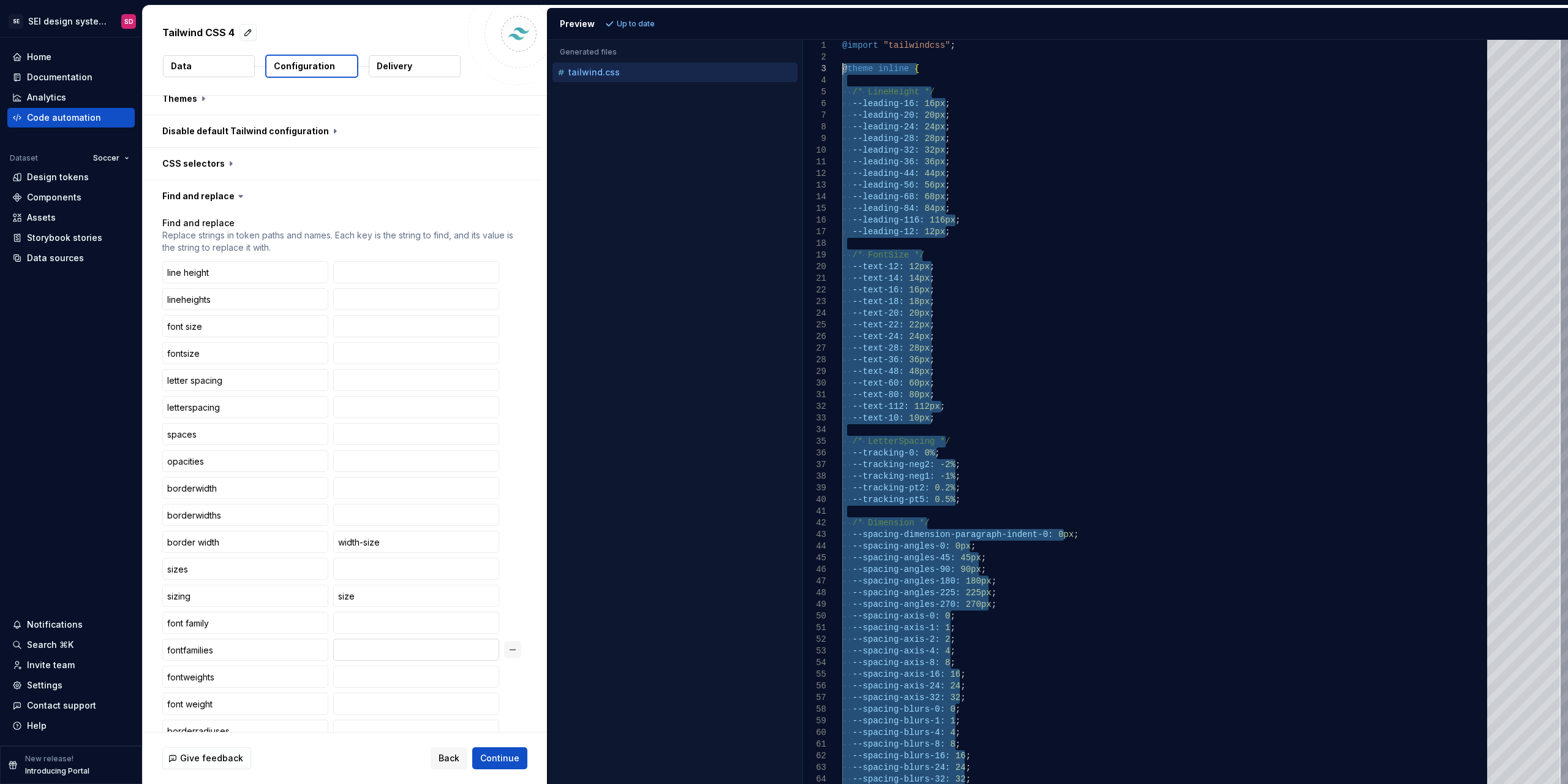
scroll to position [488, 0]
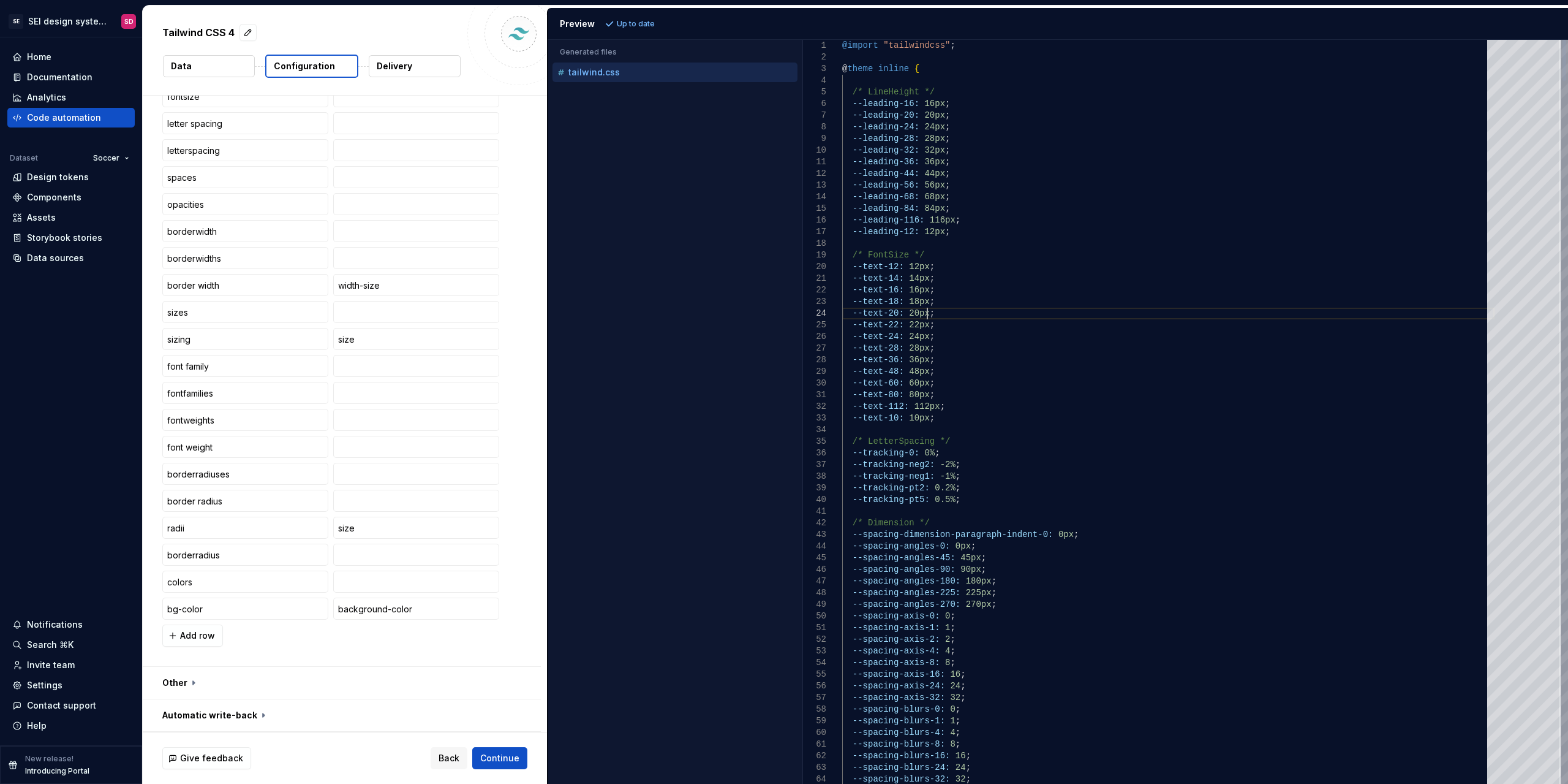
type textarea "**********"
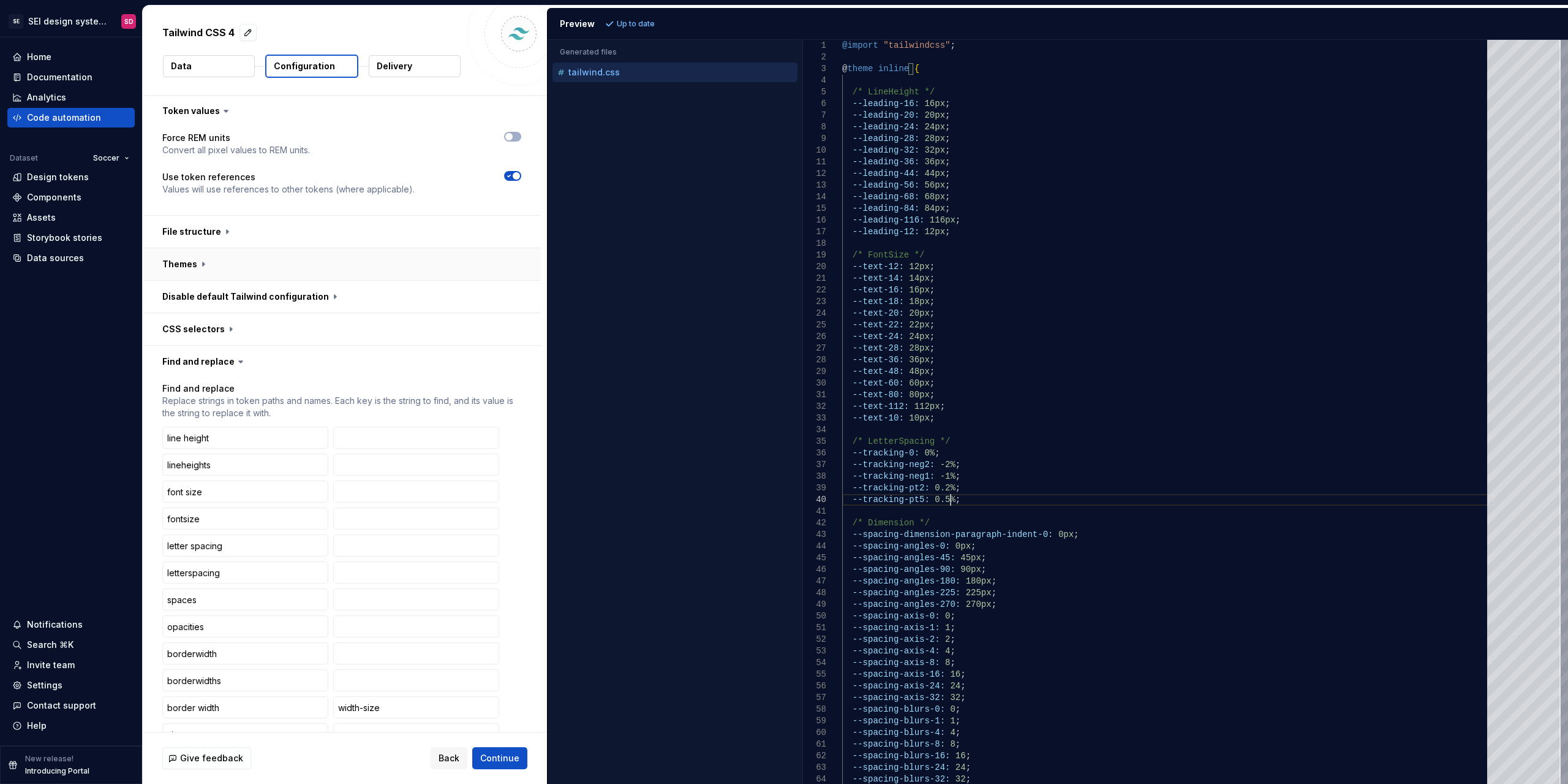
scroll to position [0, 0]
